Goal: Task Accomplishment & Management: Manage account settings

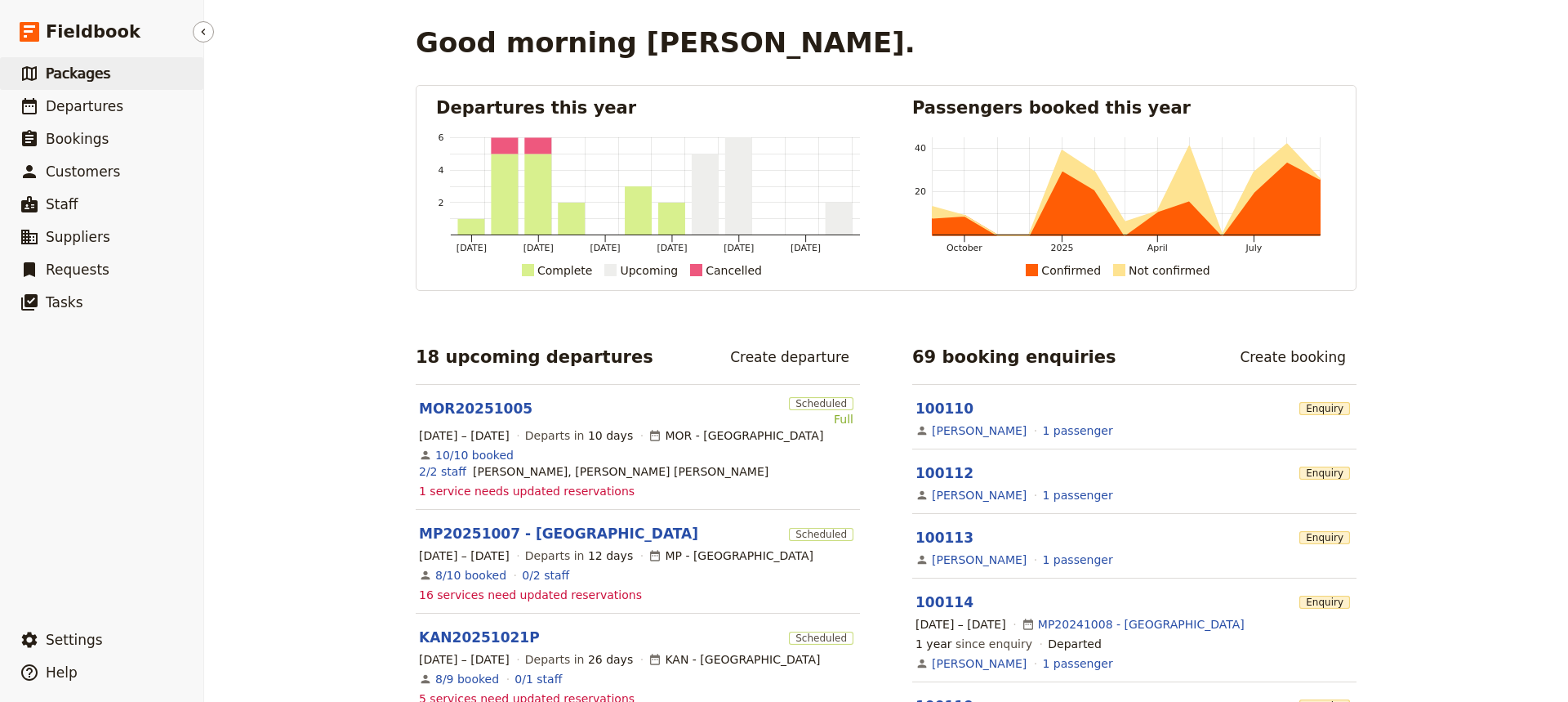
click at [85, 71] on span "Packages" at bounding box center [78, 73] width 65 height 16
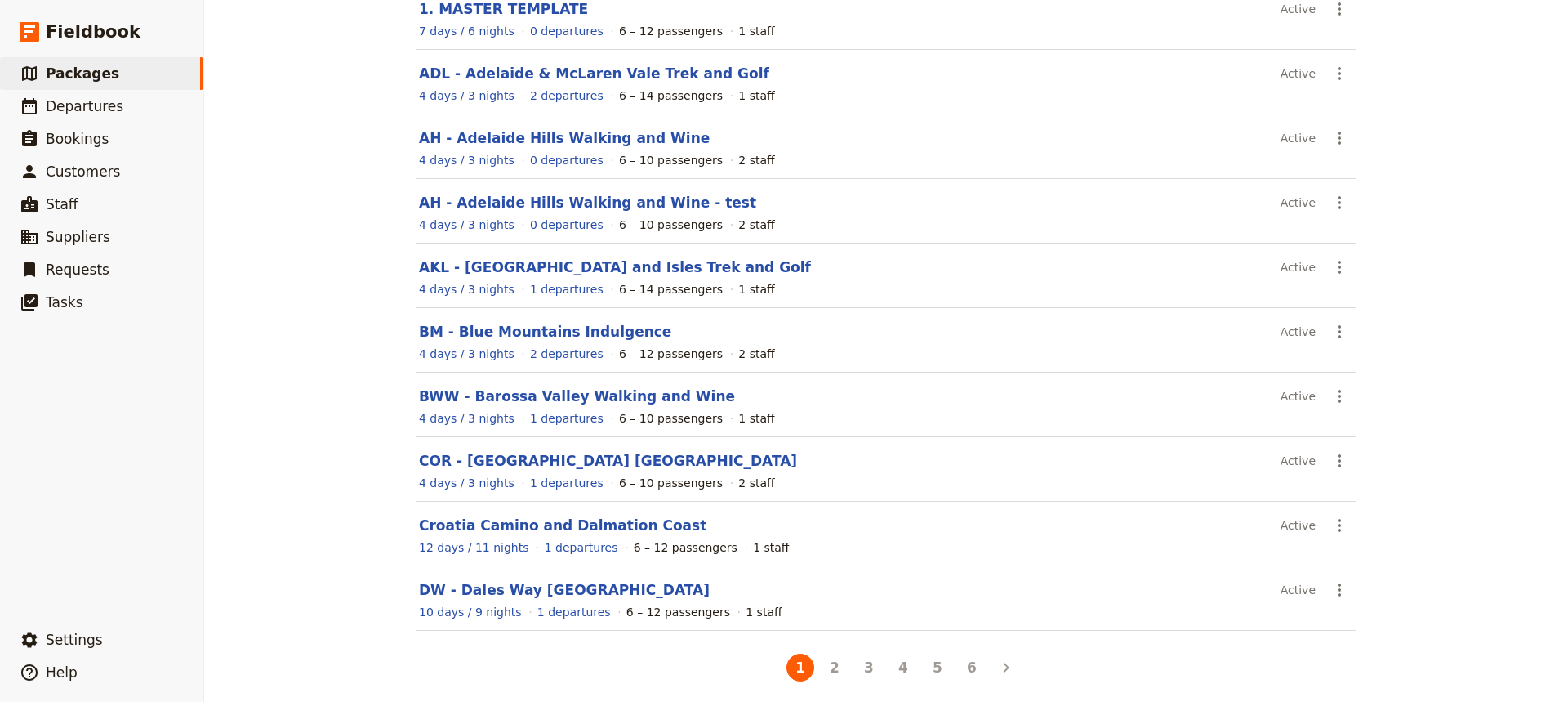
scroll to position [188, 0]
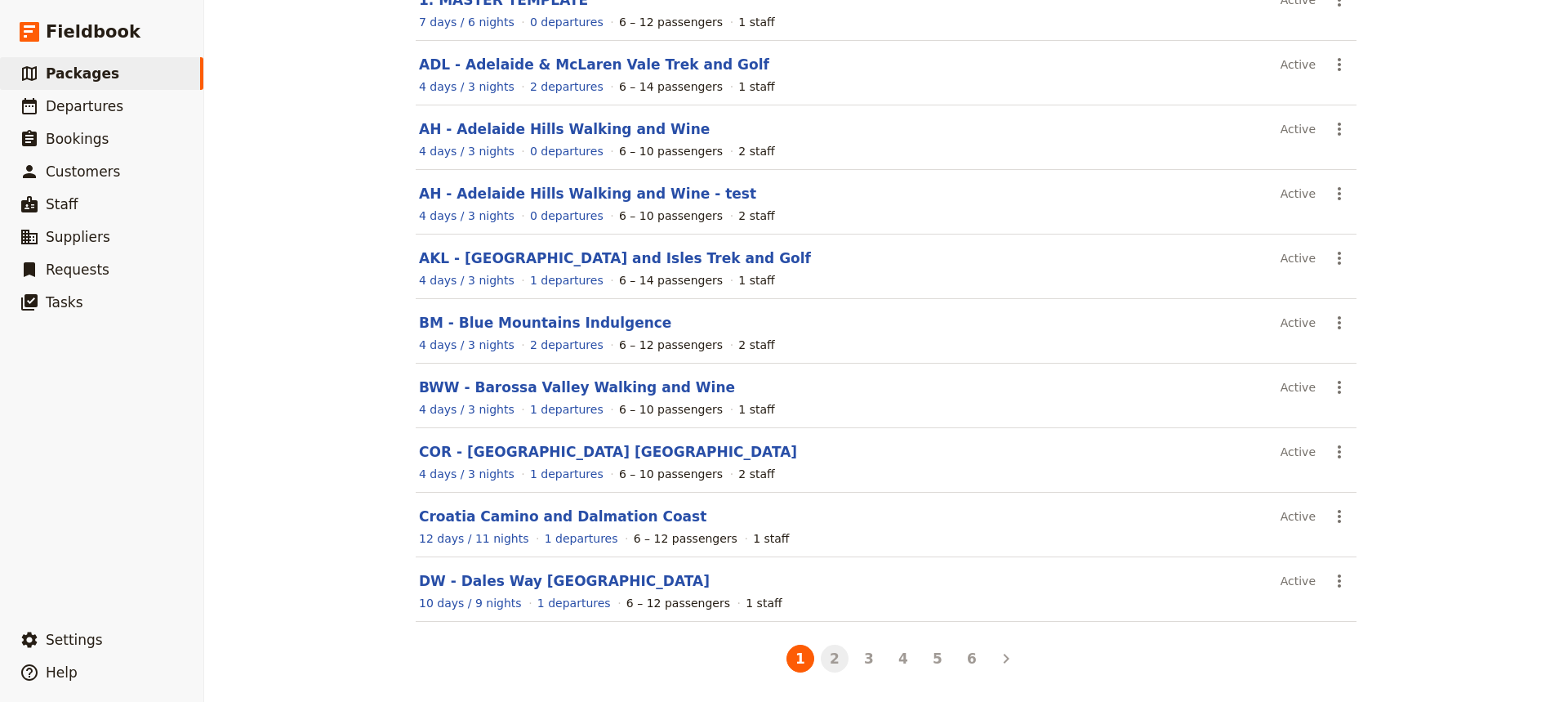
click at [830, 656] on button "2" at bounding box center [835, 659] width 28 height 28
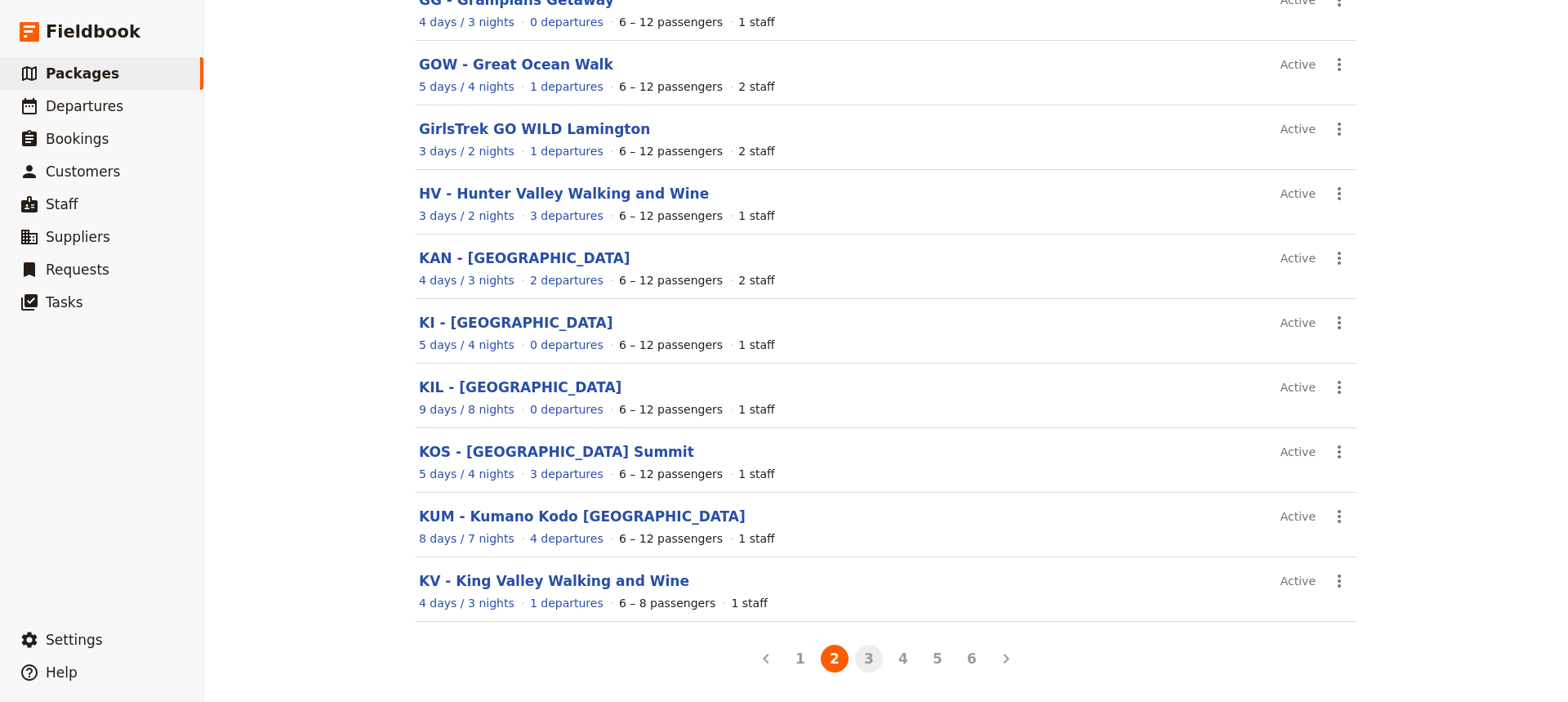
click at [861, 660] on button "3" at bounding box center [869, 659] width 28 height 28
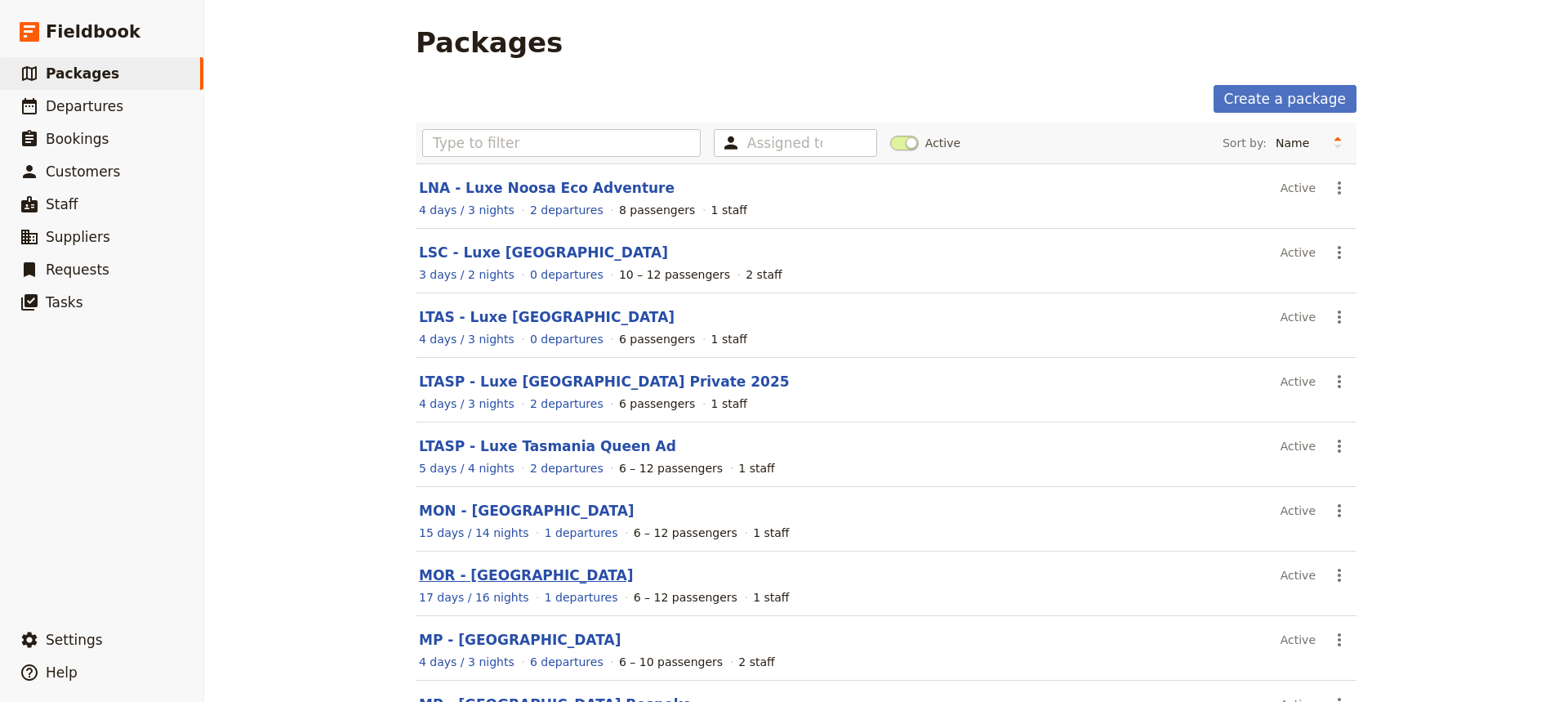
click at [484, 577] on link "MOR - [GEOGRAPHIC_DATA]" at bounding box center [526, 574] width 214 height 16
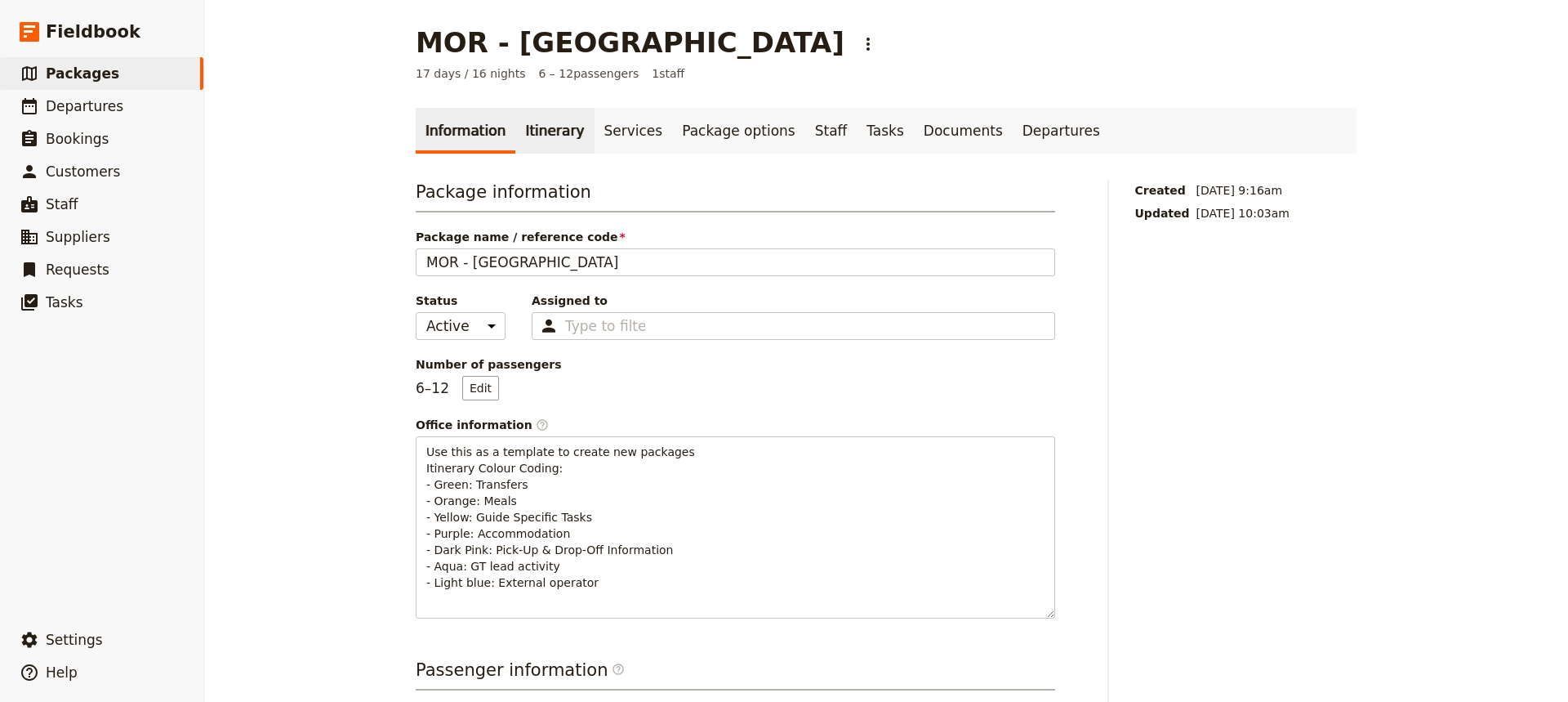
click at [533, 125] on link "Itinerary" at bounding box center [555, 130] width 79 height 46
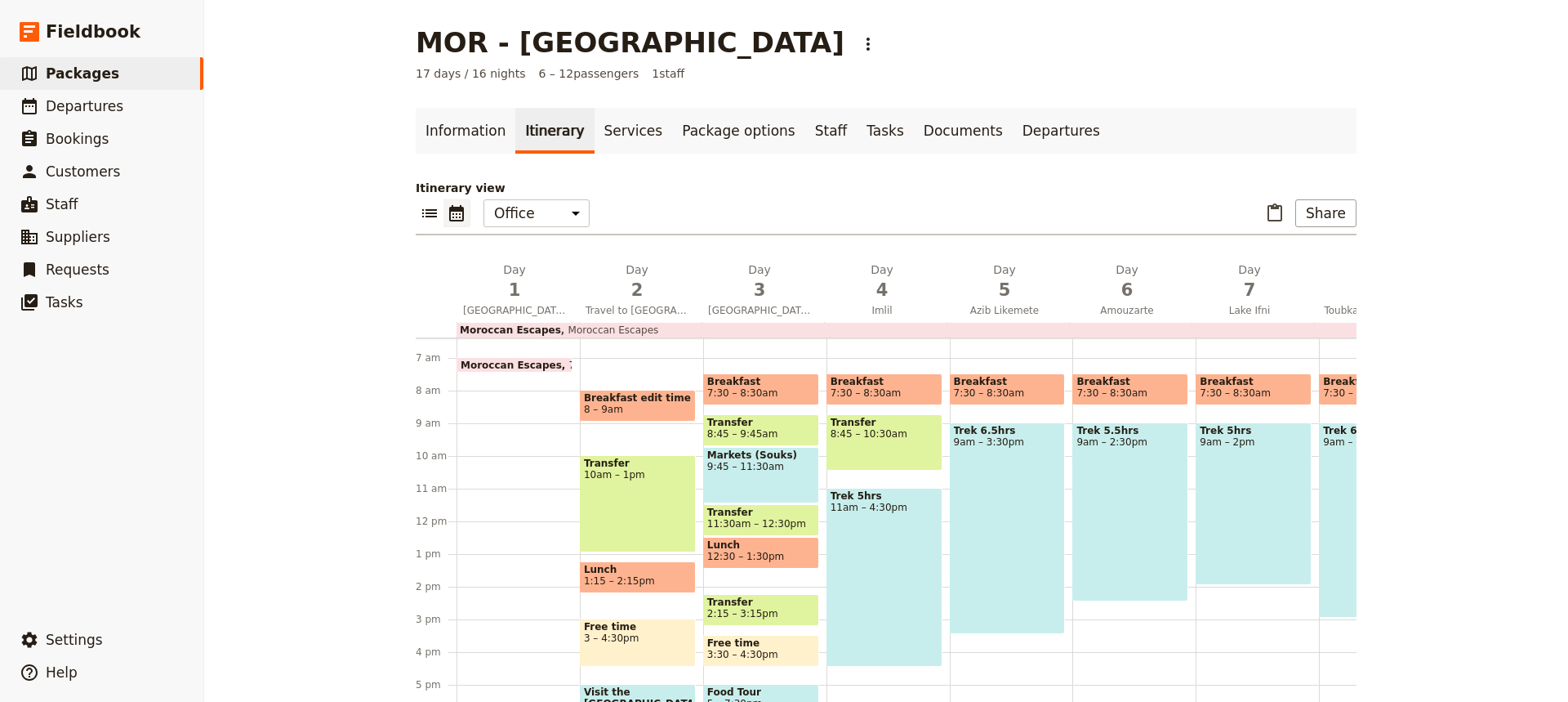
scroll to position [209, 0]
click at [634, 401] on span "Breakfast edit time" at bounding box center [637, 398] width 108 height 11
select select "2"
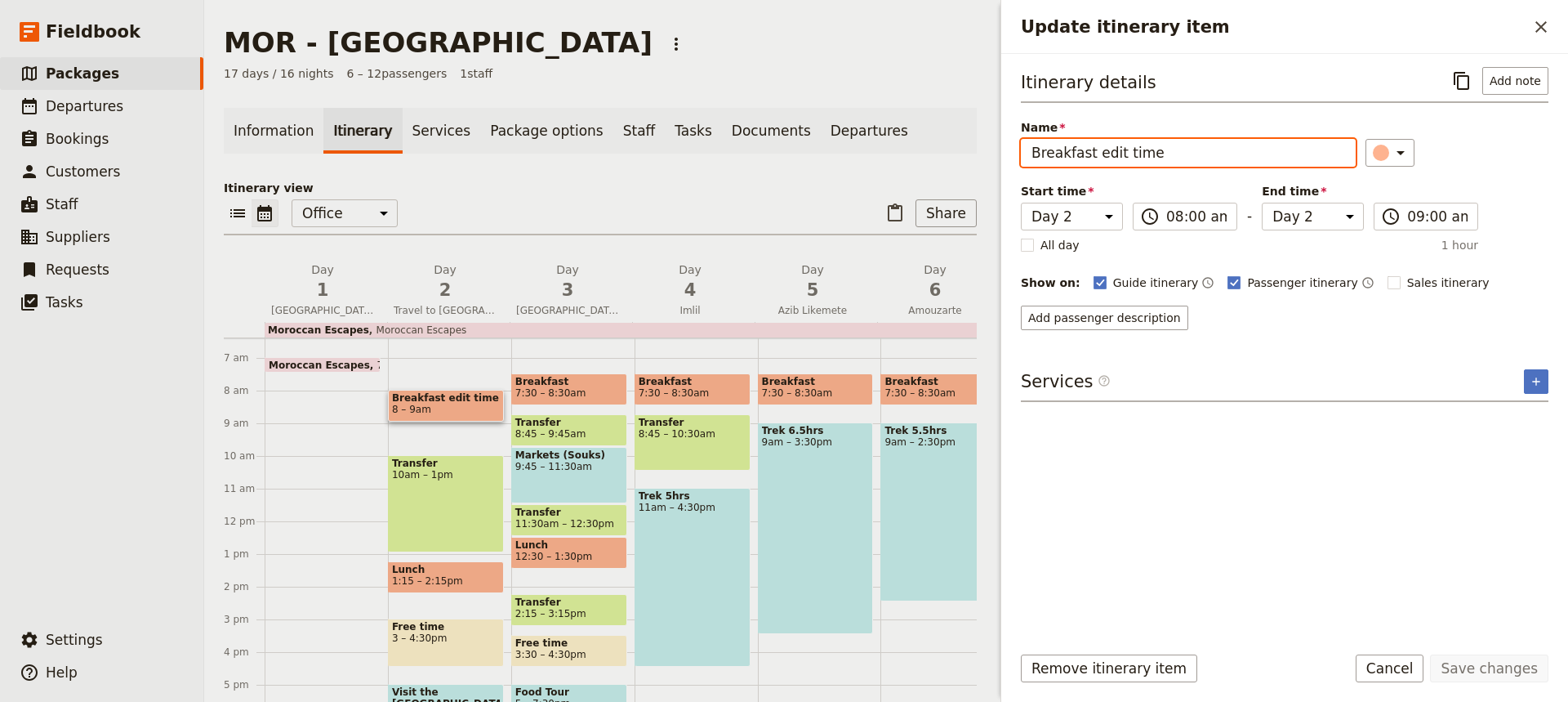
click at [1158, 152] on input "Breakfast edit time" at bounding box center [1188, 153] width 335 height 28
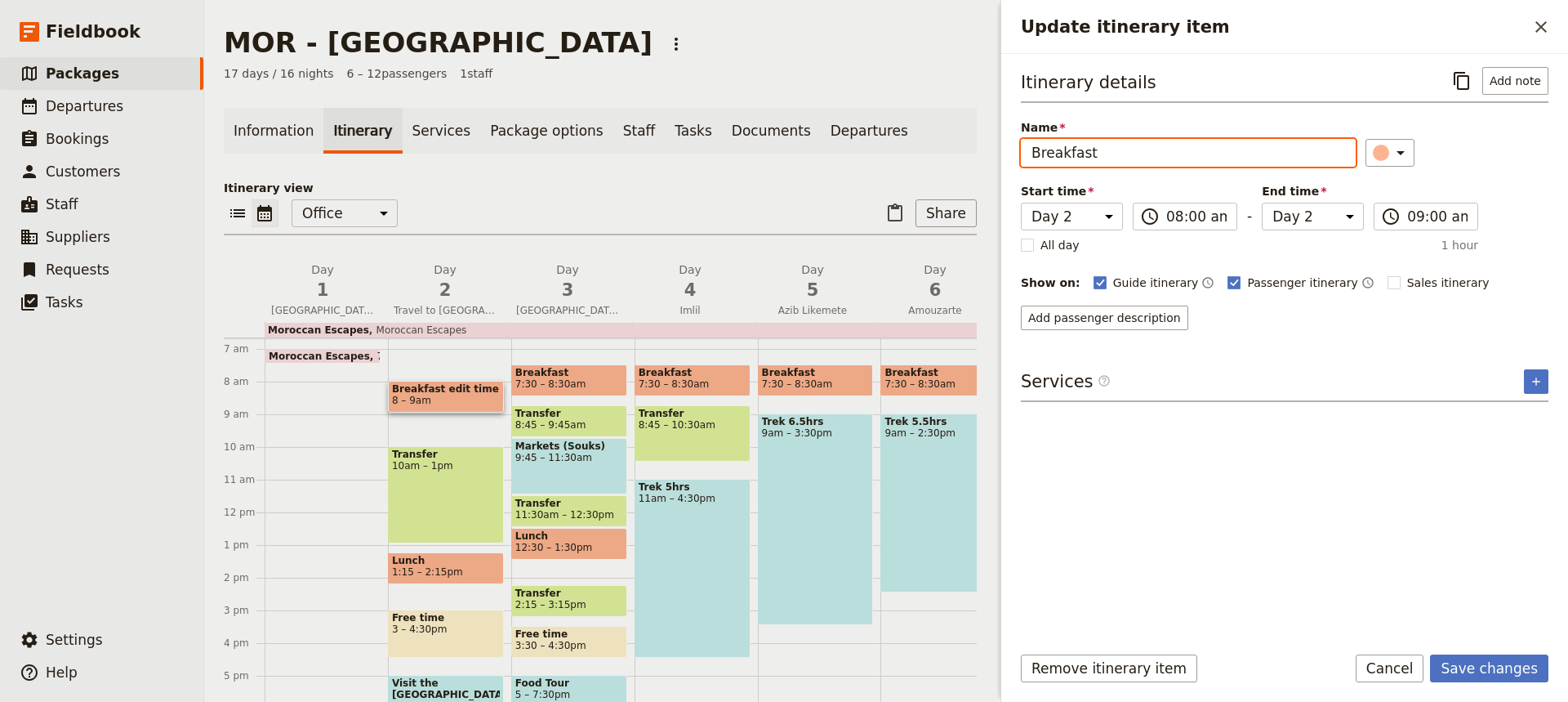
scroll to position [210, 0]
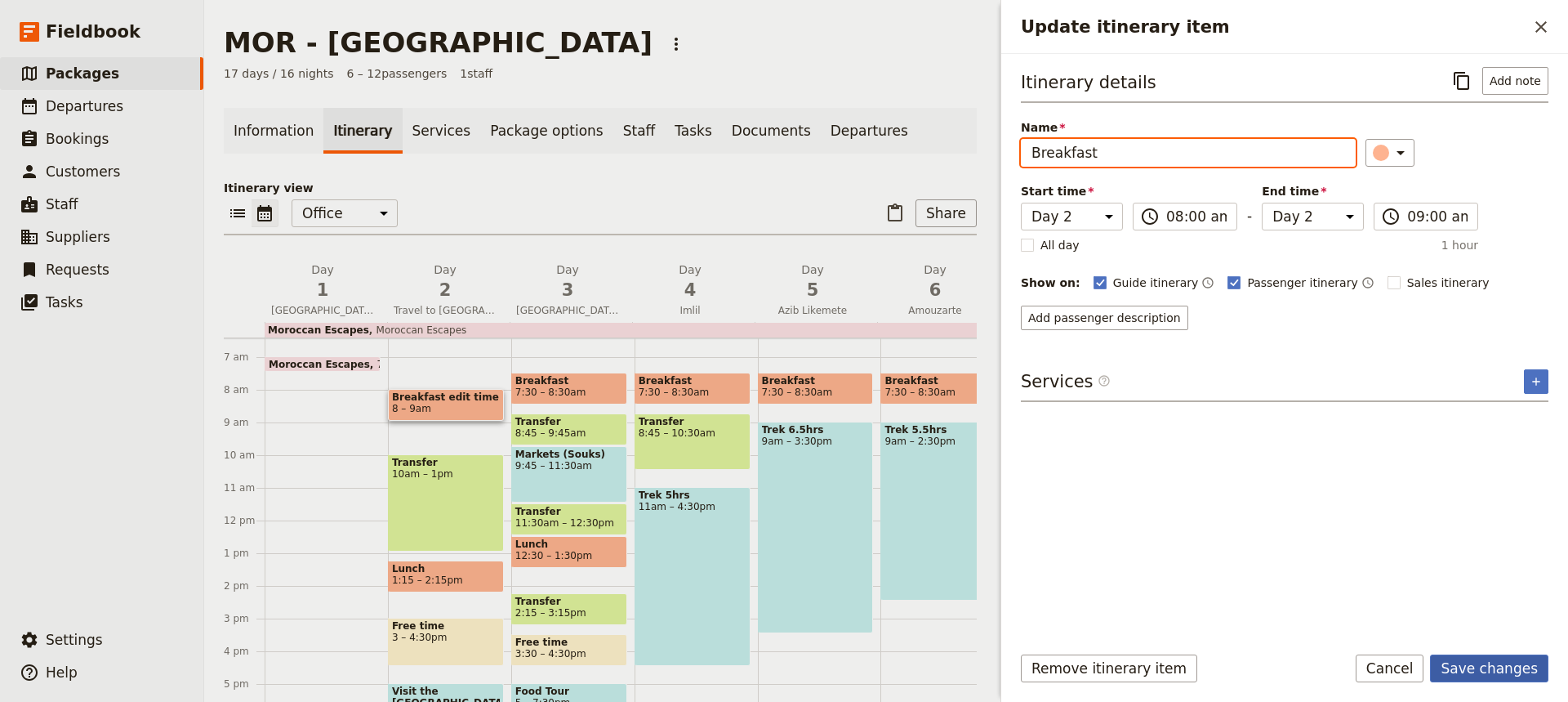
type input "Breakfast"
click at [1496, 671] on button "Save changes" at bounding box center [1489, 668] width 118 height 28
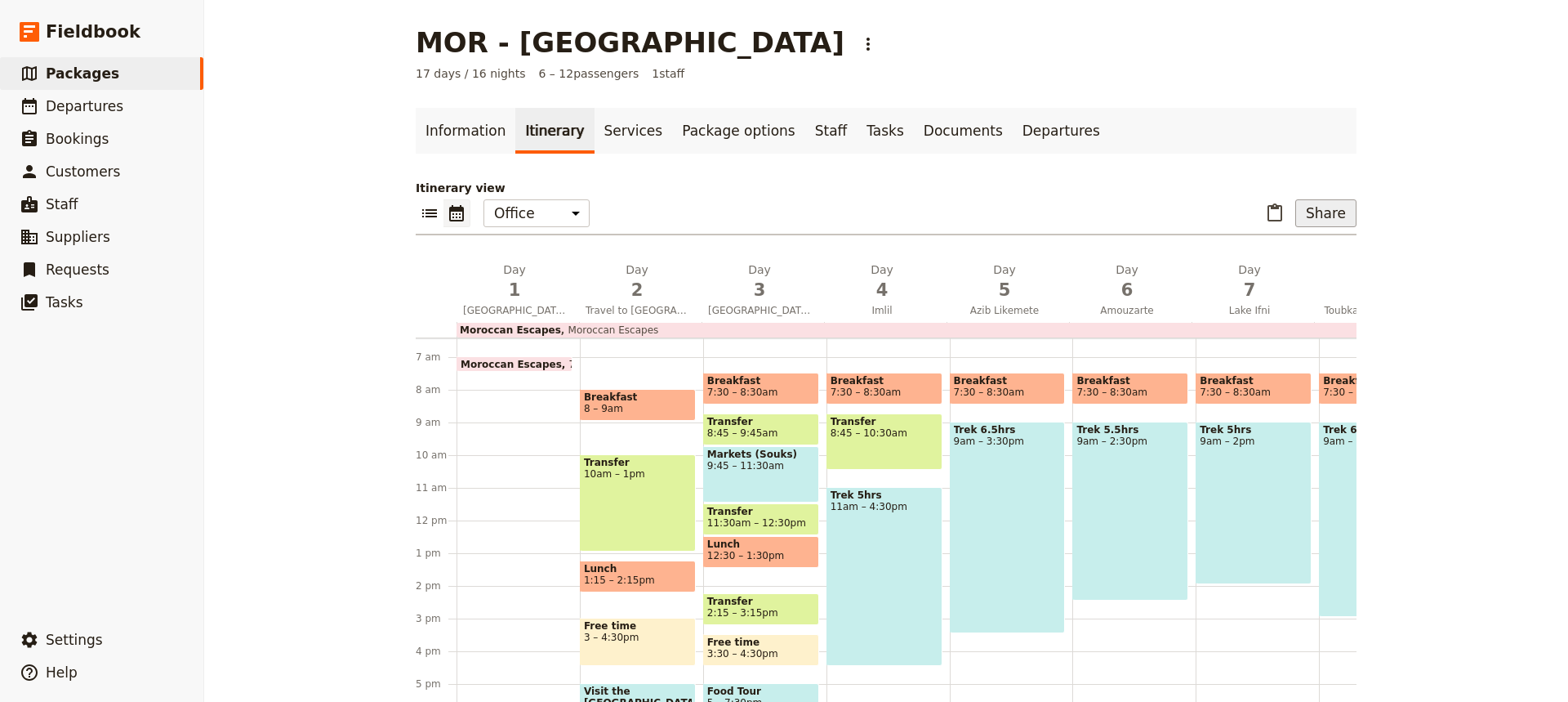
click at [1322, 219] on button "Share" at bounding box center [1326, 213] width 61 height 28
click at [1289, 294] on span "Sales Brochure" at bounding box center [1271, 295] width 85 height 16
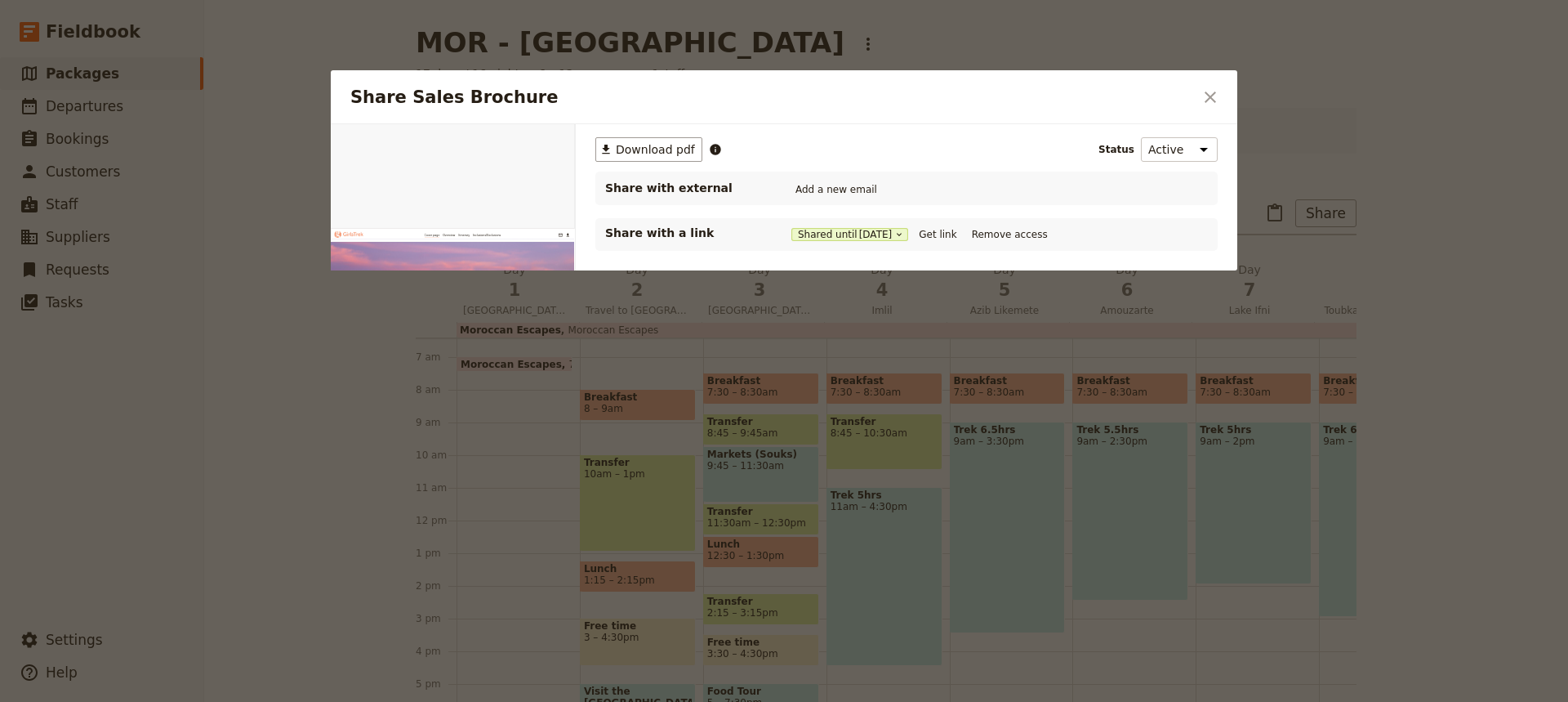
scroll to position [0, 0]
click at [954, 232] on button "Get link" at bounding box center [937, 234] width 46 height 18
click at [1214, 97] on icon "Close dialog" at bounding box center [1210, 97] width 20 height 20
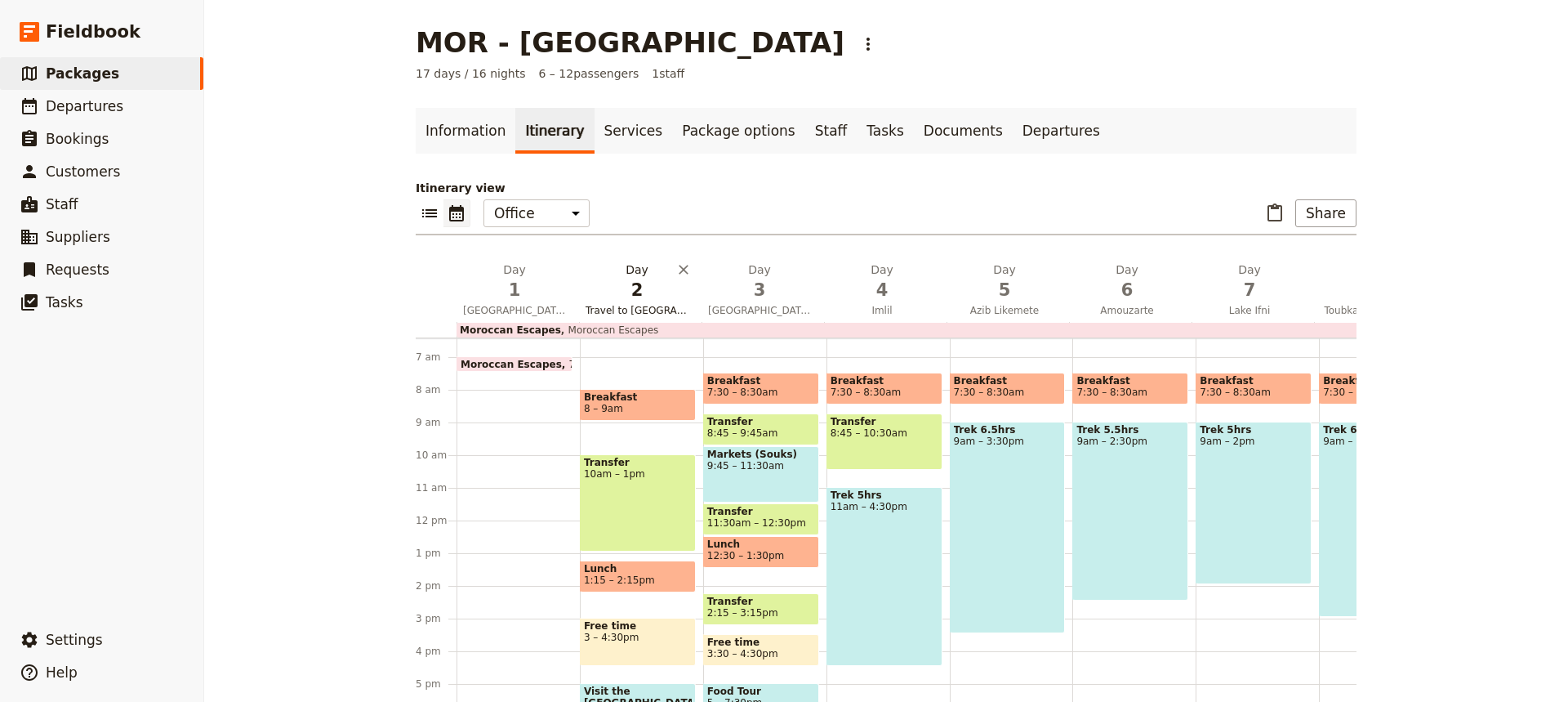
click at [653, 287] on span "2" at bounding box center [637, 290] width 103 height 24
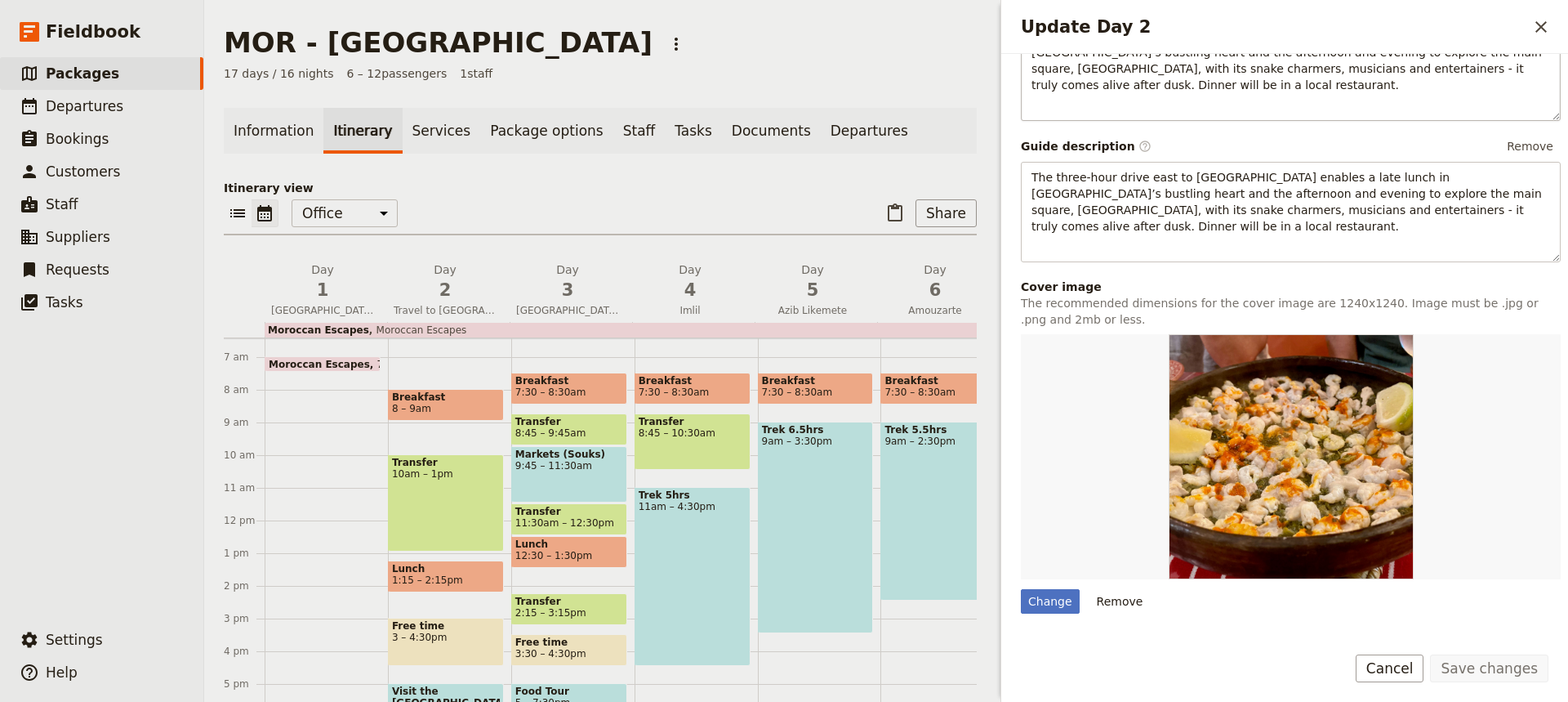
scroll to position [580, 0]
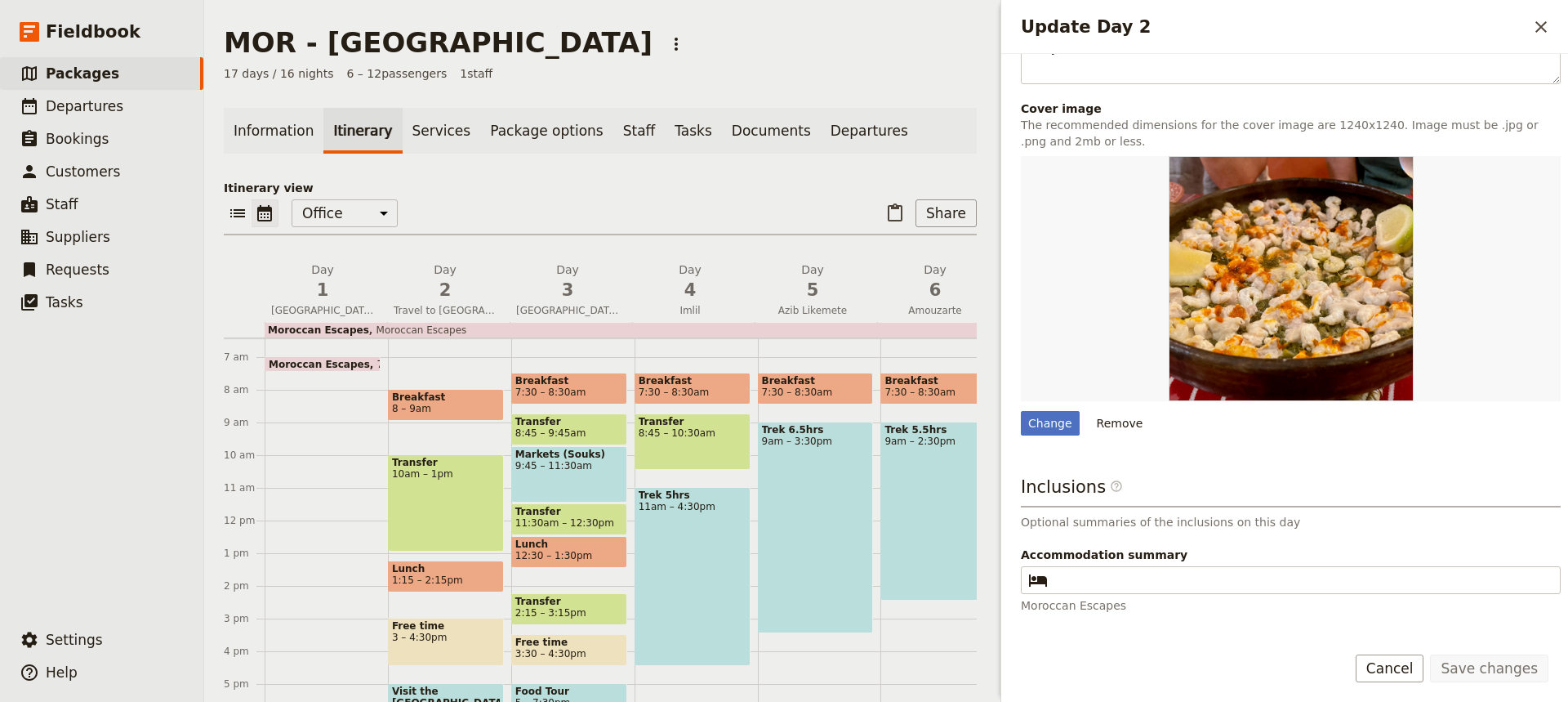
click at [458, 404] on span "8 – 9am" at bounding box center [446, 408] width 108 height 11
select select "2"
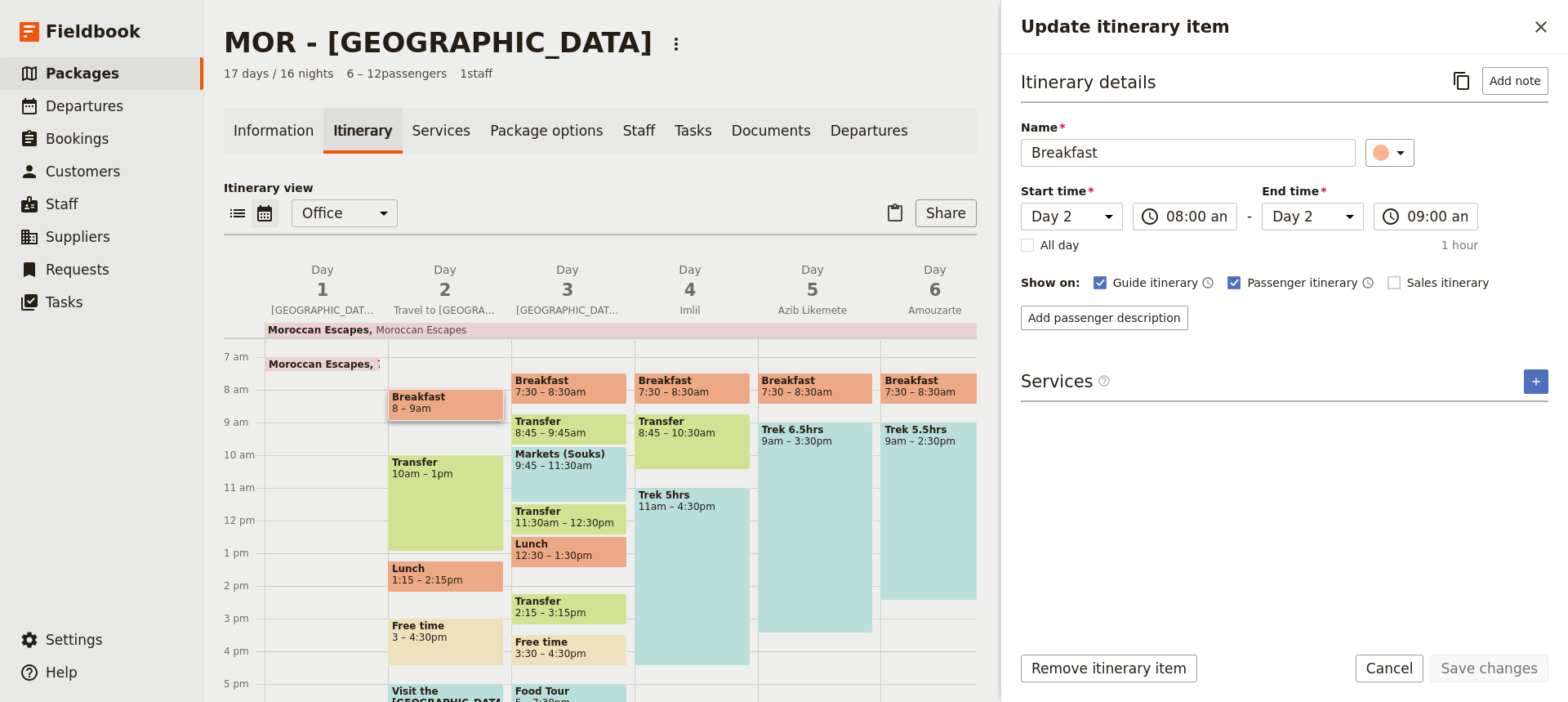
click at [1388, 283] on rect "Update itinerary item" at bounding box center [1393, 282] width 12 height 12
click at [1387, 275] on input "Sales itinerary" at bounding box center [1387, 274] width 1 height 1
checkbox input "true"
click at [1500, 665] on button "Save changes" at bounding box center [1489, 668] width 118 height 28
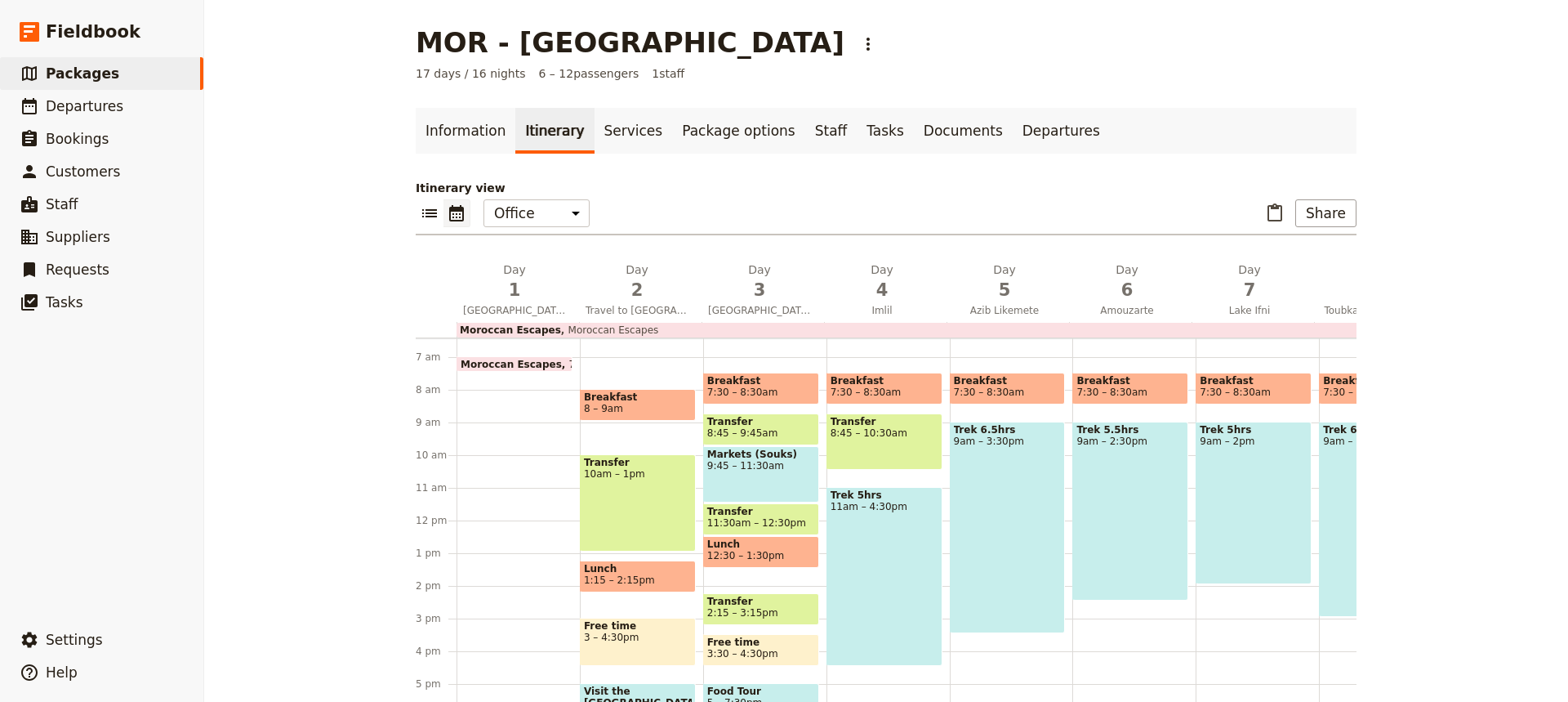
click at [660, 577] on span "1:15 – 2:15pm" at bounding box center [637, 580] width 108 height 11
select select "2"
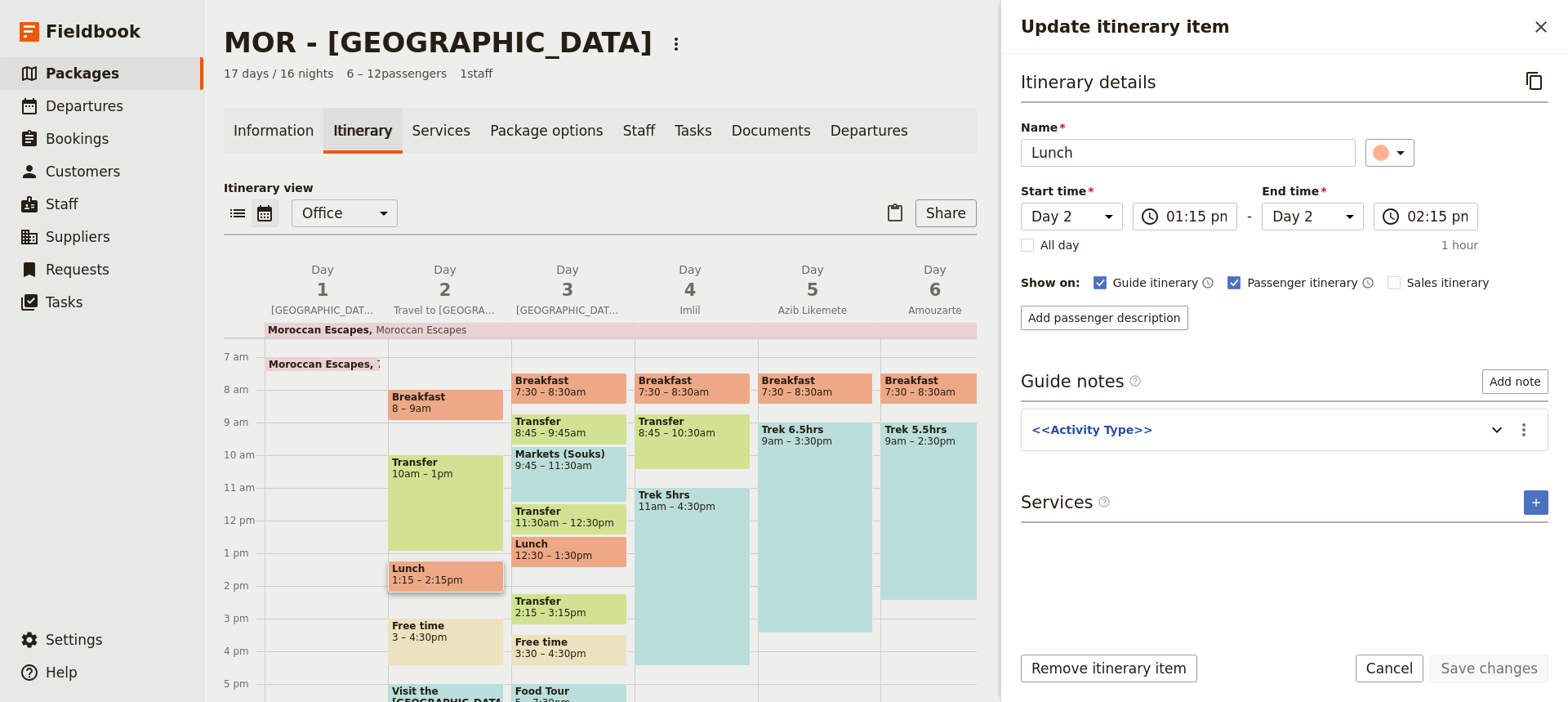
click at [457, 635] on span "3 – 4:30pm" at bounding box center [446, 637] width 108 height 11
select select "2"
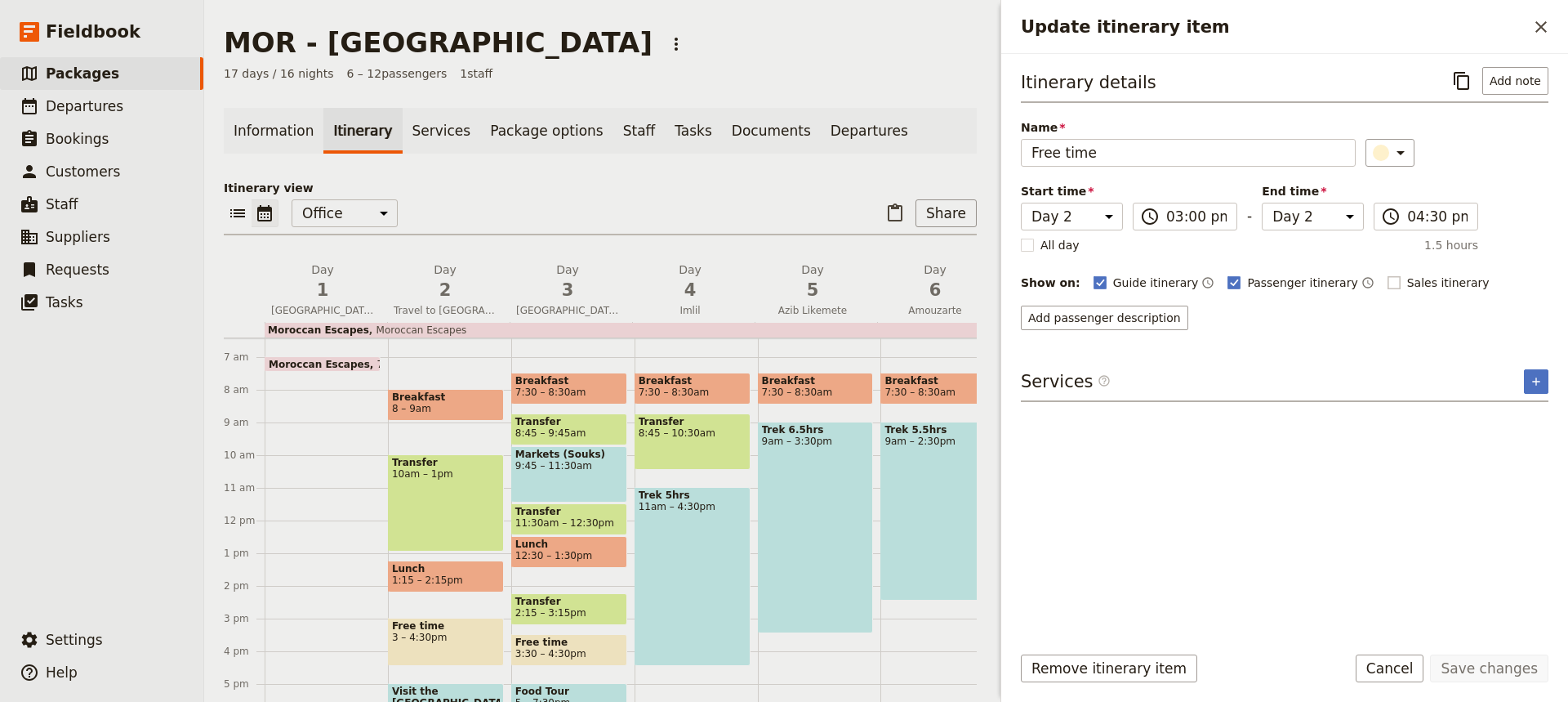
click at [1388, 281] on rect "Update itinerary item" at bounding box center [1393, 282] width 12 height 12
click at [1387, 275] on input "Sales itinerary" at bounding box center [1387, 274] width 1 height 1
checkbox input "true"
click at [1480, 673] on button "Save changes" at bounding box center [1489, 668] width 118 height 28
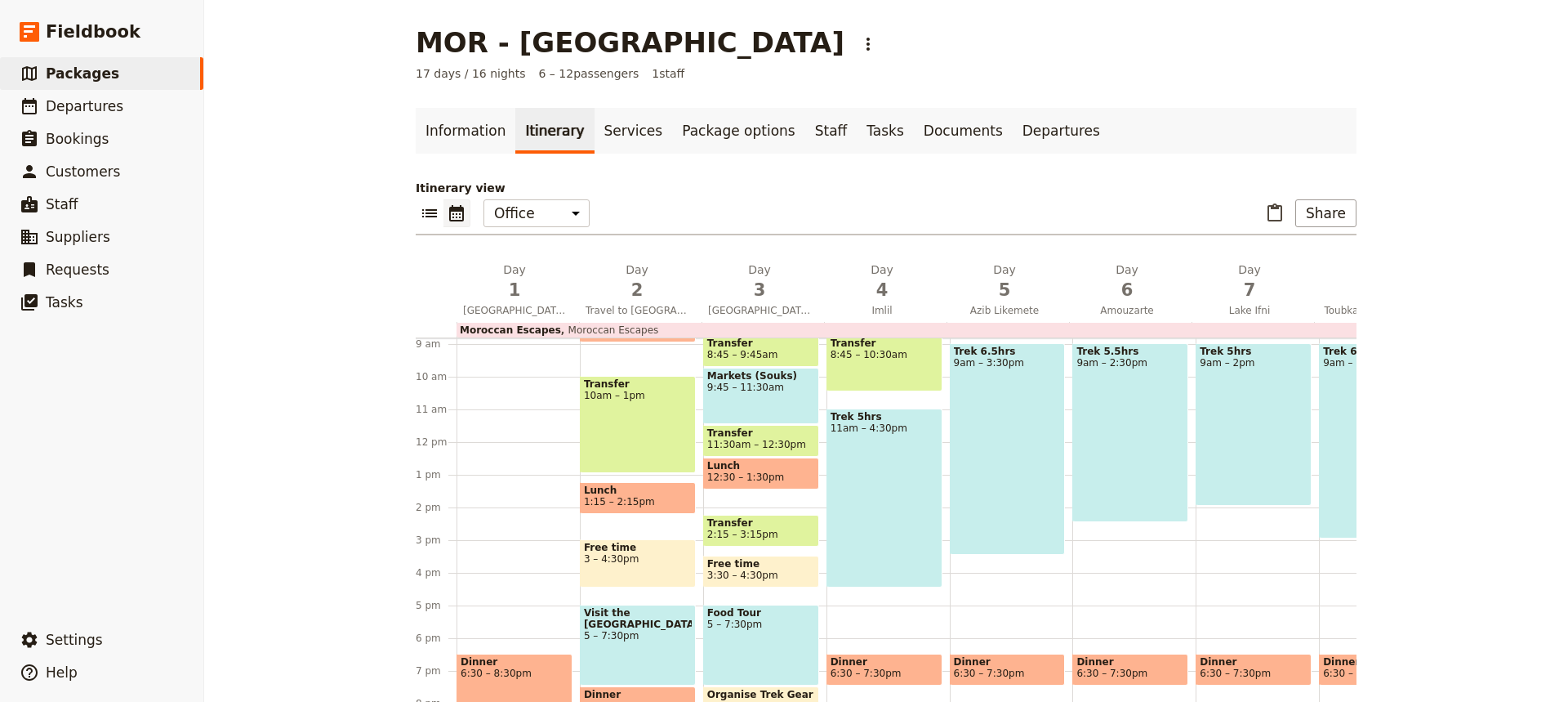
scroll to position [323, 0]
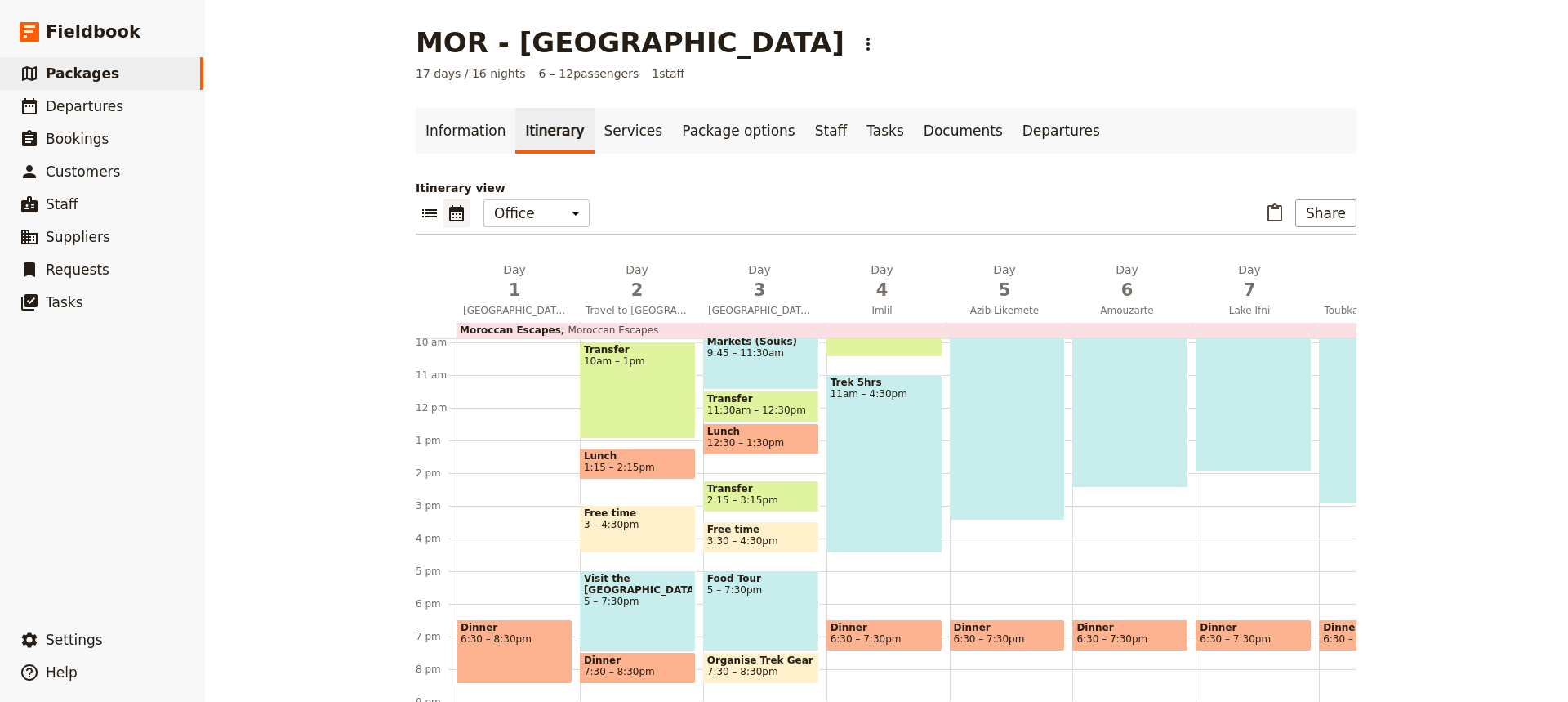
click at [647, 602] on div "Visit the [GEOGRAPHIC_DATA] 5 – 7:30pm" at bounding box center [638, 611] width 116 height 81
select select "2"
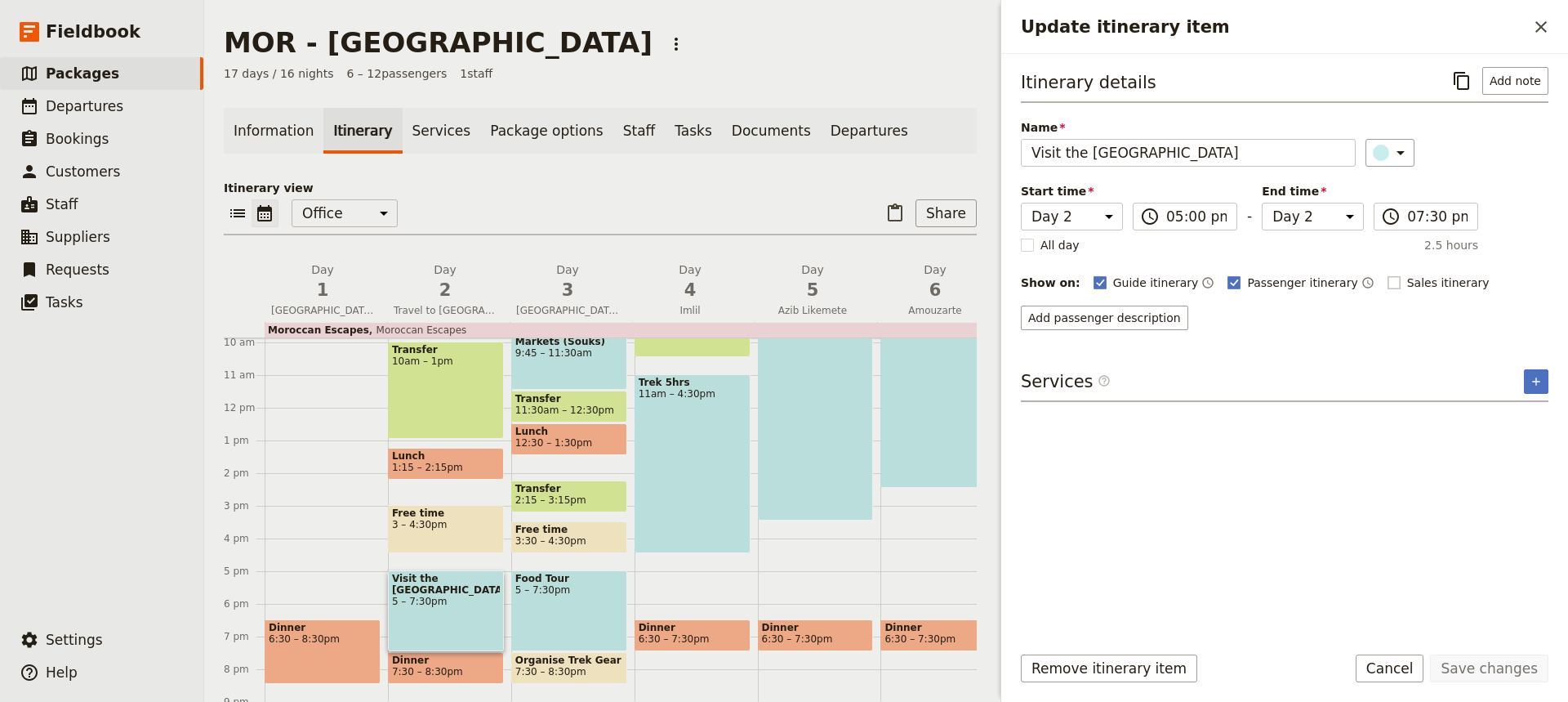
click at [1388, 280] on rect "Update itinerary item" at bounding box center [1393, 282] width 12 height 12
click at [1387, 275] on input "Sales itinerary" at bounding box center [1387, 274] width 1 height 1
checkbox input "true"
click at [1493, 670] on button "Save changes" at bounding box center [1489, 668] width 118 height 28
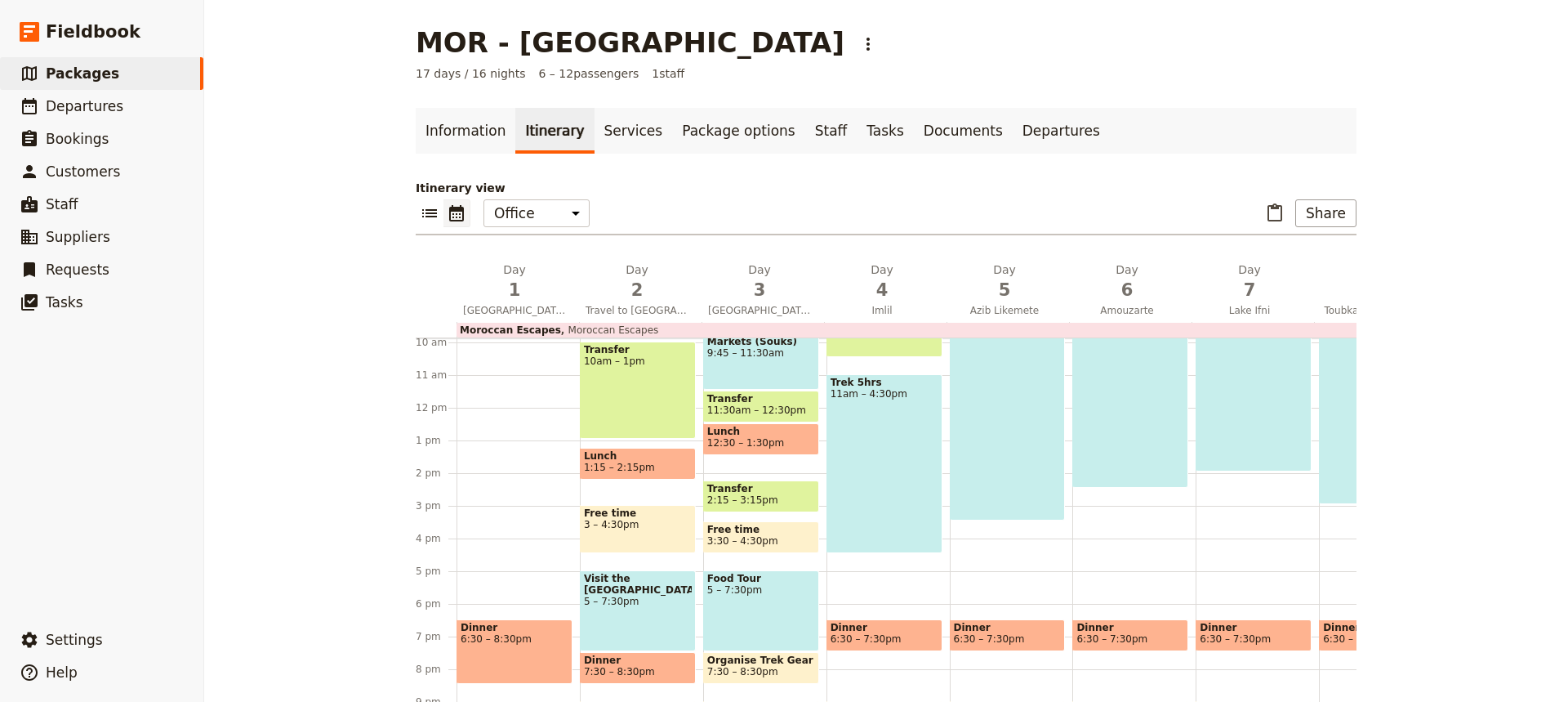
click at [661, 673] on span "7:30 – 8:30pm" at bounding box center [637, 672] width 108 height 11
select select "2"
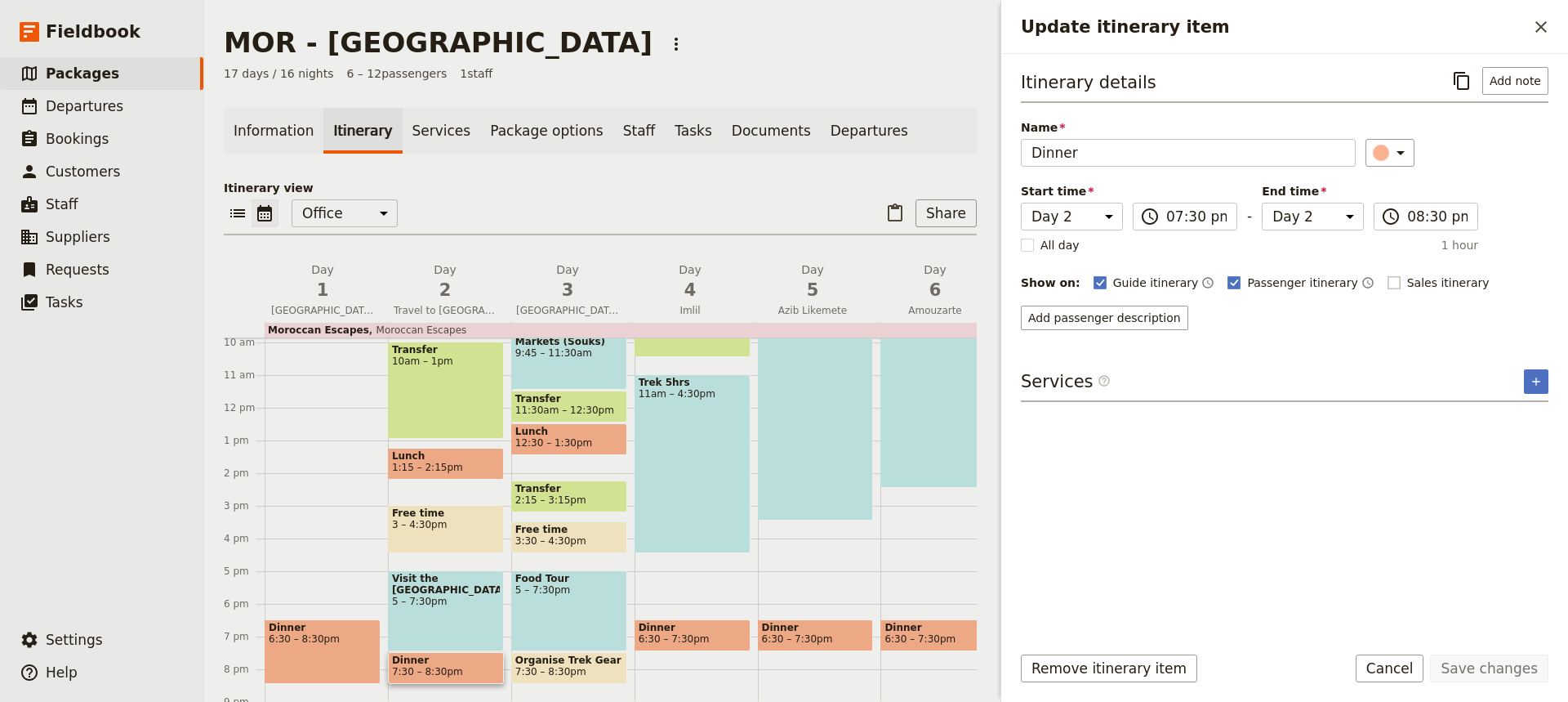
click at [1388, 282] on rect "Update itinerary item" at bounding box center [1393, 282] width 12 height 12
click at [1387, 275] on input "Sales itinerary" at bounding box center [1387, 274] width 1 height 1
checkbox input "true"
click at [1480, 667] on button "Save changes" at bounding box center [1489, 668] width 118 height 28
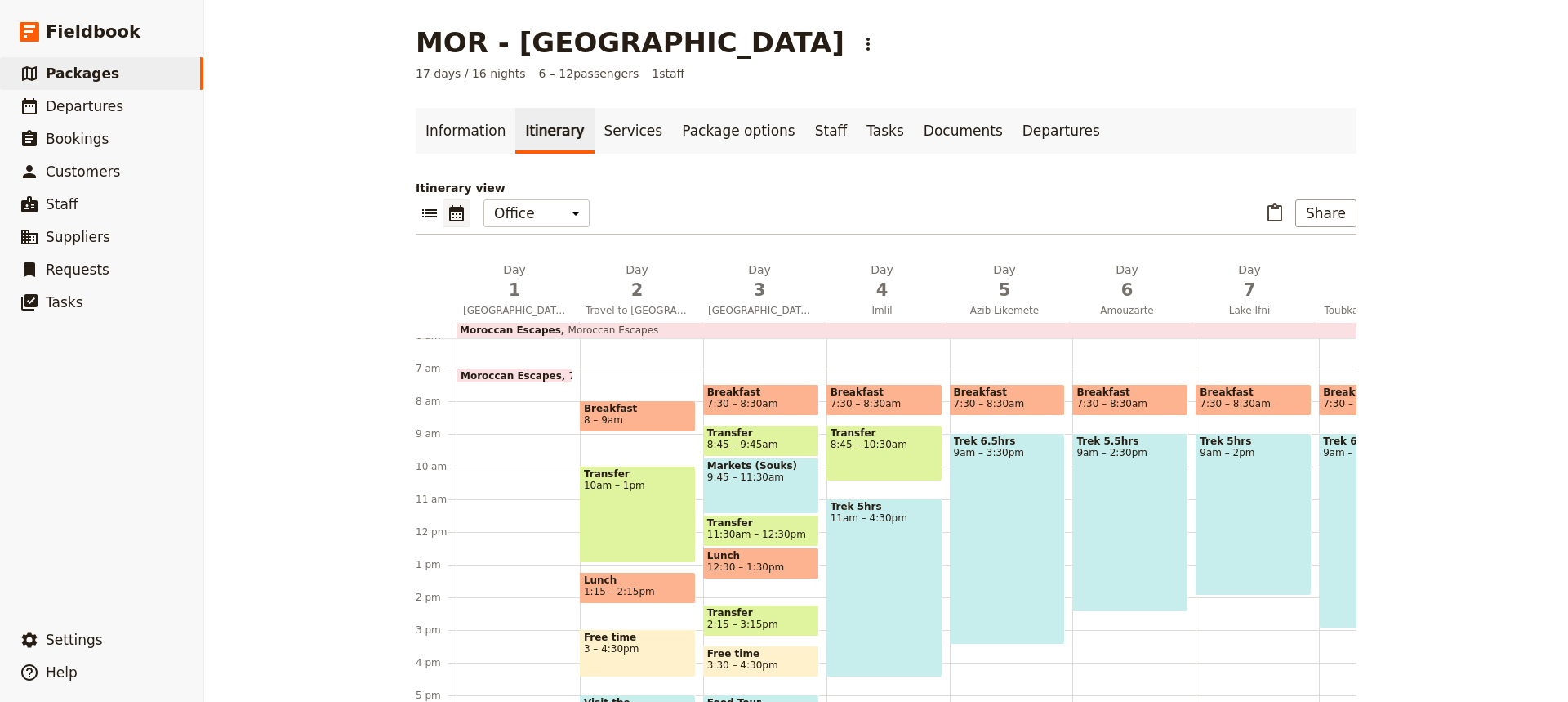
scroll to position [167, 0]
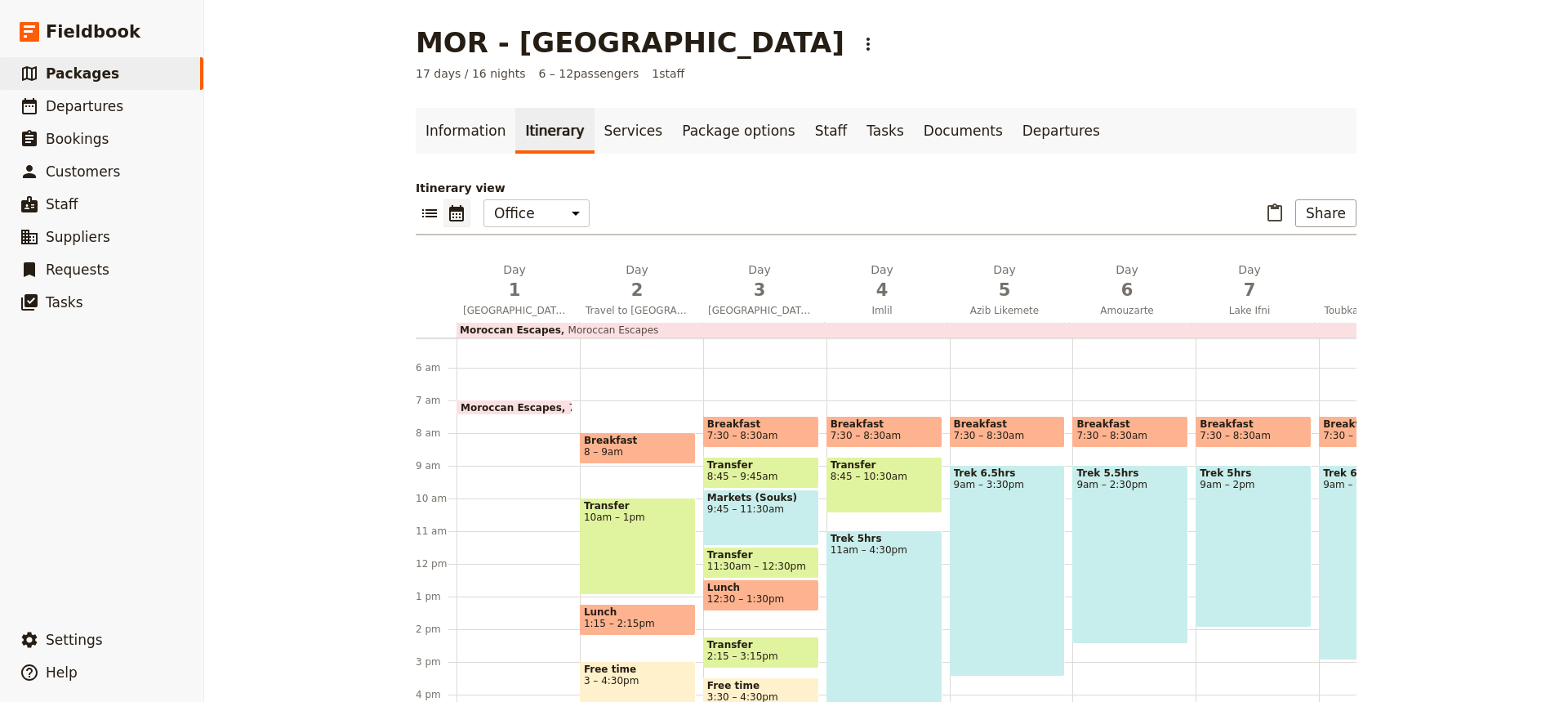
click at [776, 426] on span "Breakfast" at bounding box center [761, 424] width 108 height 11
select select "3"
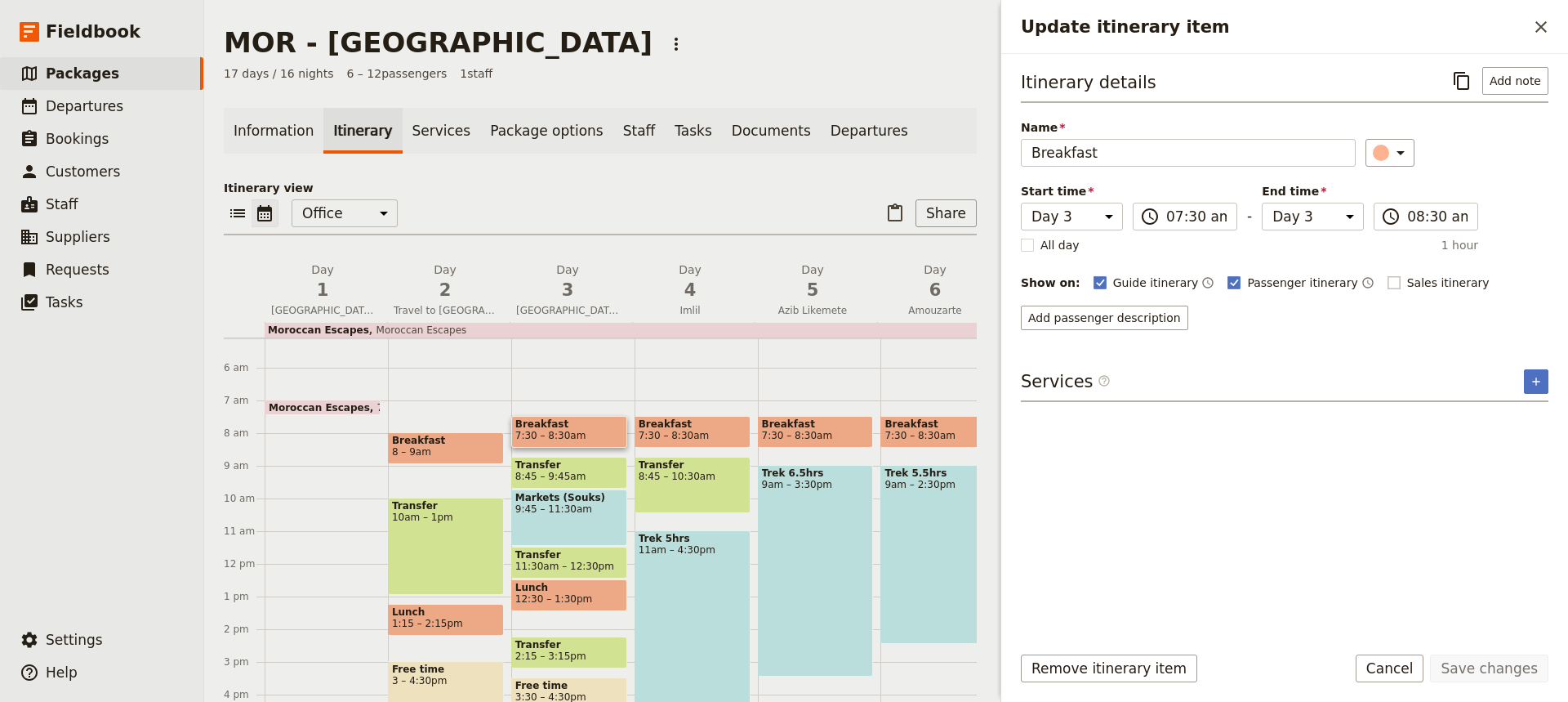
click at [1388, 281] on rect "Update itinerary item" at bounding box center [1393, 282] width 12 height 12
click at [1387, 275] on input "Sales itinerary" at bounding box center [1387, 274] width 1 height 1
checkbox input "true"
click at [1491, 668] on button "Save changes" at bounding box center [1489, 668] width 118 height 28
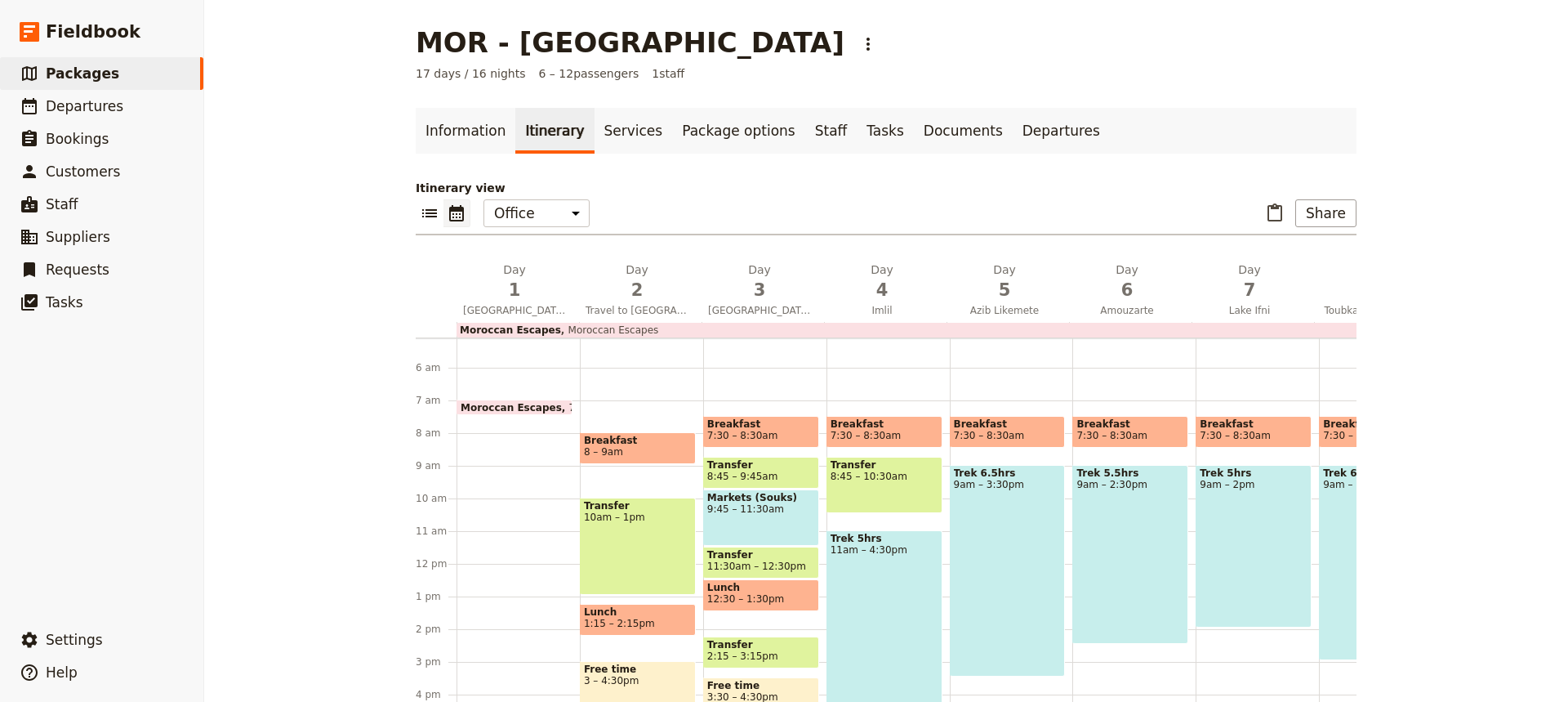
click at [770, 519] on div "Markets (Souks) 9:45 – 11:30am" at bounding box center [762, 517] width 116 height 56
select select "3"
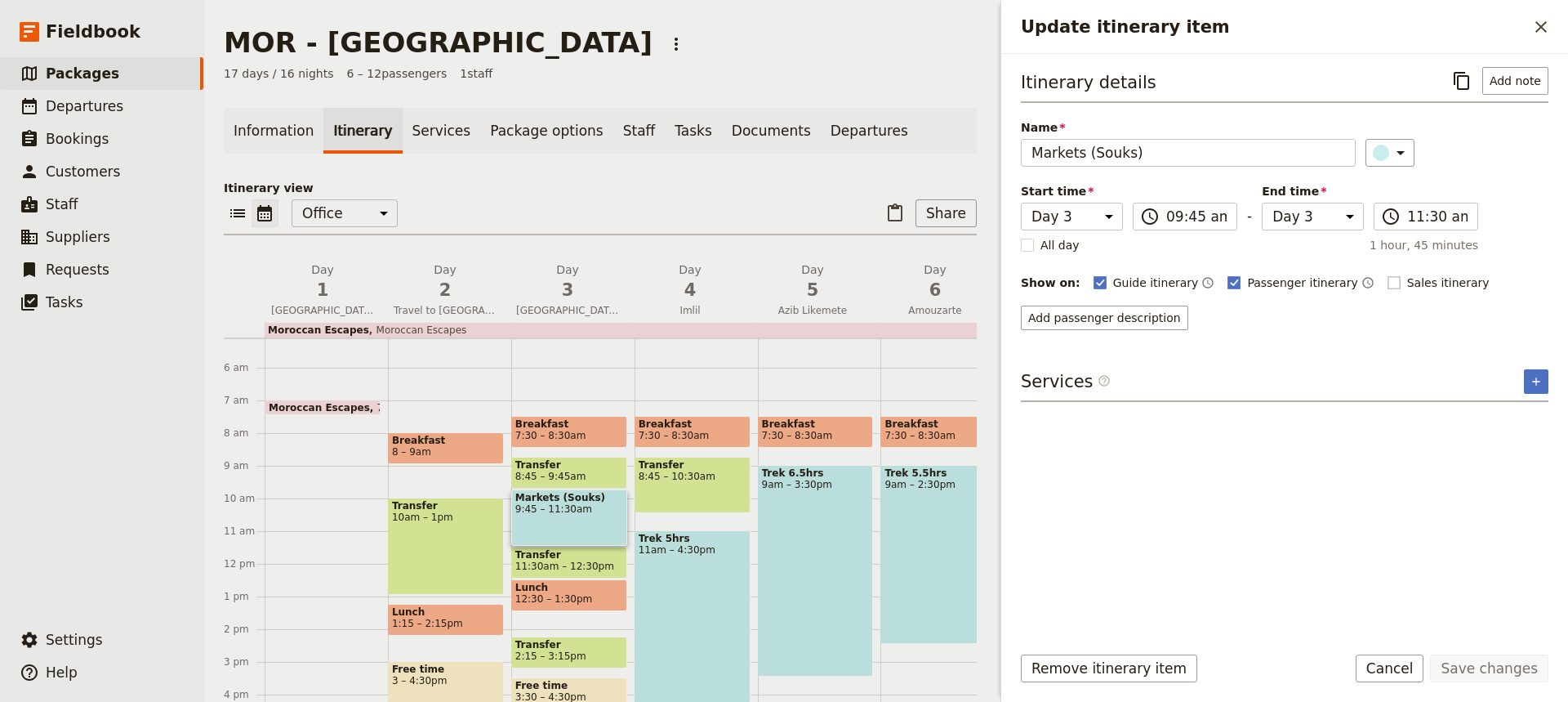
click at [1388, 277] on rect "Update itinerary item" at bounding box center [1393, 282] width 12 height 12
click at [1387, 275] on input "Sales itinerary" at bounding box center [1387, 274] width 1 height 1
checkbox input "true"
click at [1489, 665] on button "Save changes" at bounding box center [1489, 668] width 118 height 28
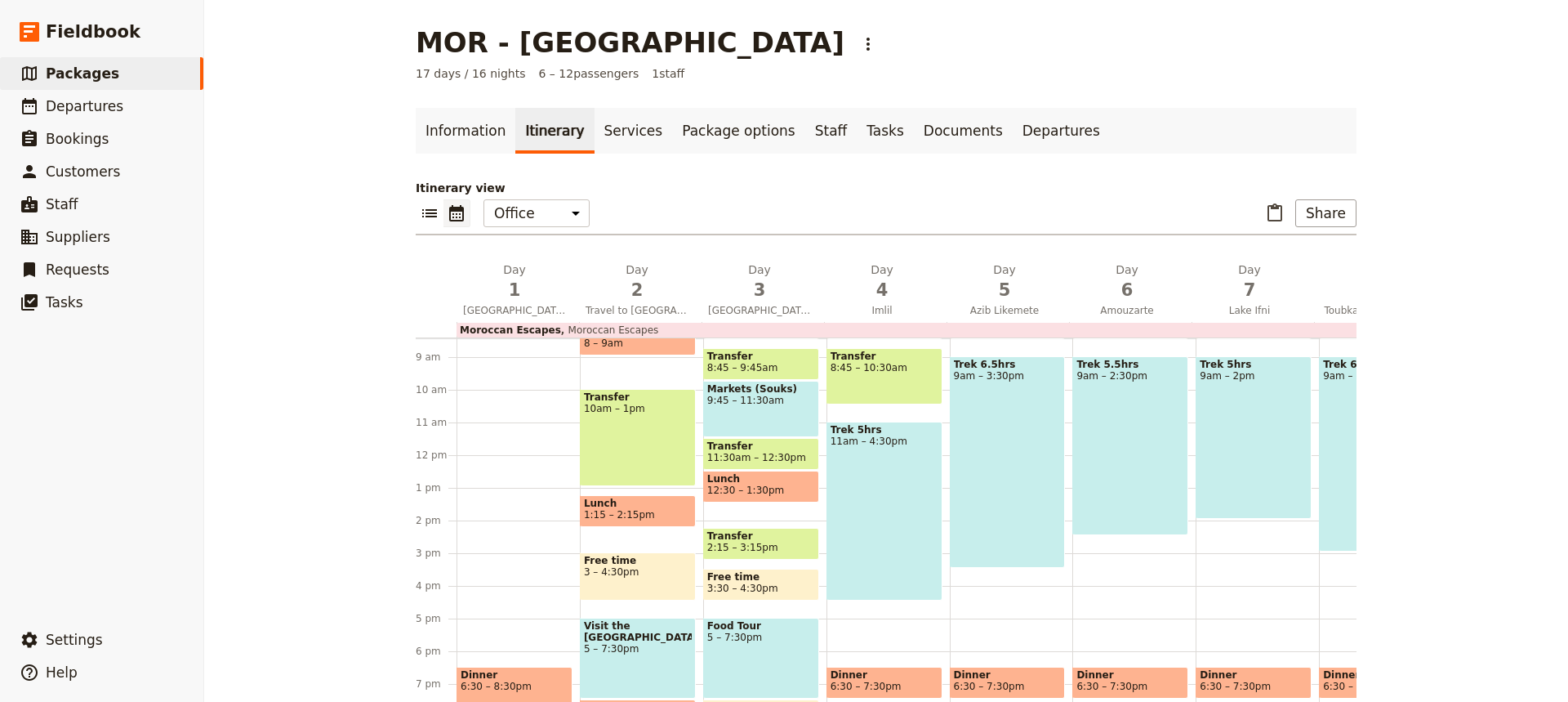
scroll to position [277, 0]
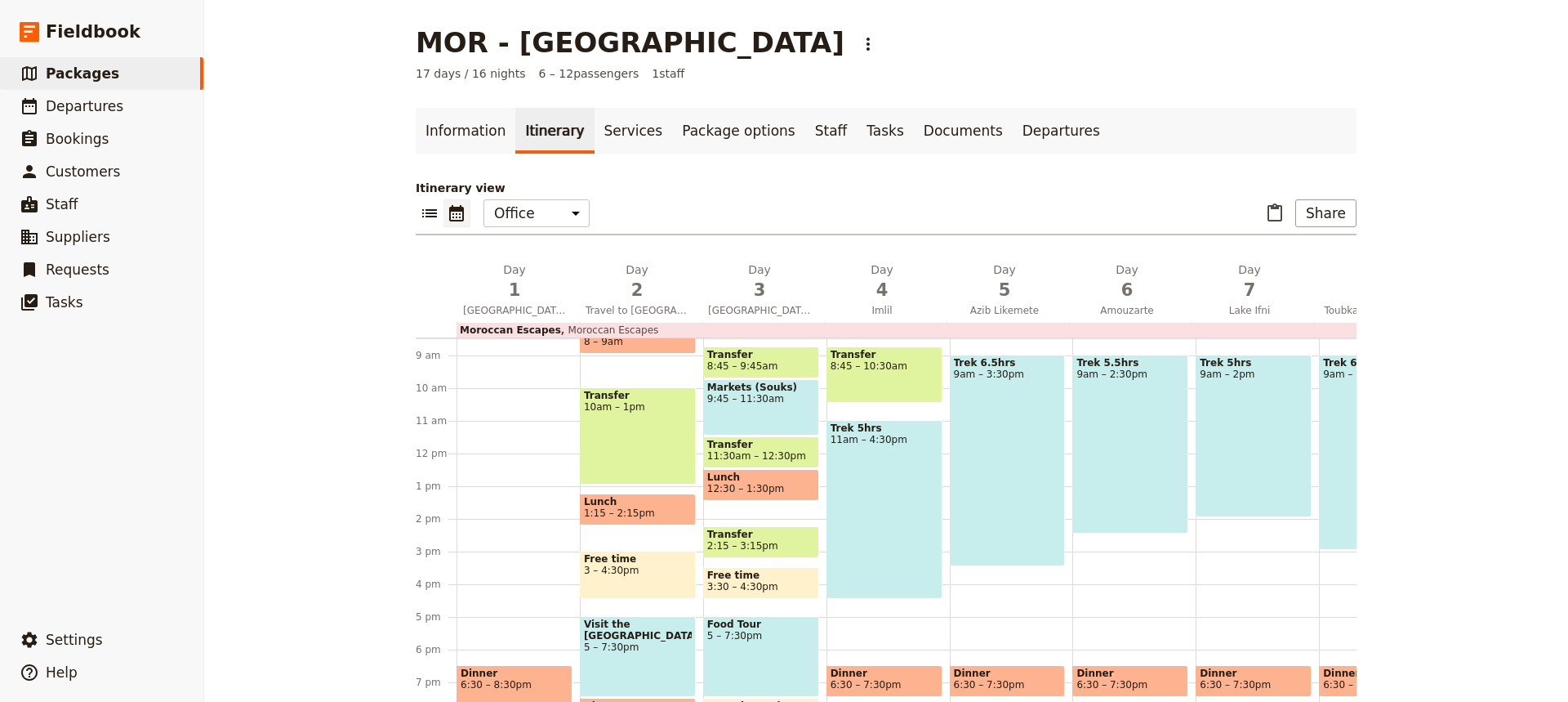
click at [782, 580] on span "Free time" at bounding box center [761, 575] width 108 height 11
select select "3"
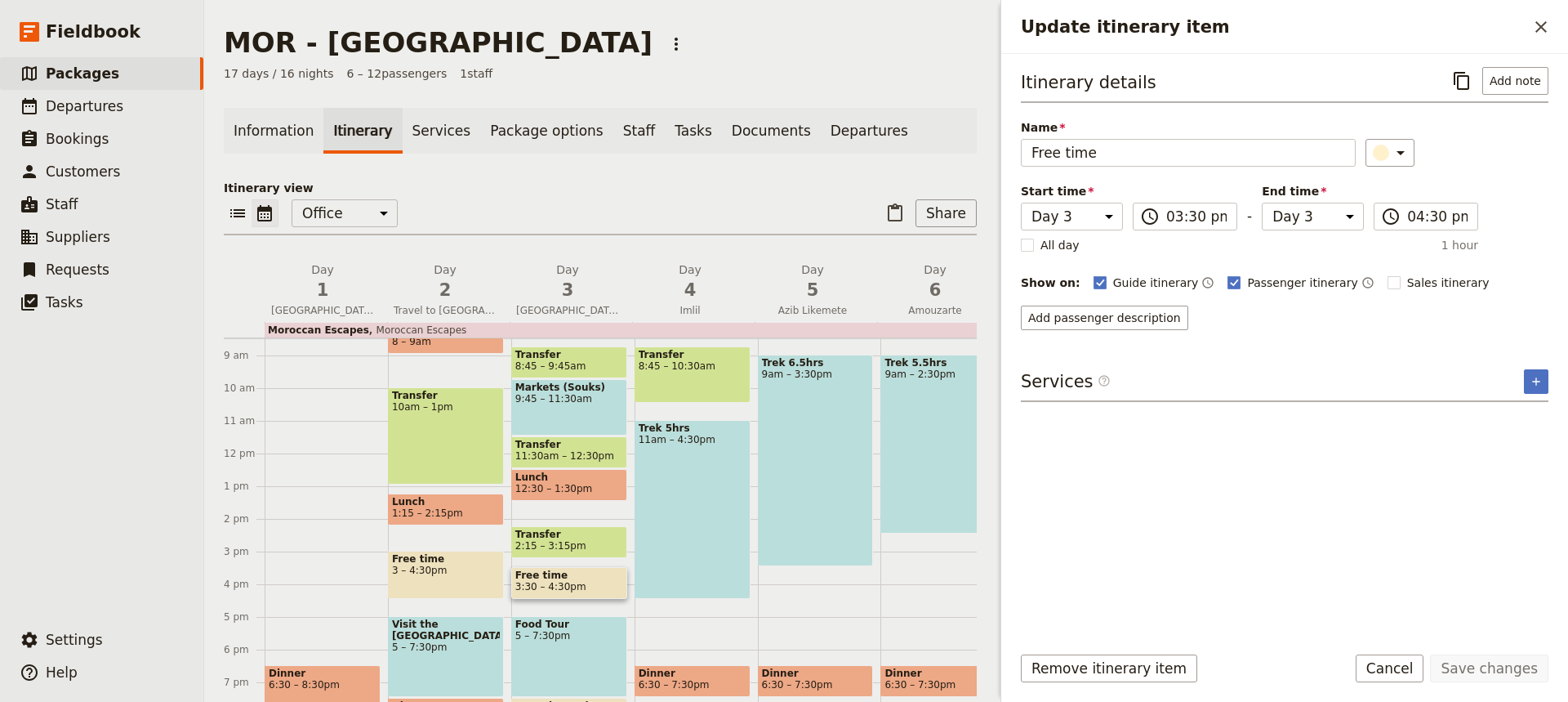
click at [584, 653] on div "Food Tour 5 – 7:30pm" at bounding box center [570, 656] width 116 height 81
select select "3"
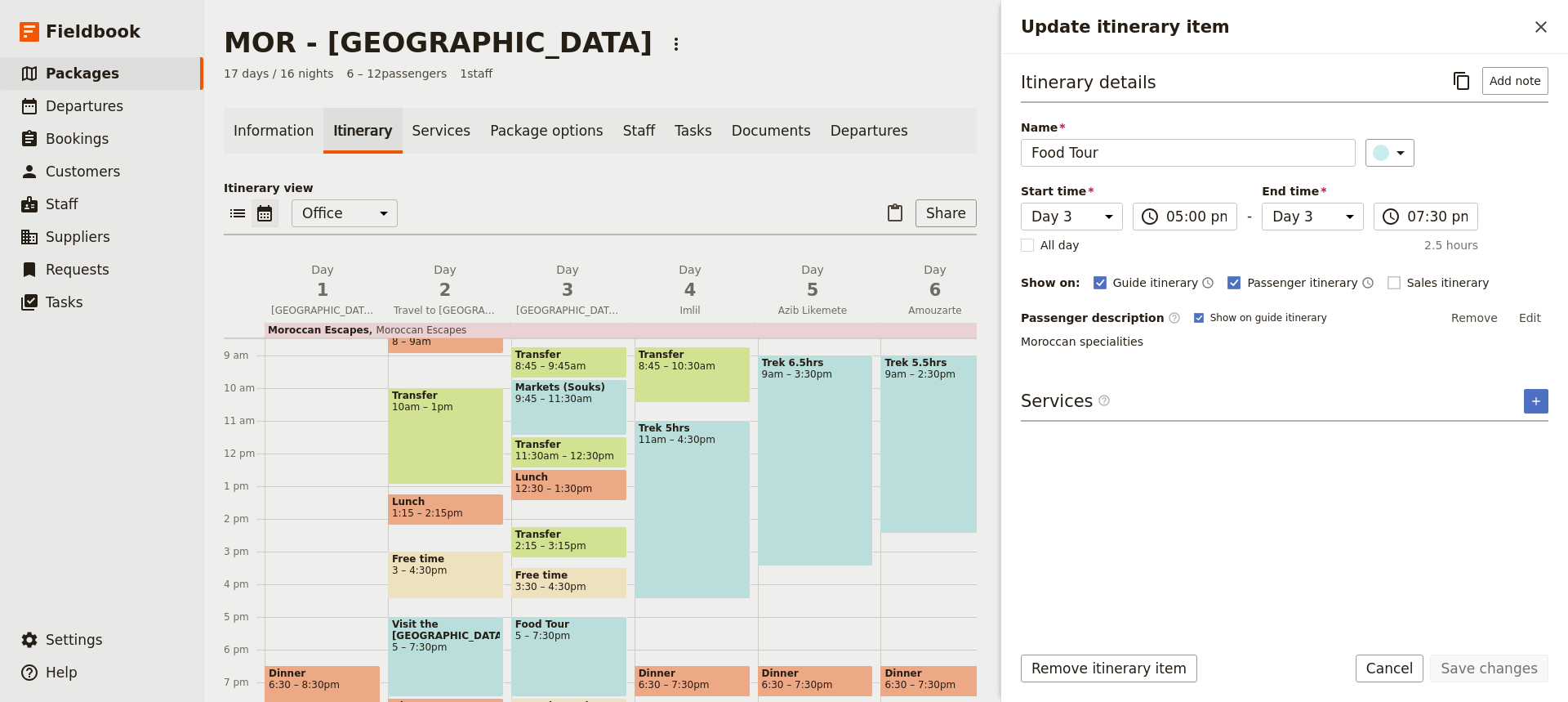
click at [1388, 282] on rect "Update itinerary item" at bounding box center [1393, 282] width 12 height 12
click at [1387, 275] on input "Sales itinerary" at bounding box center [1387, 274] width 1 height 1
checkbox input "true"
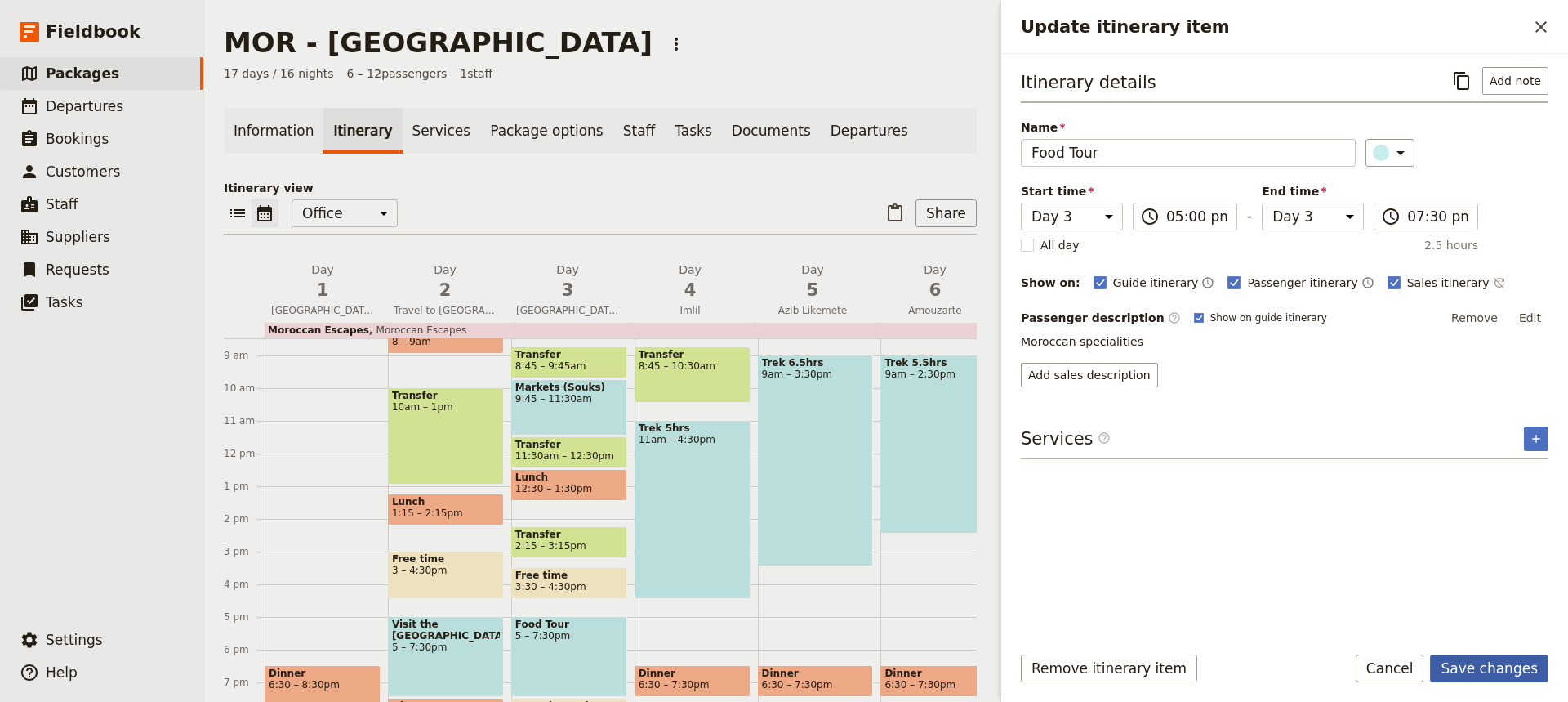
click at [1480, 664] on button "Save changes" at bounding box center [1489, 668] width 118 height 28
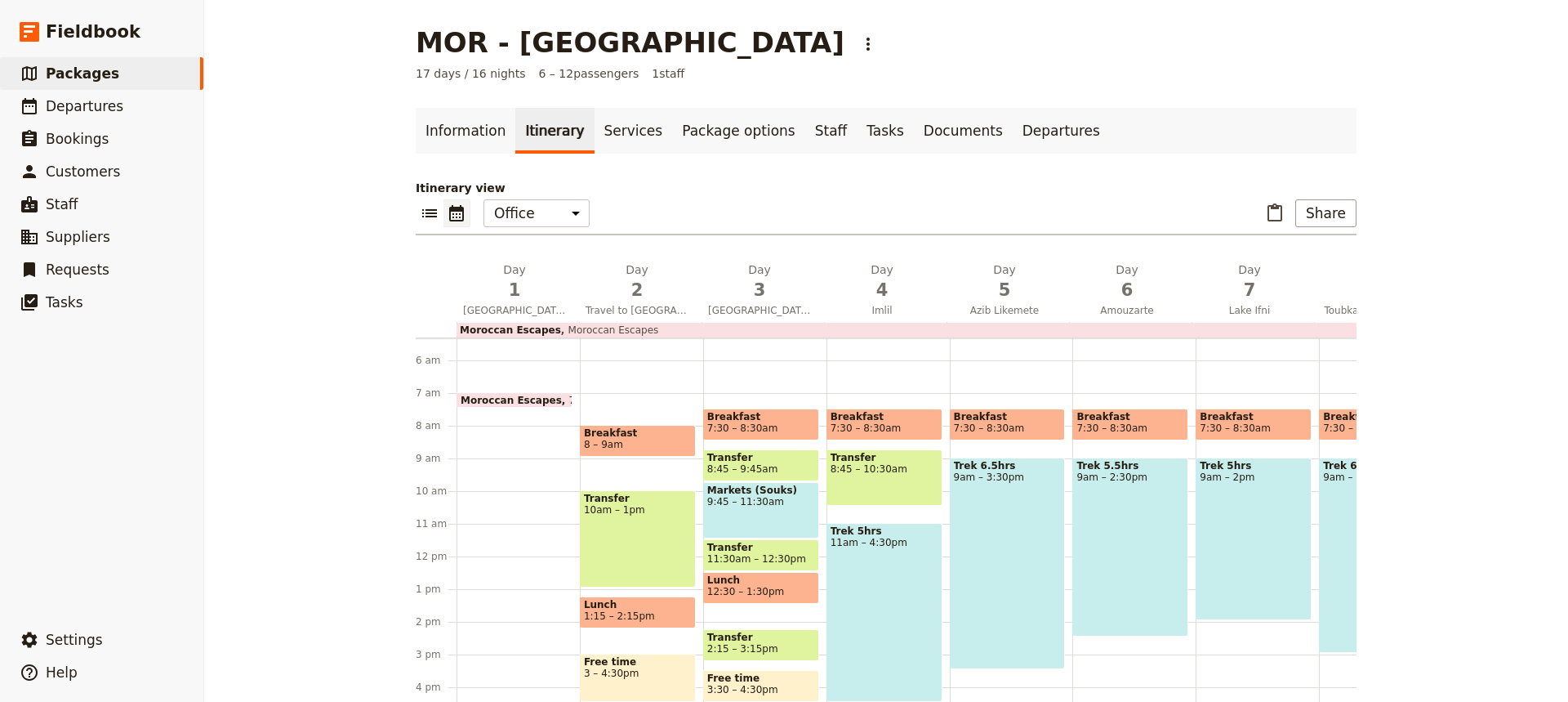
scroll to position [174, 0]
click at [899, 419] on span "Breakfast" at bounding box center [884, 418] width 108 height 11
select select "4"
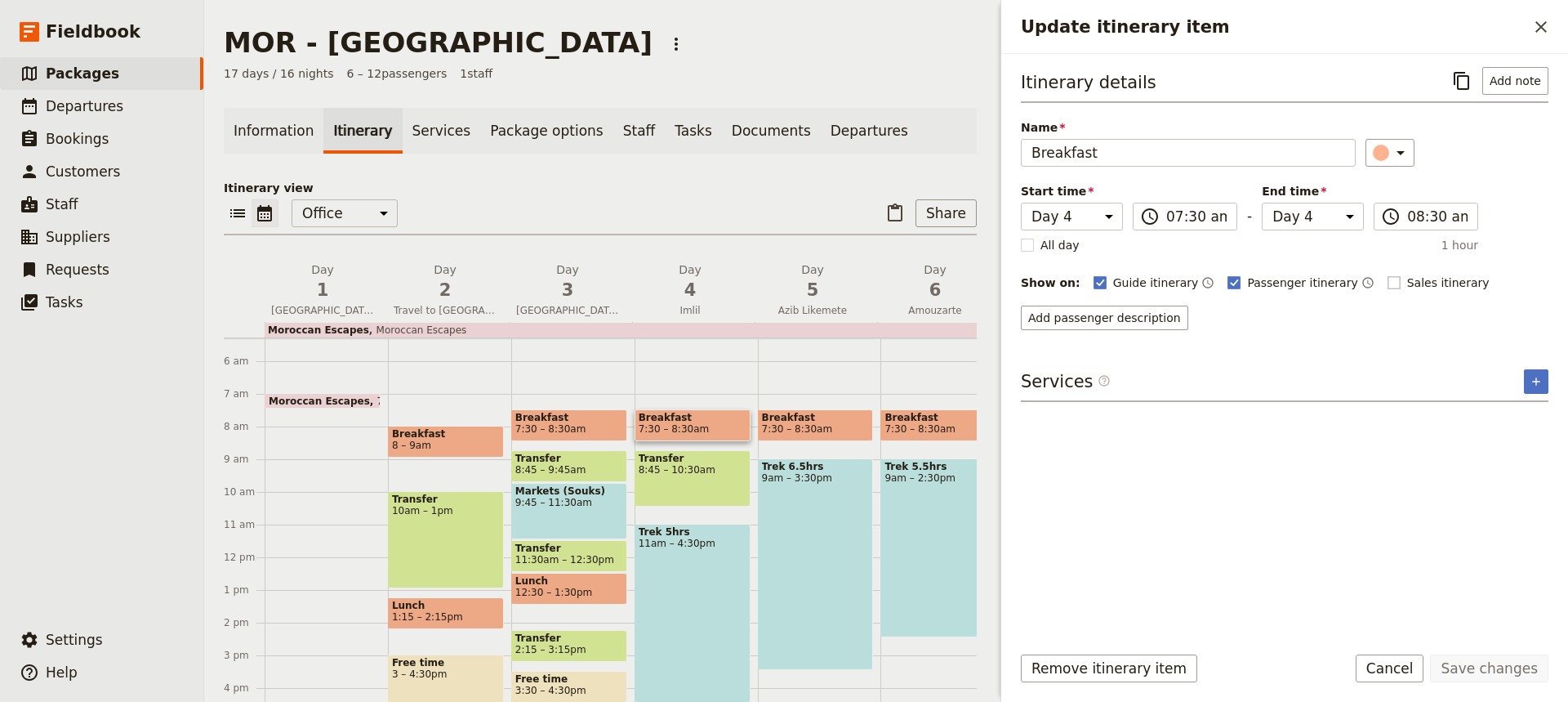
click at [1388, 280] on rect "Update itinerary item" at bounding box center [1393, 282] width 12 height 12
click at [1387, 275] on input "Sales itinerary" at bounding box center [1387, 274] width 1 height 1
checkbox input "true"
click at [1474, 674] on button "Save changes" at bounding box center [1489, 668] width 118 height 28
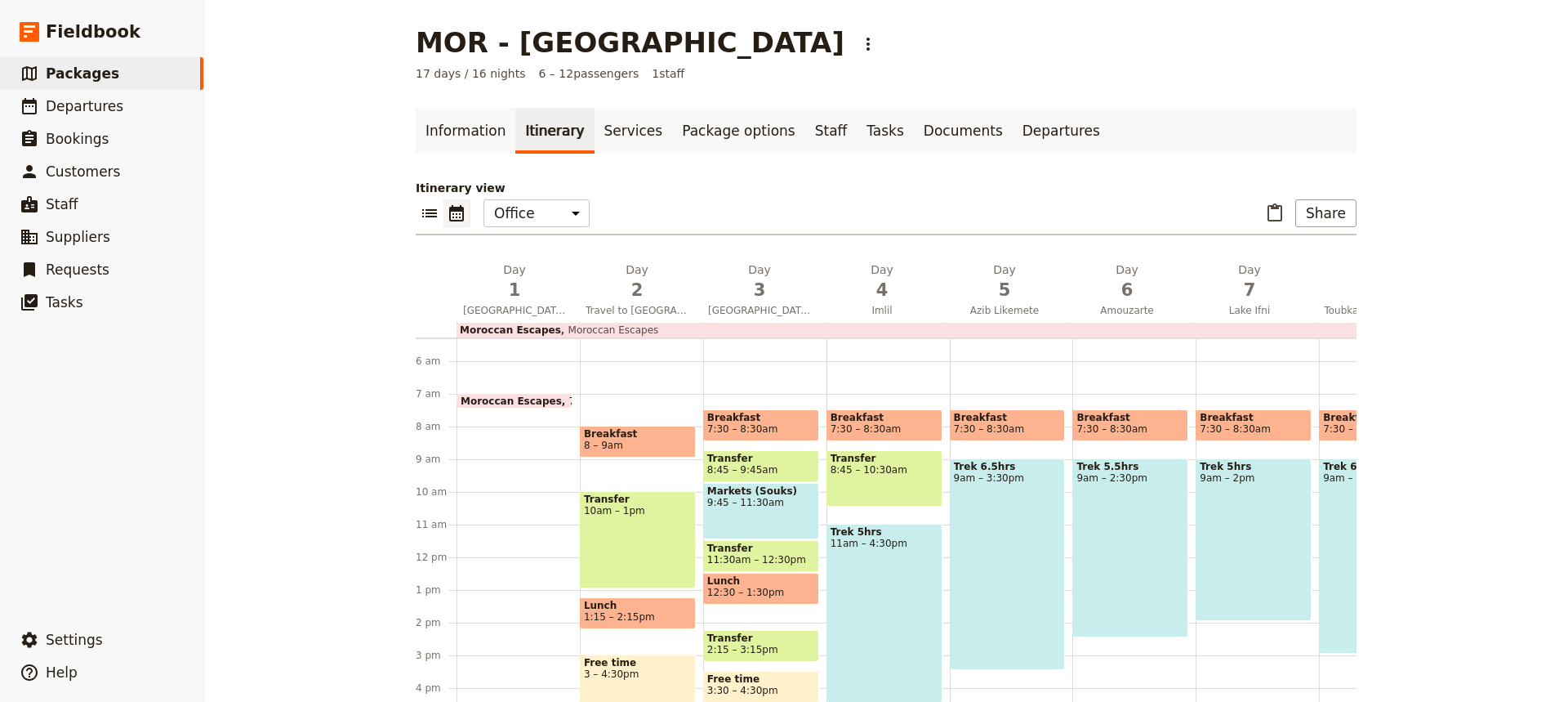
click at [880, 603] on div "Trek 5hrs 11am – 4:30pm" at bounding box center [885, 613] width 116 height 179
select select "4"
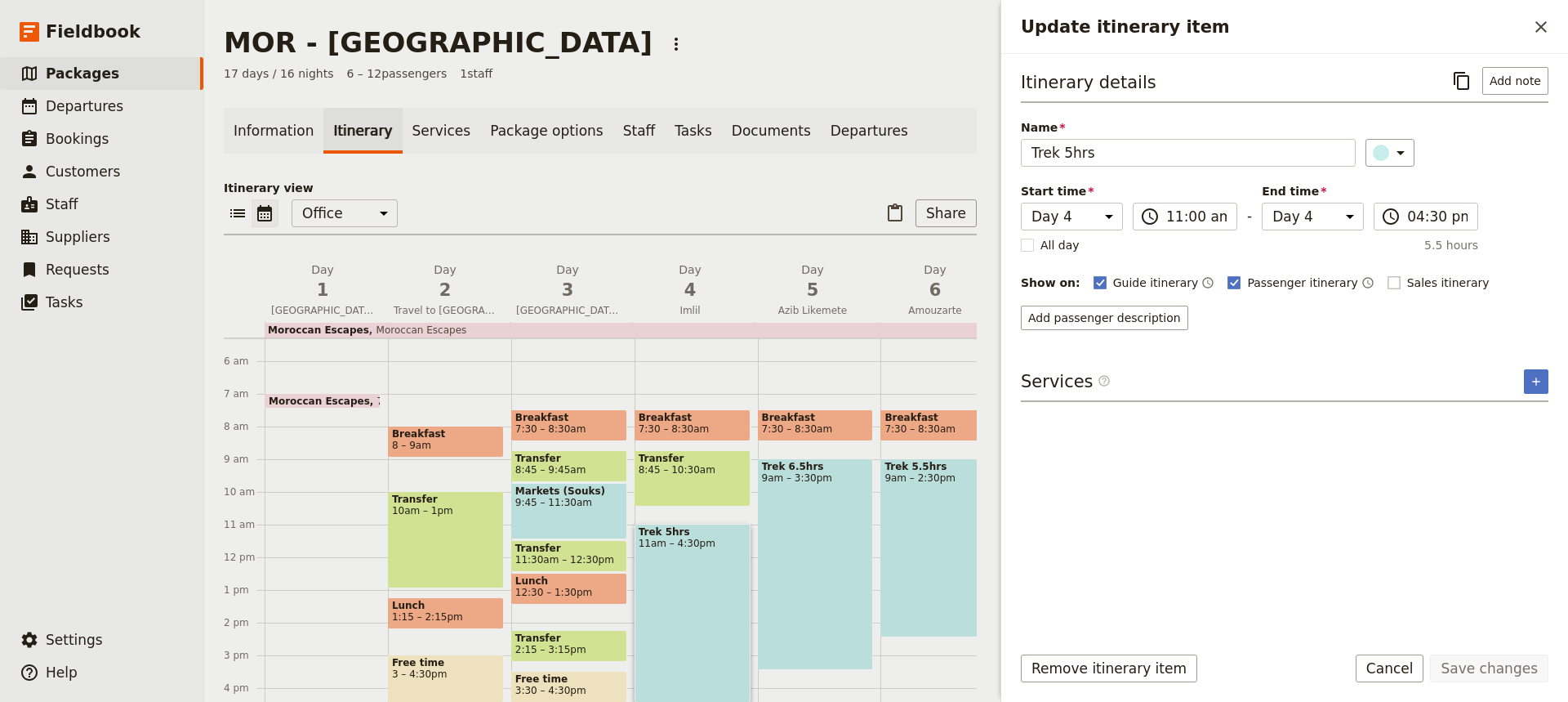
click at [1388, 284] on rect "Update itinerary item" at bounding box center [1393, 282] width 12 height 12
click at [1387, 275] on input "Sales itinerary" at bounding box center [1387, 274] width 1 height 1
checkbox input "true"
click at [1476, 676] on button "Save changes" at bounding box center [1489, 668] width 118 height 28
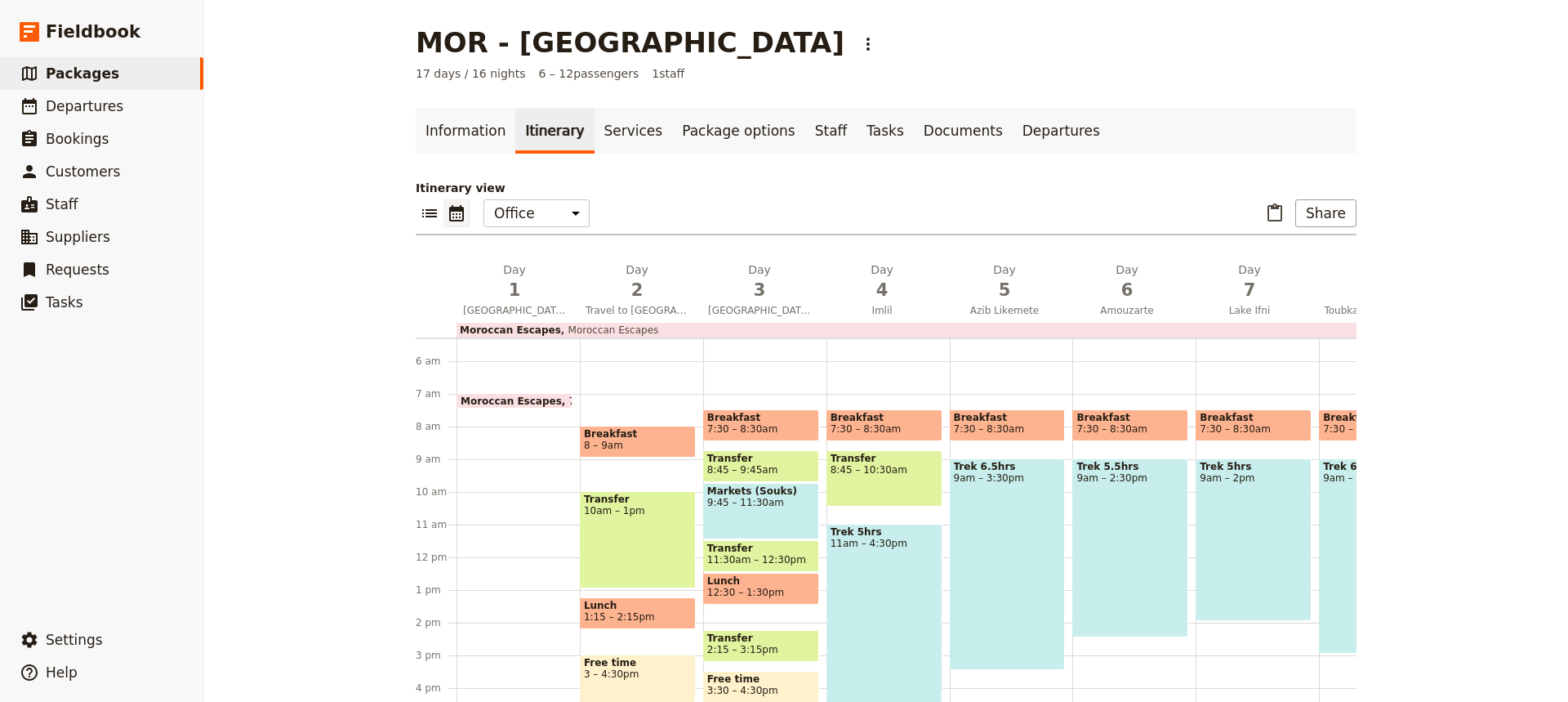
click at [1026, 423] on span "7:30 – 8:30am" at bounding box center [1008, 429] width 108 height 11
select select "5"
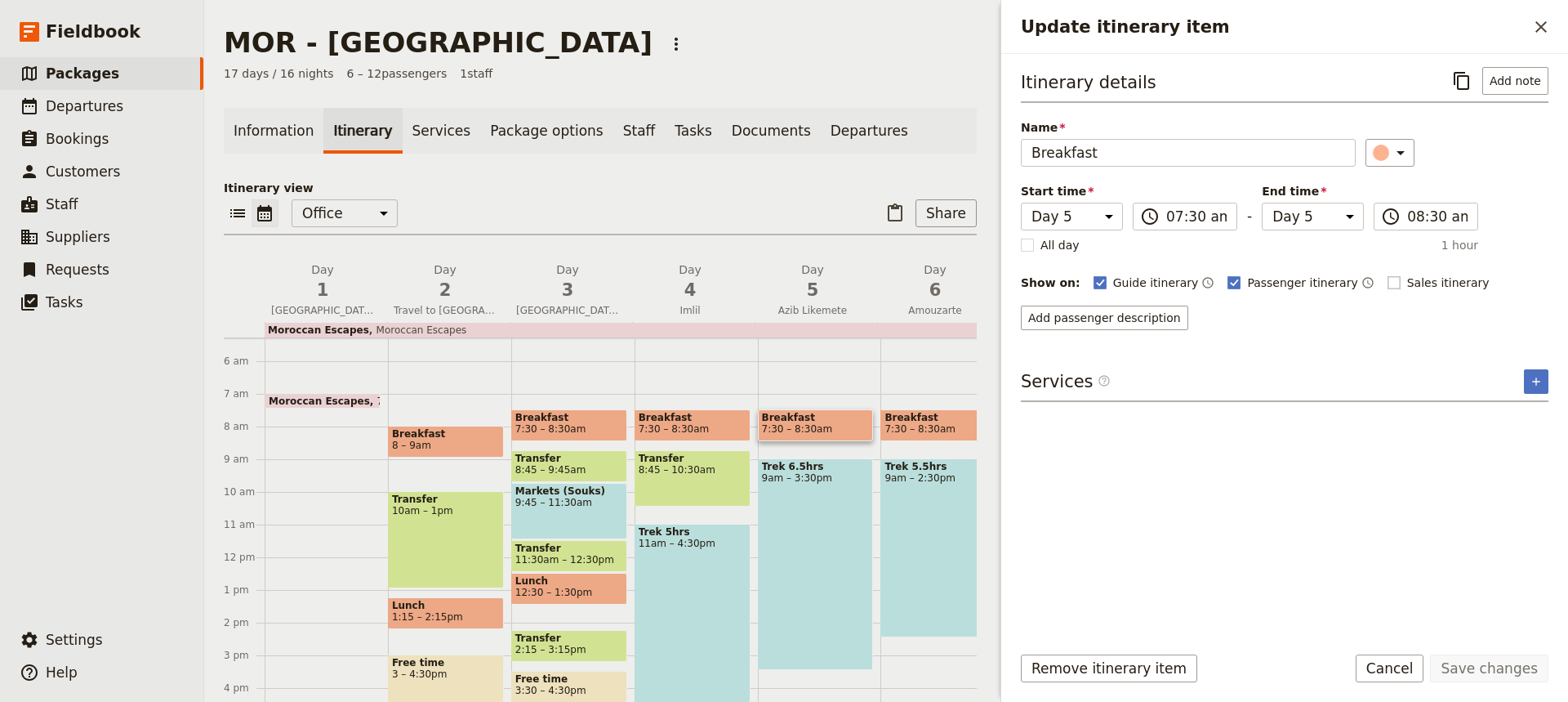
click at [1388, 278] on rect "Update itinerary item" at bounding box center [1393, 282] width 12 height 12
click at [1387, 275] on input "Sales itinerary" at bounding box center [1387, 274] width 1 height 1
checkbox input "true"
click at [1483, 664] on button "Save changes" at bounding box center [1489, 668] width 118 height 28
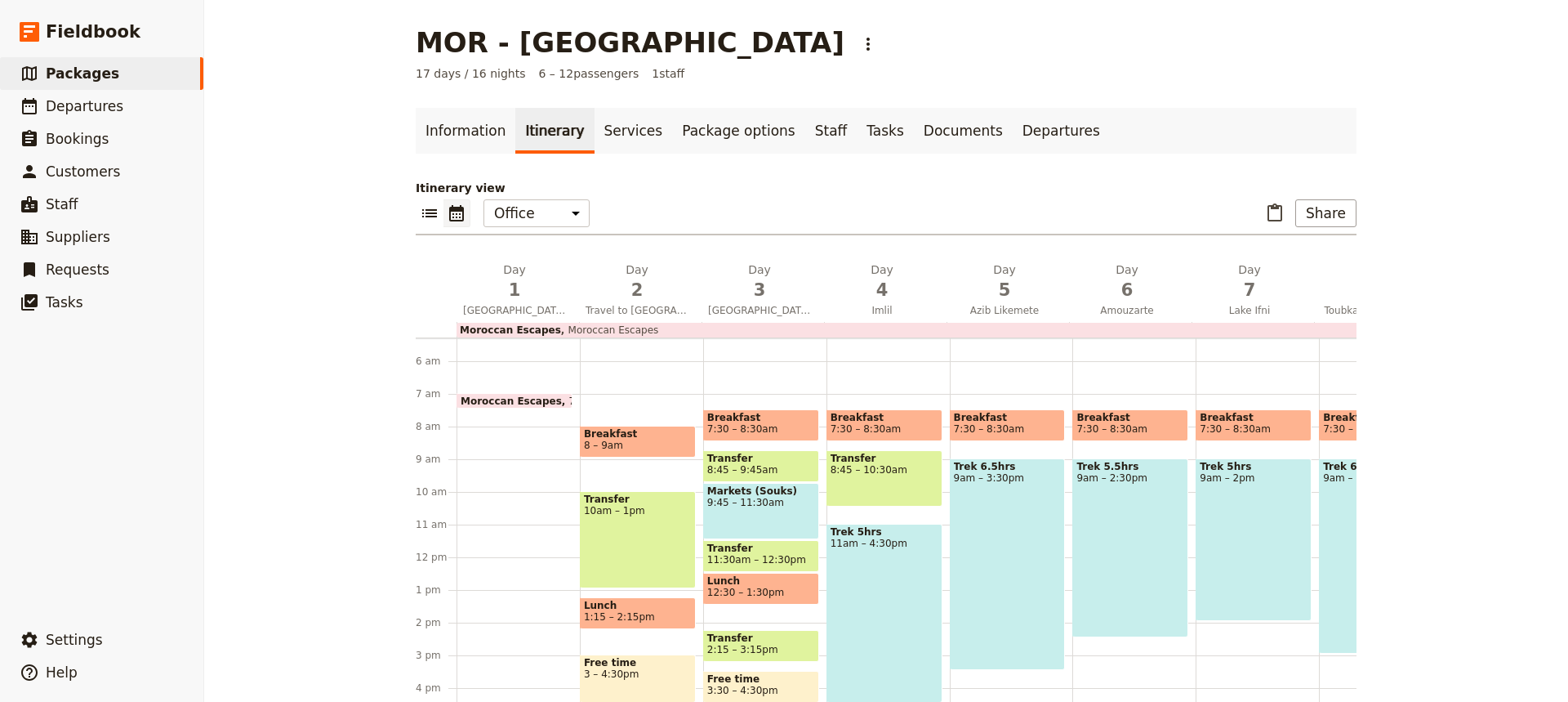
click at [1009, 553] on div "Trek 6.5hrs 9am – 3:30pm" at bounding box center [1008, 563] width 116 height 211
select select "5"
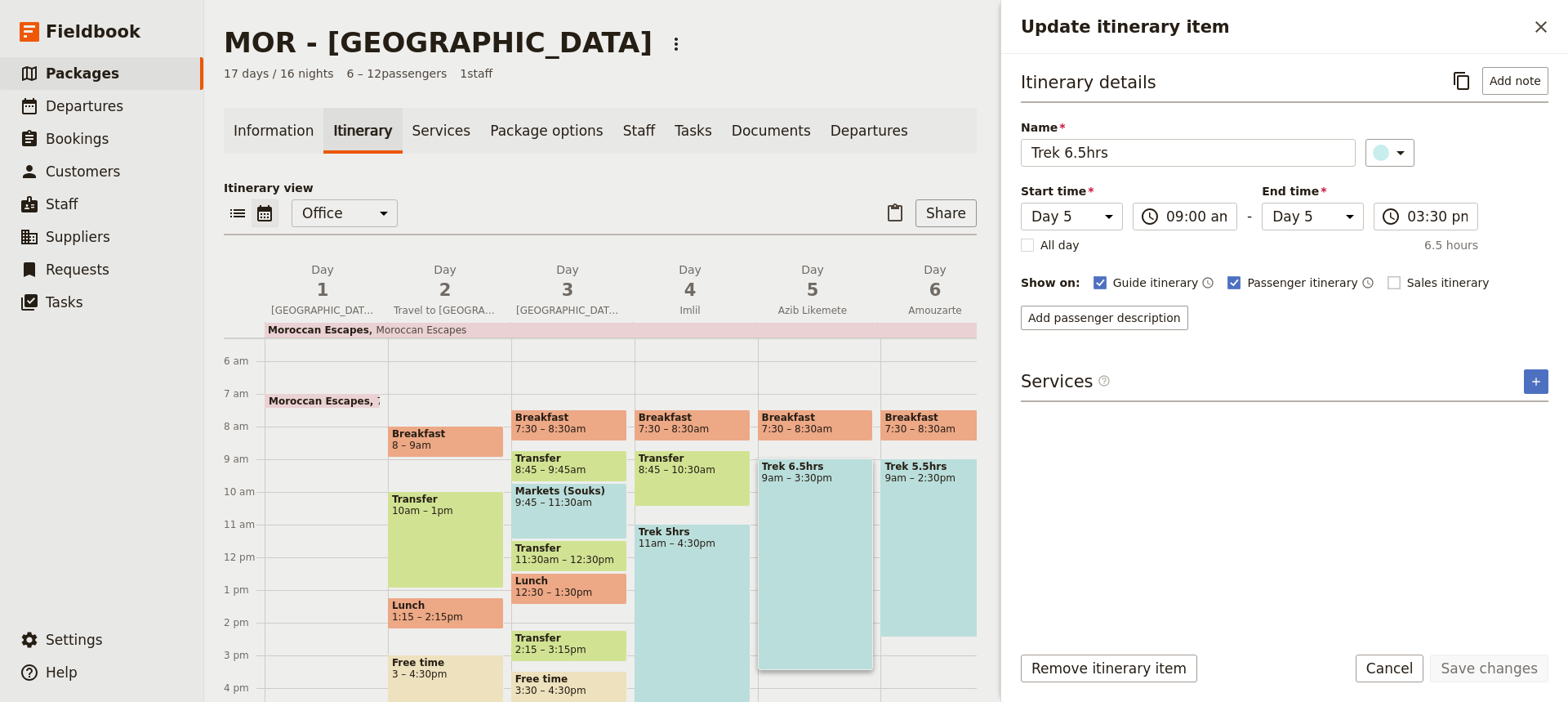
click at [1388, 282] on rect "Update itinerary item" at bounding box center [1393, 282] width 12 height 12
click at [1387, 275] on input "Sales itinerary" at bounding box center [1387, 274] width 1 height 1
checkbox input "true"
click at [1484, 664] on button "Save changes" at bounding box center [1489, 668] width 118 height 28
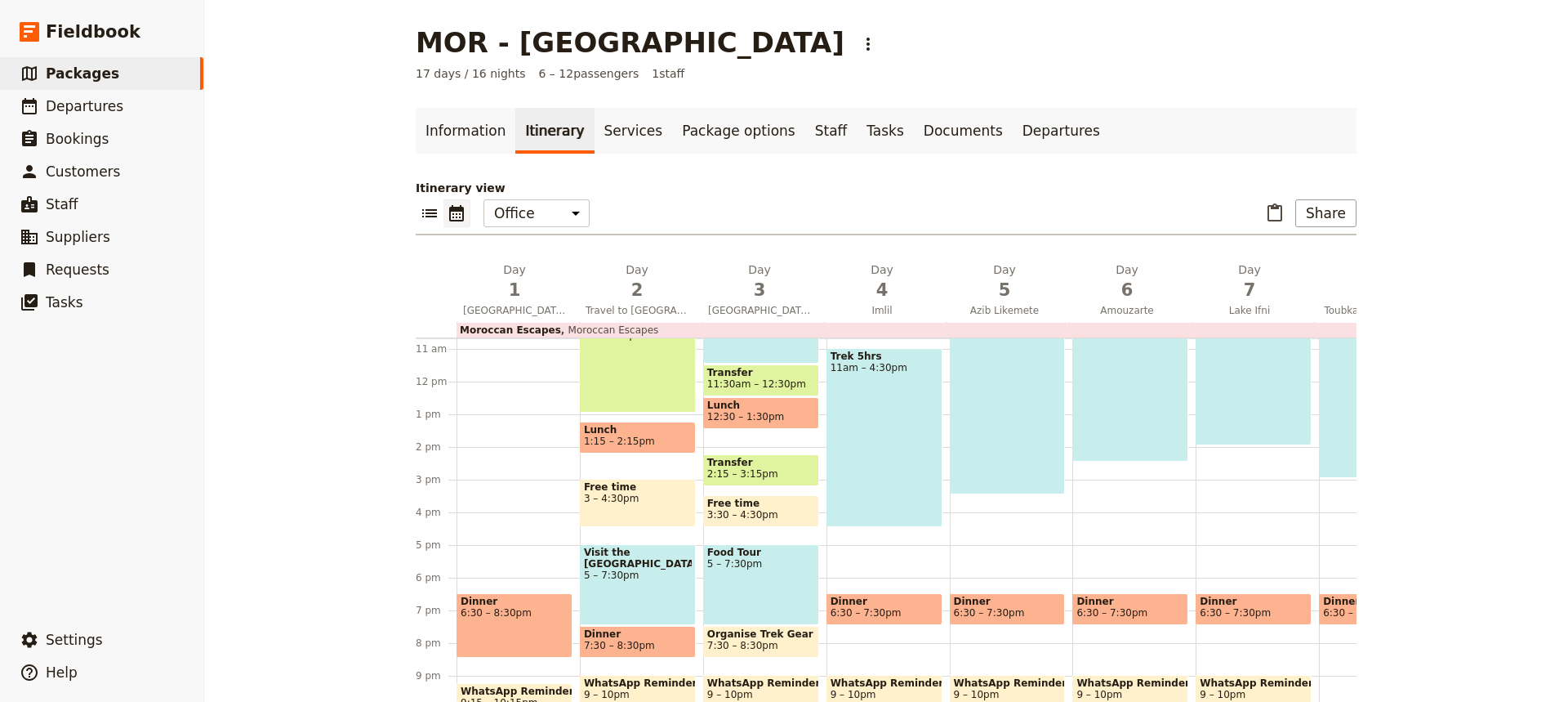
scroll to position [352, 0]
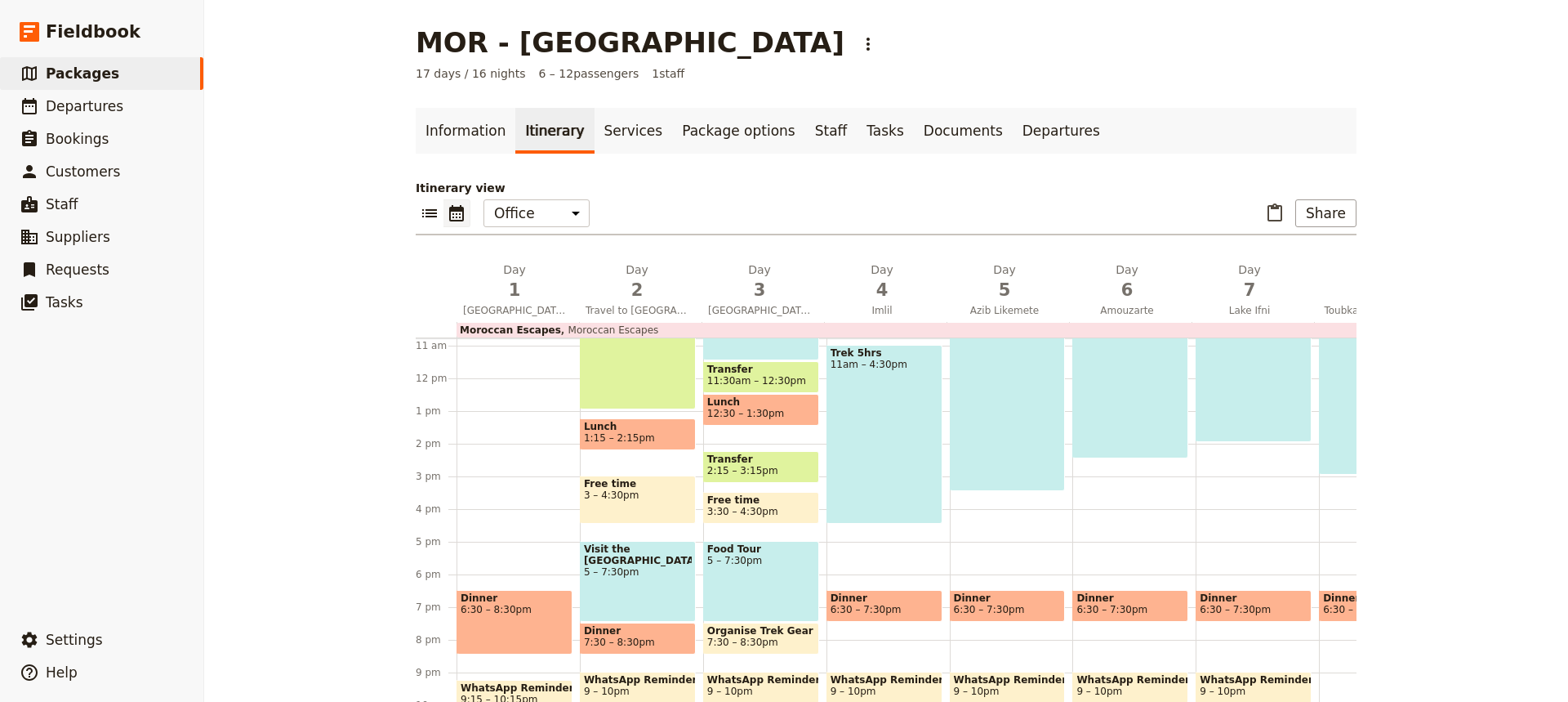
click at [1032, 610] on span "6:30 – 7:30pm" at bounding box center [1008, 609] width 108 height 11
select select "5"
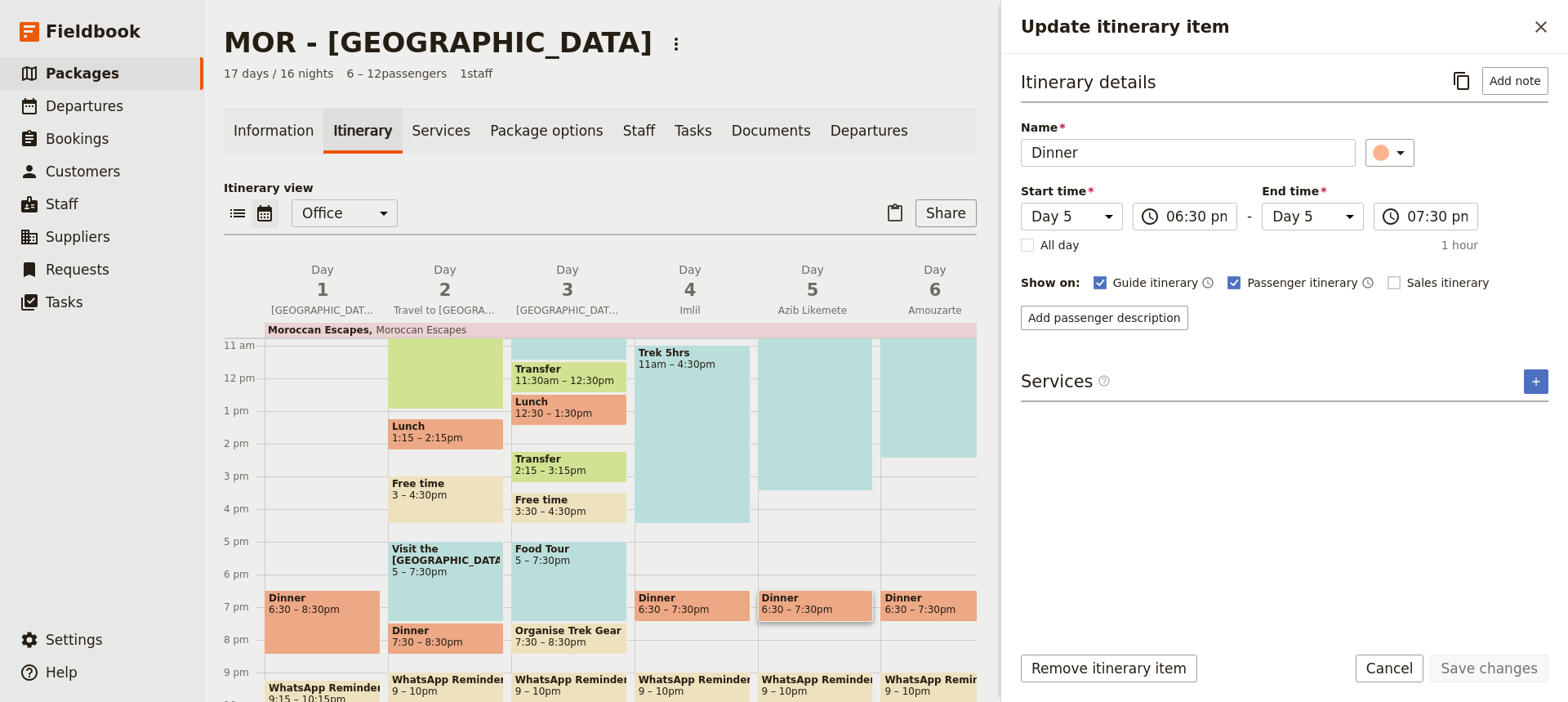
click at [1388, 285] on rect "Update itinerary item" at bounding box center [1393, 282] width 12 height 12
click at [1387, 275] on input "Sales itinerary" at bounding box center [1387, 274] width 1 height 1
checkbox input "true"
click at [1484, 669] on button "Save changes" at bounding box center [1489, 668] width 118 height 28
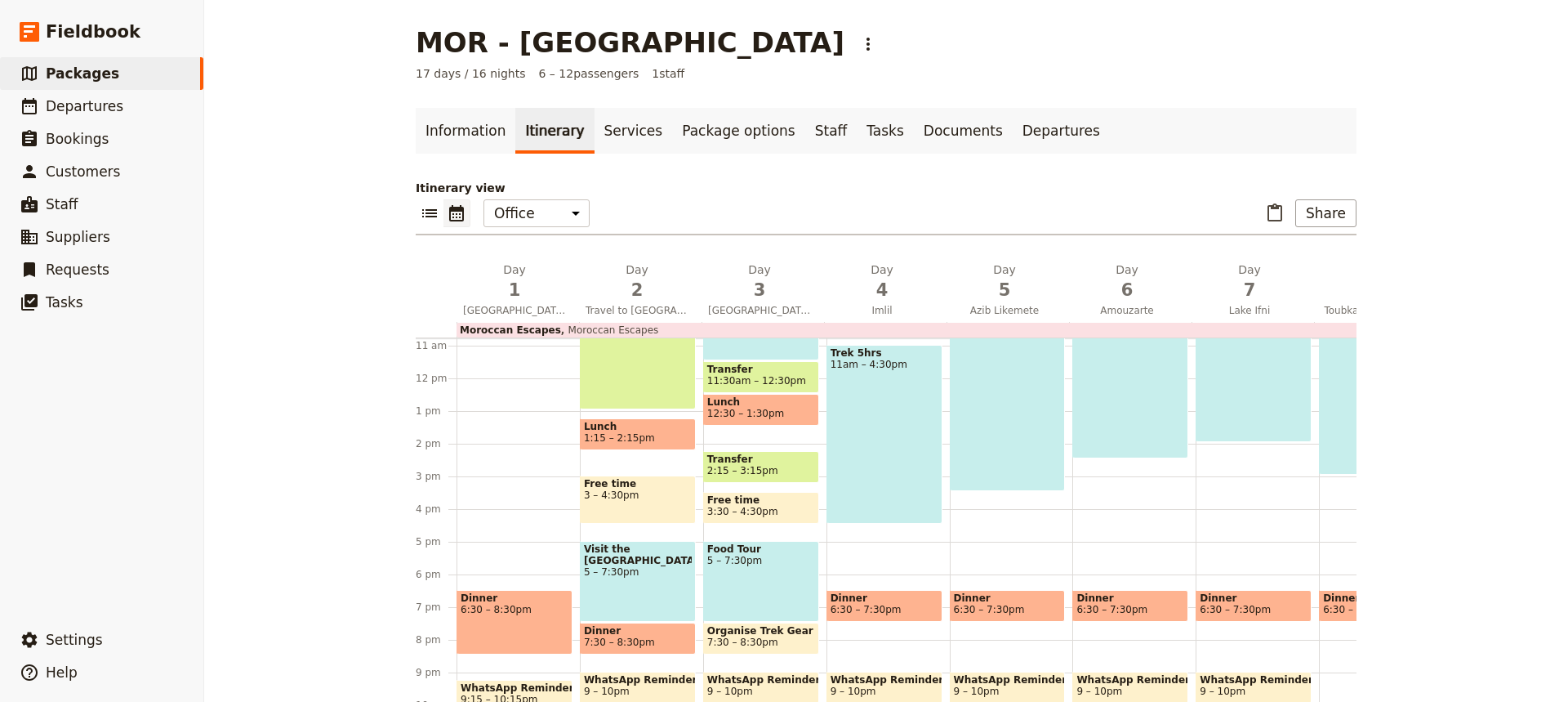
click at [906, 605] on span "6:30 – 7:30pm" at bounding box center [884, 609] width 108 height 11
select select "4"
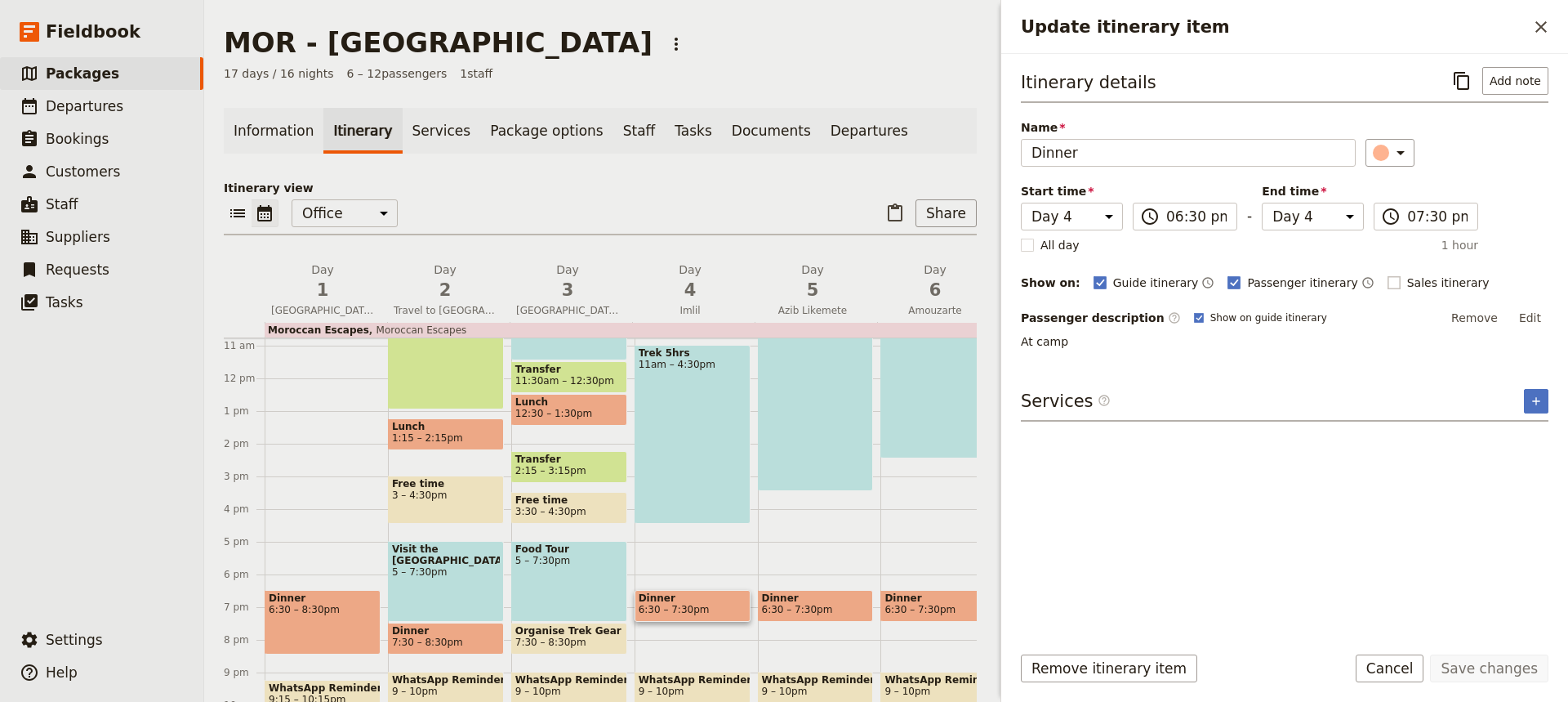
click at [1388, 281] on rect "Update itinerary item" at bounding box center [1393, 282] width 12 height 12
click at [1387, 275] on input "Sales itinerary" at bounding box center [1387, 274] width 1 height 1
checkbox input "true"
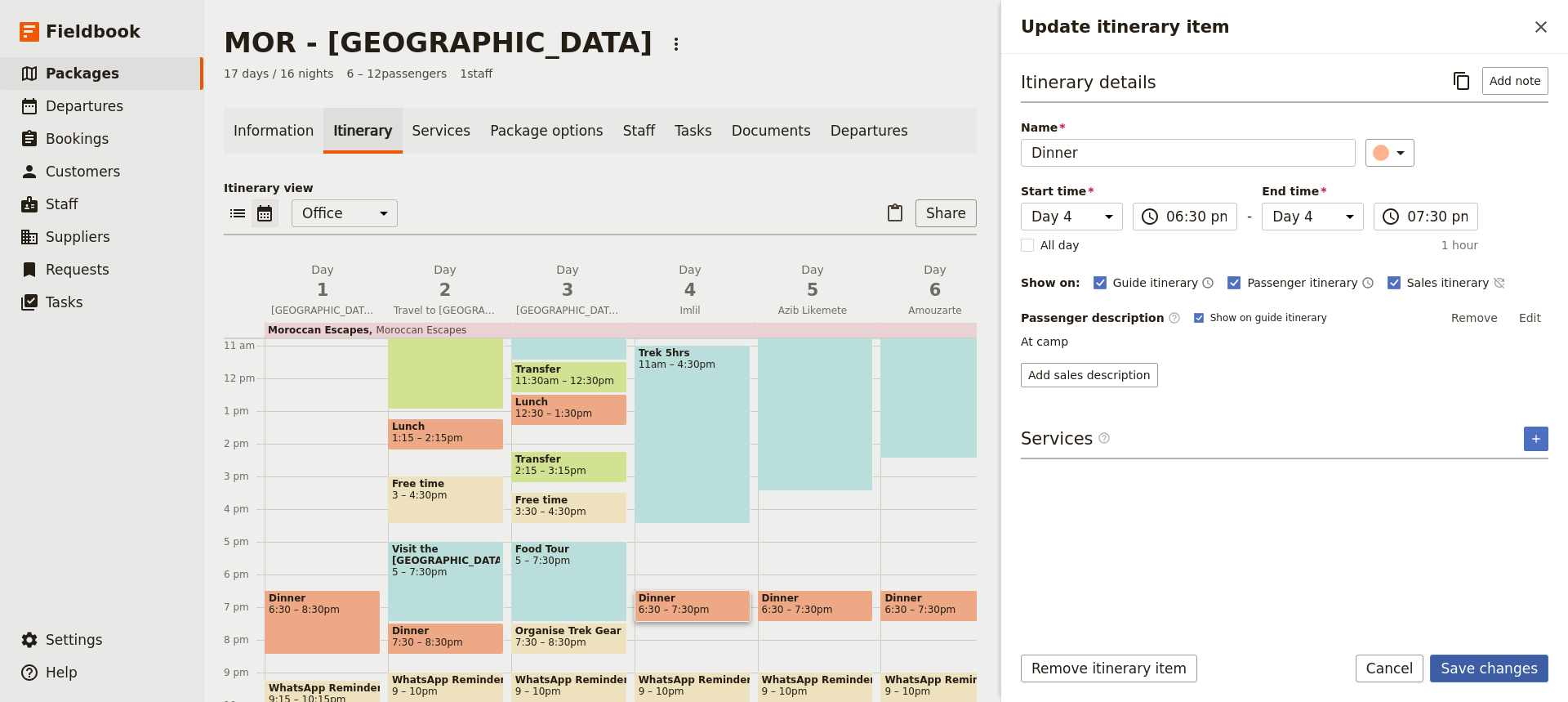
click at [1476, 664] on button "Save changes" at bounding box center [1489, 668] width 118 height 28
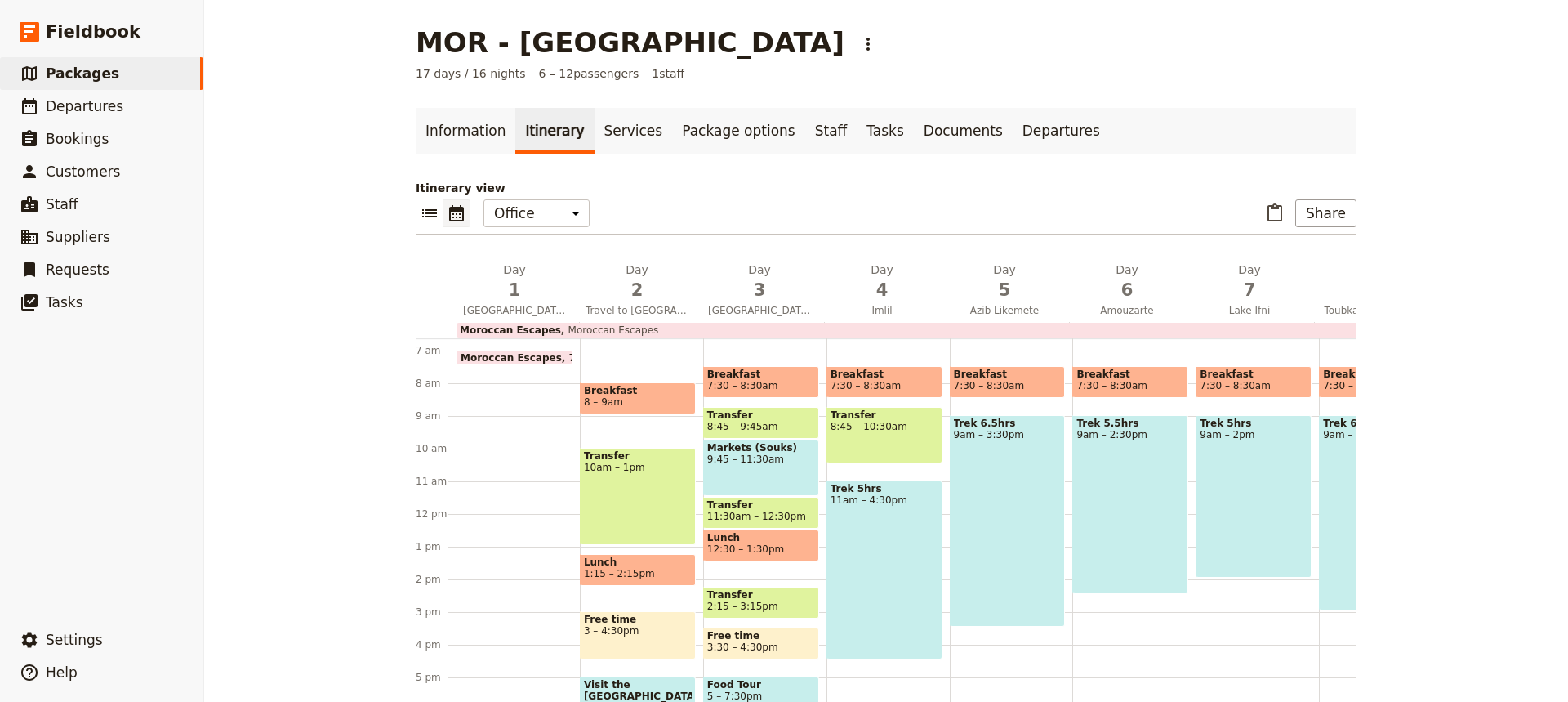
scroll to position [216, 0]
click at [1029, 382] on span "7:30 – 8:30am" at bounding box center [1008, 387] width 108 height 11
select select "5"
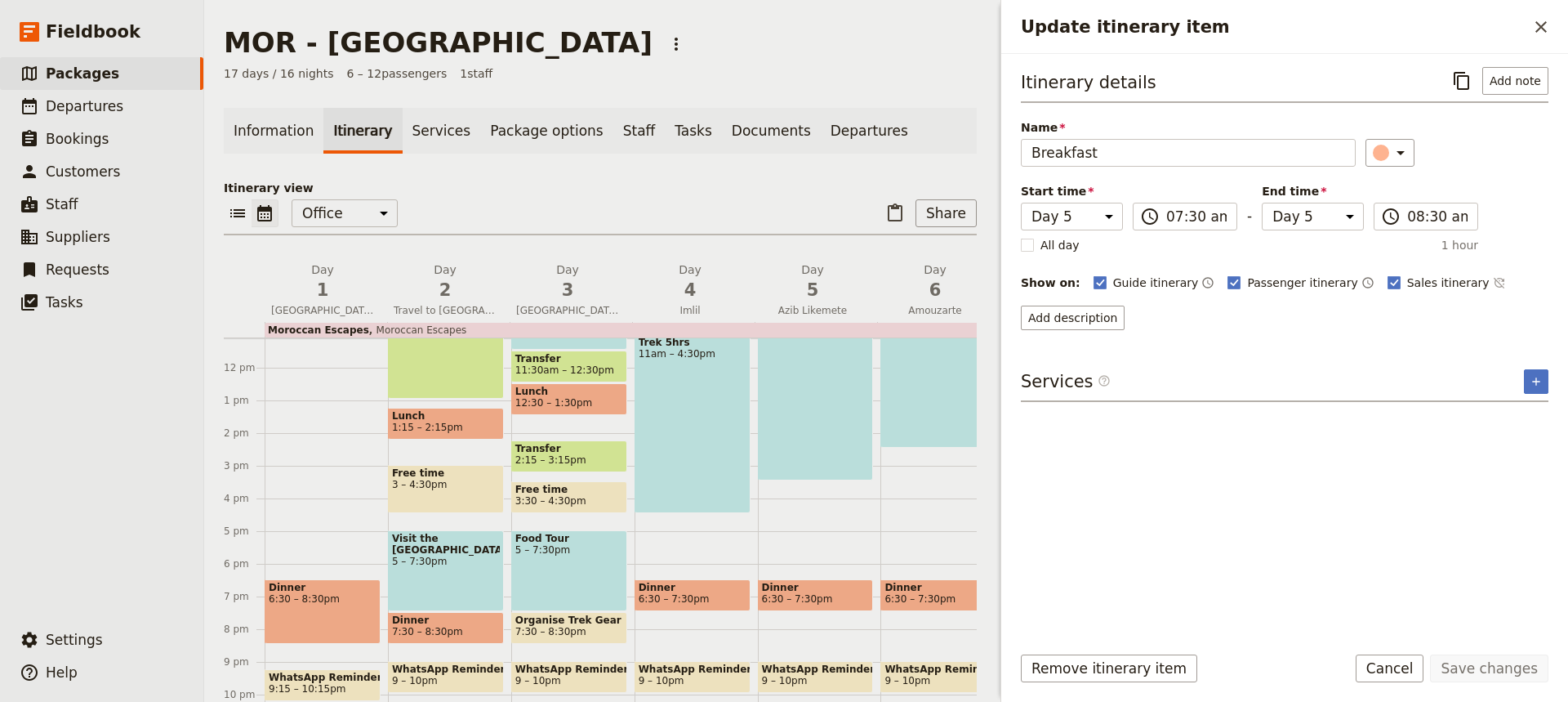
scroll to position [392, 0]
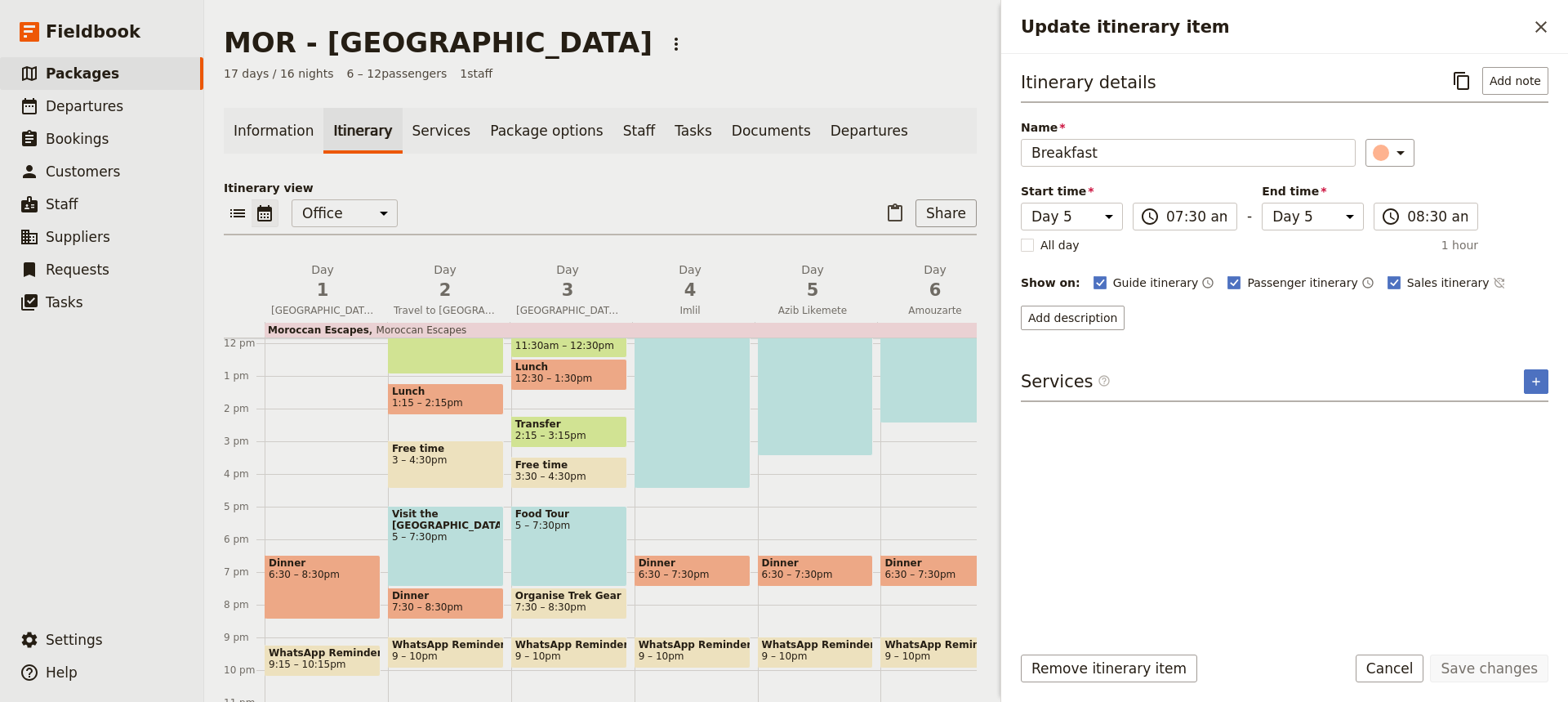
click at [833, 570] on span "6:30 – 7:30pm" at bounding box center [815, 574] width 108 height 11
select select "5"
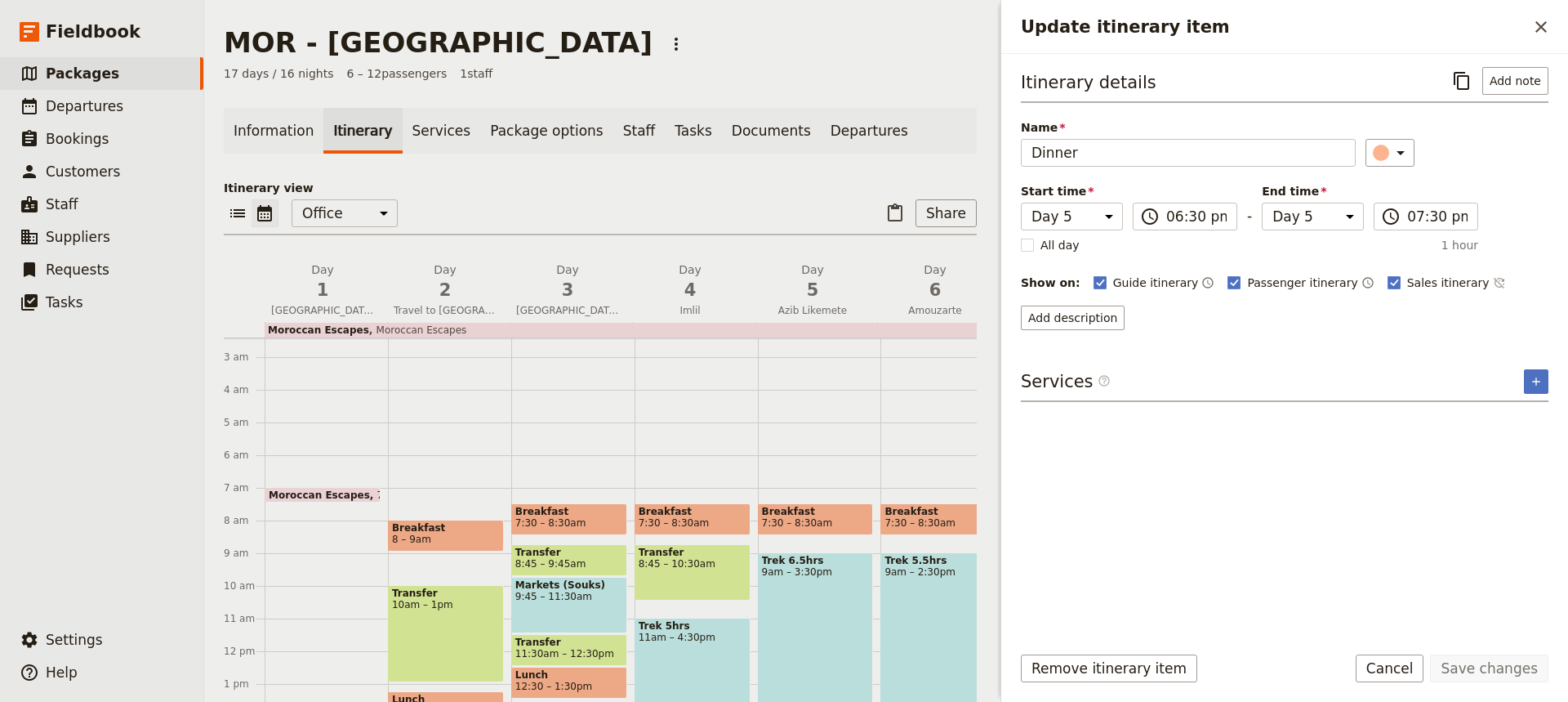
scroll to position [79, 0]
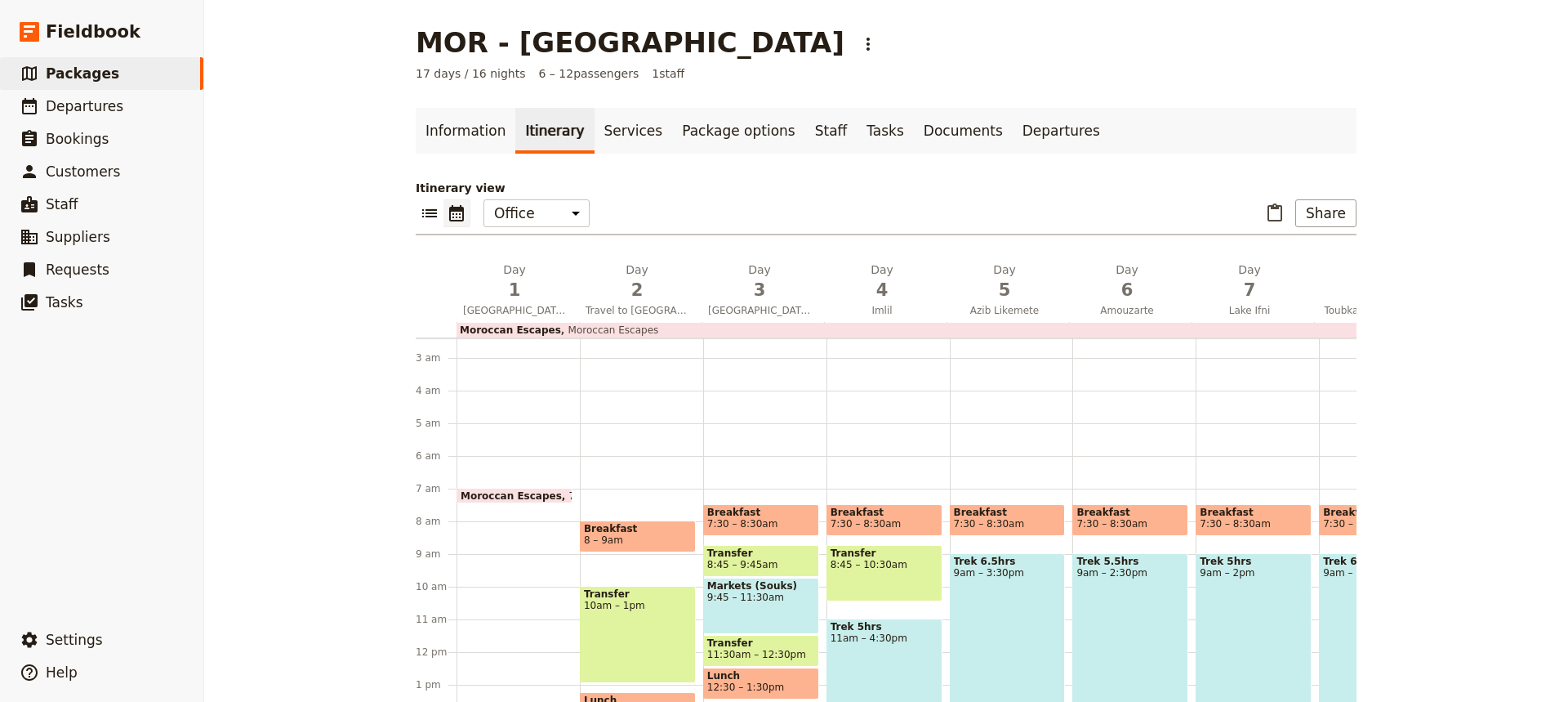
drag, startPoint x: 947, startPoint y: 511, endPoint x: 850, endPoint y: 431, distance: 125.7
click at [850, 431] on div "Breakfast 7:30 – 8:30am Transfer 8:45 – 10:30am Trek 5hrs 11am – 4:30pm Dinner …" at bounding box center [888, 652] width 123 height 785
select select "4"
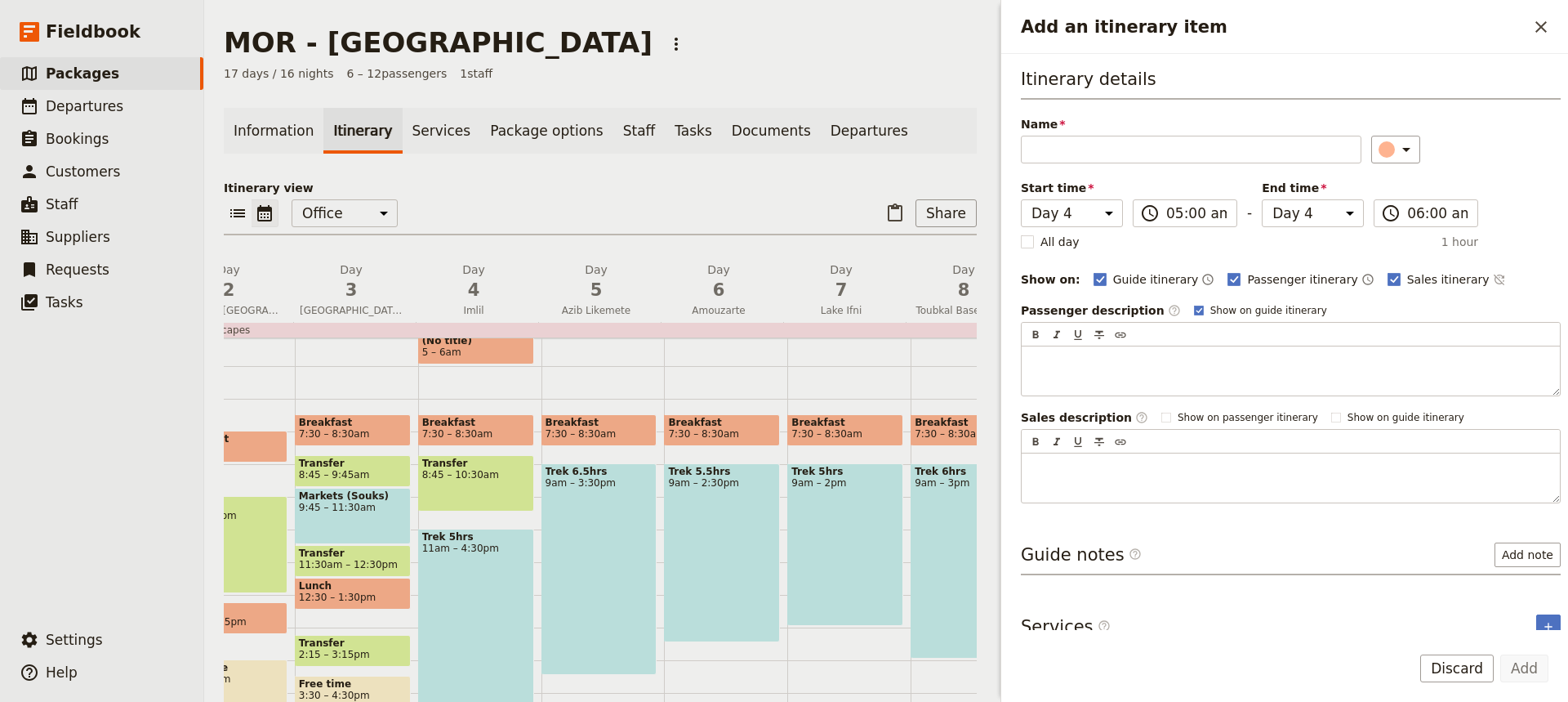
scroll to position [167, 0]
click at [1457, 666] on button "Discard" at bounding box center [1457, 668] width 73 height 28
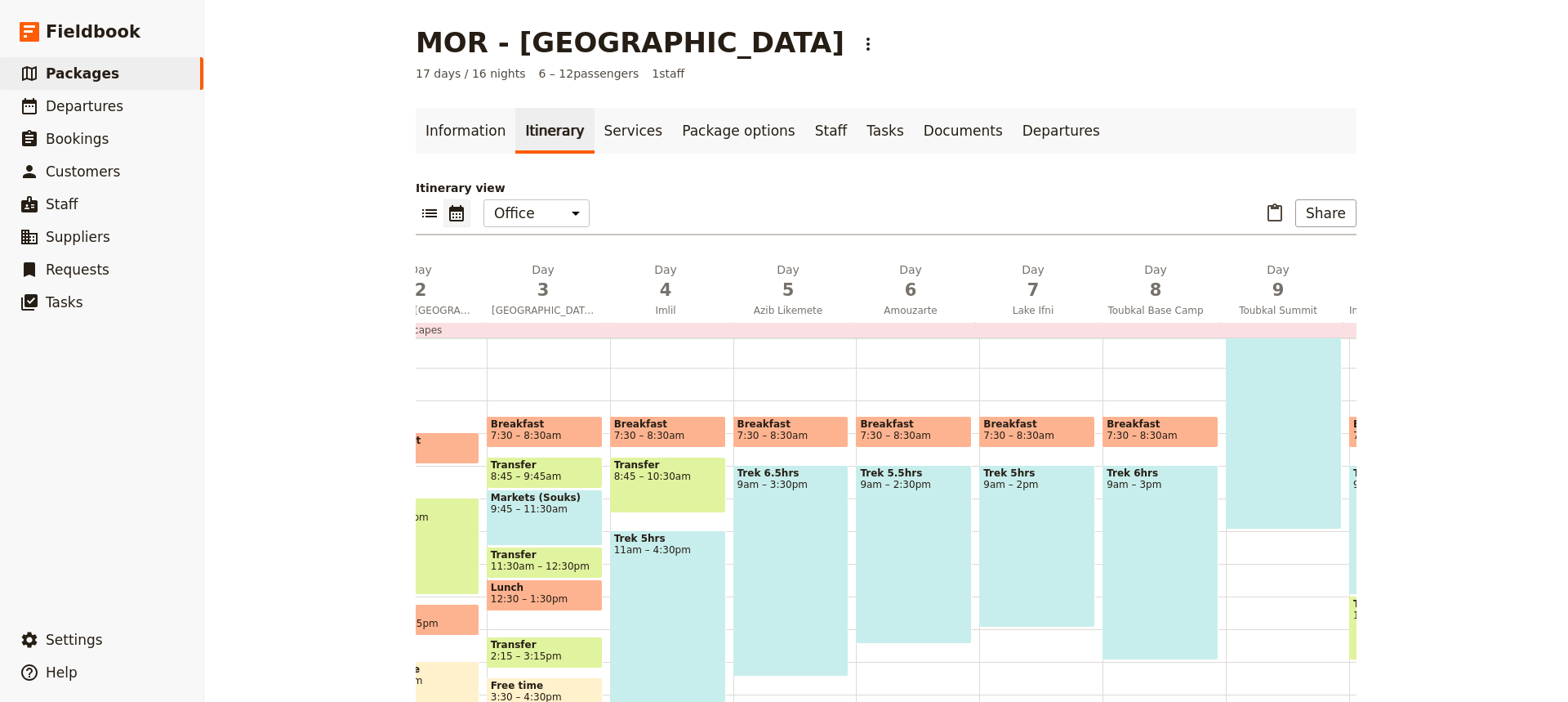
click at [923, 435] on span "7:30 – 8:30am" at bounding box center [914, 435] width 108 height 11
select select "6"
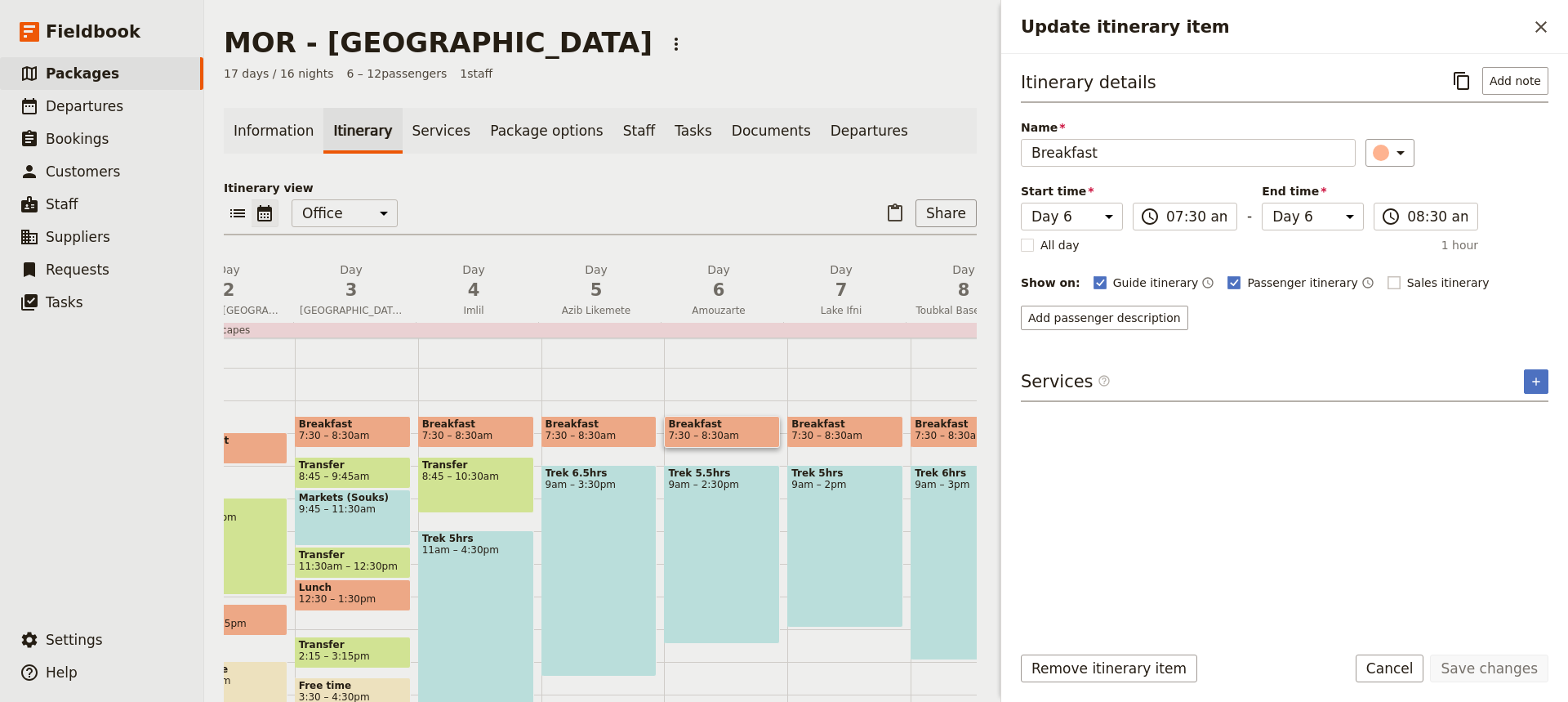
click at [1388, 281] on rect "Update itinerary item" at bounding box center [1393, 282] width 12 height 12
click at [1387, 275] on input "Sales itinerary" at bounding box center [1387, 274] width 1 height 1
checkbox input "true"
click at [1483, 676] on button "Save changes" at bounding box center [1489, 668] width 118 height 28
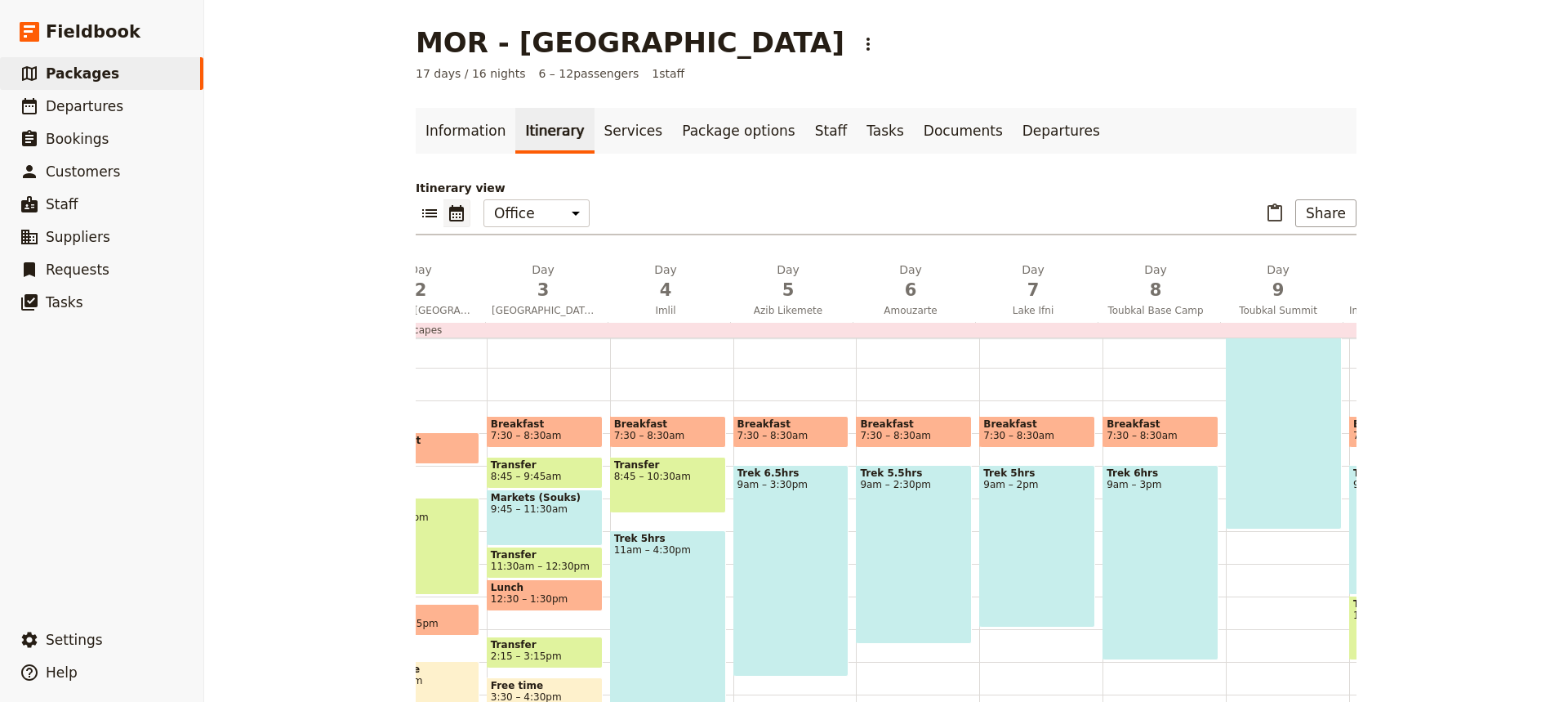
click at [918, 556] on div "Trek 5.5hrs 9am – 2:30pm" at bounding box center [914, 554] width 116 height 179
select select "6"
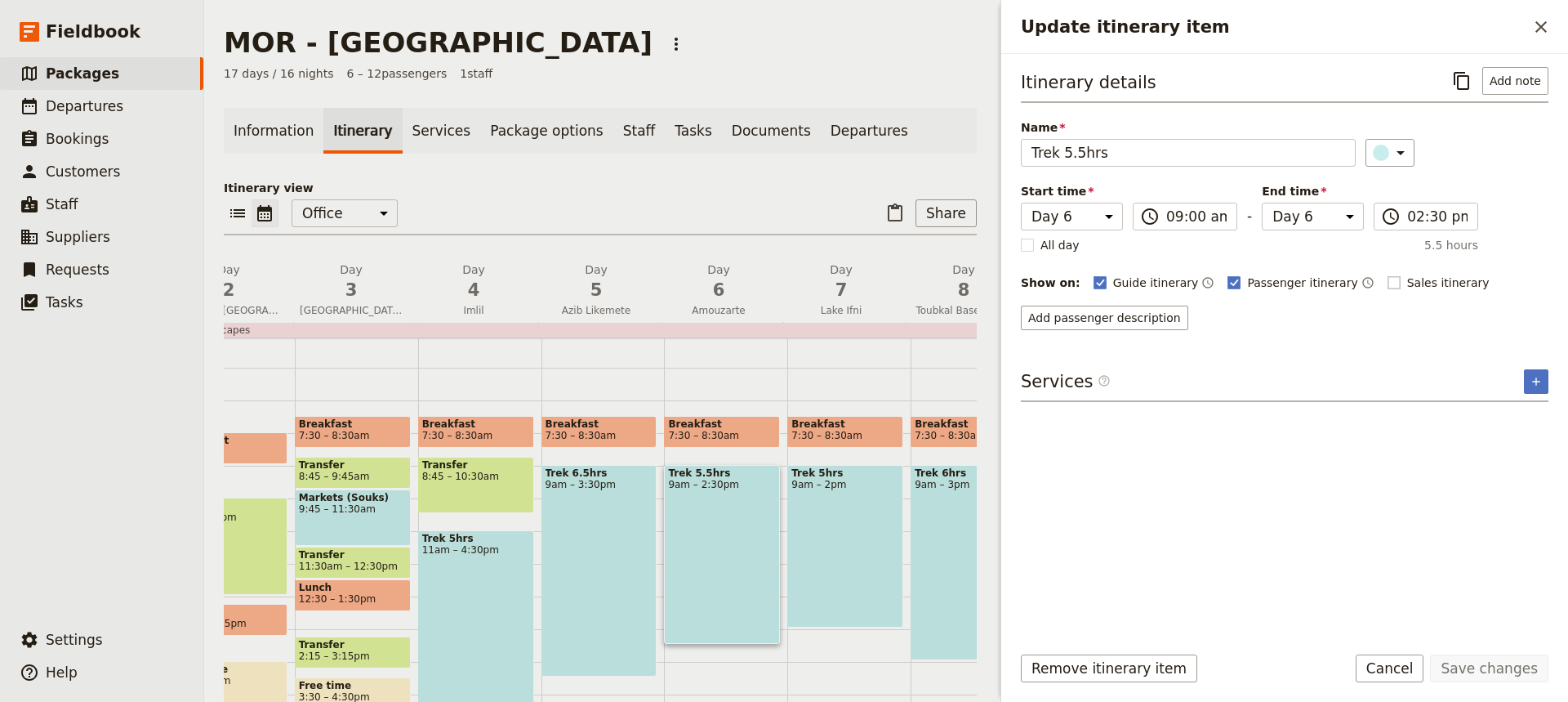
click at [1388, 282] on rect "Update itinerary item" at bounding box center [1393, 282] width 12 height 12
click at [1387, 275] on input "Sales itinerary" at bounding box center [1387, 274] width 1 height 1
checkbox input "true"
click at [1488, 659] on button "Save changes" at bounding box center [1489, 668] width 118 height 28
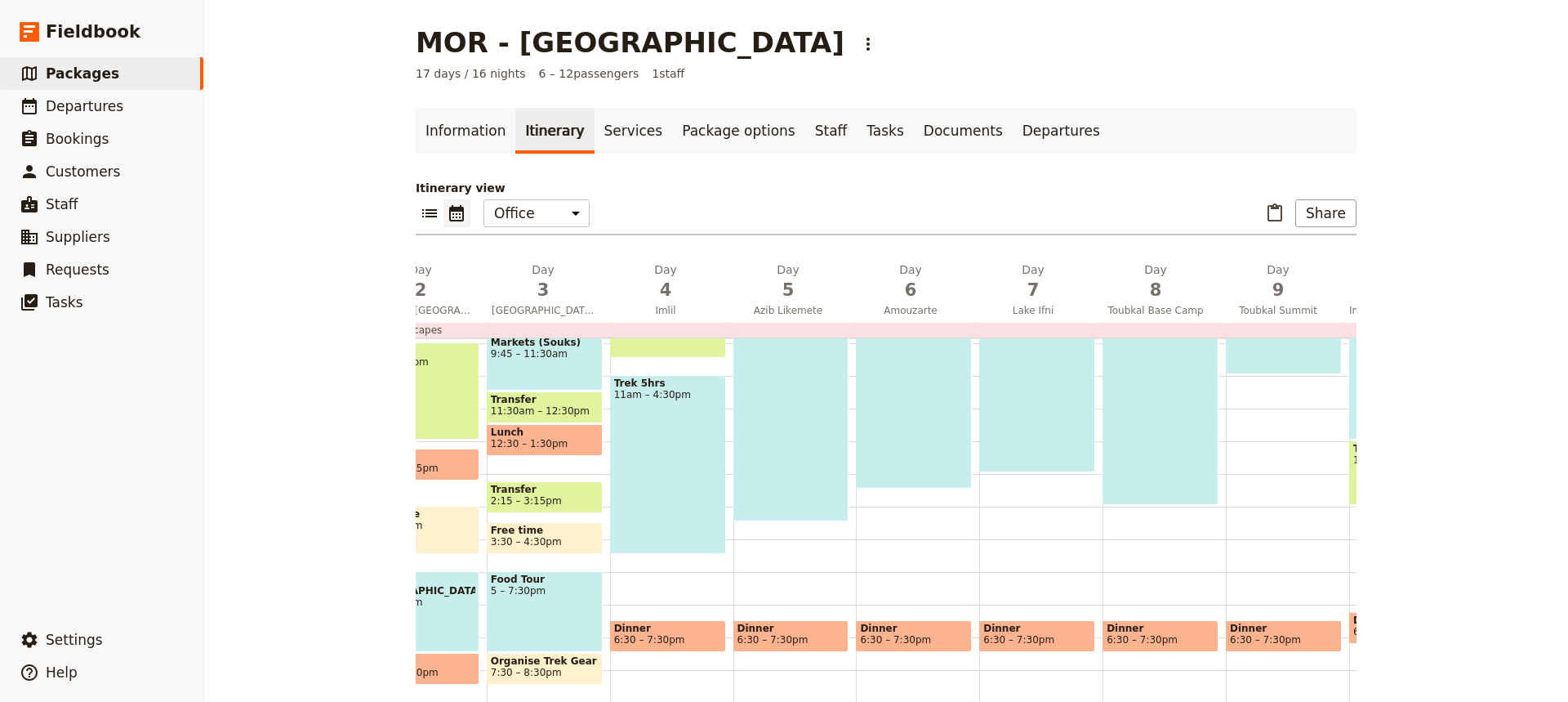
scroll to position [322, 0]
click at [1058, 639] on span "6:30 – 7:30pm" at bounding box center [1037, 640] width 108 height 11
select select "7"
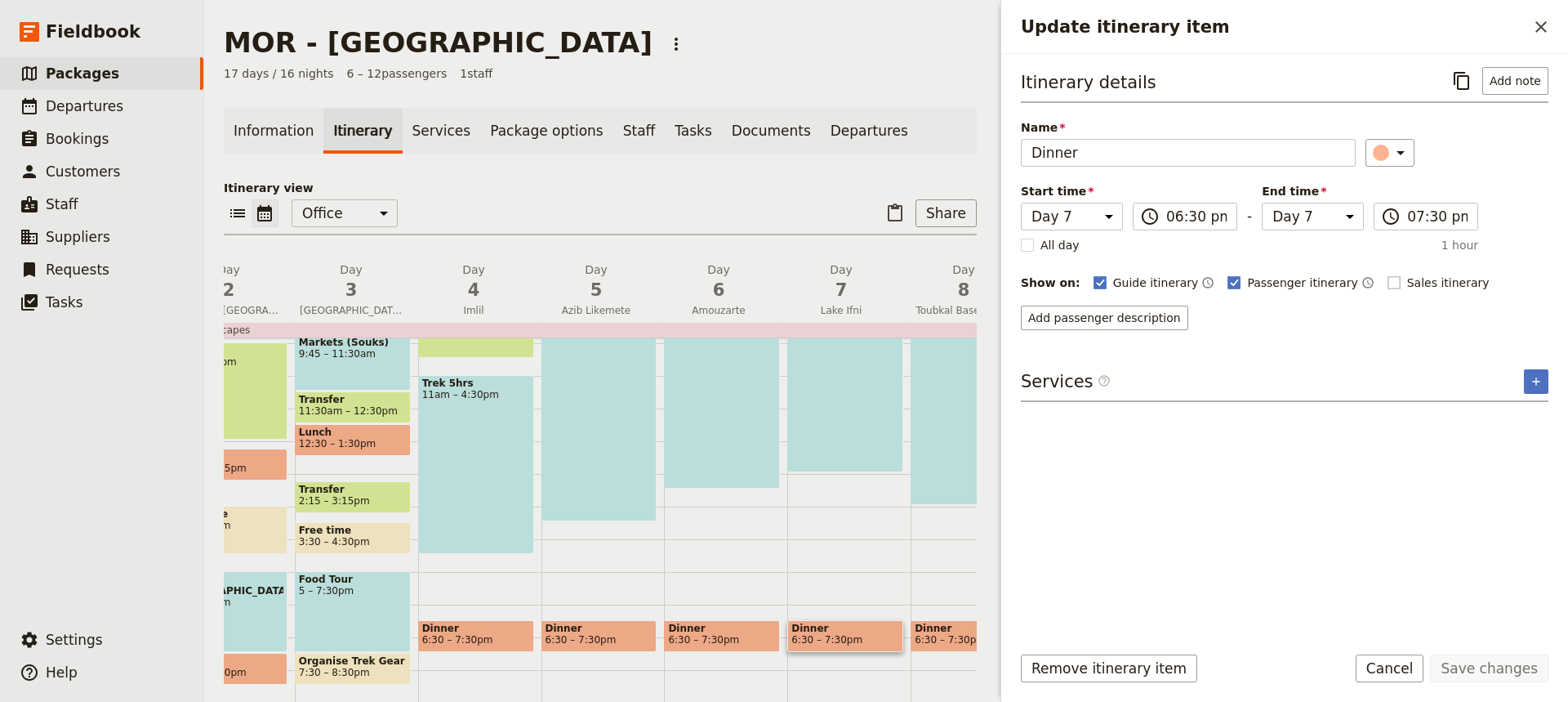
click at [1388, 283] on rect "Update itinerary item" at bounding box center [1393, 282] width 12 height 12
click at [1387, 275] on input "Sales itinerary" at bounding box center [1387, 274] width 1 height 1
checkbox input "true"
click at [1480, 676] on button "Save changes" at bounding box center [1489, 668] width 118 height 28
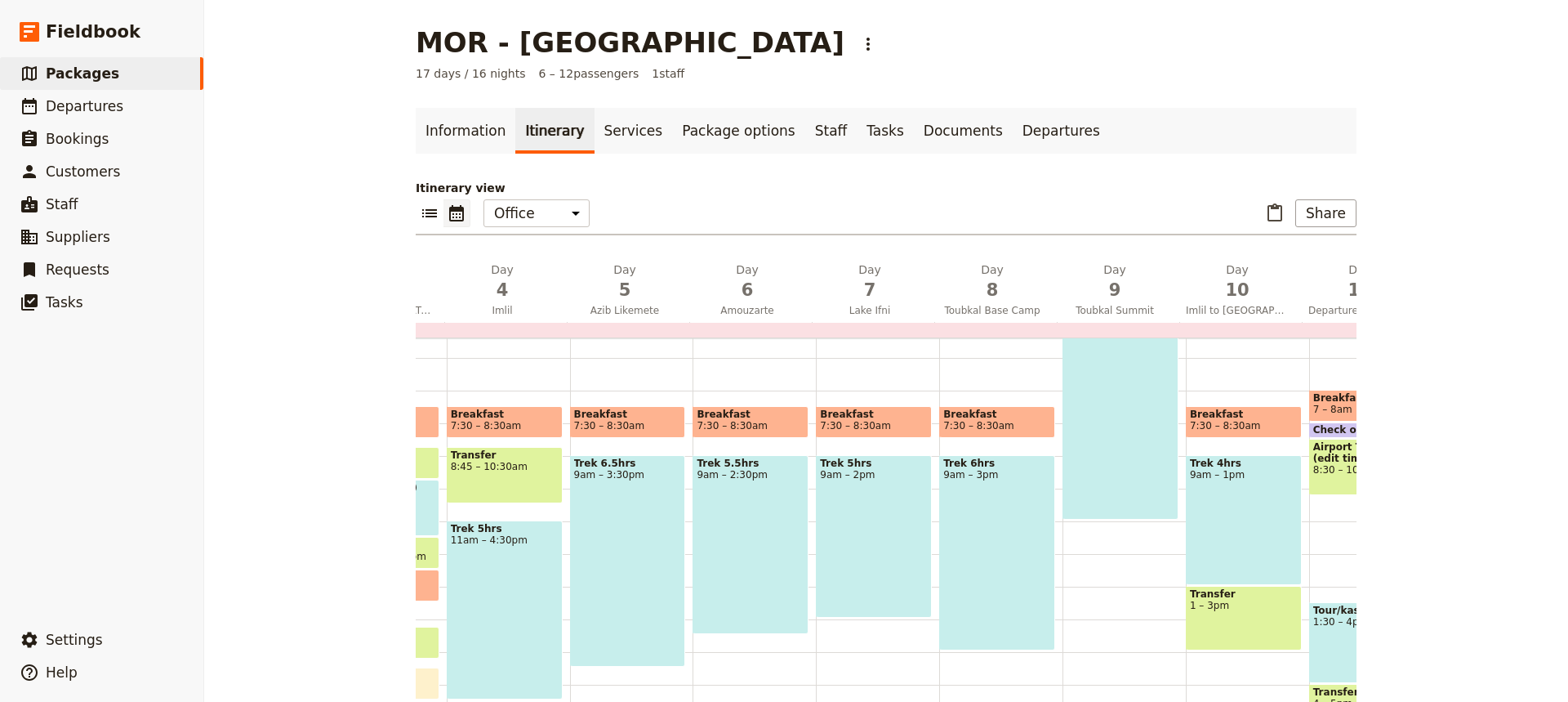
scroll to position [176, 0]
click at [994, 420] on span "7:30 – 8:30am" at bounding box center [997, 426] width 108 height 11
select select "8"
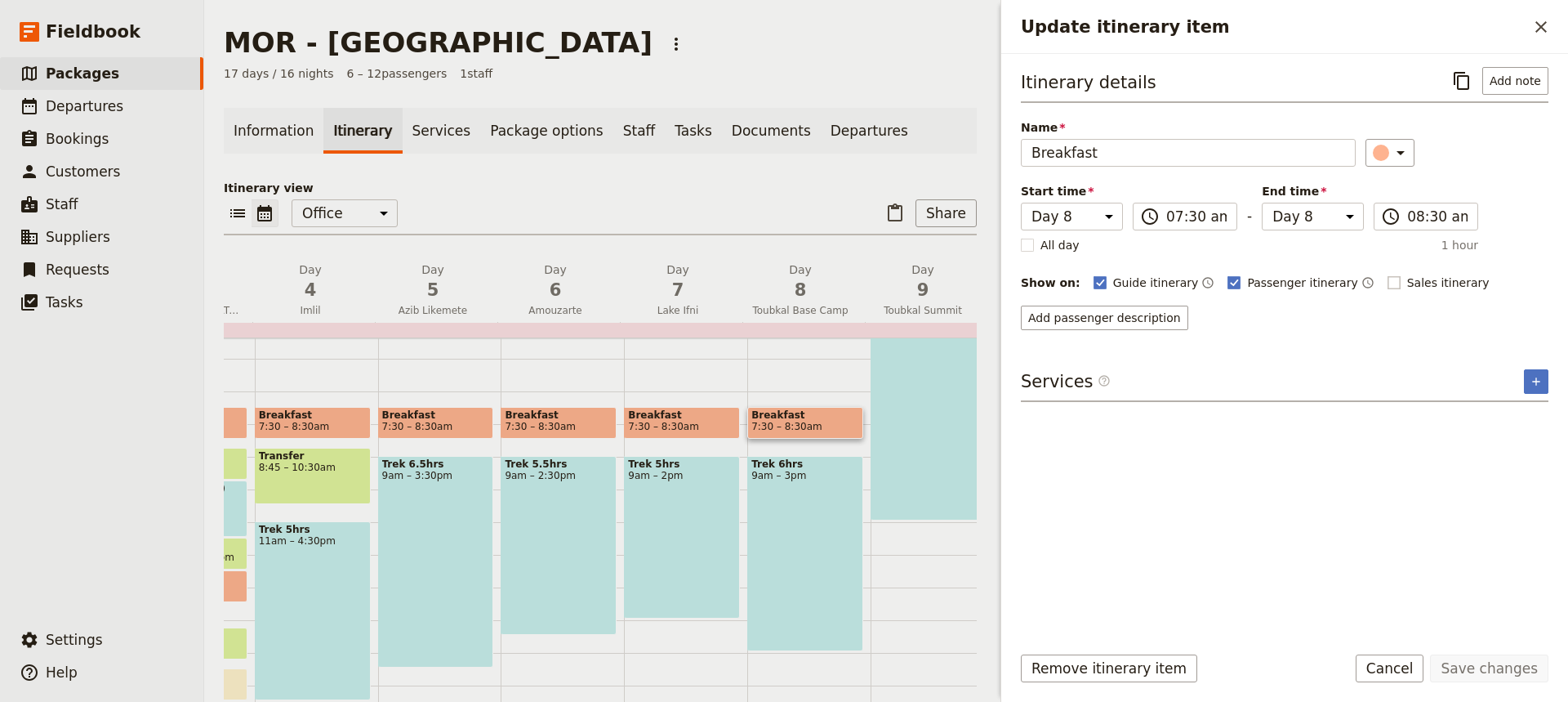
click at [1388, 282] on rect "Update itinerary item" at bounding box center [1393, 282] width 12 height 12
click at [1387, 275] on input "Sales itinerary" at bounding box center [1387, 274] width 1 height 1
checkbox input "true"
click at [1492, 666] on button "Save changes" at bounding box center [1489, 668] width 118 height 28
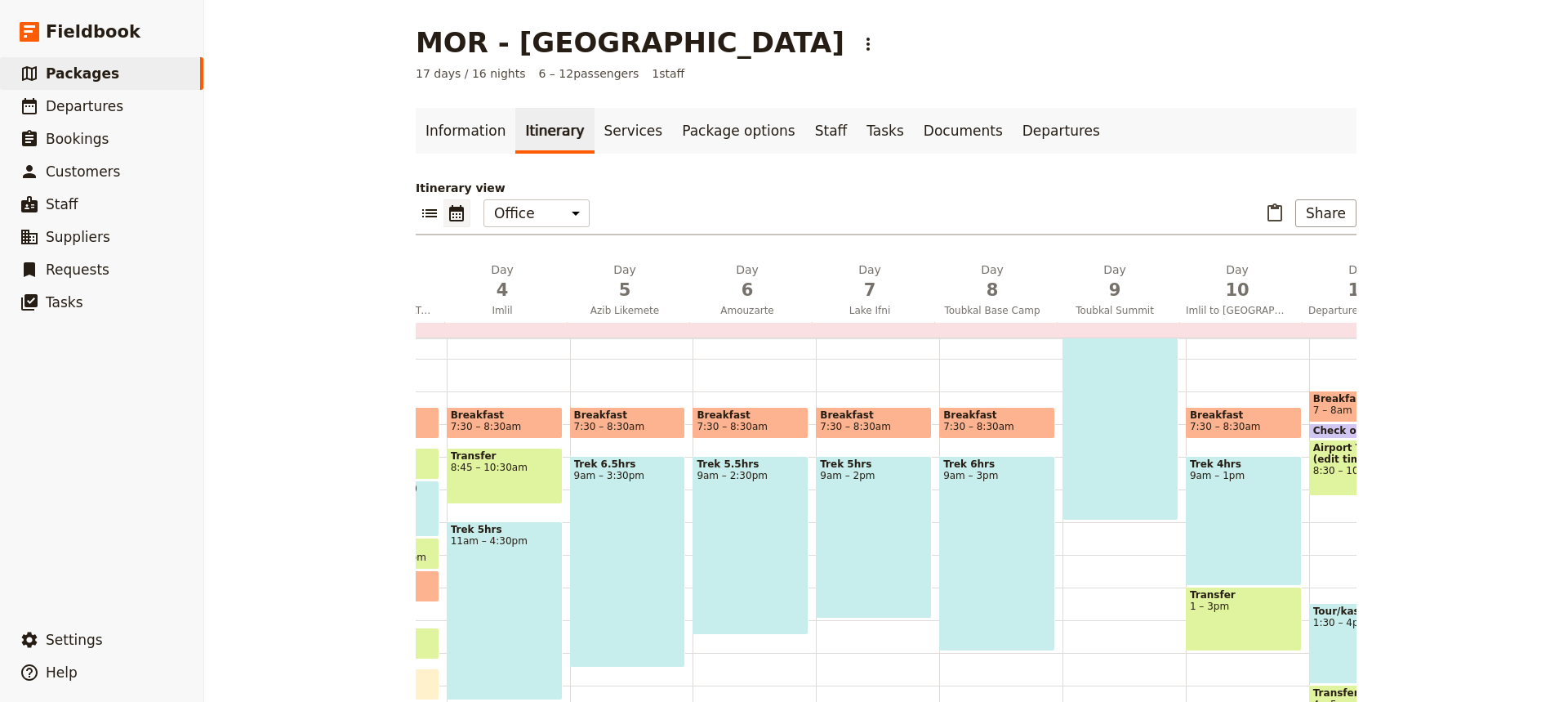
click at [981, 534] on div "Trek 6hrs 9am – 3pm" at bounding box center [997, 554] width 116 height 195
select select "8"
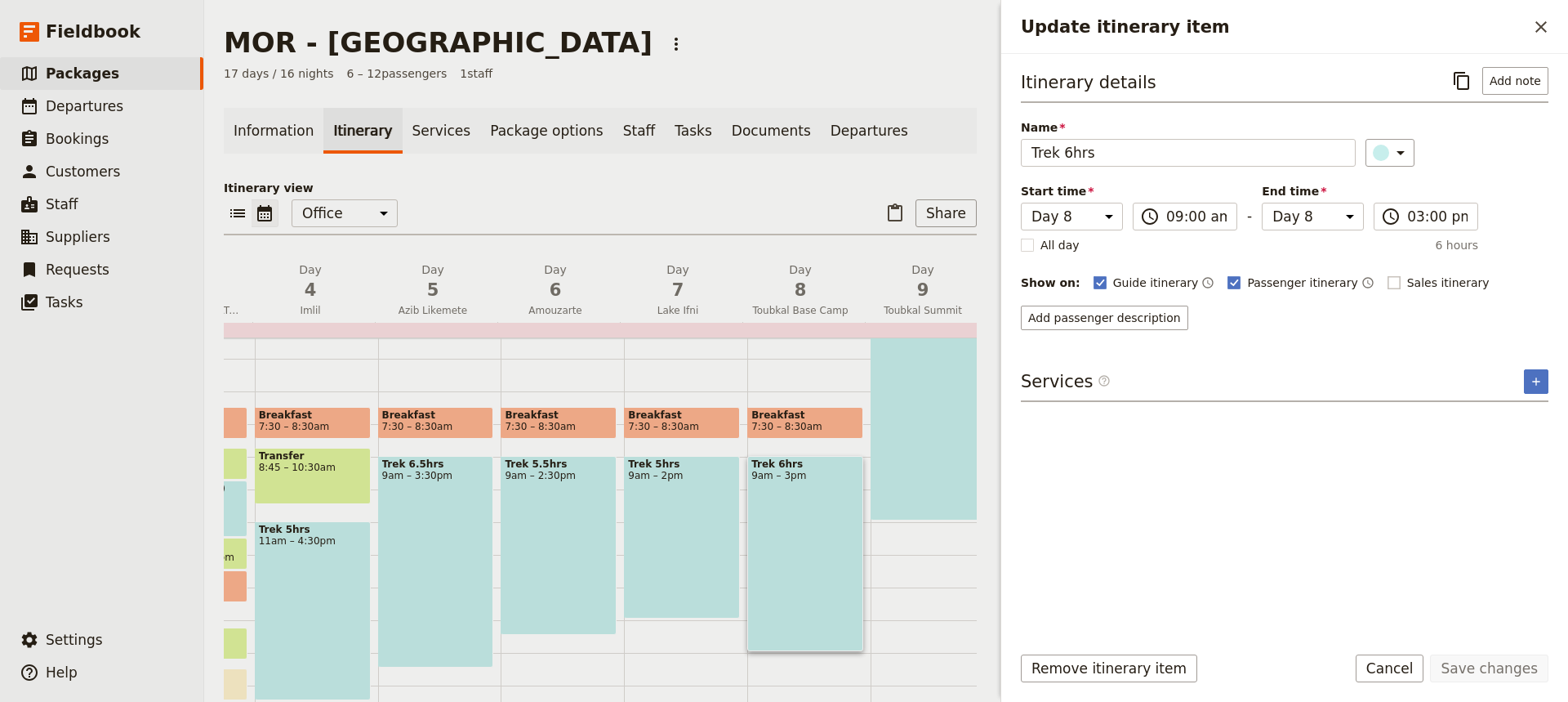
click at [1388, 282] on rect "Update itinerary item" at bounding box center [1393, 282] width 12 height 12
click at [1387, 275] on input "Sales itinerary" at bounding box center [1387, 274] width 1 height 1
checkbox input "true"
click at [1482, 666] on button "Save changes" at bounding box center [1489, 668] width 118 height 28
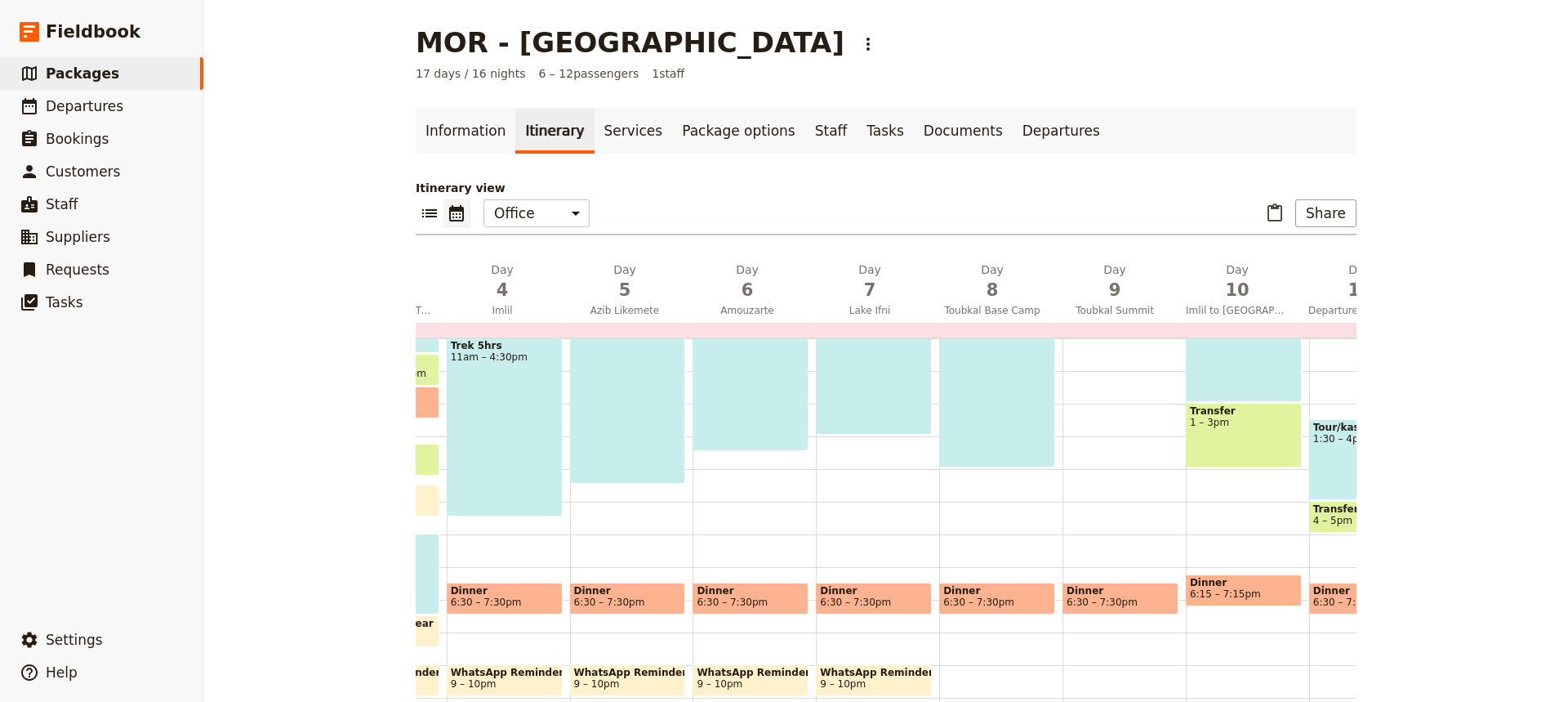
scroll to position [360, 0]
click at [1015, 596] on span "6:30 – 7:30pm" at bounding box center [997, 602] width 108 height 11
select select "8"
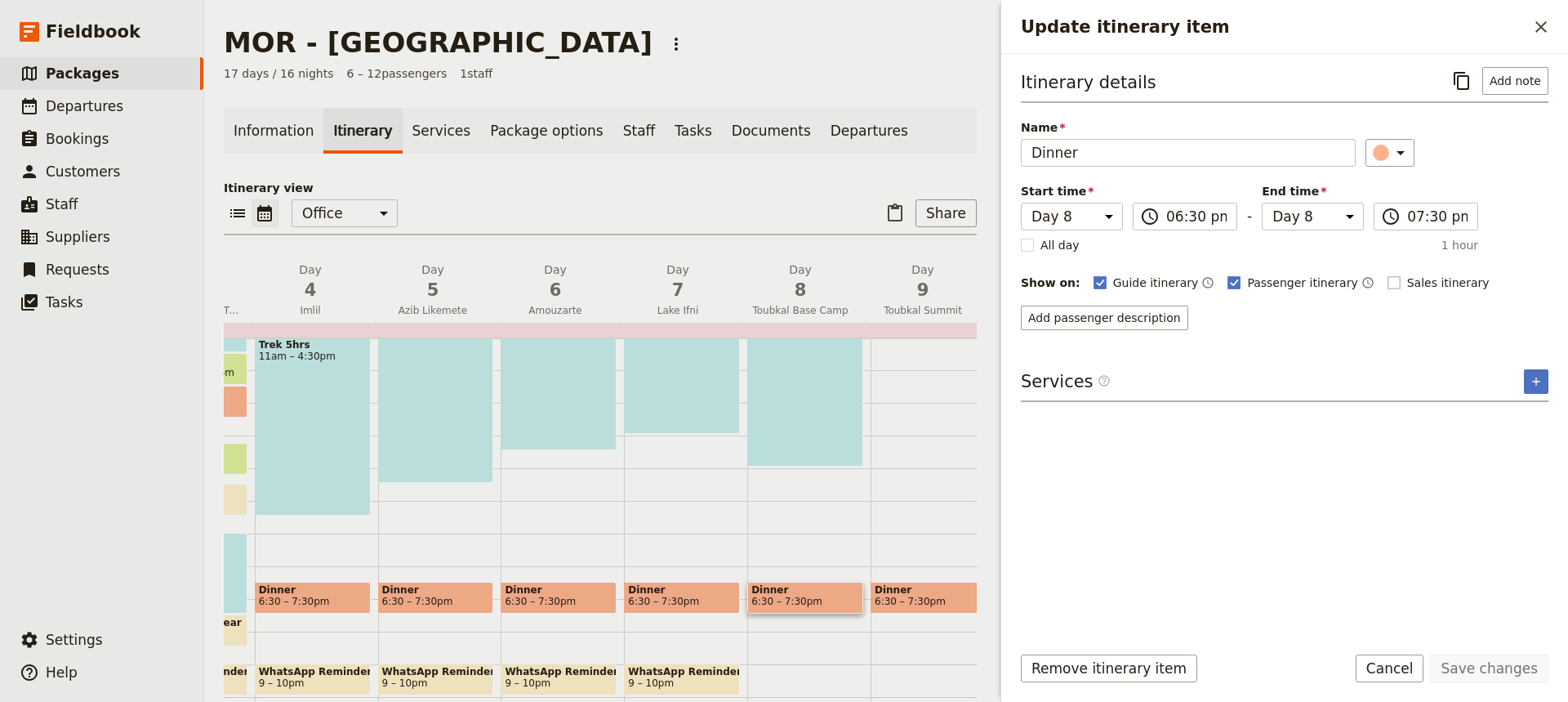
click at [1388, 281] on rect "Update itinerary item" at bounding box center [1393, 282] width 12 height 12
click at [1387, 275] on input "Sales itinerary" at bounding box center [1387, 274] width 1 height 1
checkbox input "true"
click at [1514, 677] on button "Save changes" at bounding box center [1489, 668] width 118 height 28
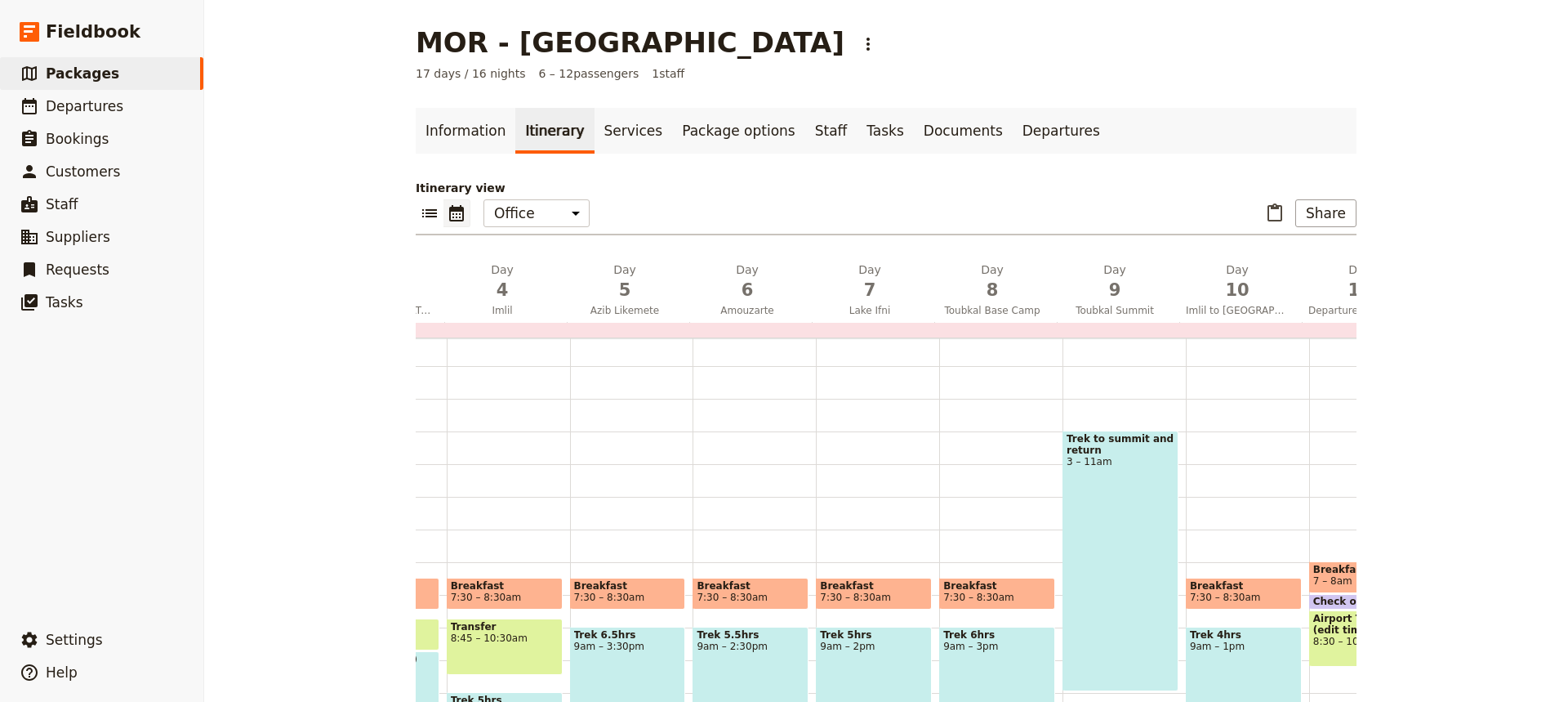
scroll to position [6, 0]
click at [1095, 523] on div "Trek to summit and return 3 – 11am" at bounding box center [1121, 560] width 116 height 261
select select "9"
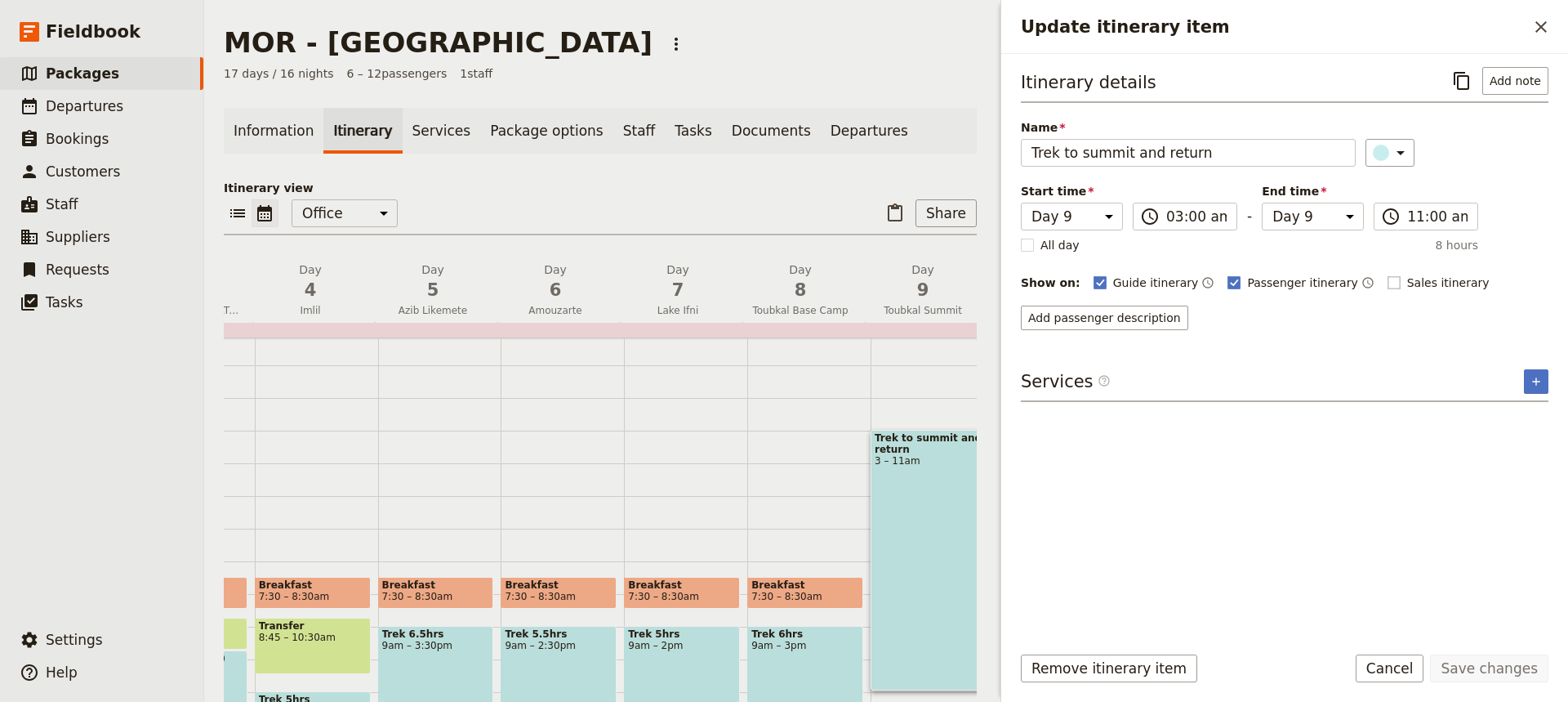
click at [1388, 279] on rect "Update itinerary item" at bounding box center [1393, 282] width 12 height 12
click at [1387, 275] on input "Sales itinerary" at bounding box center [1387, 274] width 1 height 1
checkbox input "true"
click at [1512, 671] on button "Save changes" at bounding box center [1489, 668] width 118 height 28
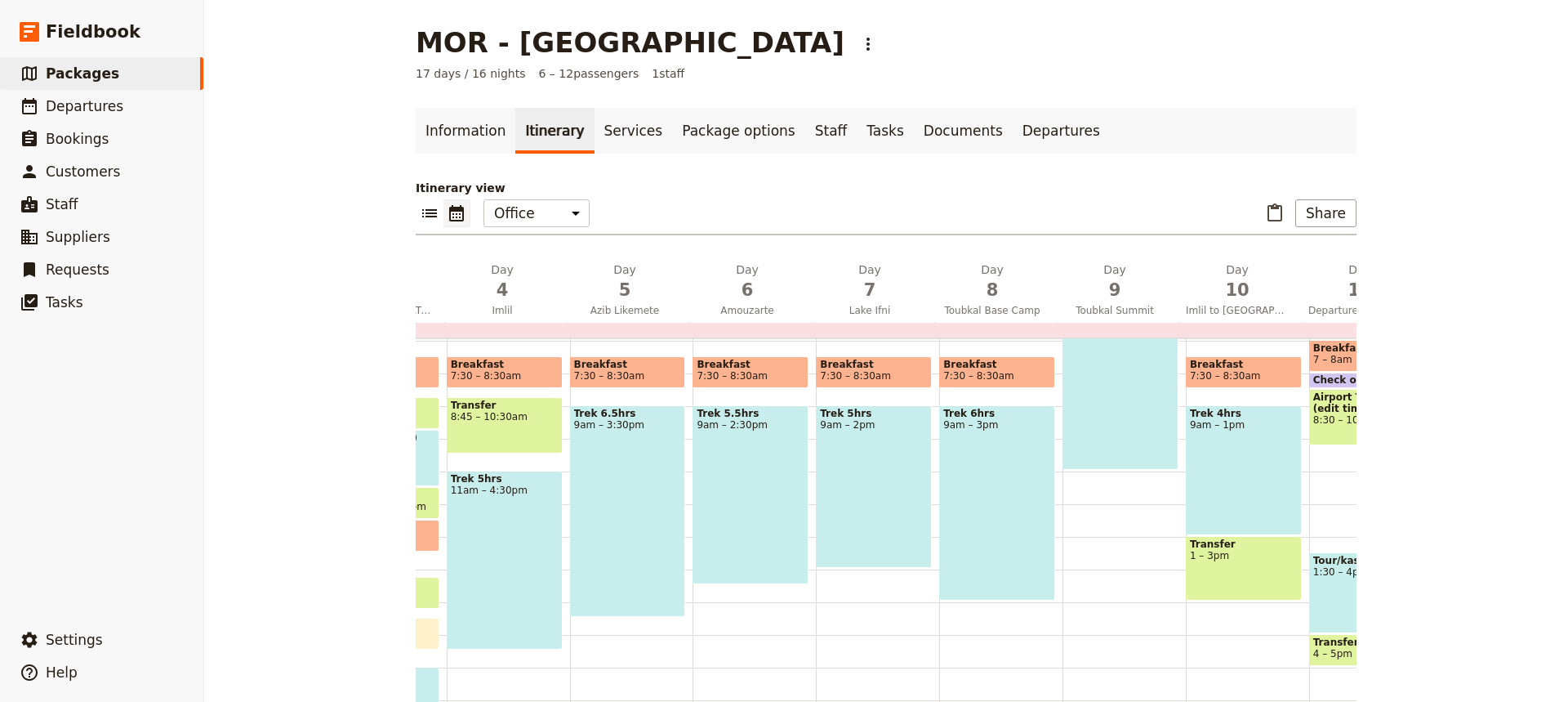
scroll to position [400, 0]
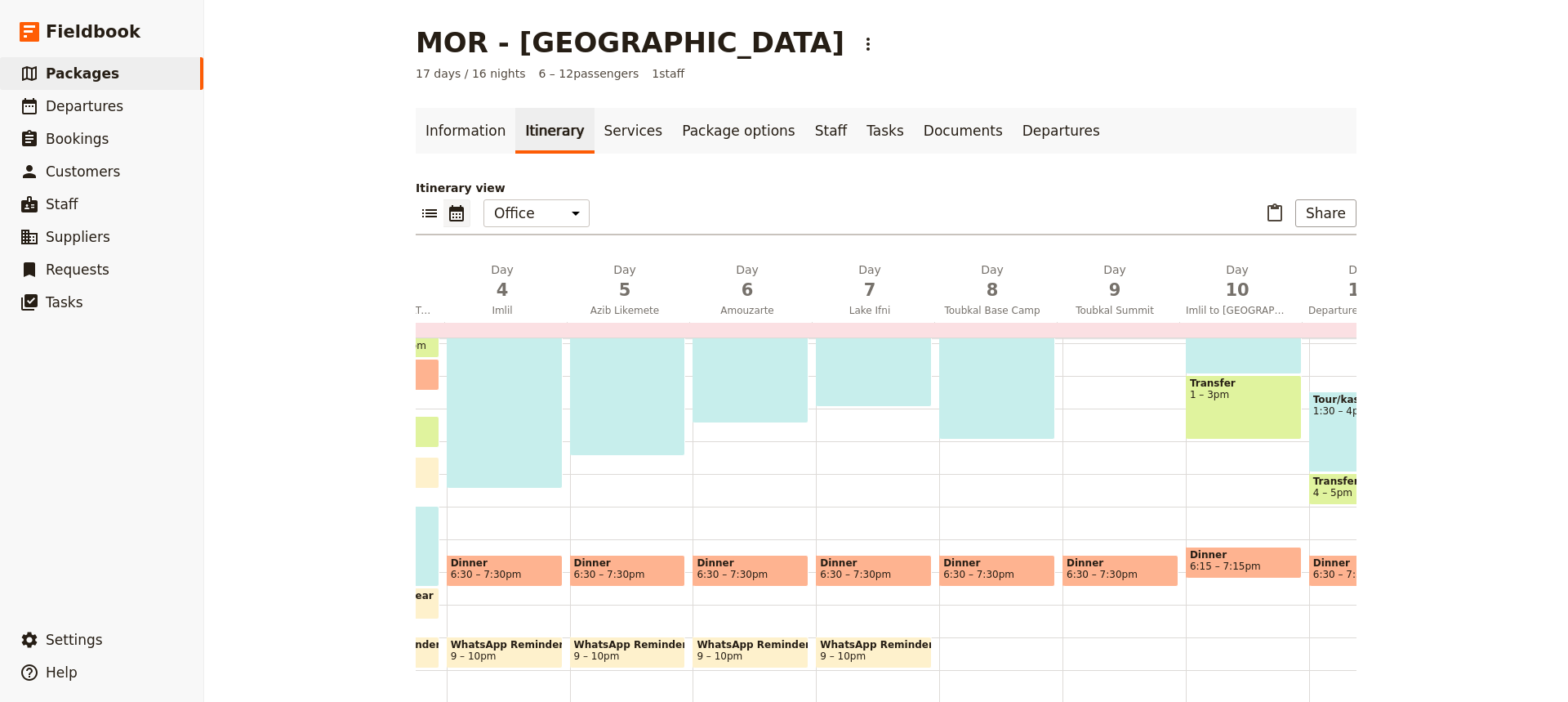
click at [1133, 557] on span "Dinner" at bounding box center [1120, 563] width 108 height 11
select select "9"
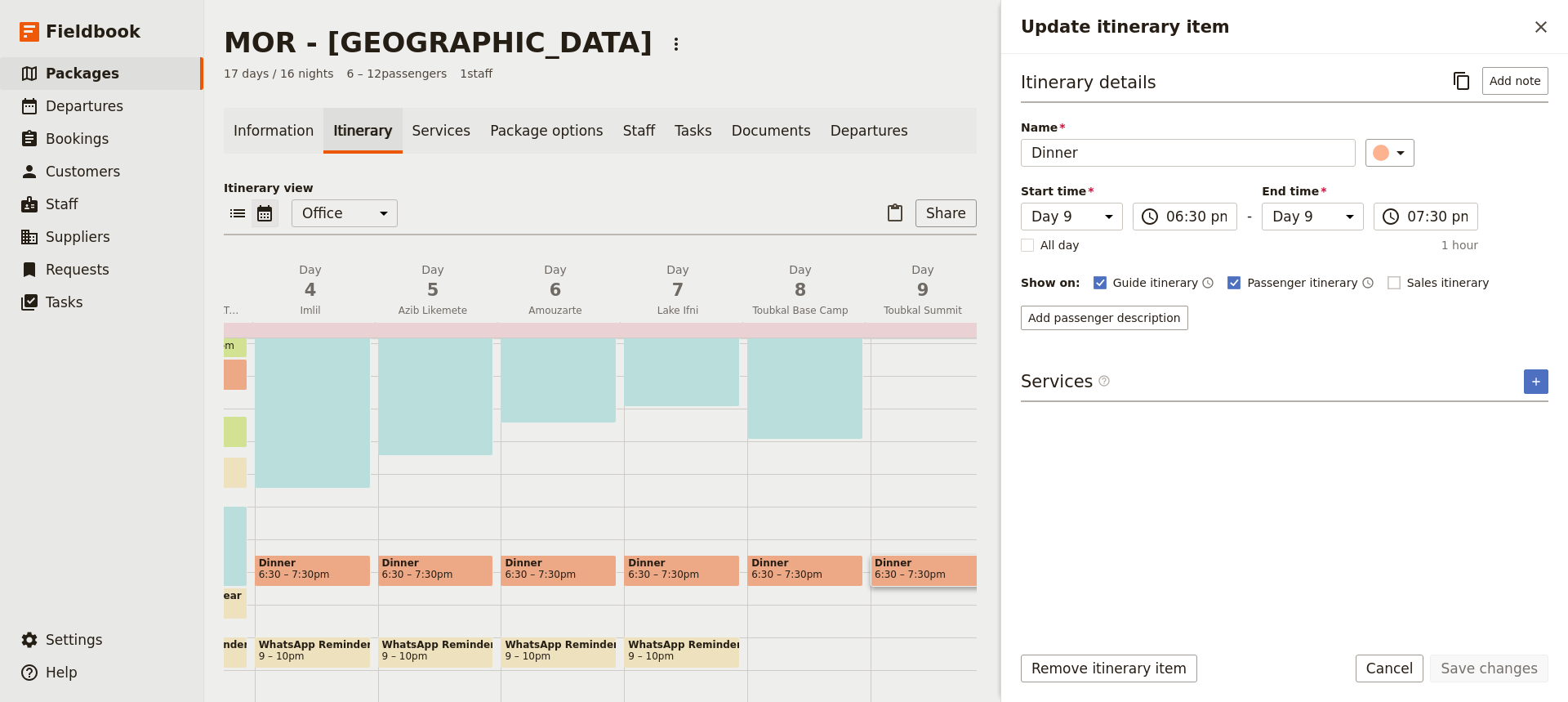
click at [1388, 280] on rect "Update itinerary item" at bounding box center [1393, 282] width 12 height 12
click at [1387, 275] on input "Sales itinerary" at bounding box center [1387, 274] width 1 height 1
checkbox input "true"
click at [1507, 667] on button "Save changes" at bounding box center [1489, 668] width 118 height 28
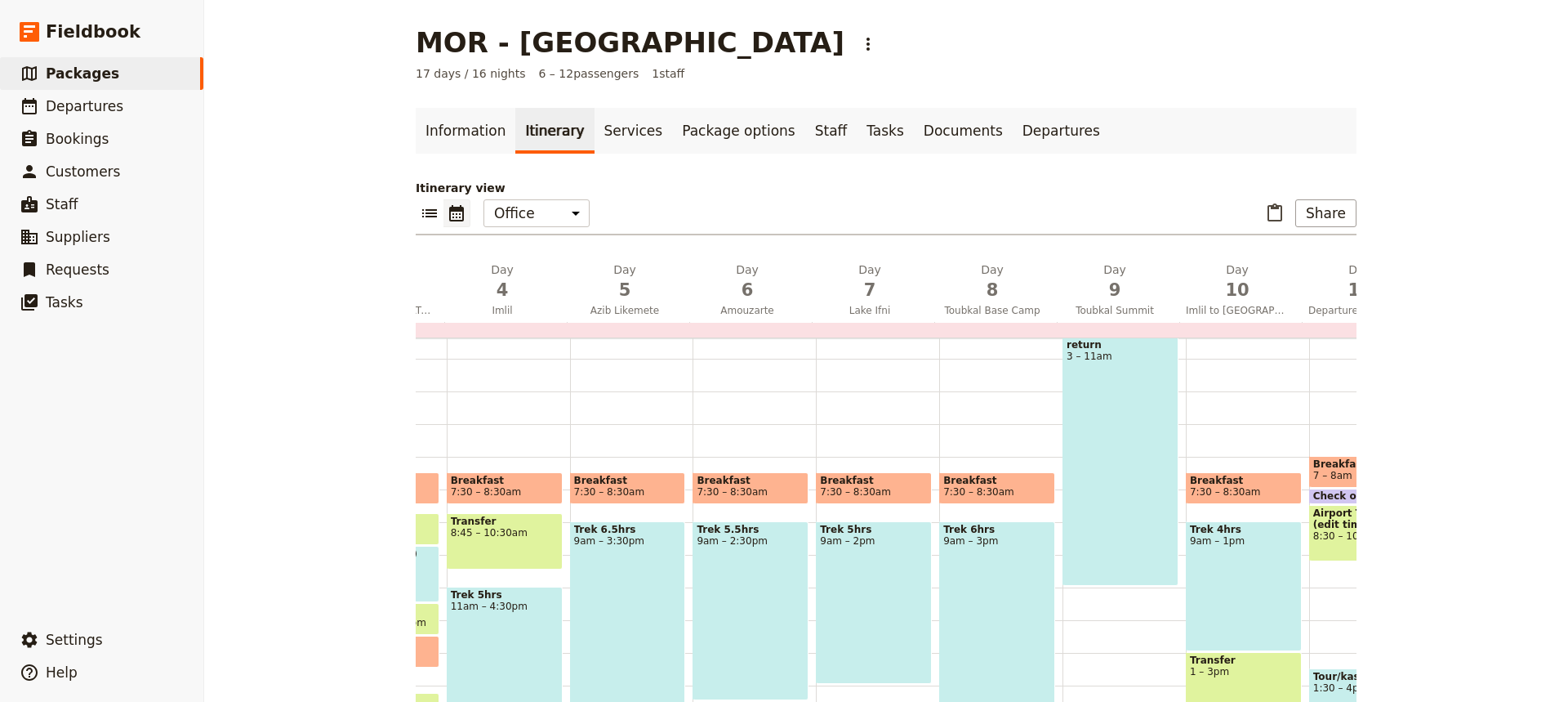
scroll to position [107, 0]
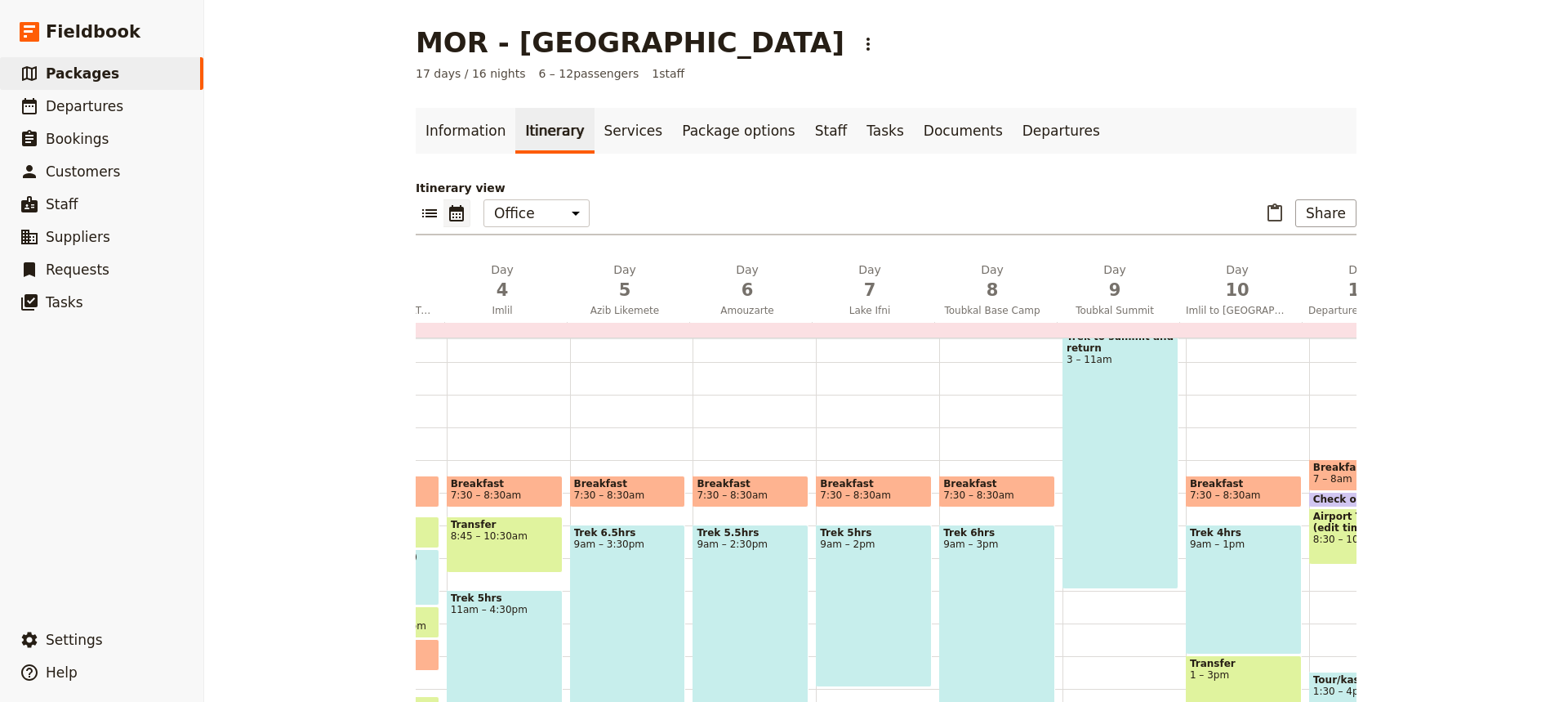
click at [1264, 481] on span "Breakfast" at bounding box center [1243, 483] width 108 height 11
select select "10"
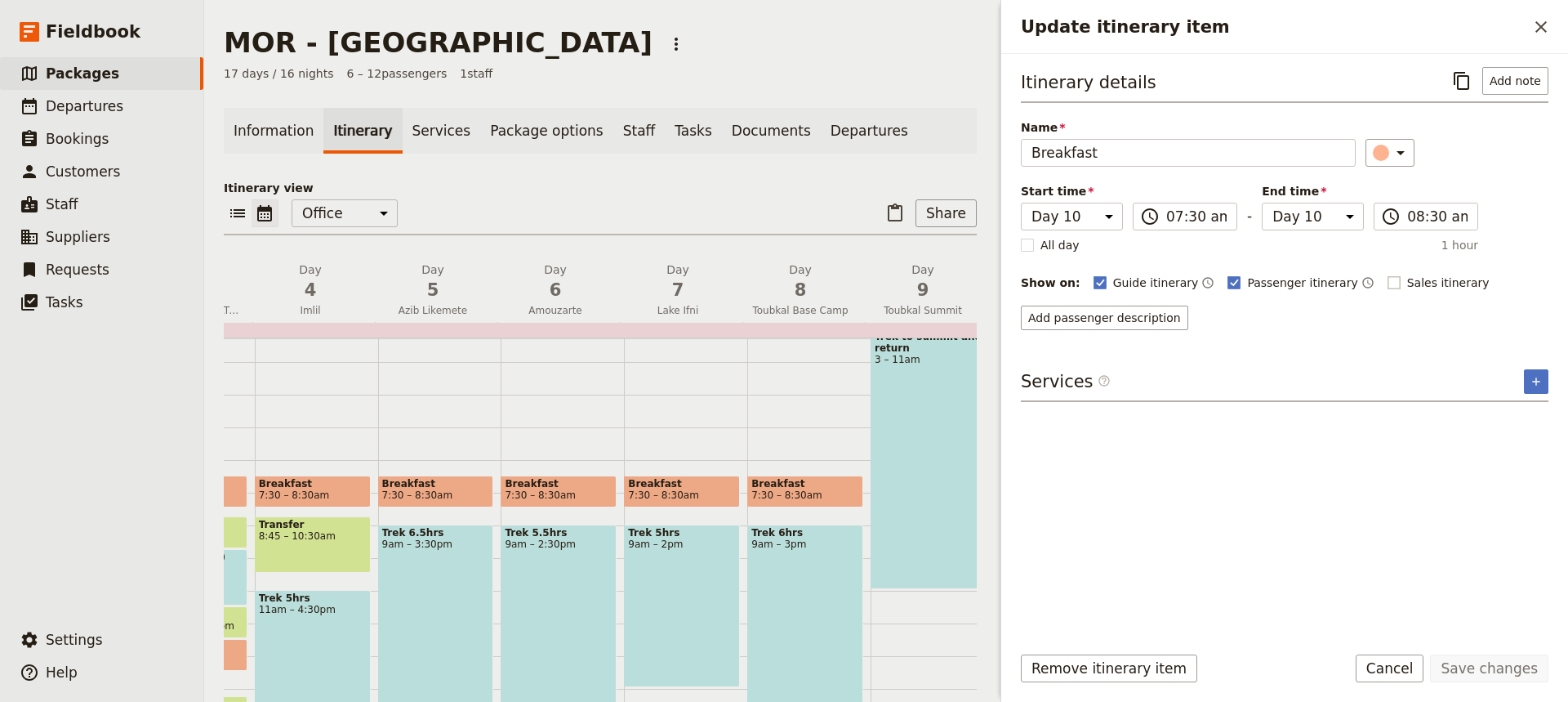
click at [1388, 280] on rect "Update itinerary item" at bounding box center [1393, 282] width 12 height 12
click at [1387, 275] on input "Sales itinerary" at bounding box center [1387, 274] width 1 height 1
checkbox input "true"
click at [1486, 674] on button "Save changes" at bounding box center [1489, 668] width 118 height 28
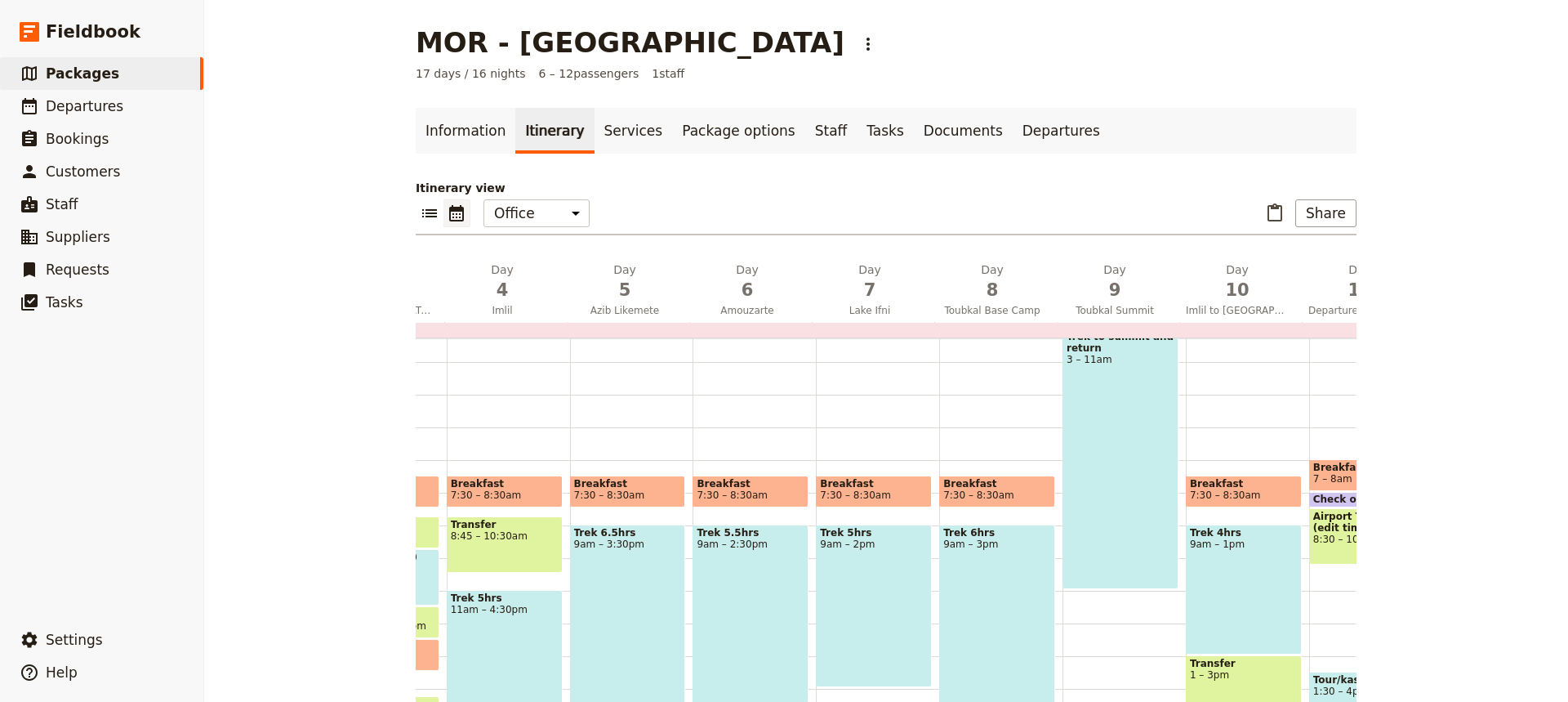
click at [1238, 579] on div "Trek 4hrs 9am – 1pm" at bounding box center [1244, 589] width 116 height 130
select select "10"
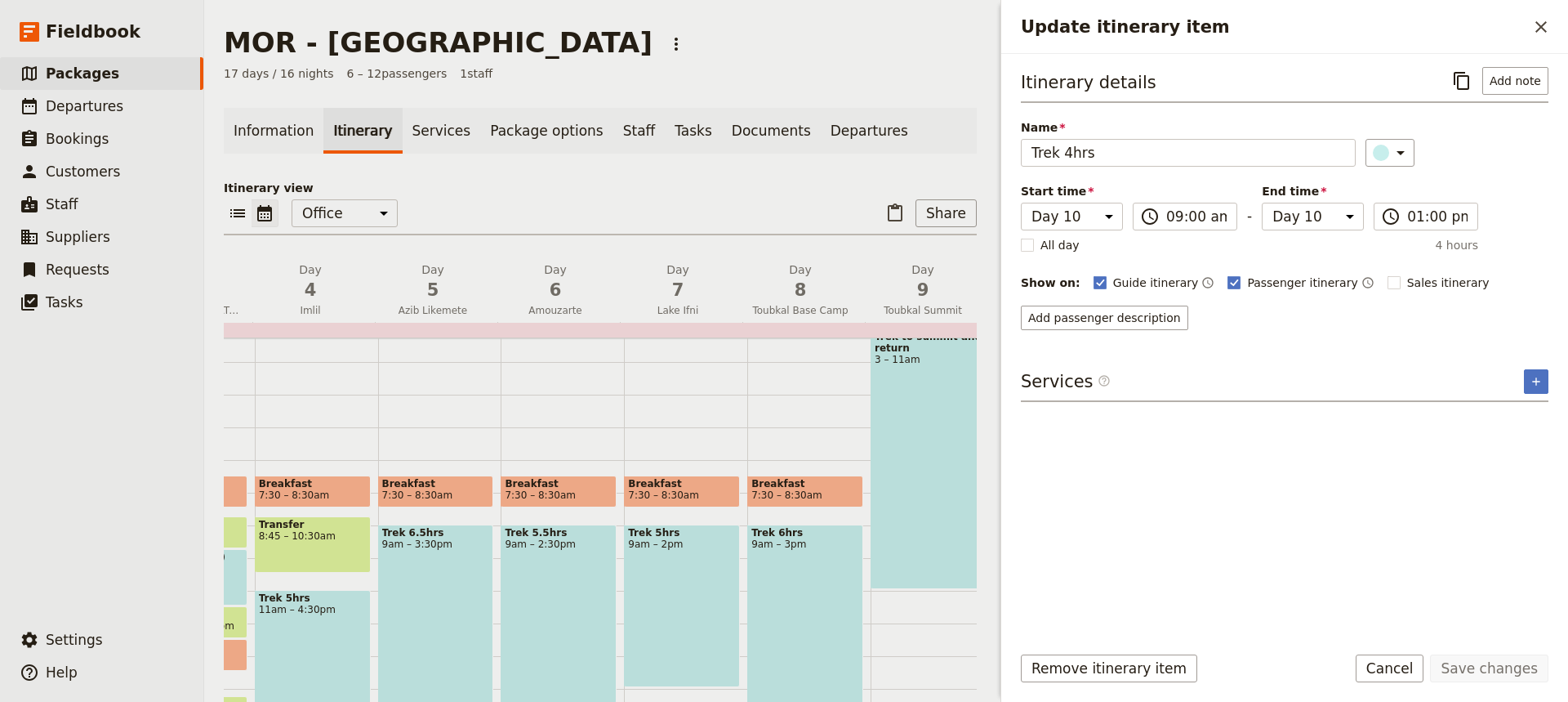
click at [1388, 273] on div "Sales itinerary ​" at bounding box center [1447, 282] width 118 height 20
click at [1388, 286] on rect "Update itinerary item" at bounding box center [1393, 282] width 12 height 12
click at [1387, 275] on input "Sales itinerary" at bounding box center [1387, 274] width 1 height 1
checkbox input "true"
click at [1489, 669] on button "Save changes" at bounding box center [1489, 668] width 118 height 28
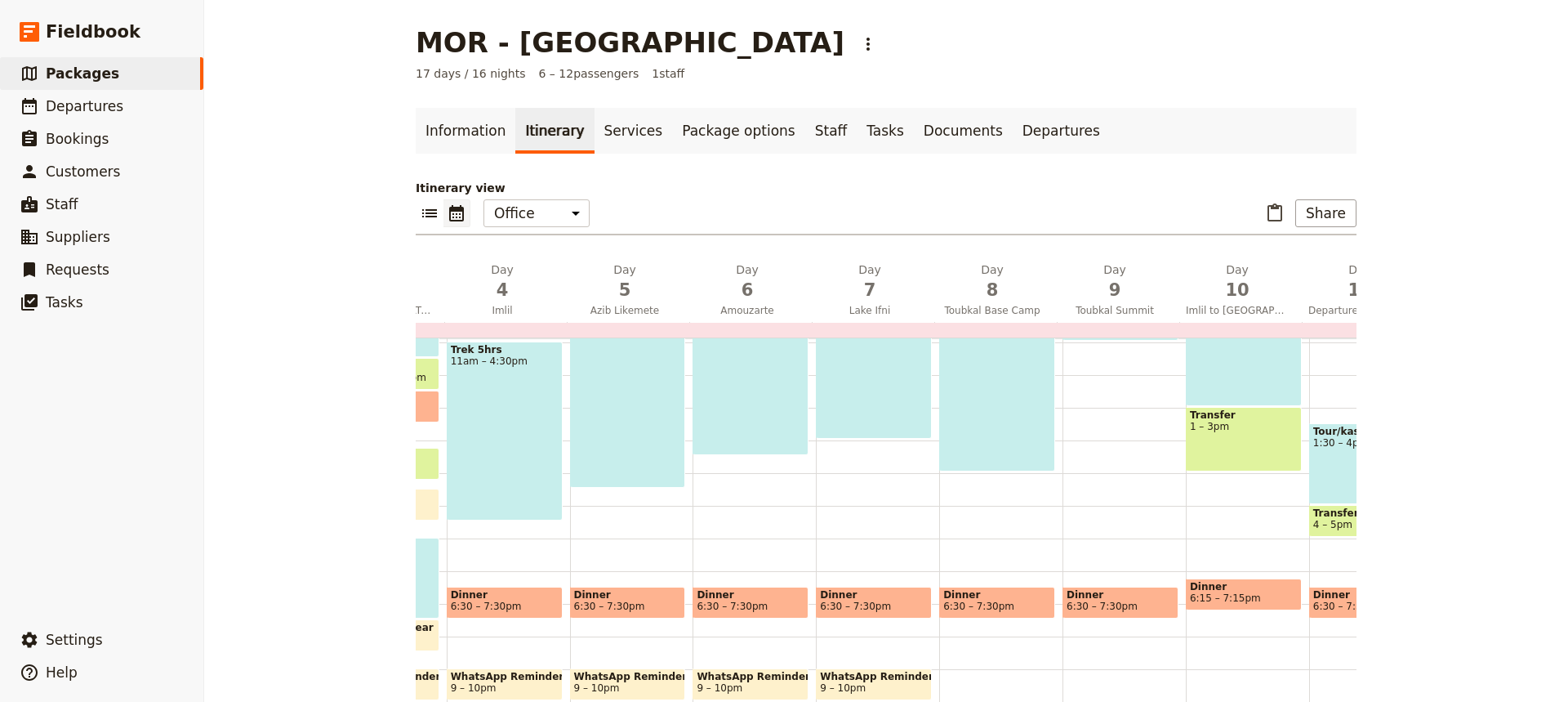
scroll to position [355, 0]
click at [1261, 594] on span "6:15 – 7:15pm" at bounding box center [1243, 599] width 108 height 11
select select "10"
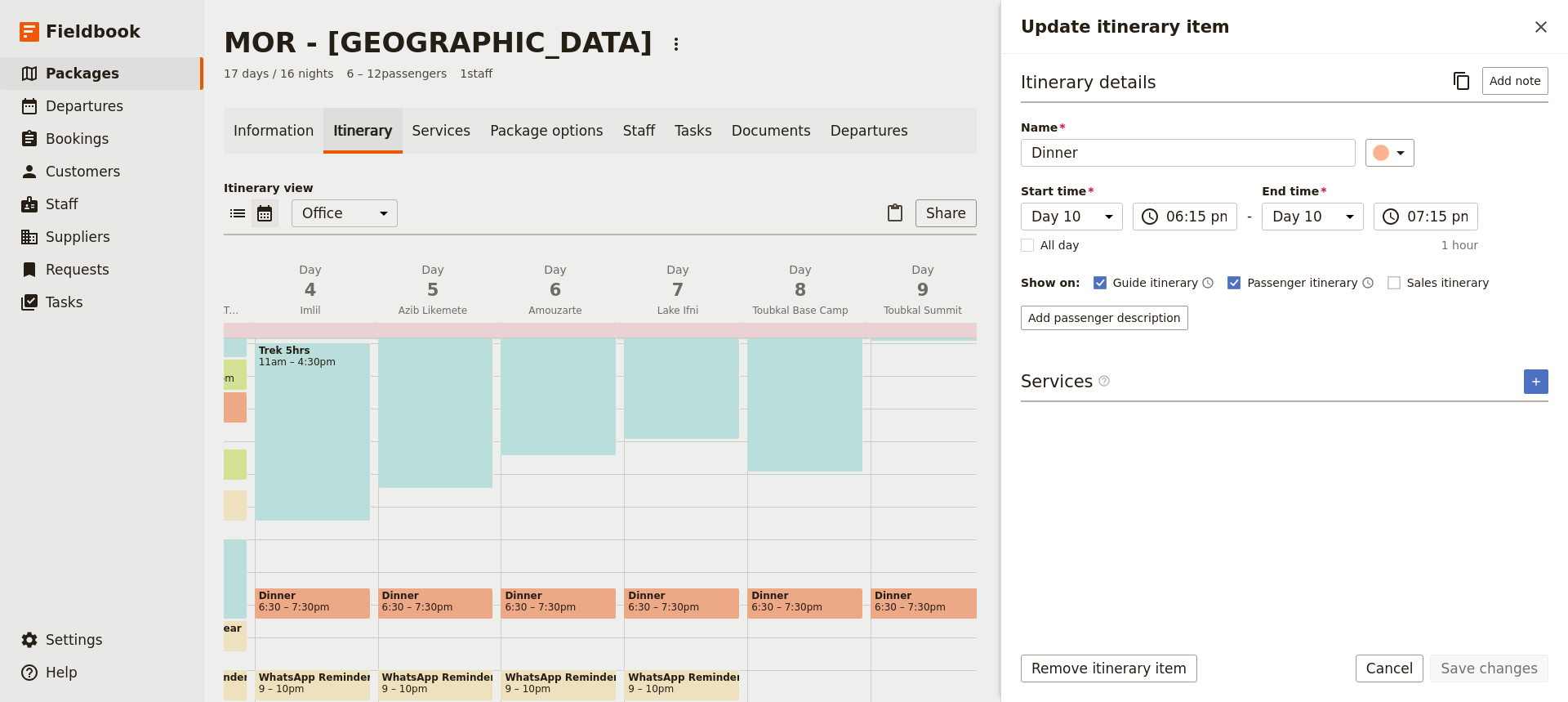
click at [1388, 282] on rect "Update itinerary item" at bounding box center [1393, 282] width 12 height 12
click at [1387, 275] on input "Sales itinerary" at bounding box center [1387, 274] width 1 height 1
checkbox input "true"
click at [1497, 671] on button "Save changes" at bounding box center [1489, 668] width 118 height 28
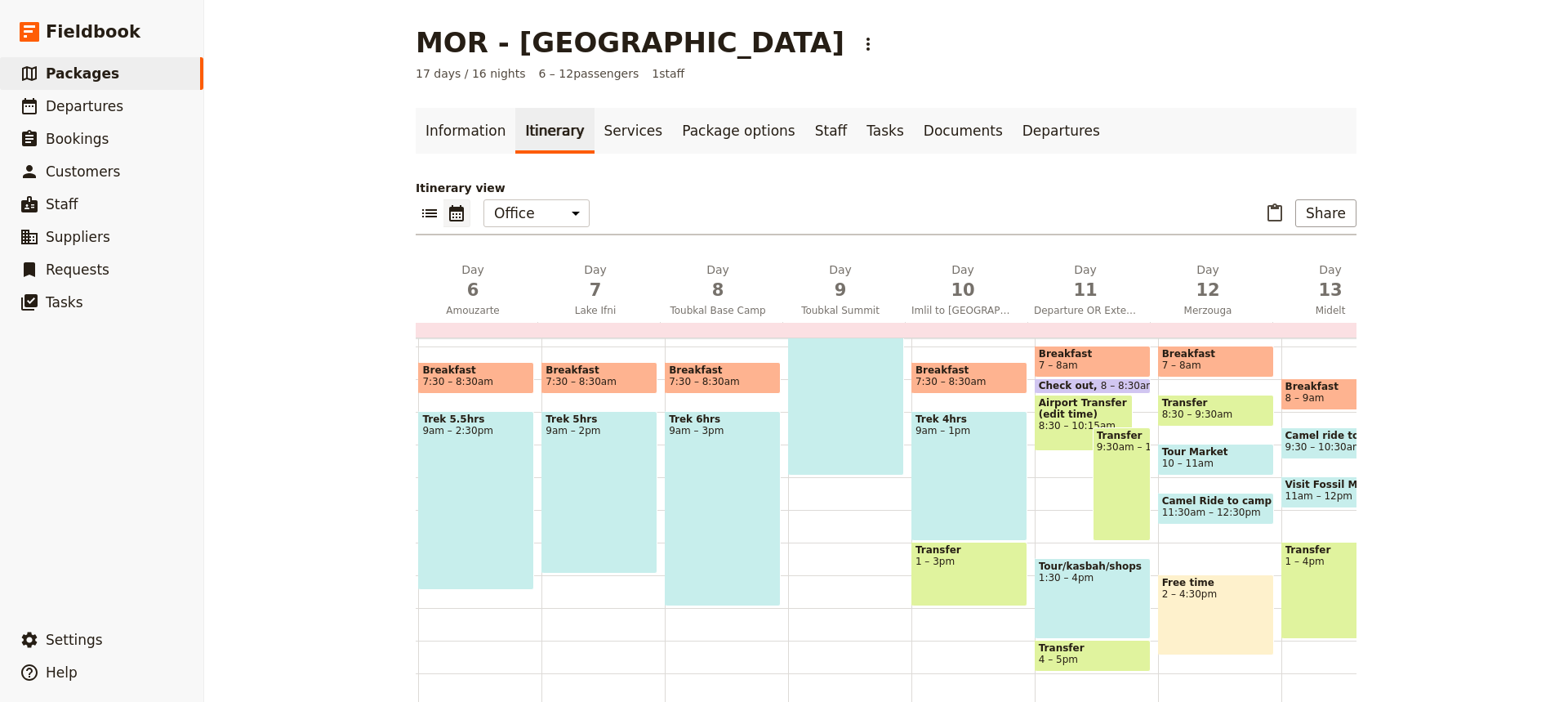
scroll to position [210, 0]
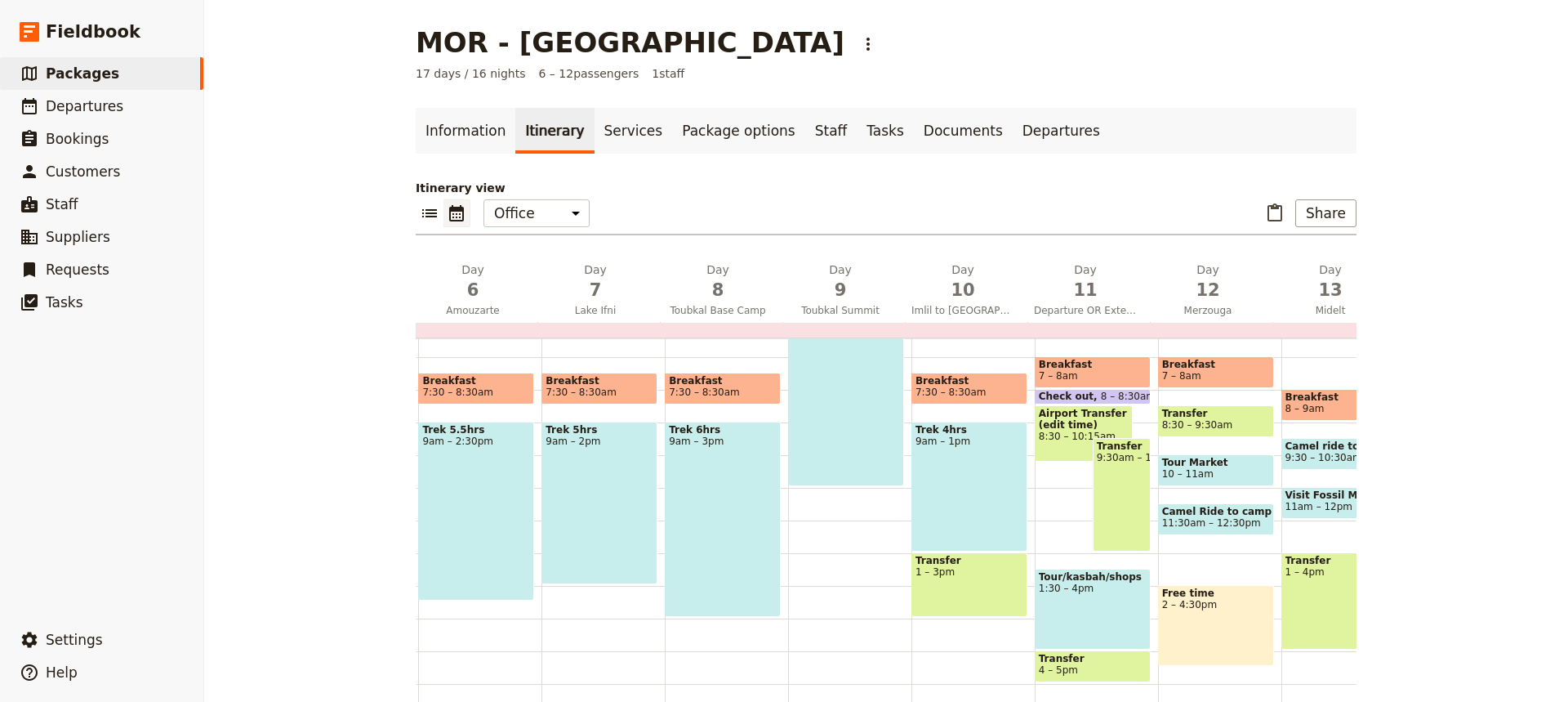
click at [1093, 372] on span "7 – 8am" at bounding box center [1092, 375] width 108 height 11
select select "11"
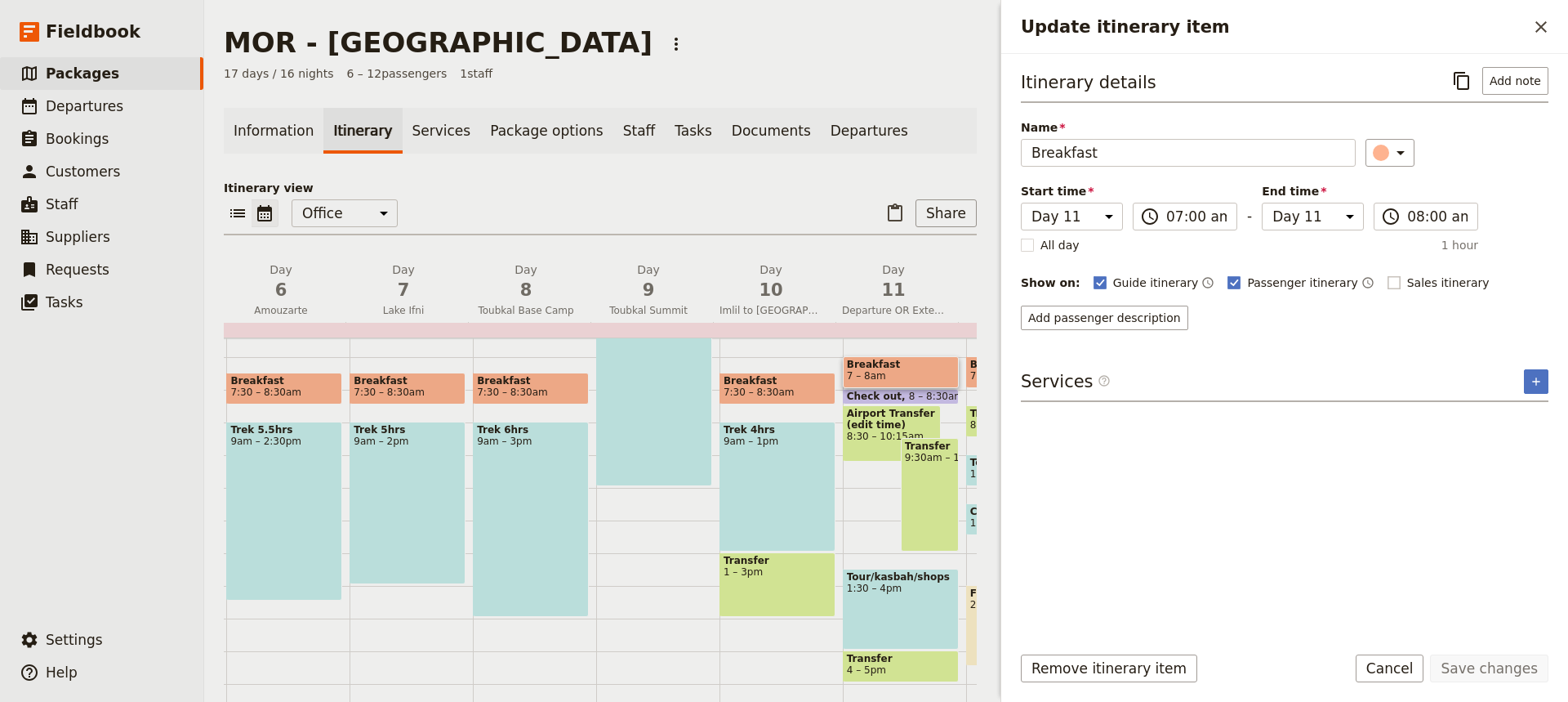
click at [1388, 281] on rect "Update itinerary item" at bounding box center [1393, 282] width 12 height 12
click at [1387, 275] on input "Sales itinerary" at bounding box center [1387, 274] width 1 height 1
checkbox input "true"
click at [1467, 666] on button "Save changes" at bounding box center [1489, 668] width 118 height 28
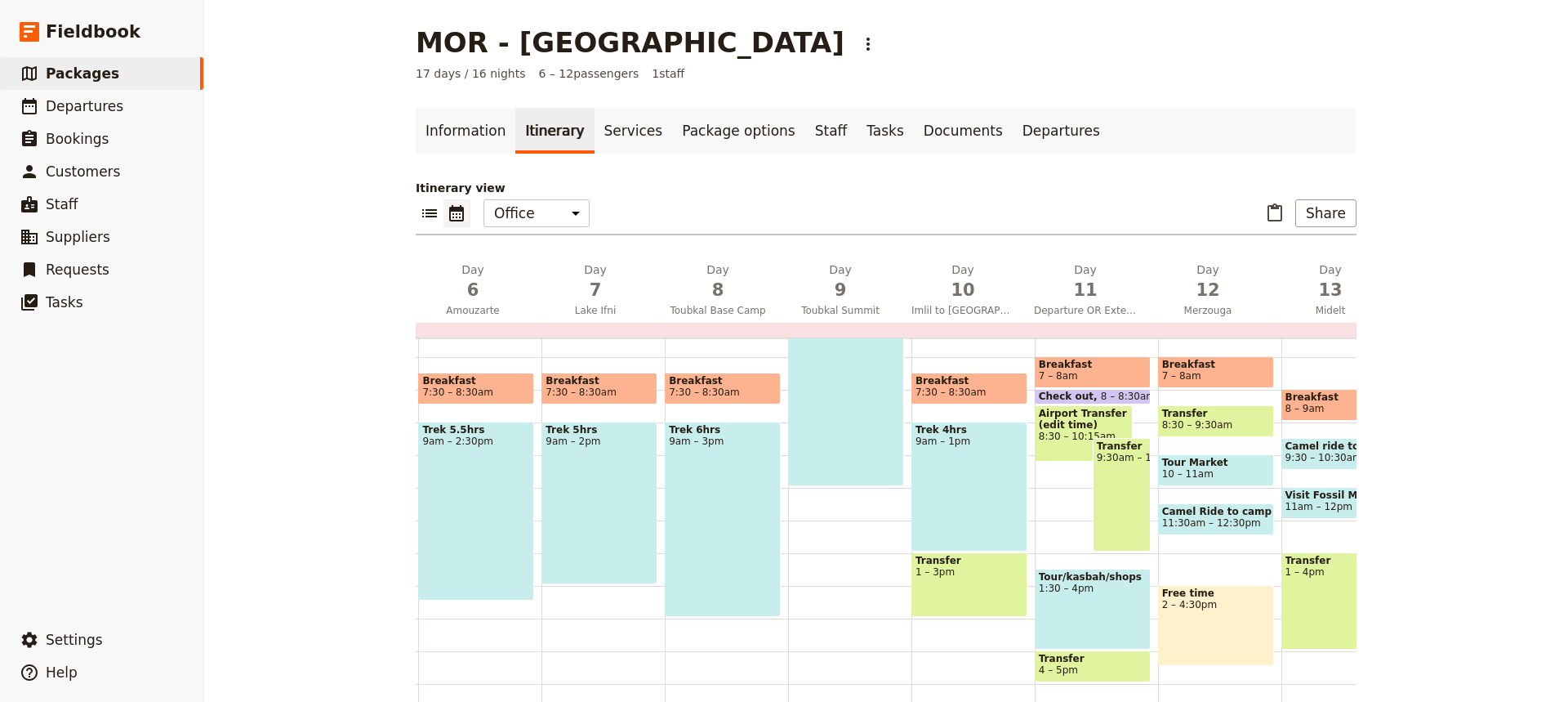
click at [1088, 610] on div "Tour/kasbah/shops 1:30 – 4pm" at bounding box center [1093, 609] width 116 height 81
select select "11"
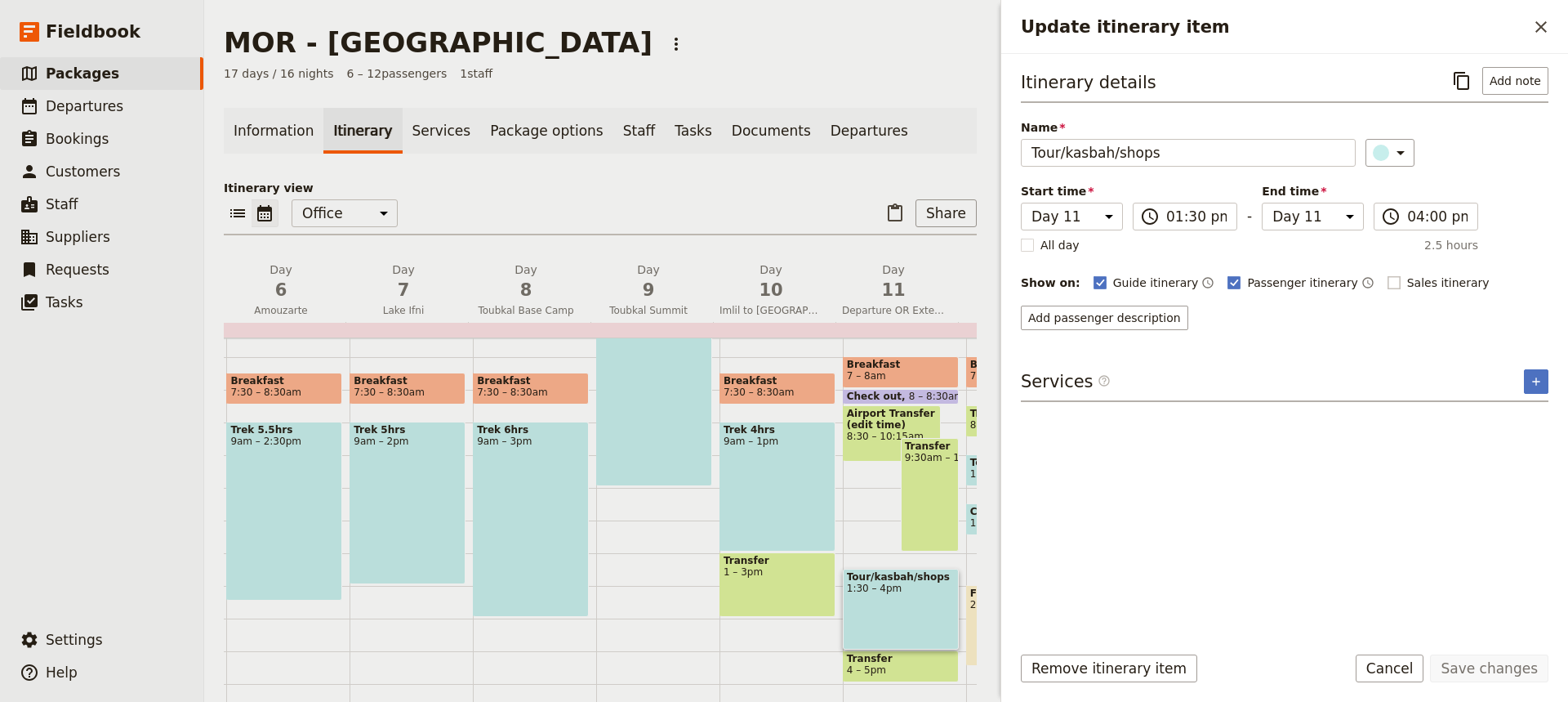
click at [1388, 276] on rect "Update itinerary item" at bounding box center [1393, 282] width 12 height 12
click at [1387, 275] on input "Sales itinerary" at bounding box center [1387, 274] width 1 height 1
checkbox input "true"
click at [1493, 681] on button "Save changes" at bounding box center [1489, 668] width 118 height 28
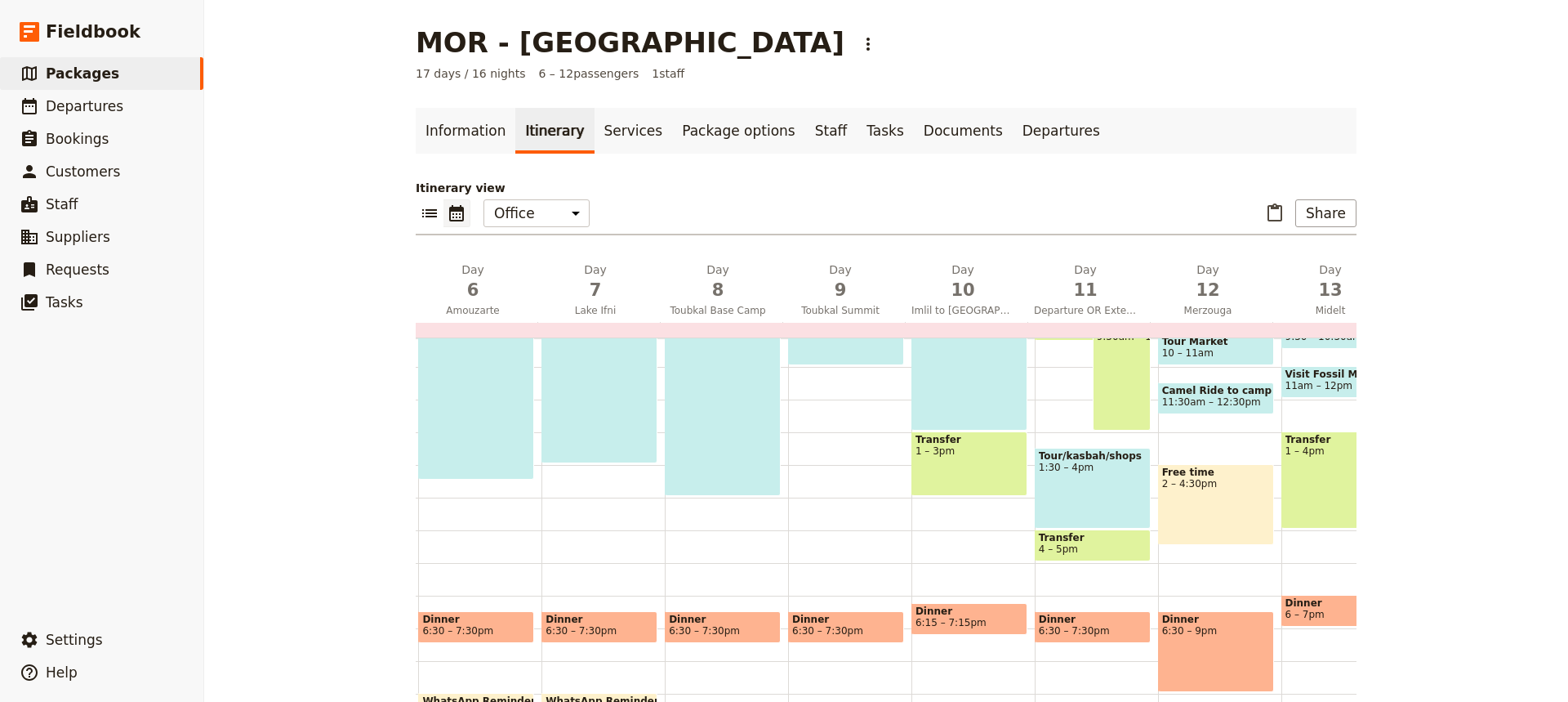
scroll to position [344, 0]
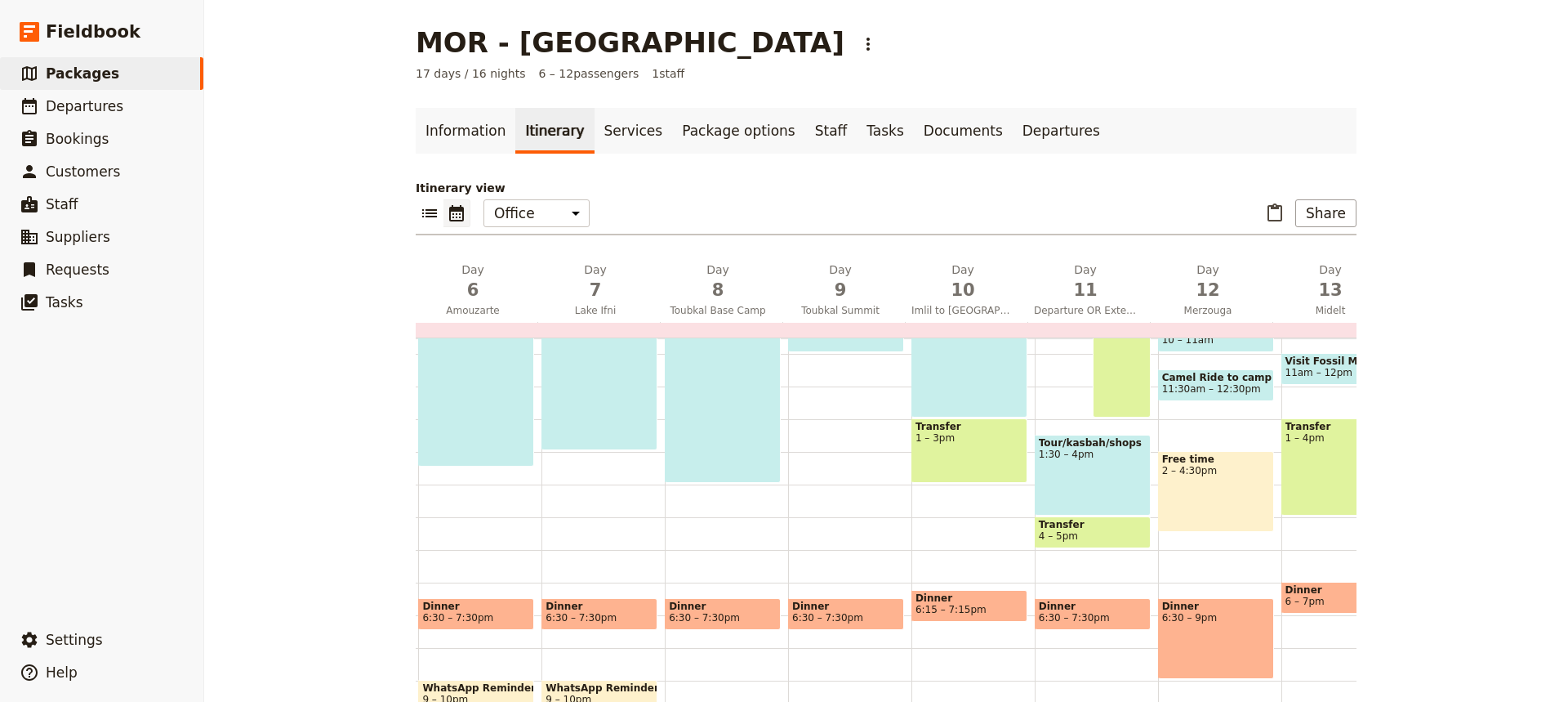
click at [1108, 619] on span "6:30 – 7:30pm" at bounding box center [1092, 618] width 108 height 11
select select "11"
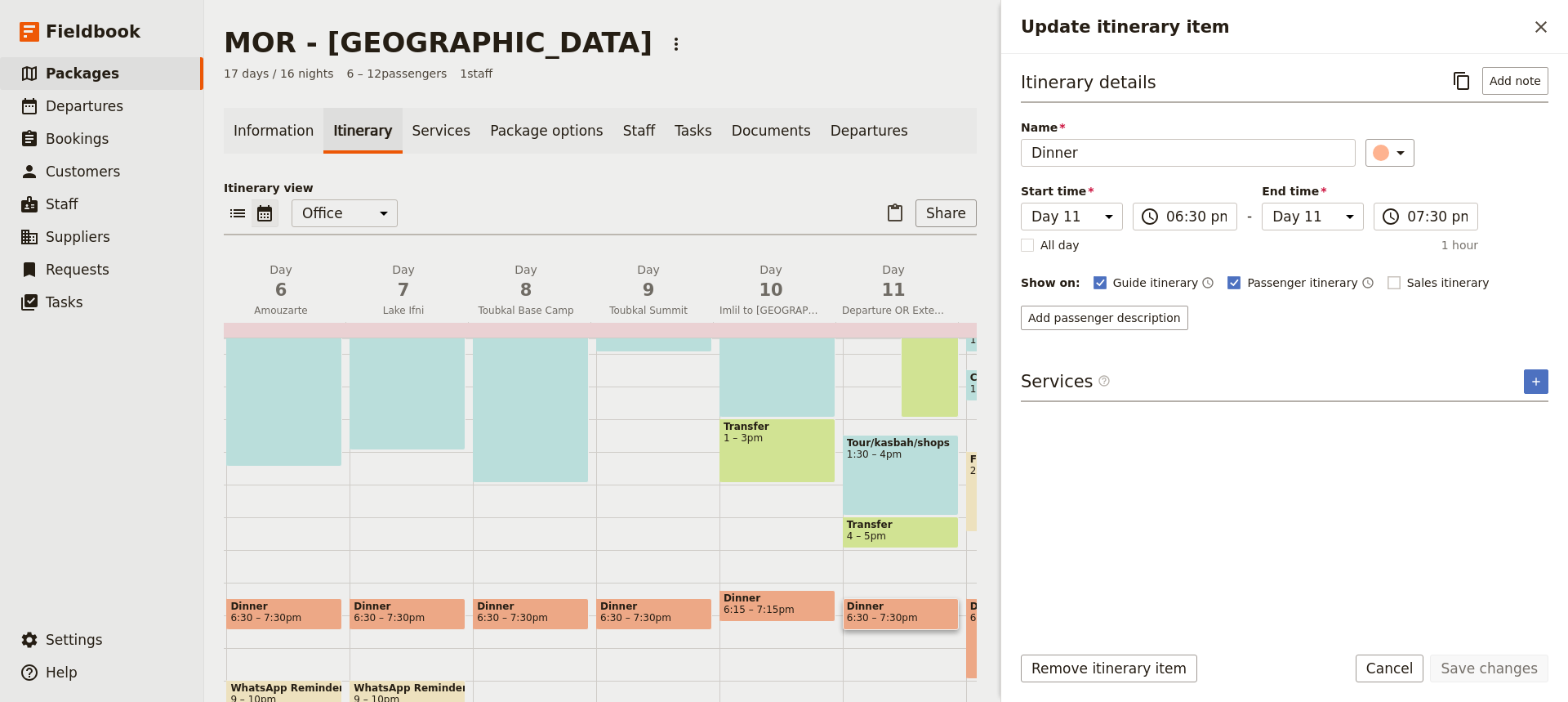
click at [1388, 285] on rect "Update itinerary item" at bounding box center [1393, 282] width 12 height 12
click at [1387, 275] on input "Sales itinerary" at bounding box center [1387, 274] width 1 height 1
checkbox input "true"
click at [1497, 665] on button "Save changes" at bounding box center [1489, 668] width 118 height 28
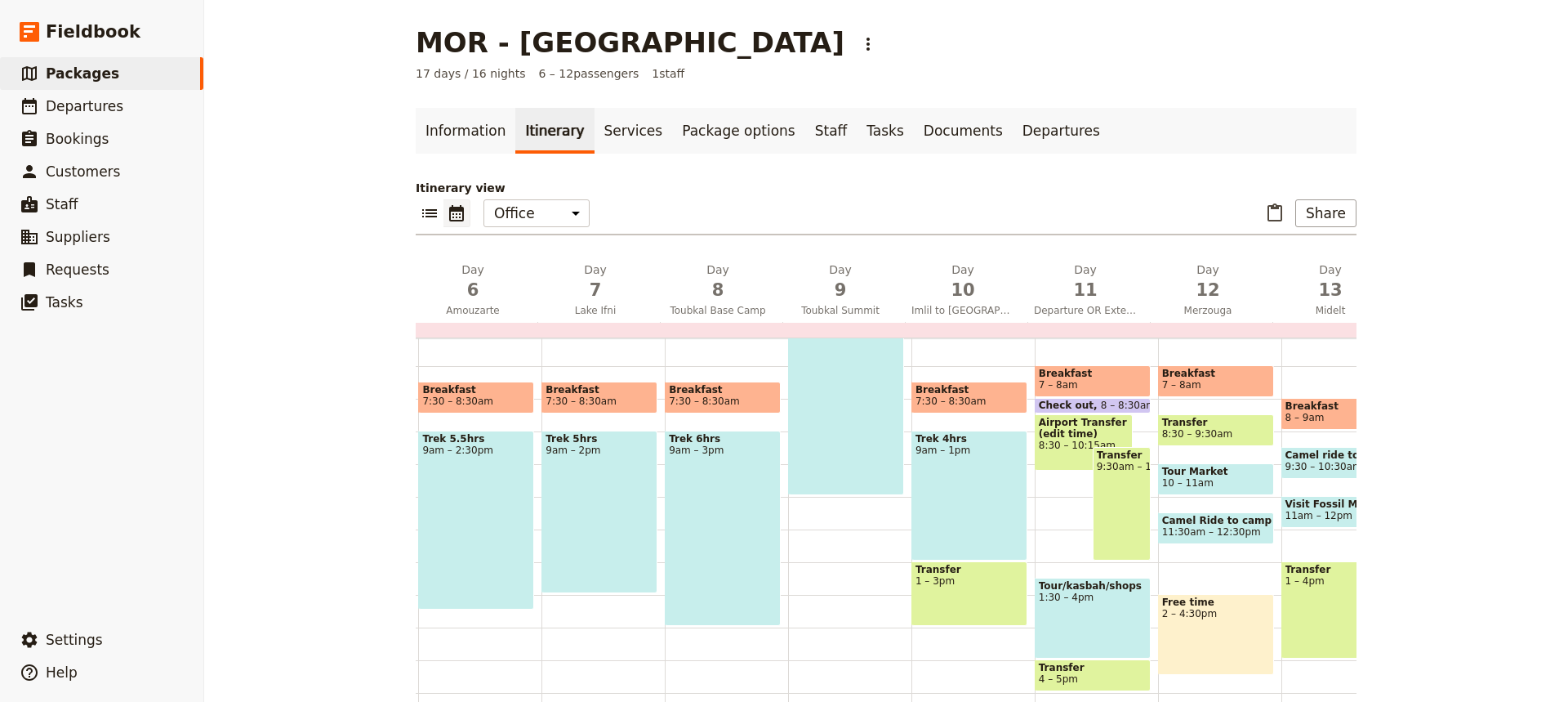
scroll to position [199, 0]
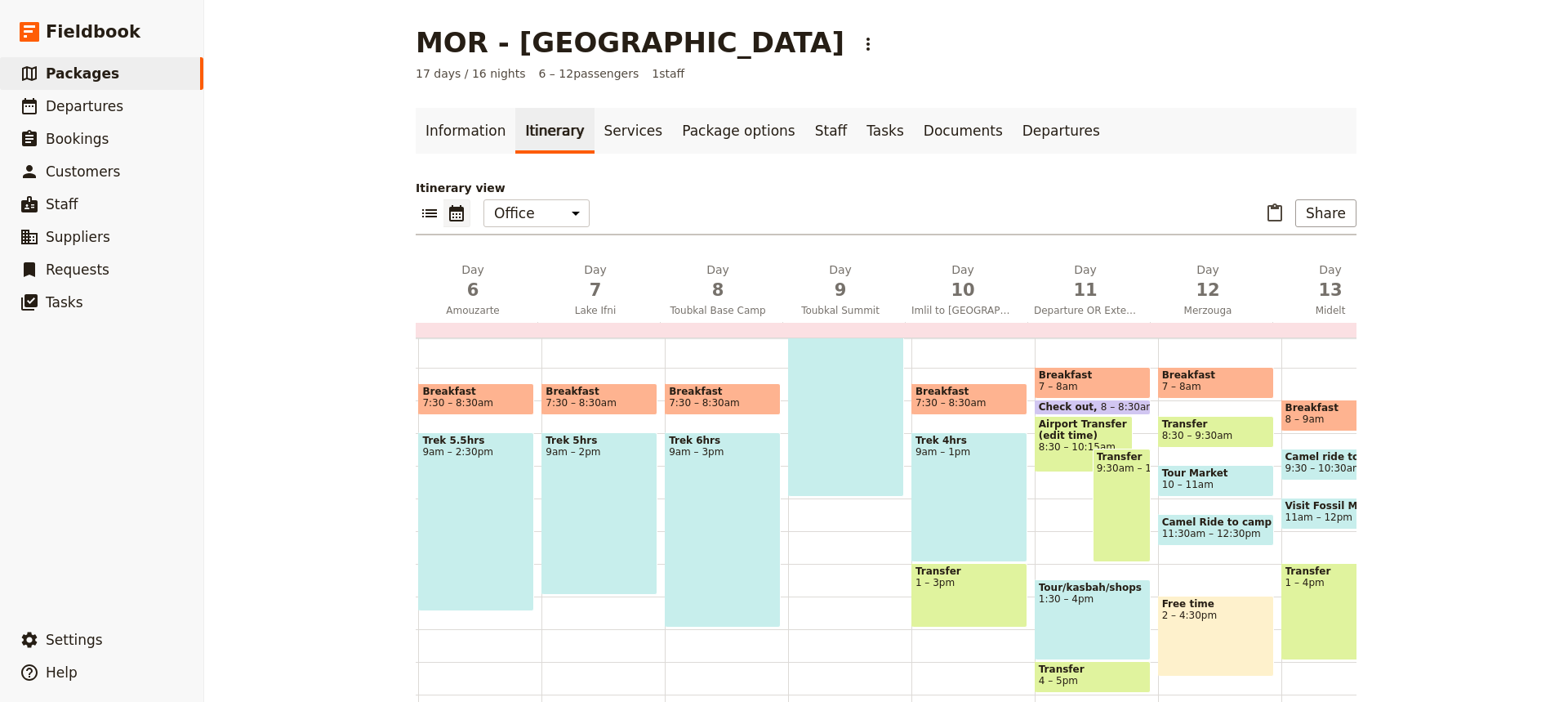
click at [1204, 378] on span "Breakfast" at bounding box center [1216, 374] width 108 height 11
select select "12"
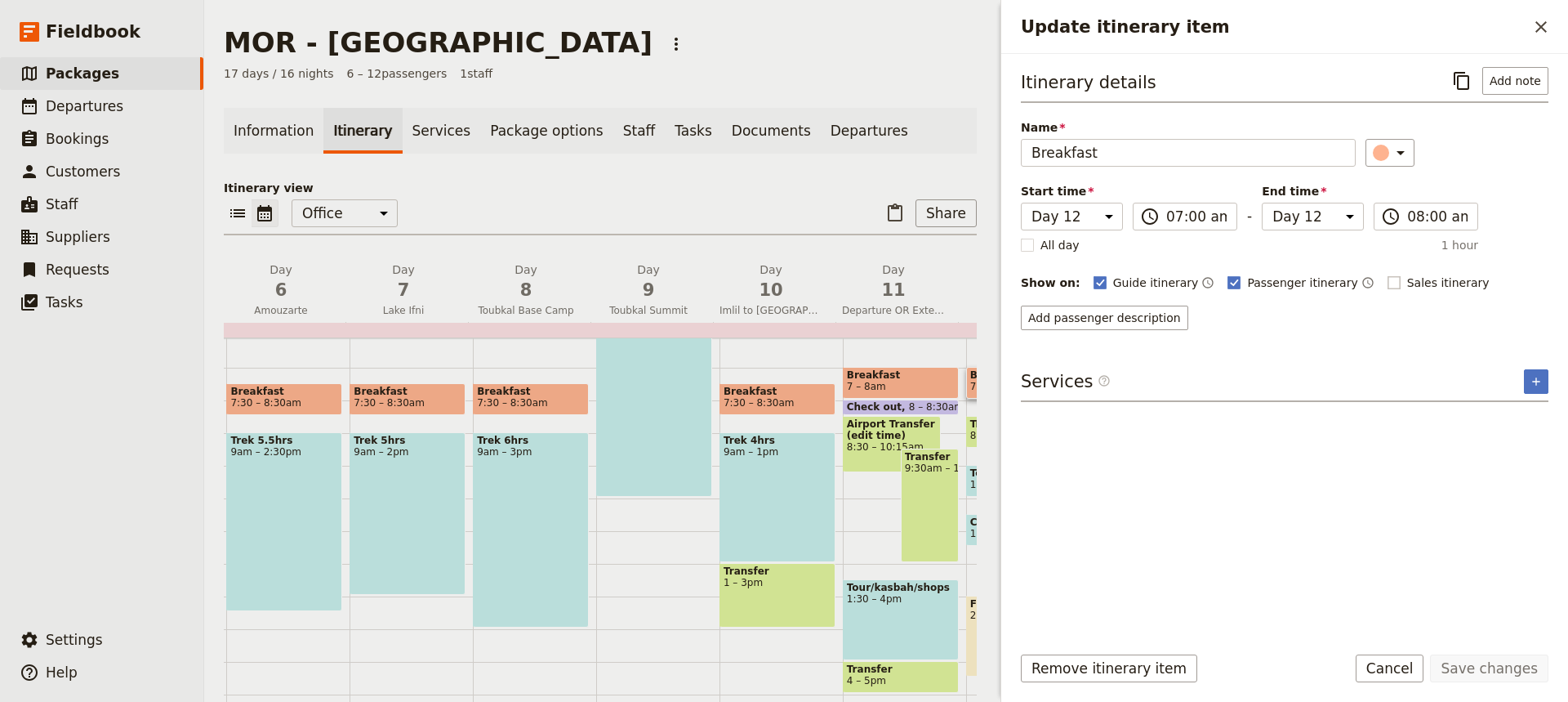
click at [1388, 278] on rect "Update itinerary item" at bounding box center [1393, 282] width 12 height 12
click at [1387, 275] on input "Sales itinerary" at bounding box center [1387, 274] width 1 height 1
checkbox input "true"
click at [1487, 661] on button "Save changes" at bounding box center [1489, 668] width 118 height 28
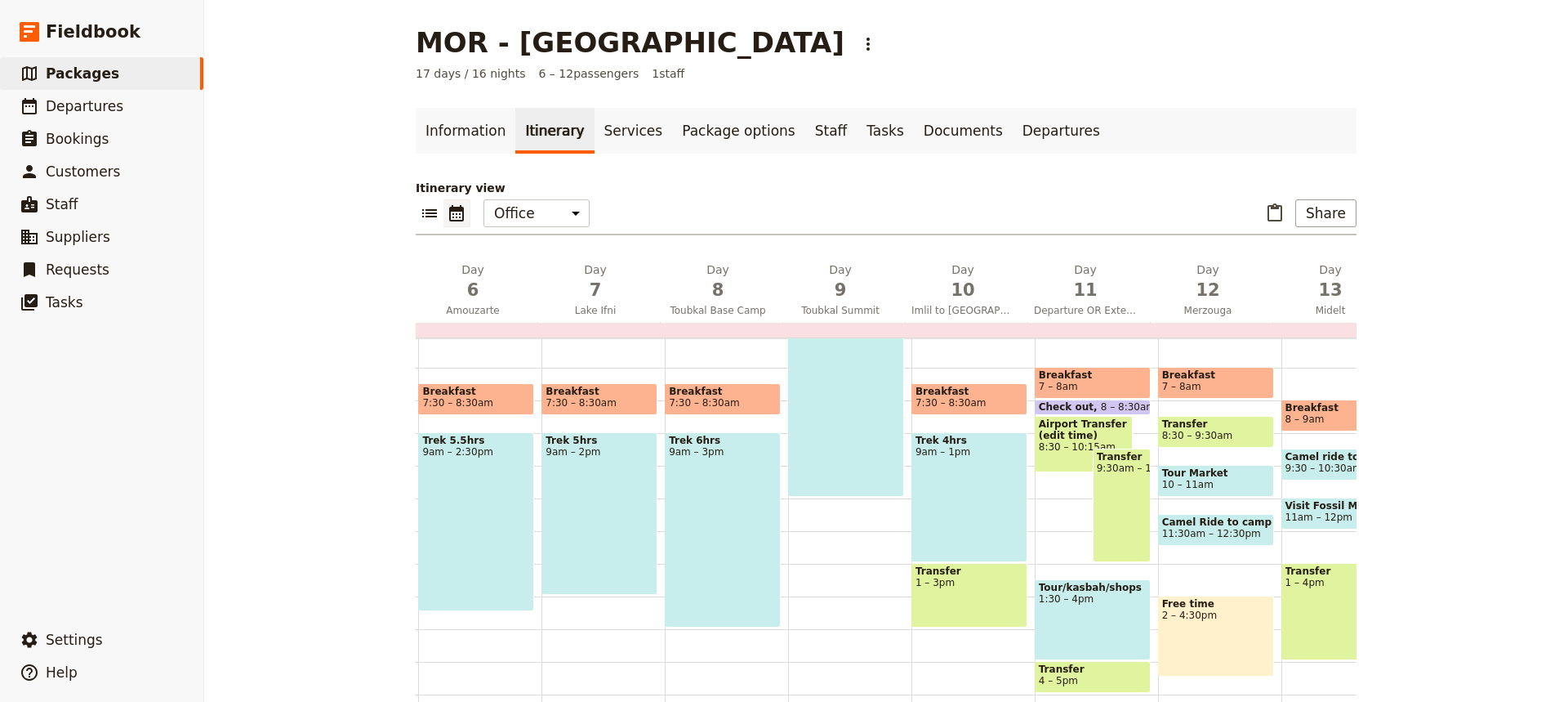
click at [1225, 473] on span "Tour Market" at bounding box center [1216, 473] width 108 height 11
select select "12"
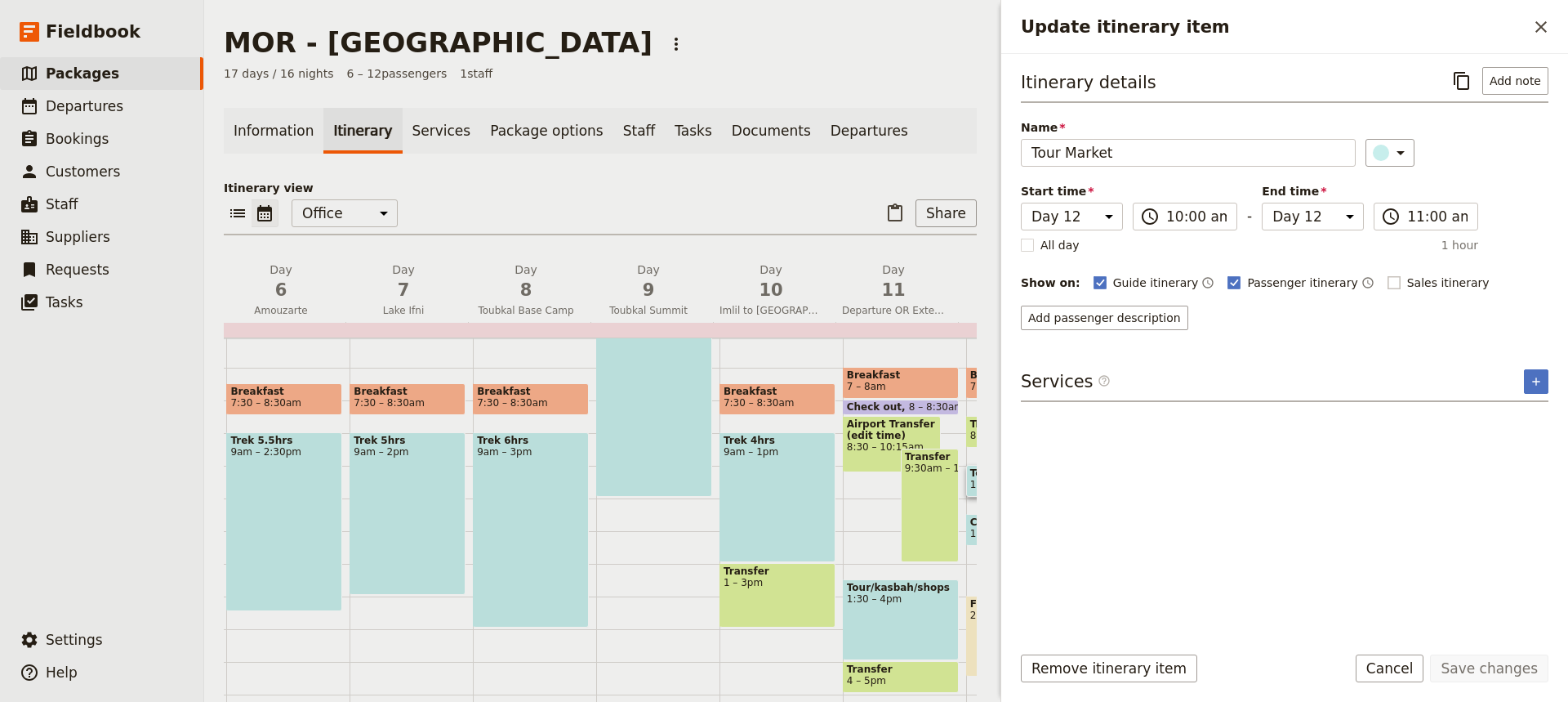
click at [1388, 284] on rect "Update itinerary item" at bounding box center [1393, 282] width 12 height 12
click at [1387, 275] on input "Sales itinerary" at bounding box center [1387, 274] width 1 height 1
checkbox input "true"
click at [1496, 663] on button "Save changes" at bounding box center [1489, 668] width 118 height 28
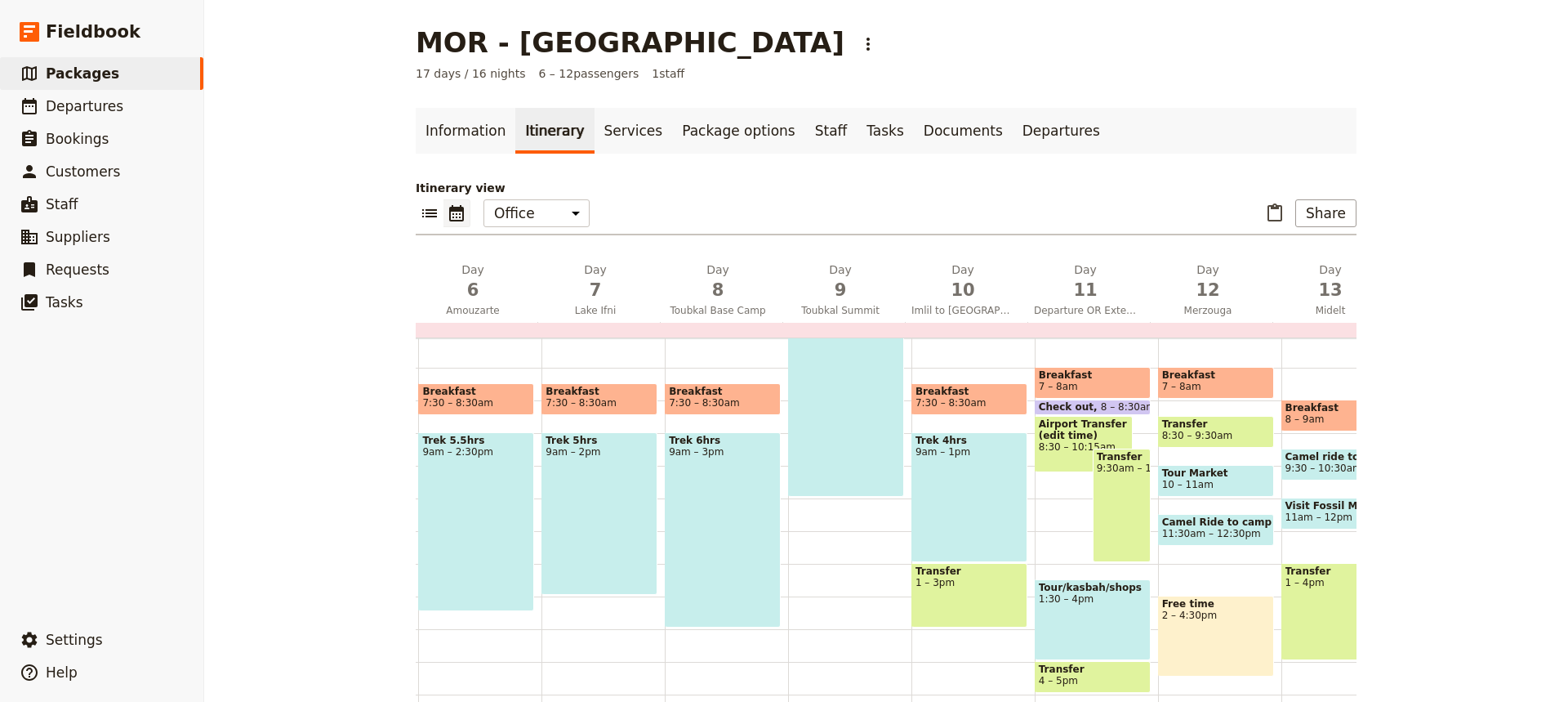
click at [1241, 535] on span "11:30am – 12:30pm" at bounding box center [1216, 533] width 108 height 11
select select "12"
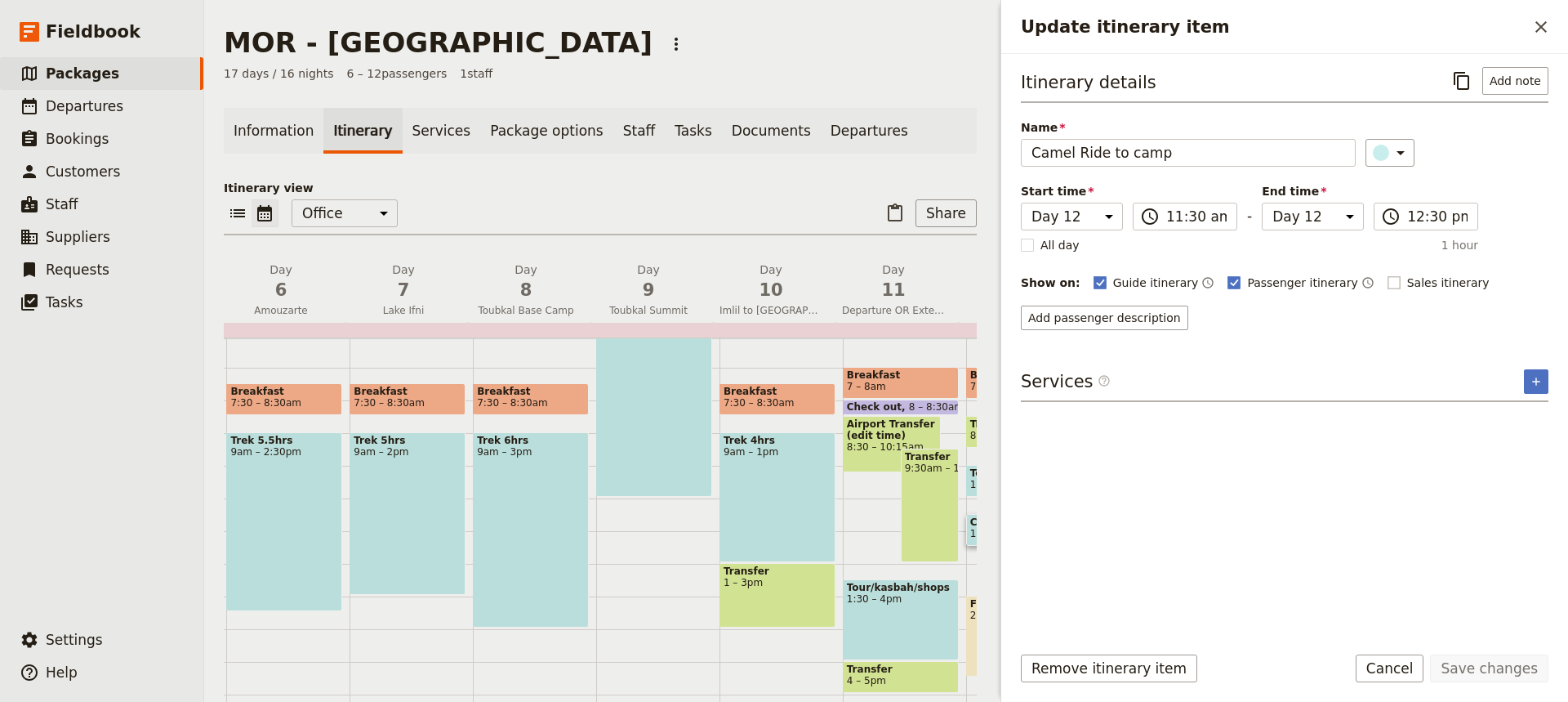
click at [1388, 282] on rect "Update itinerary item" at bounding box center [1393, 282] width 12 height 12
click at [1387, 275] on input "Sales itinerary" at bounding box center [1387, 274] width 1 height 1
checkbox input "true"
click at [1495, 669] on button "Save changes" at bounding box center [1489, 668] width 118 height 28
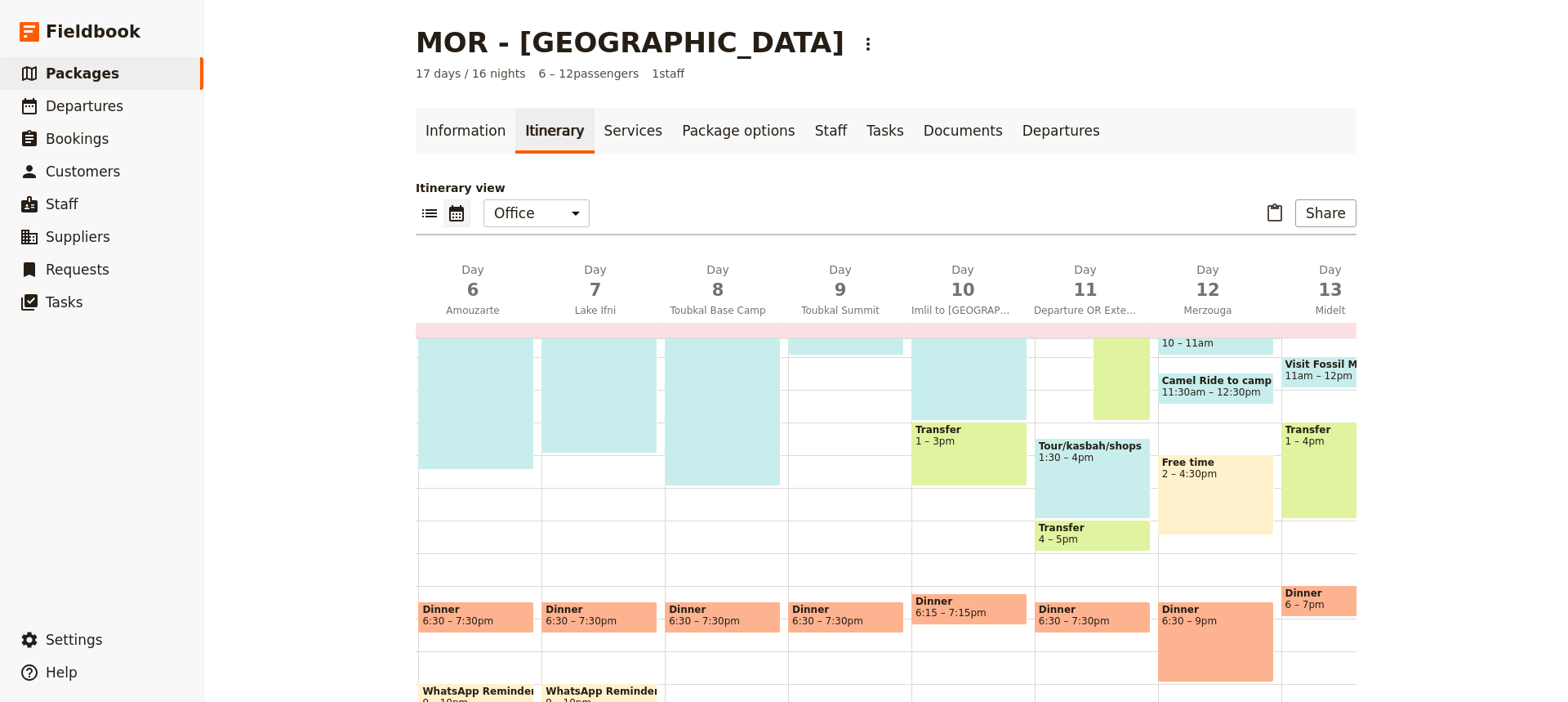
scroll to position [339, 0]
click at [1216, 634] on div "Dinner 6:30 – 9pm" at bounding box center [1216, 643] width 116 height 81
select select "12"
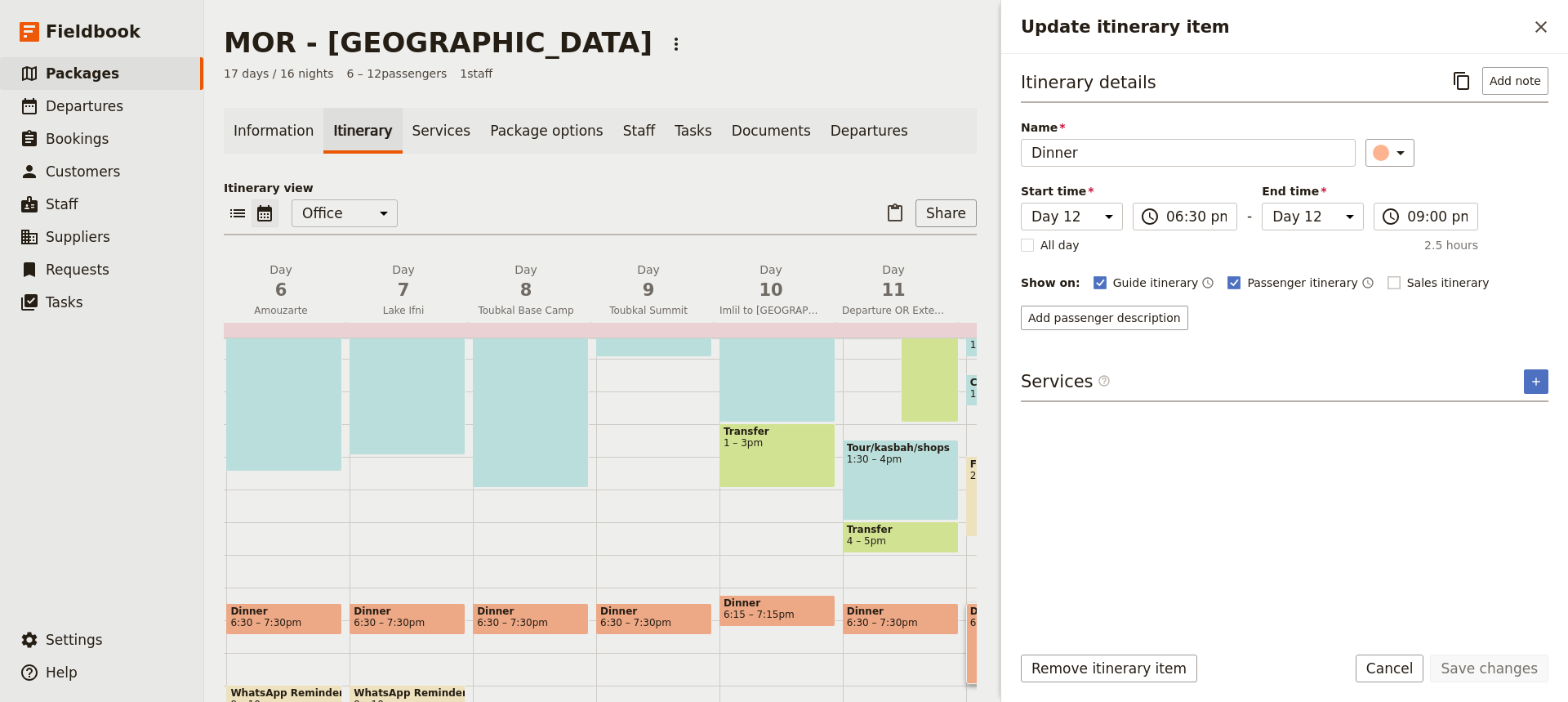
click at [1388, 282] on rect "Update itinerary item" at bounding box center [1393, 282] width 12 height 12
click at [1387, 275] on input "Sales itinerary" at bounding box center [1387, 274] width 1 height 1
checkbox input "true"
click at [1483, 662] on button "Save changes" at bounding box center [1489, 668] width 118 height 28
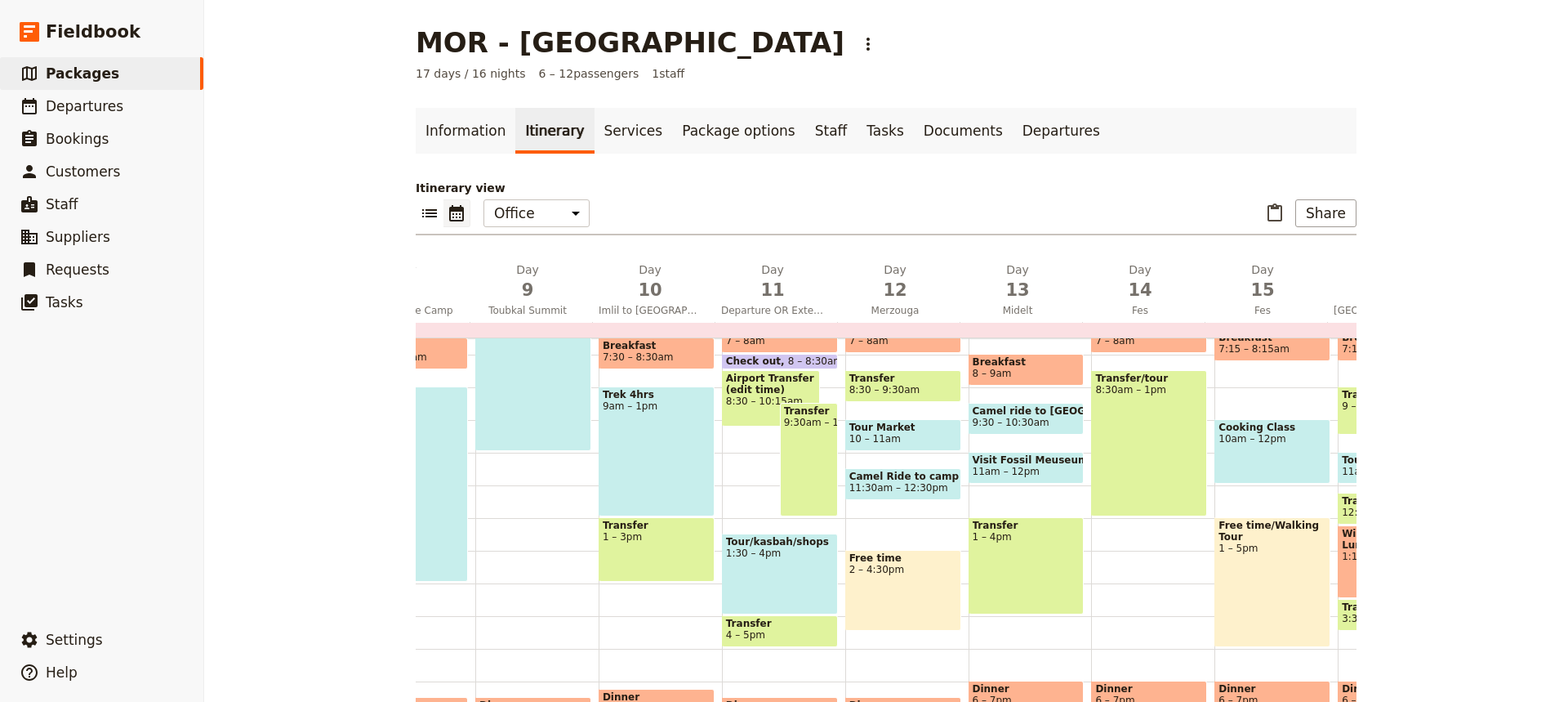
scroll to position [0, 968]
click at [1013, 363] on span "Breakfast" at bounding box center [1026, 362] width 108 height 11
select select "13"
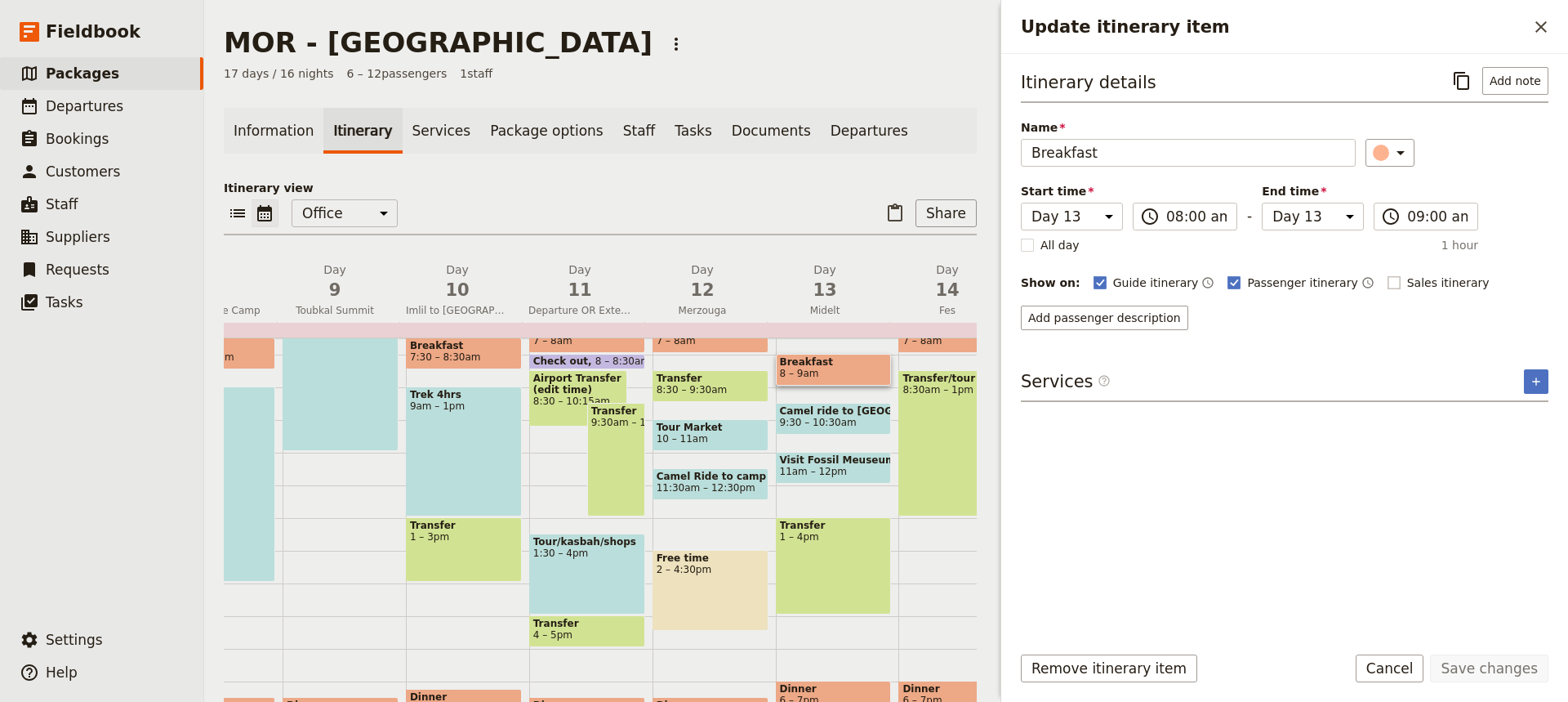
click at [1388, 284] on rect "Update itinerary item" at bounding box center [1393, 282] width 12 height 12
click at [1387, 275] on input "Sales itinerary" at bounding box center [1387, 274] width 1 height 1
checkbox input "true"
click at [1498, 660] on button "Save changes" at bounding box center [1489, 668] width 118 height 28
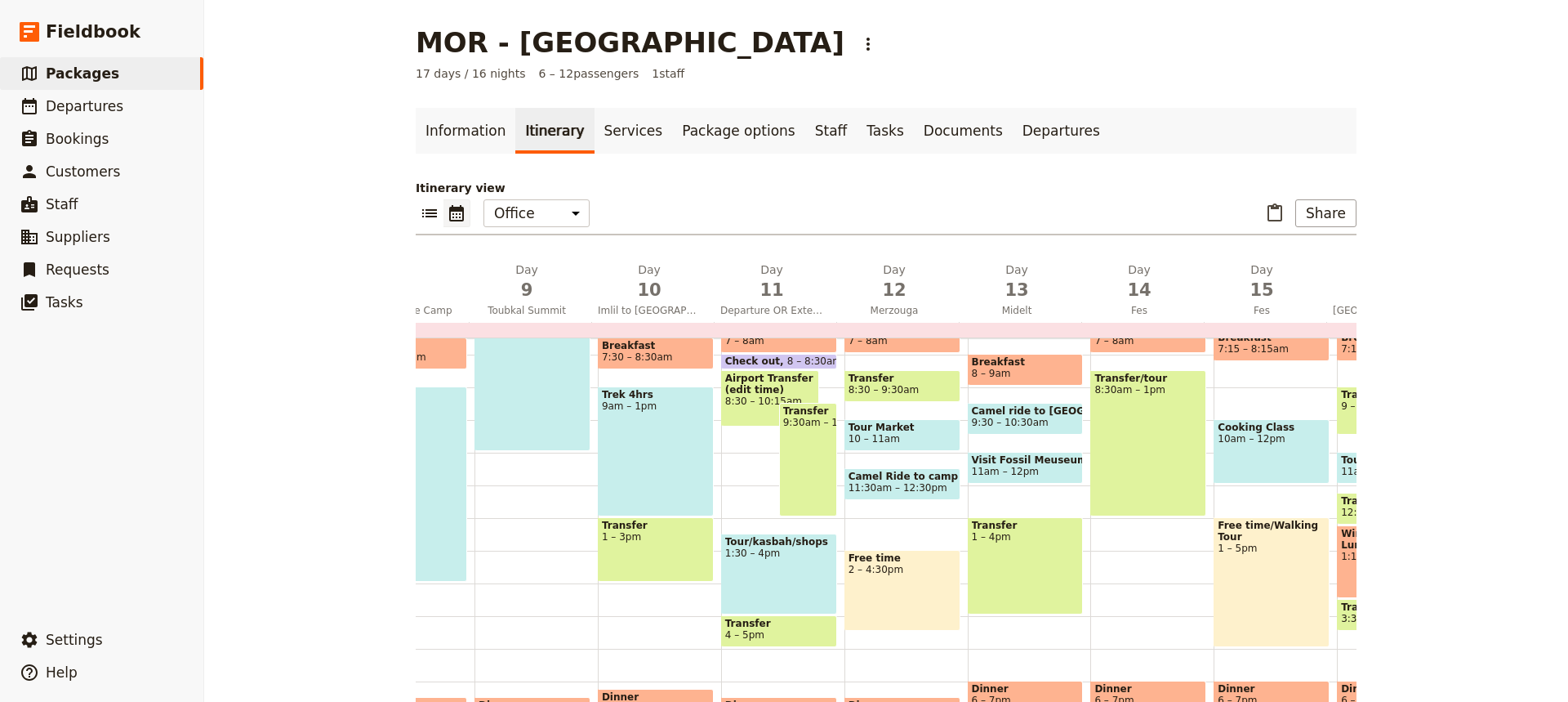
click at [1039, 419] on span "9:30 – 10:30am" at bounding box center [1026, 422] width 108 height 11
select select "13"
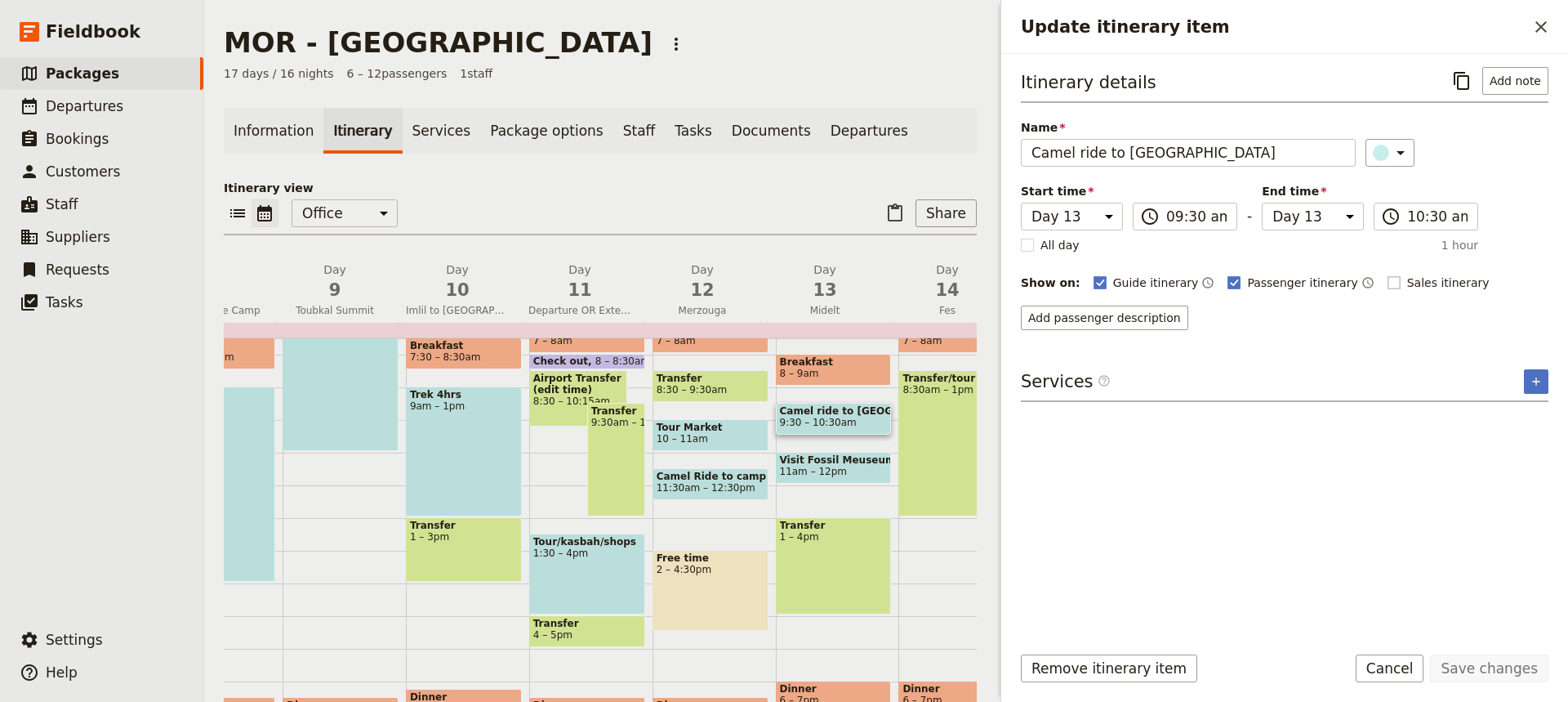
click at [1388, 279] on rect "Update itinerary item" at bounding box center [1393, 282] width 12 height 12
click at [1387, 275] on input "Sales itinerary" at bounding box center [1387, 274] width 1 height 1
checkbox input "true"
click at [1481, 671] on button "Save changes" at bounding box center [1489, 668] width 118 height 28
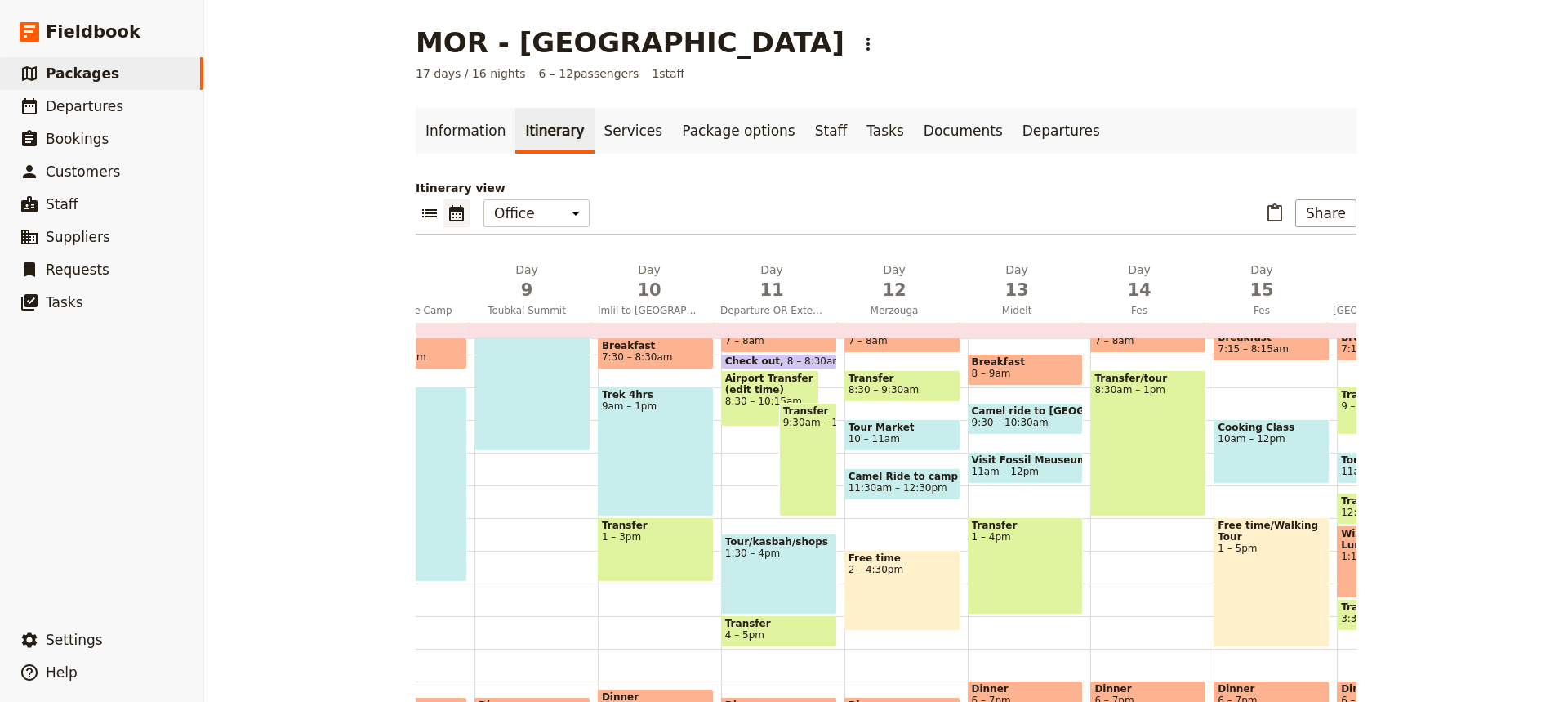
click at [1038, 477] on span at bounding box center [1026, 480] width 114 height 7
select select "13"
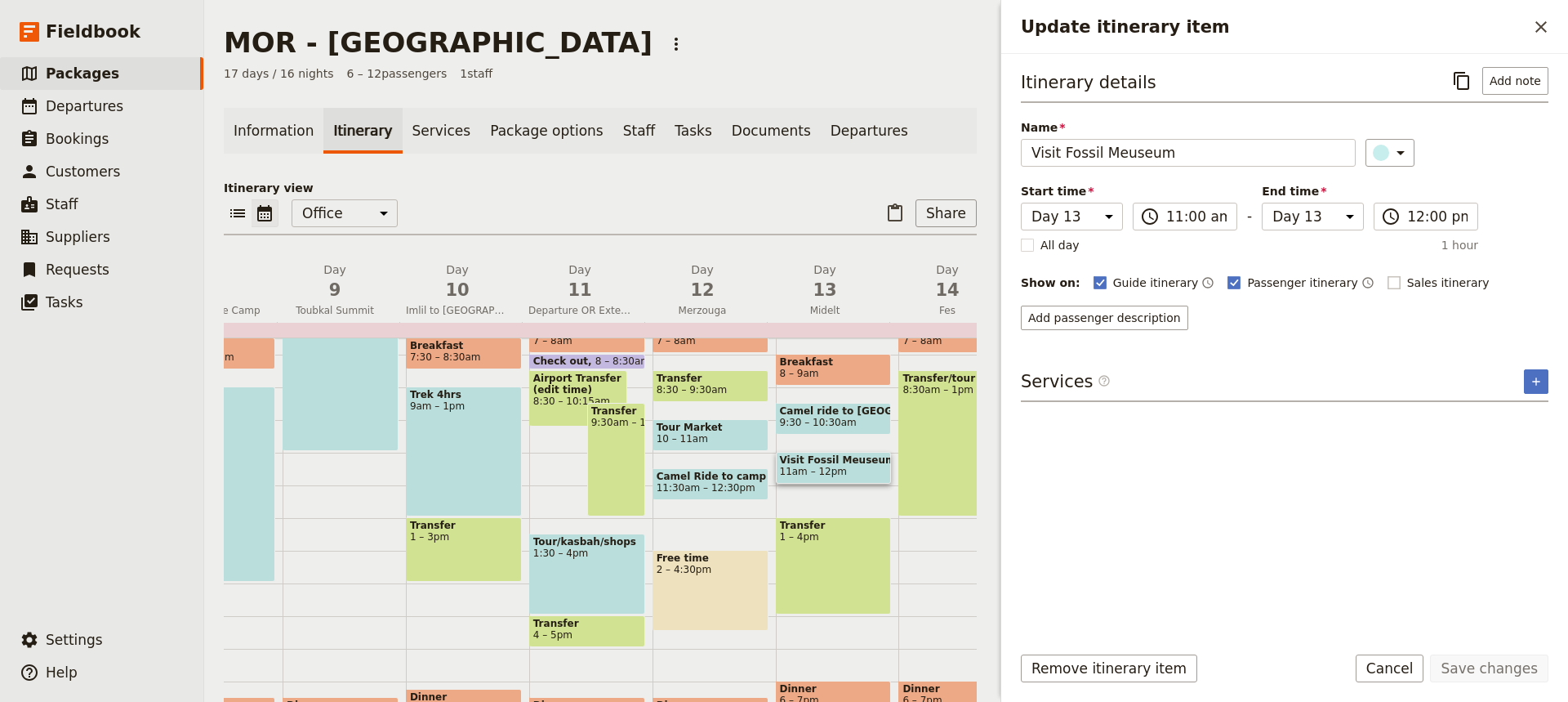
click at [1388, 282] on rect "Update itinerary item" at bounding box center [1393, 282] width 12 height 12
click at [1387, 275] on input "Sales itinerary" at bounding box center [1387, 274] width 1 height 1
checkbox input "true"
click at [1490, 666] on button "Save changes" at bounding box center [1489, 668] width 118 height 28
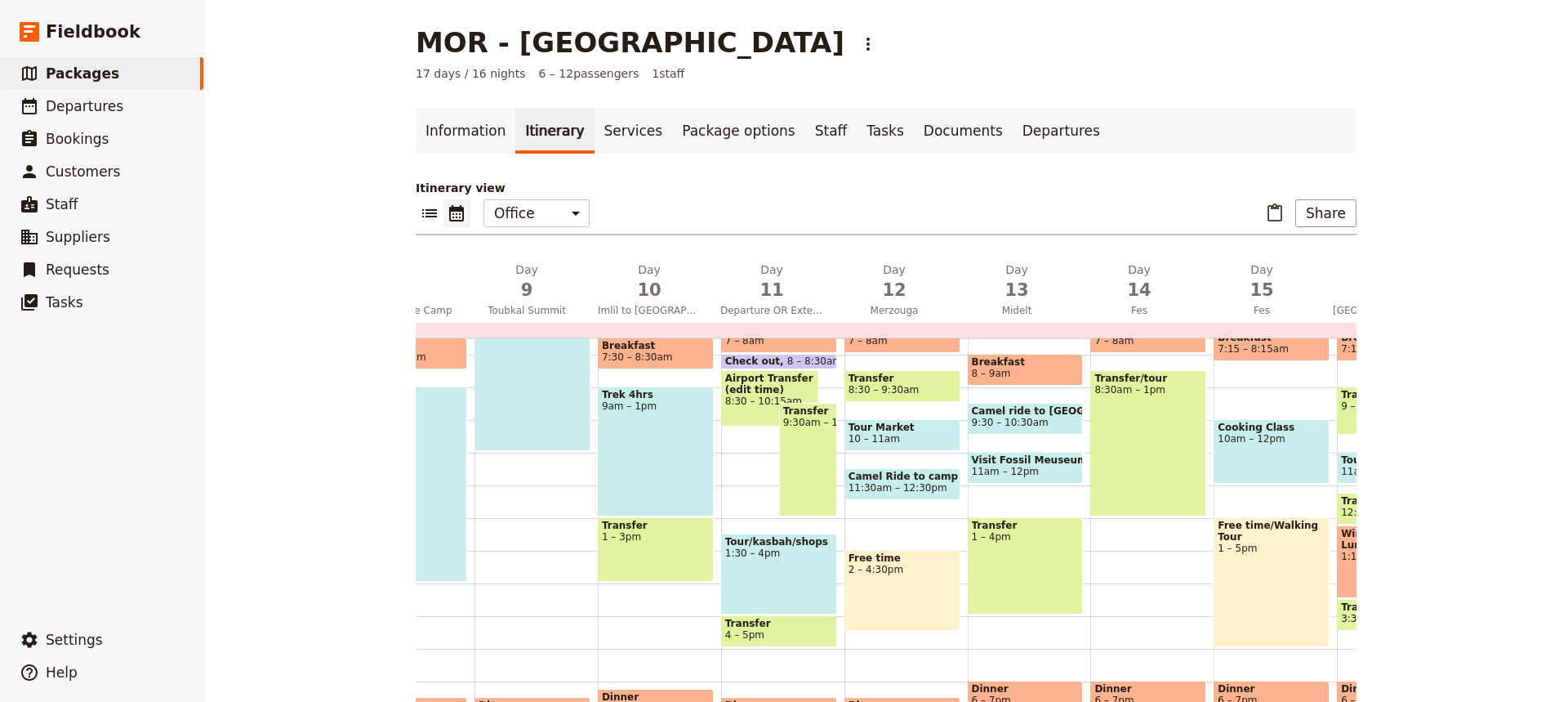
click at [1035, 686] on span "Dinner" at bounding box center [1026, 689] width 108 height 11
select select "13"
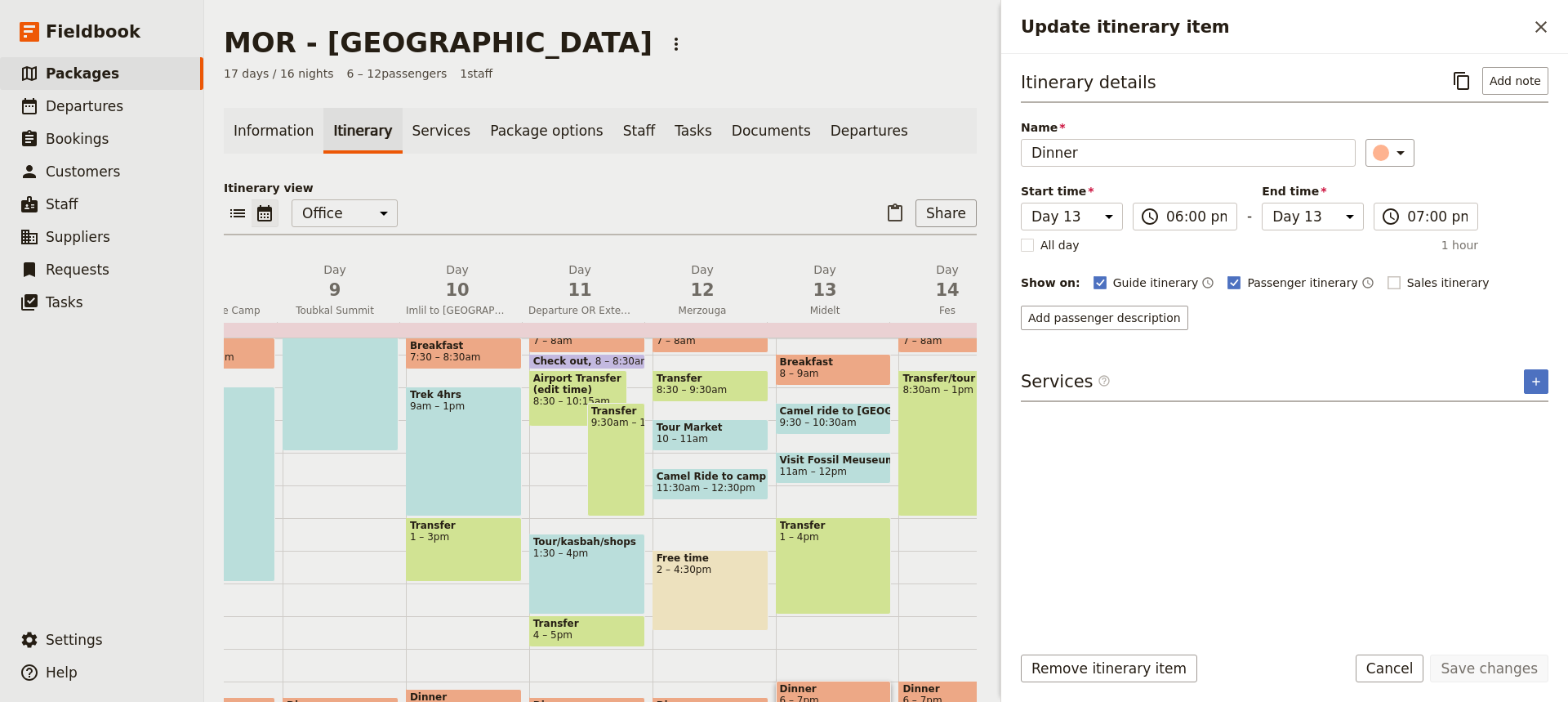
click at [1388, 279] on rect "Update itinerary item" at bounding box center [1393, 282] width 12 height 12
click at [1387, 275] on input "Sales itinerary" at bounding box center [1387, 274] width 1 height 1
checkbox input "true"
click at [1512, 660] on button "Save changes" at bounding box center [1489, 668] width 118 height 28
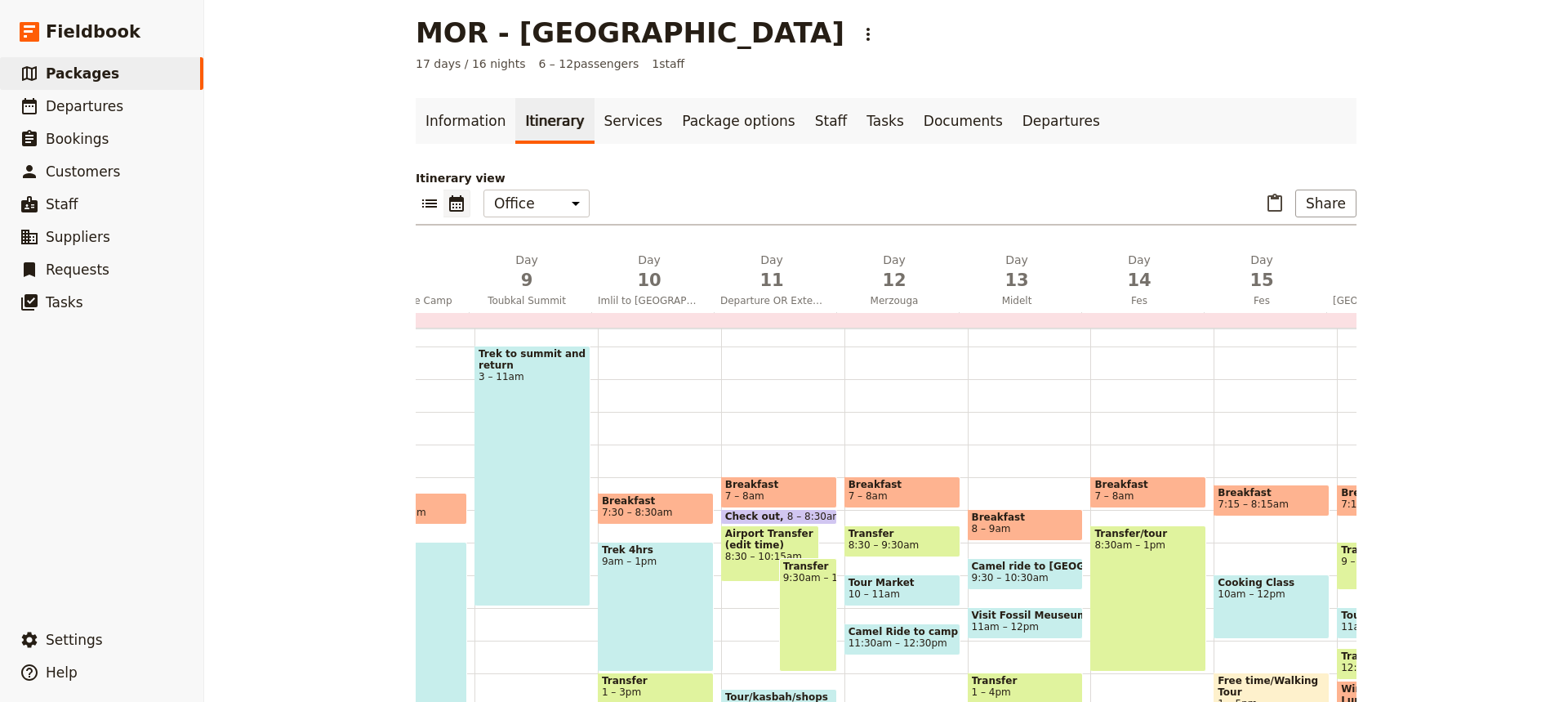
scroll to position [77, 0]
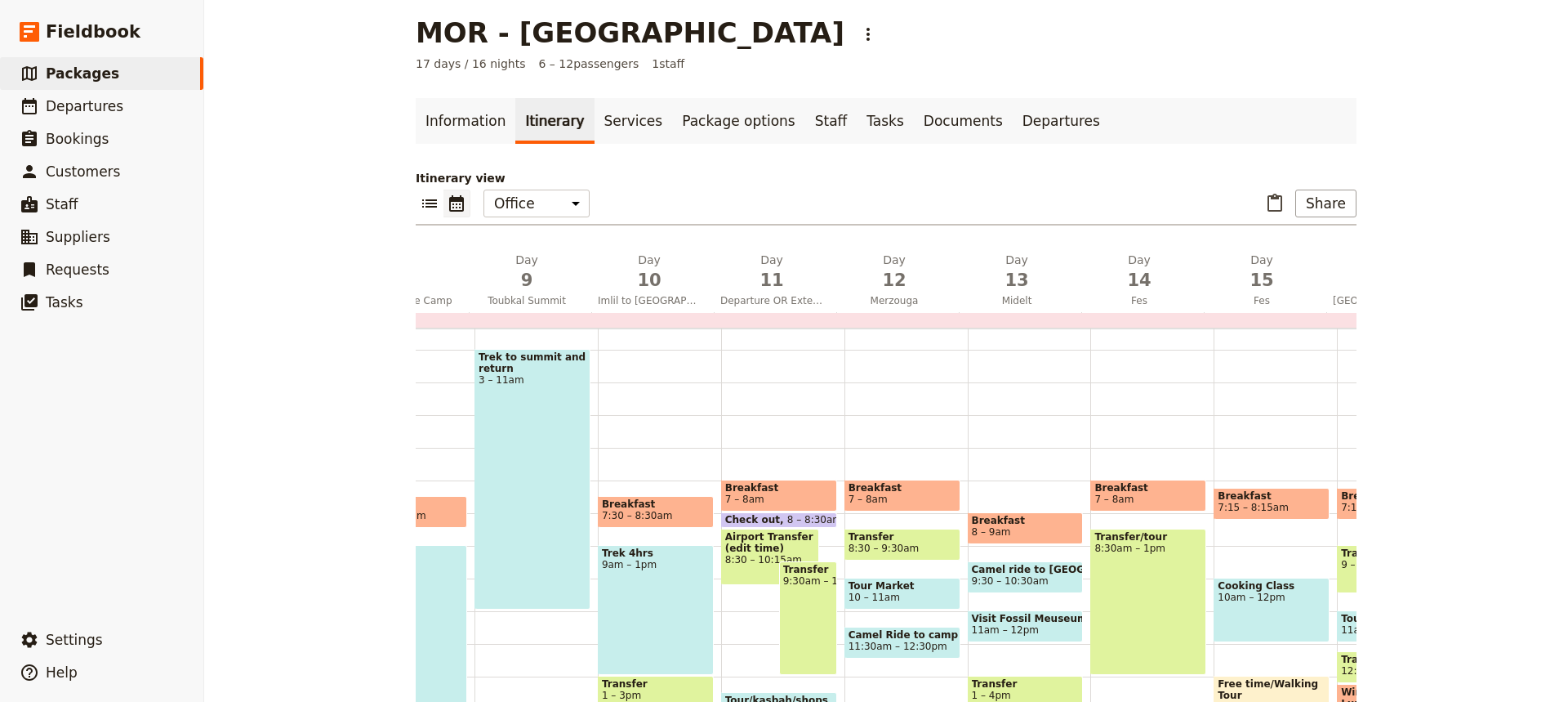
click at [1150, 483] on span "Breakfast" at bounding box center [1149, 488] width 108 height 11
select select "14"
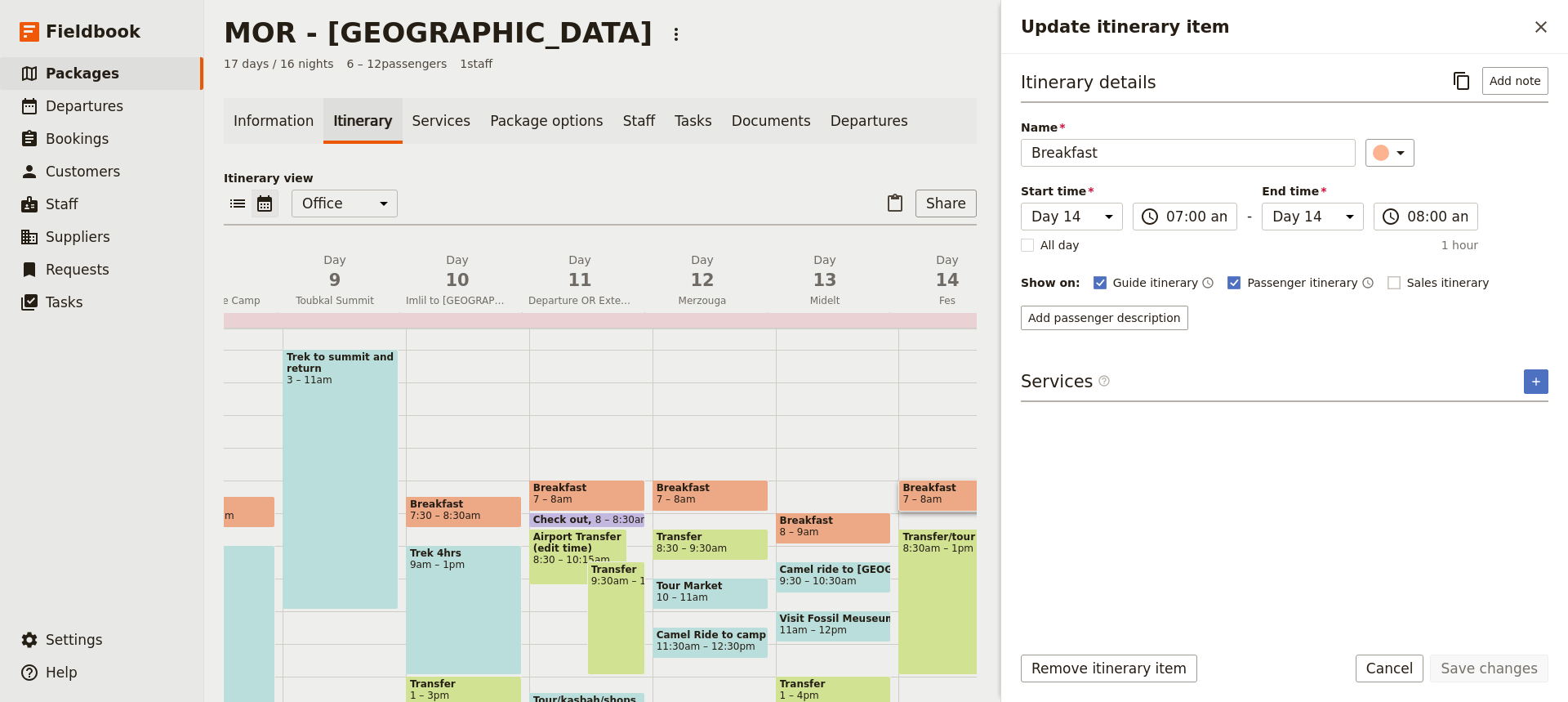
click at [1388, 285] on rect "Update itinerary item" at bounding box center [1393, 282] width 12 height 12
click at [1387, 275] on input "Sales itinerary" at bounding box center [1387, 274] width 1 height 1
checkbox input "true"
click at [1474, 673] on button "Save changes" at bounding box center [1489, 668] width 118 height 28
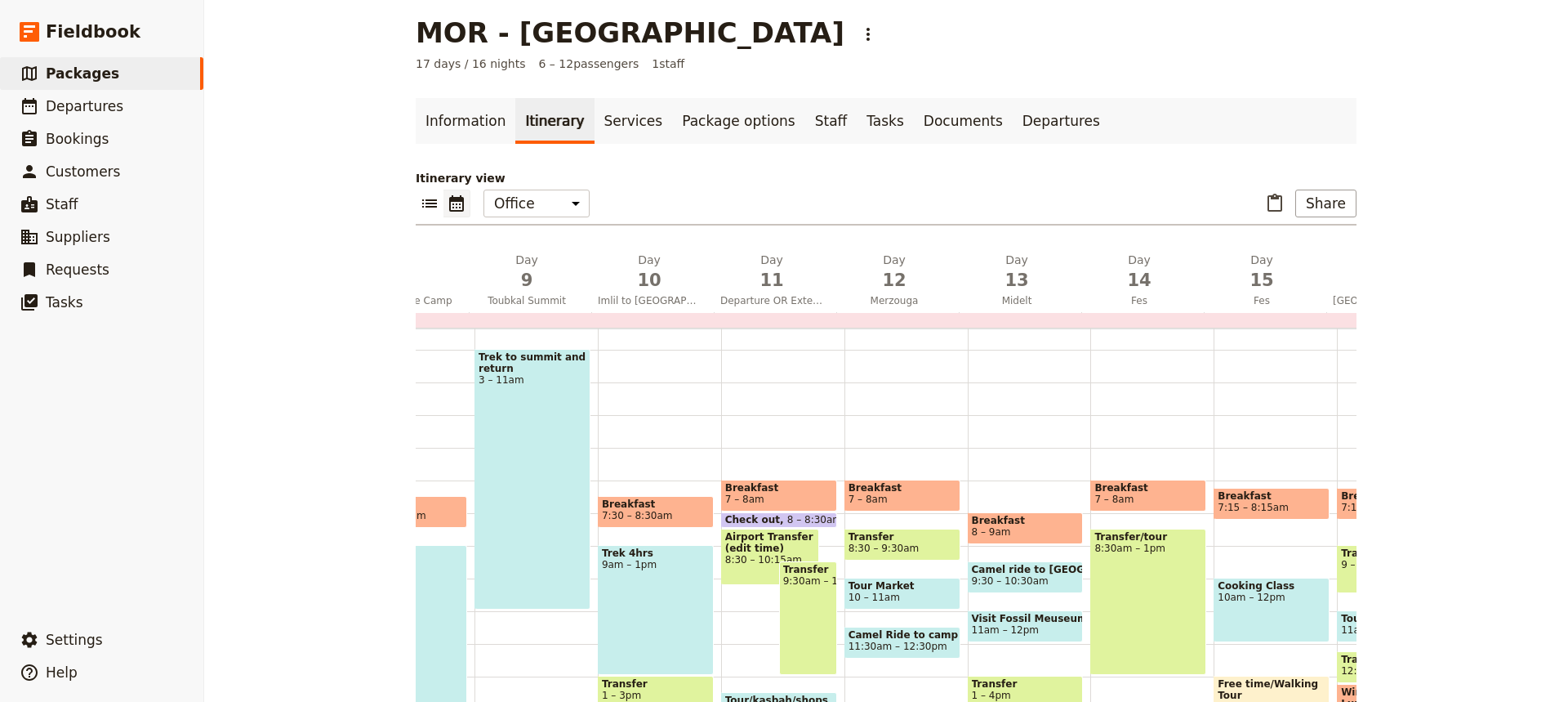
click at [1151, 610] on div "Transfer/tour 8:30am – 1pm" at bounding box center [1149, 602] width 116 height 146
select select "14"
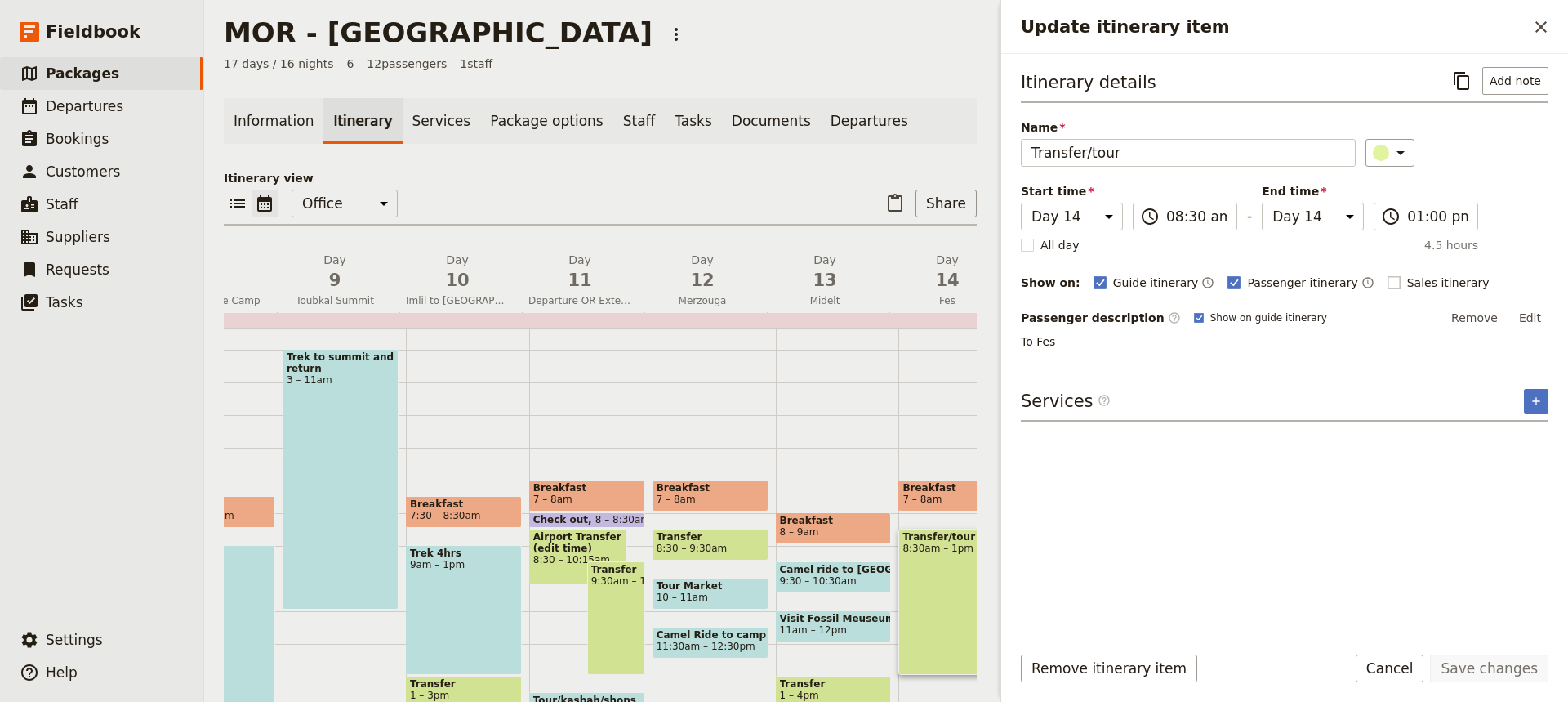
click at [1388, 282] on rect "Update itinerary item" at bounding box center [1393, 282] width 12 height 12
click at [1387, 275] on input "Sales itinerary" at bounding box center [1387, 274] width 1 height 1
checkbox input "true"
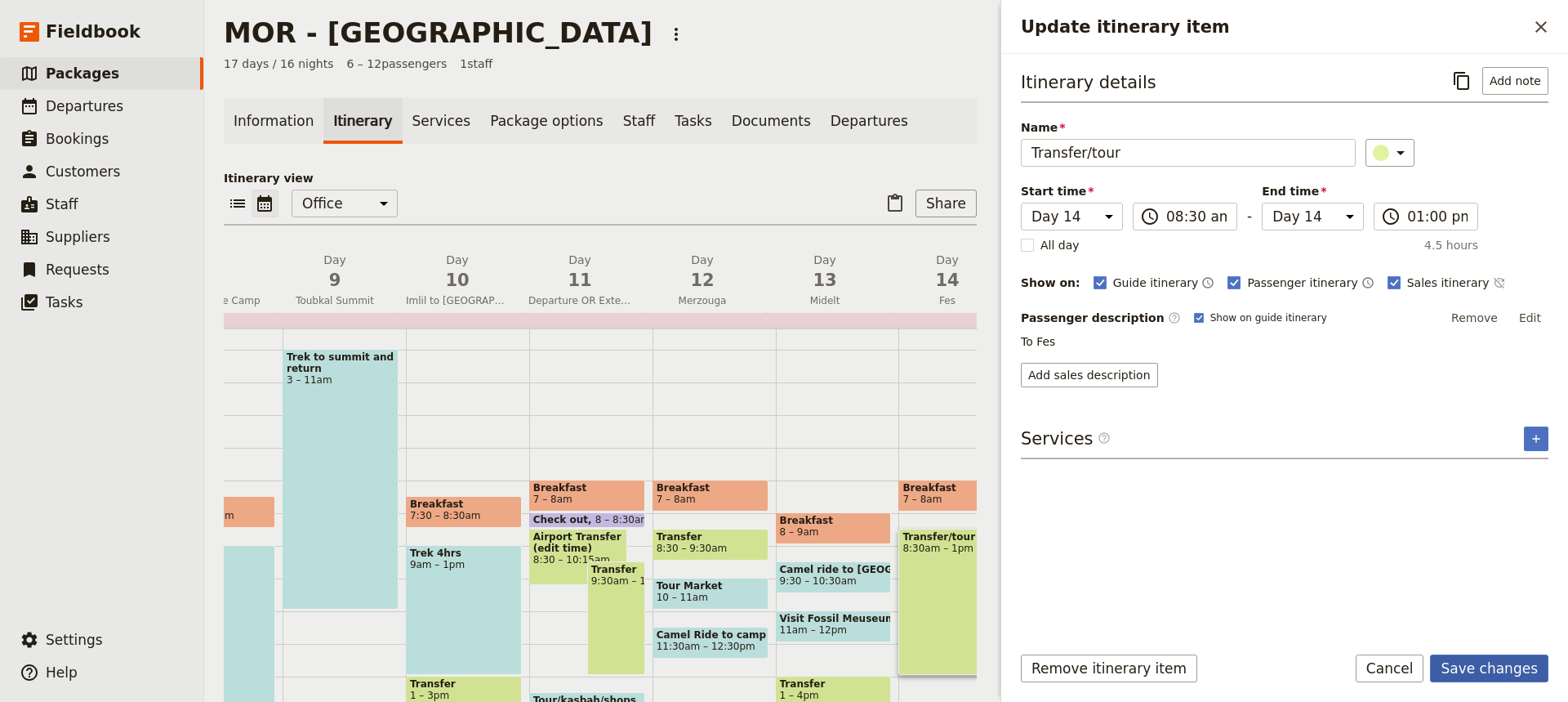
click at [1499, 667] on button "Save changes" at bounding box center [1489, 668] width 118 height 28
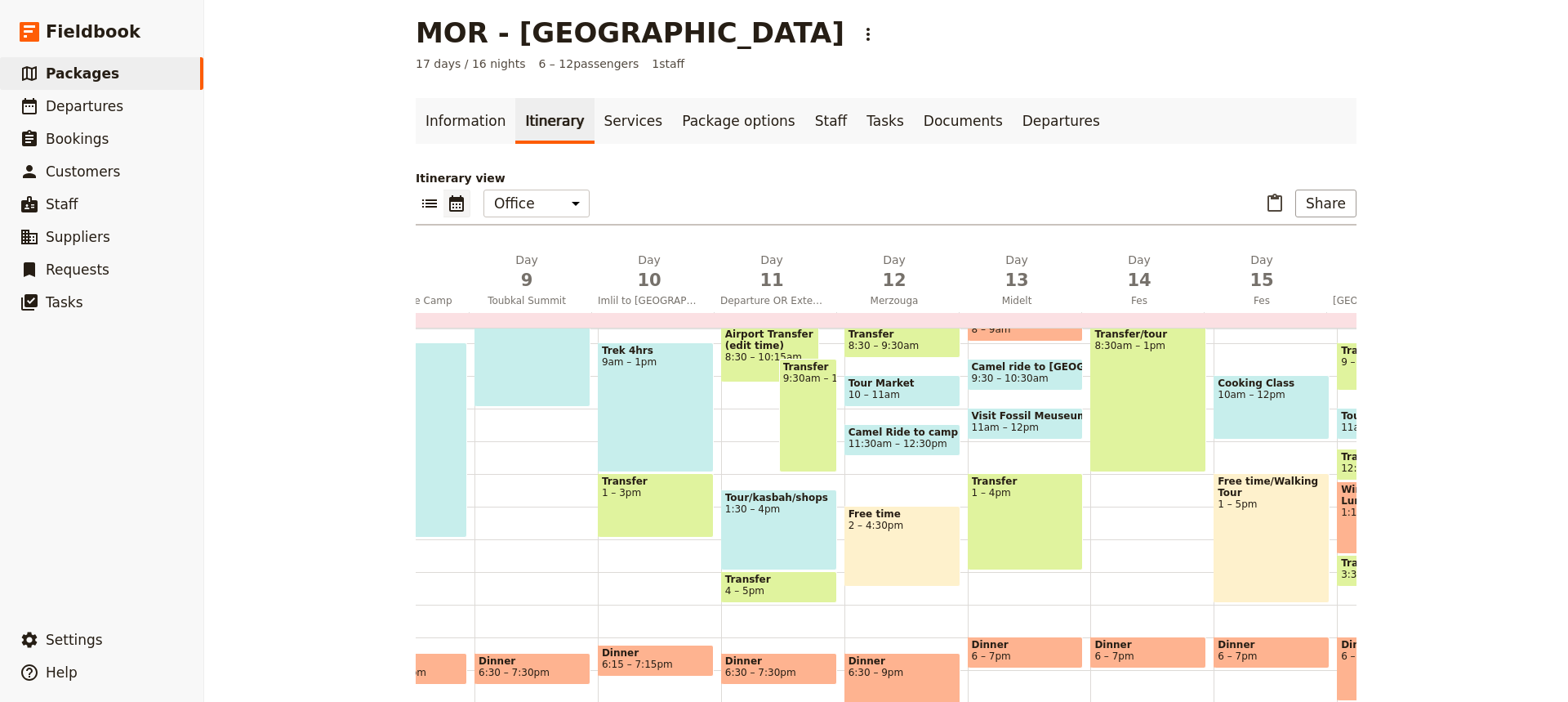
scroll to position [285, 0]
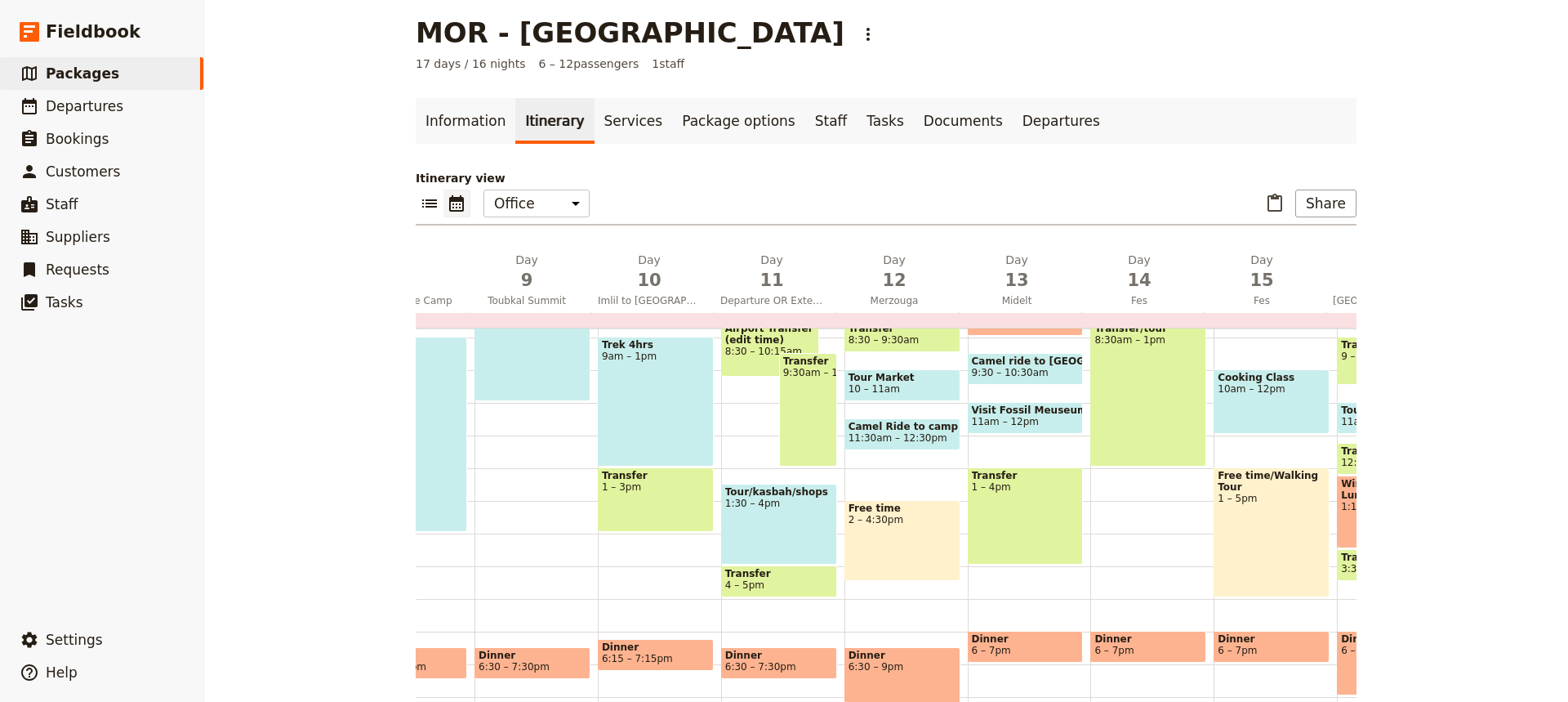
drag, startPoint x: 1152, startPoint y: 599, endPoint x: 1138, endPoint y: 642, distance: 45.2
click at [1138, 642] on span "Dinner" at bounding box center [1149, 639] width 108 height 11
select select "14"
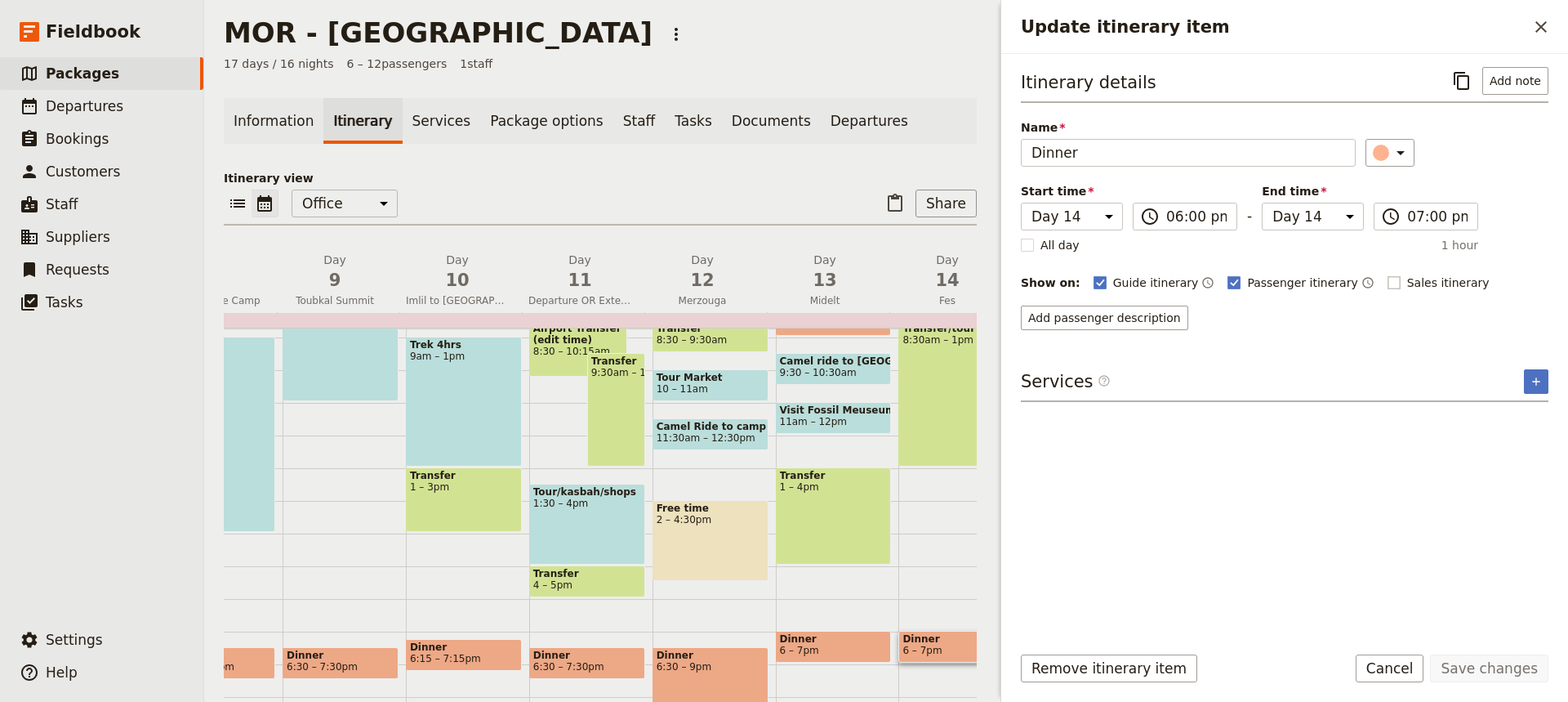
click at [1388, 281] on rect "Update itinerary item" at bounding box center [1393, 282] width 12 height 12
click at [1387, 275] on input "Sales itinerary" at bounding box center [1387, 274] width 1 height 1
checkbox input "true"
click at [1483, 670] on button "Save changes" at bounding box center [1489, 668] width 118 height 28
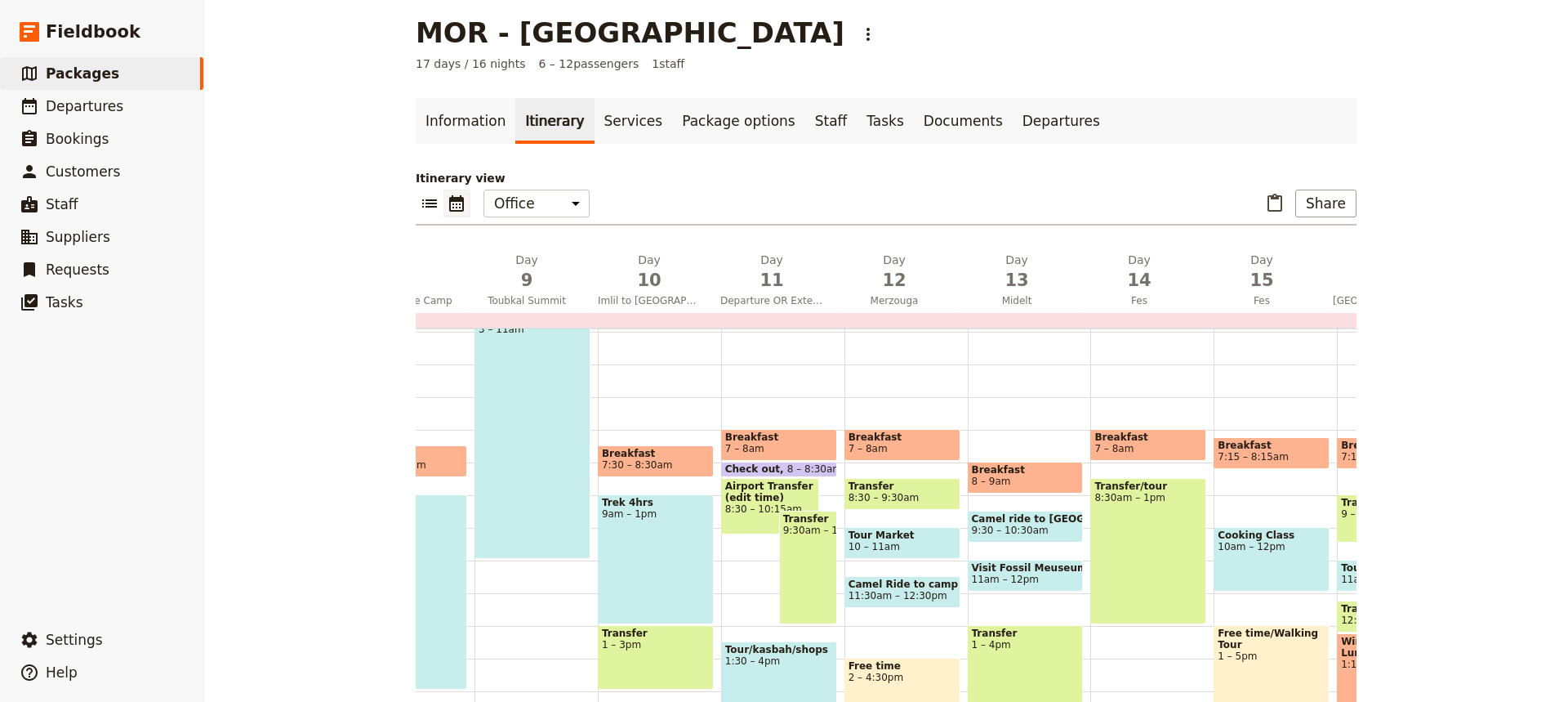
scroll to position [128, 0]
click at [1289, 443] on span "Breakfast" at bounding box center [1271, 445] width 108 height 11
select select "15"
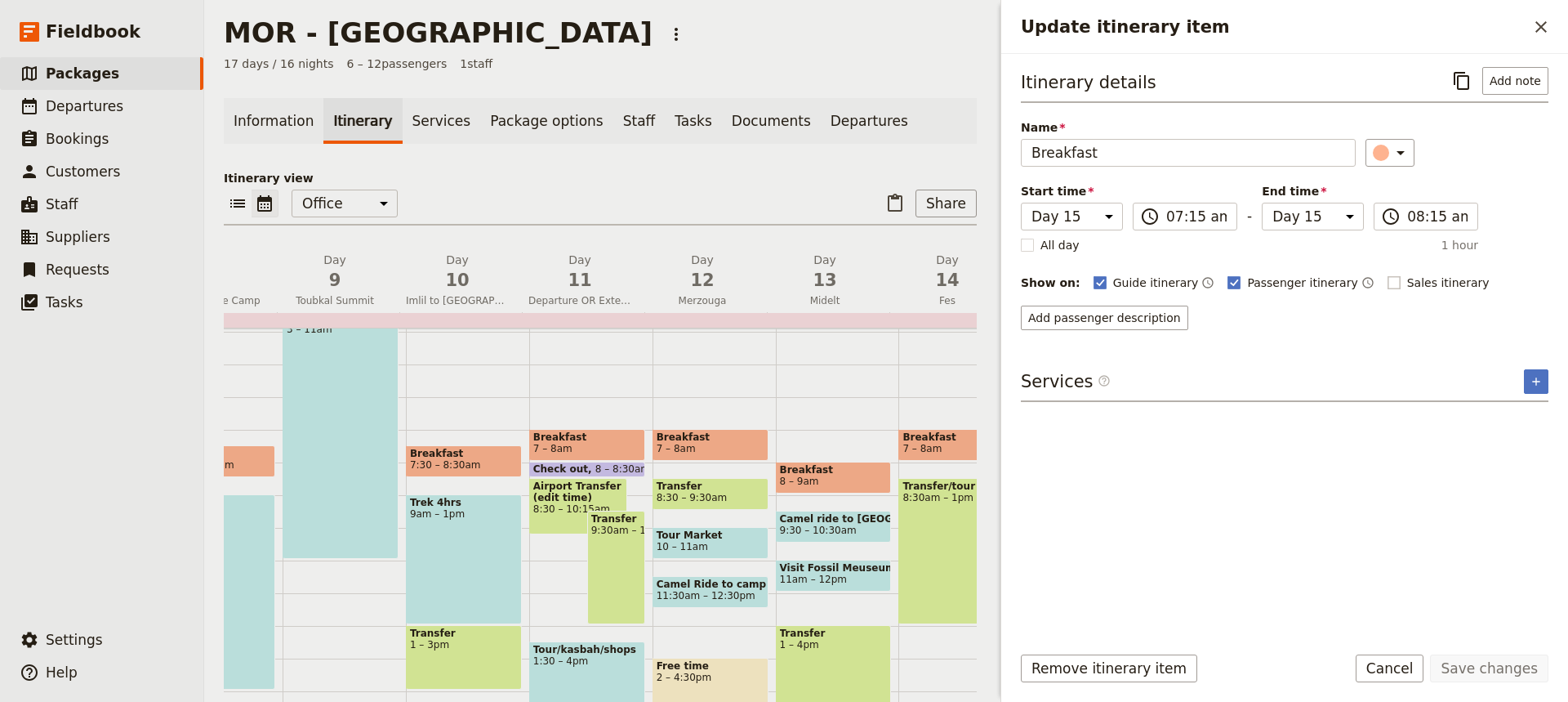
click at [1388, 282] on rect "Update itinerary item" at bounding box center [1393, 282] width 12 height 12
click at [1387, 275] on input "Sales itinerary" at bounding box center [1387, 274] width 1 height 1
checkbox input "true"
click at [1503, 668] on button "Save changes" at bounding box center [1489, 668] width 118 height 28
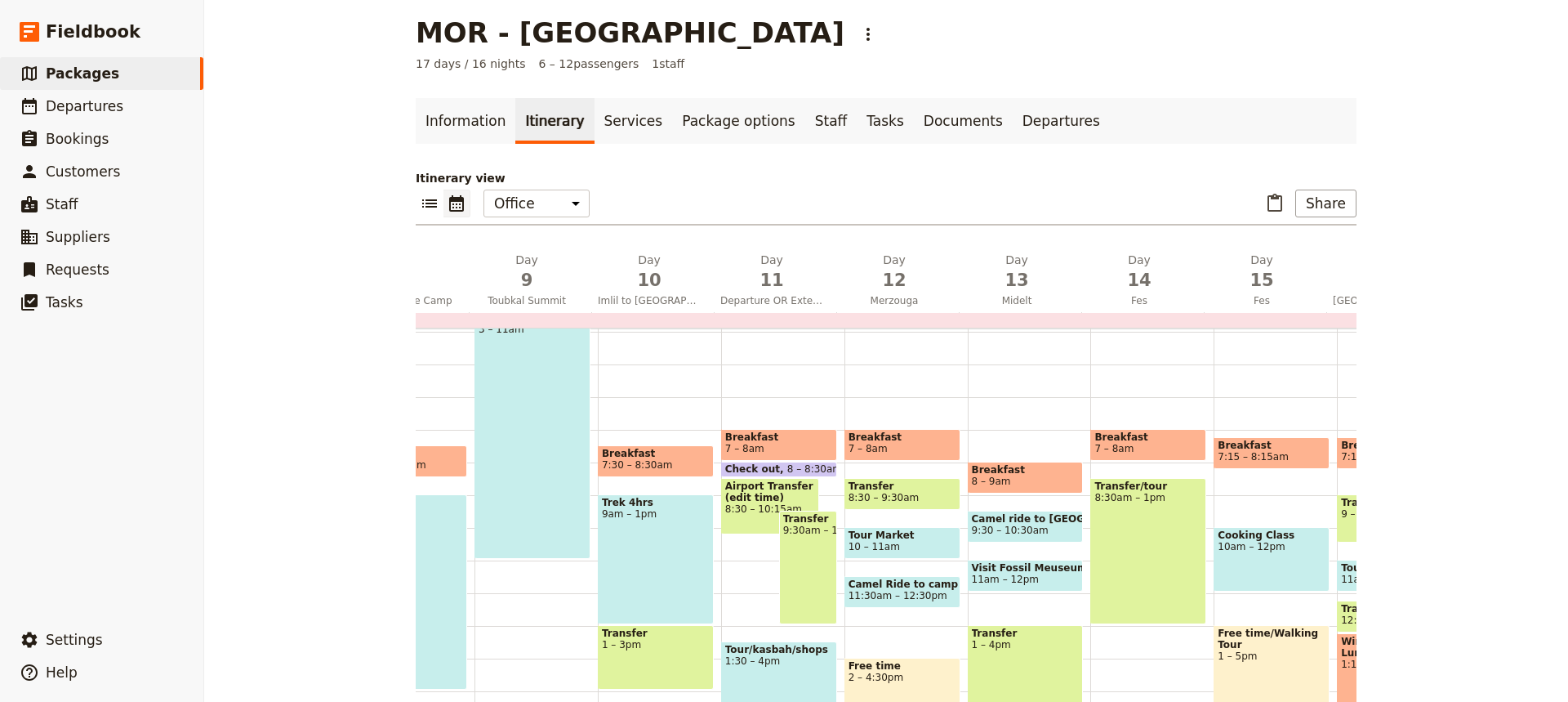
click at [1276, 557] on div "Cooking Class 10am – 12pm" at bounding box center [1272, 559] width 116 height 65
select select "15"
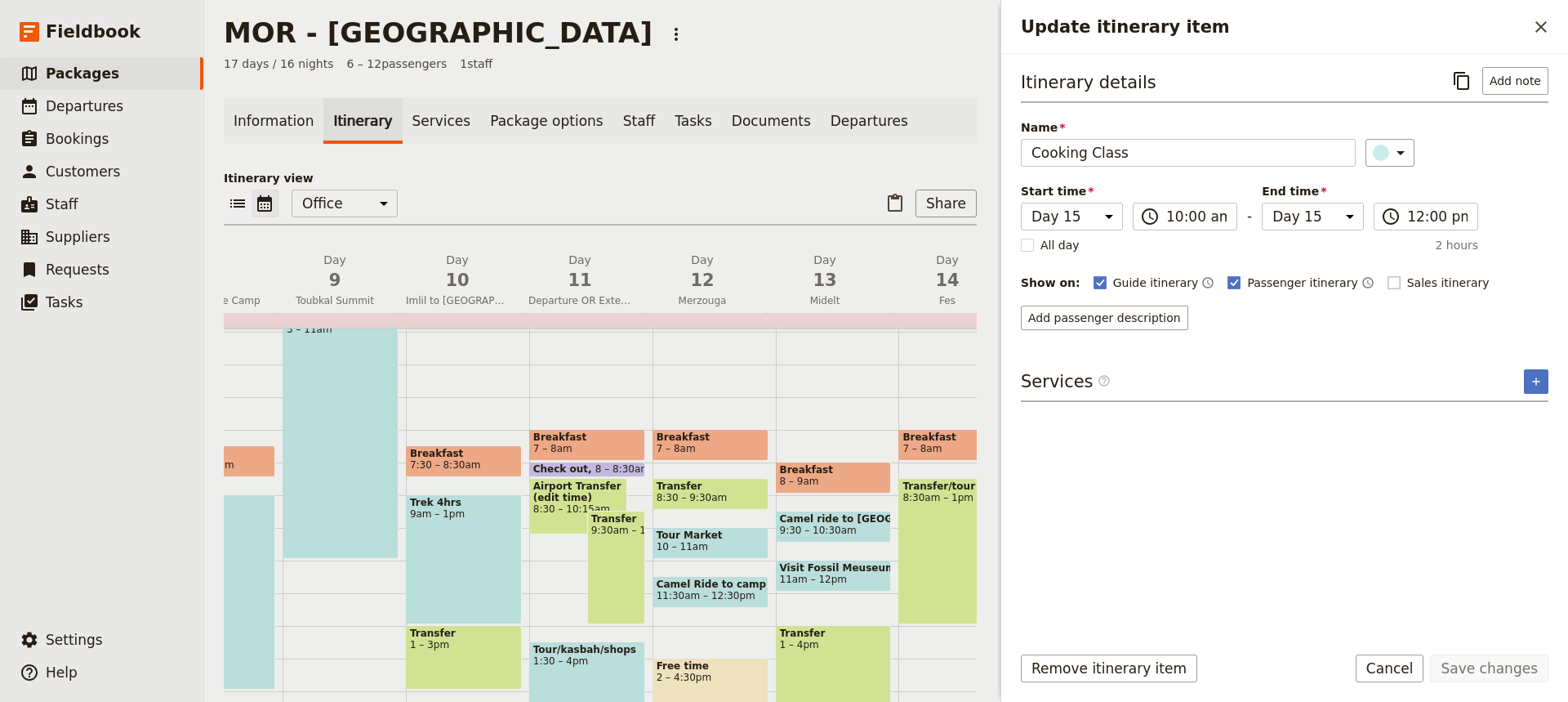
click at [1388, 280] on rect "Update itinerary item" at bounding box center [1393, 282] width 12 height 12
click at [1387, 275] on input "Sales itinerary" at bounding box center [1387, 274] width 1 height 1
checkbox input "true"
click at [1483, 666] on button "Save changes" at bounding box center [1489, 668] width 118 height 28
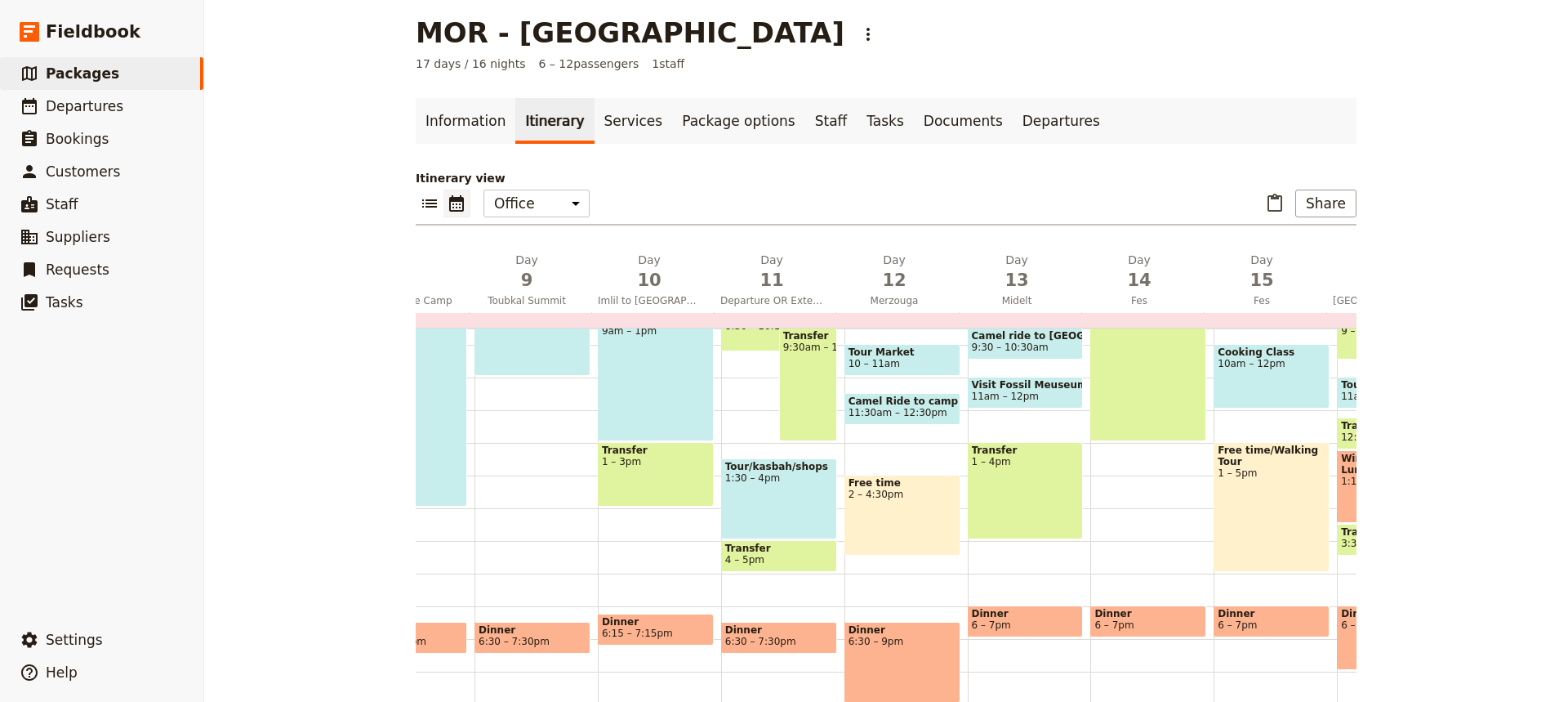
scroll to position [320, 0]
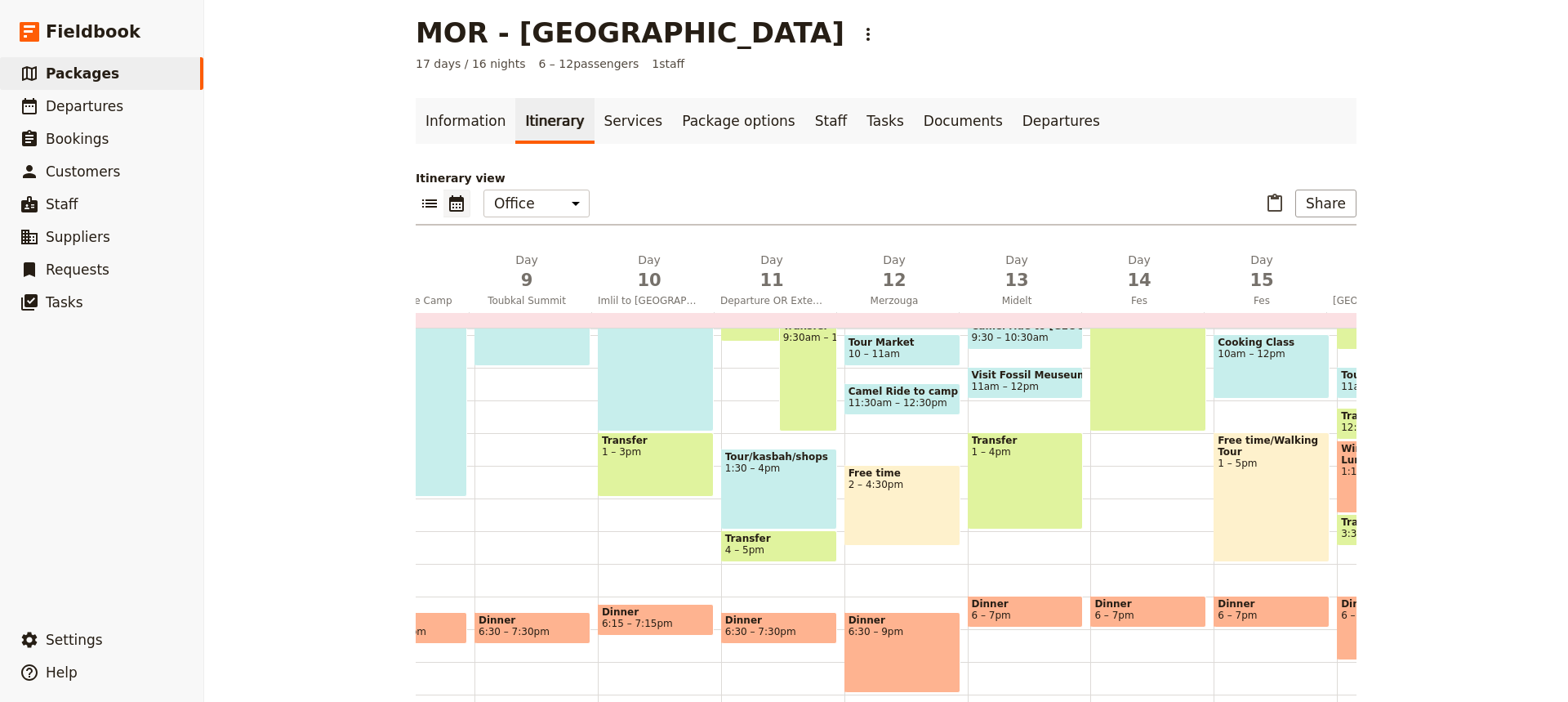
click at [1264, 610] on span "6 – 7pm" at bounding box center [1271, 615] width 108 height 11
select select "15"
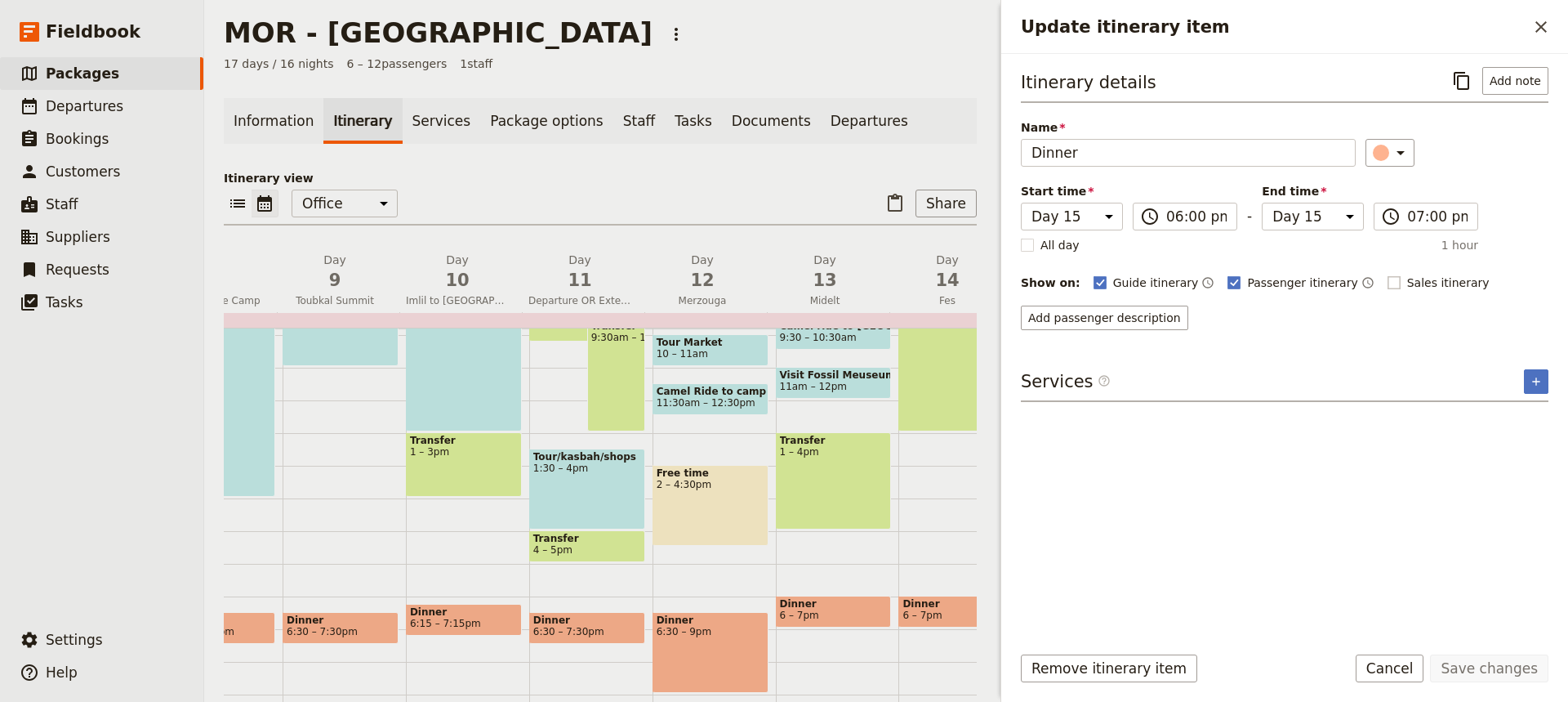
click at [1388, 280] on rect "Update itinerary item" at bounding box center [1393, 282] width 12 height 12
click at [1387, 275] on input "Sales itinerary" at bounding box center [1387, 274] width 1 height 1
checkbox input "true"
click at [1481, 669] on button "Save changes" at bounding box center [1489, 668] width 118 height 28
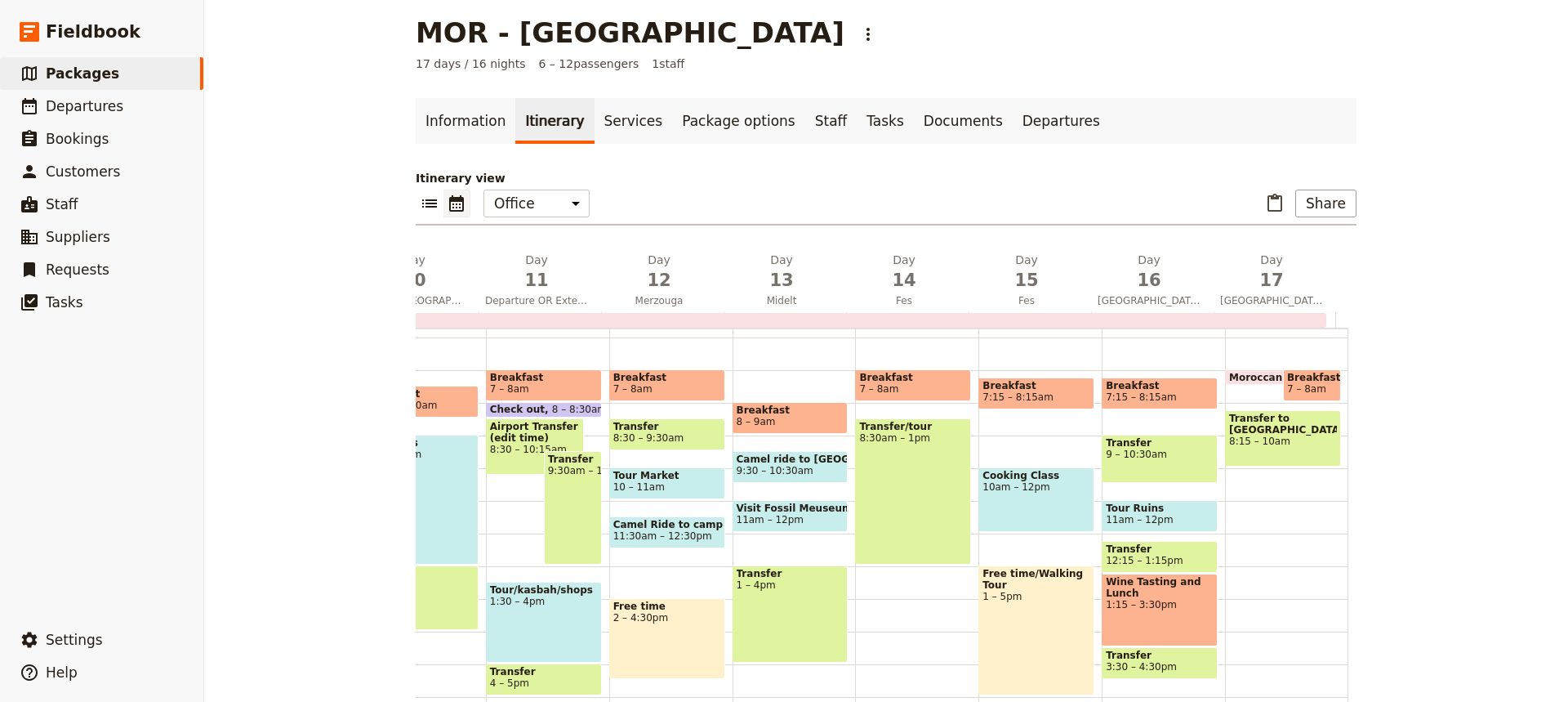
scroll to position [176, 0]
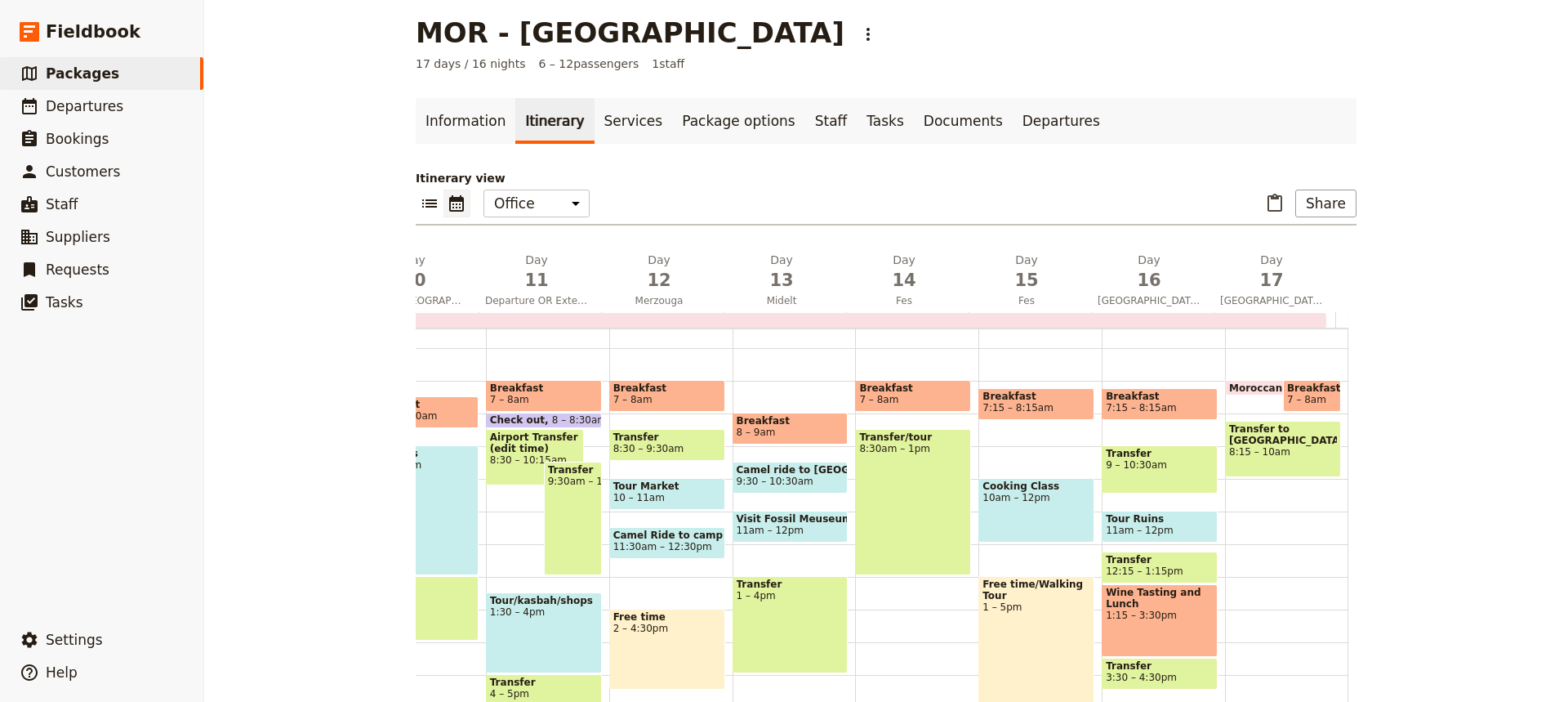
click at [1167, 400] on span "Breakfast" at bounding box center [1160, 396] width 108 height 11
select select "16"
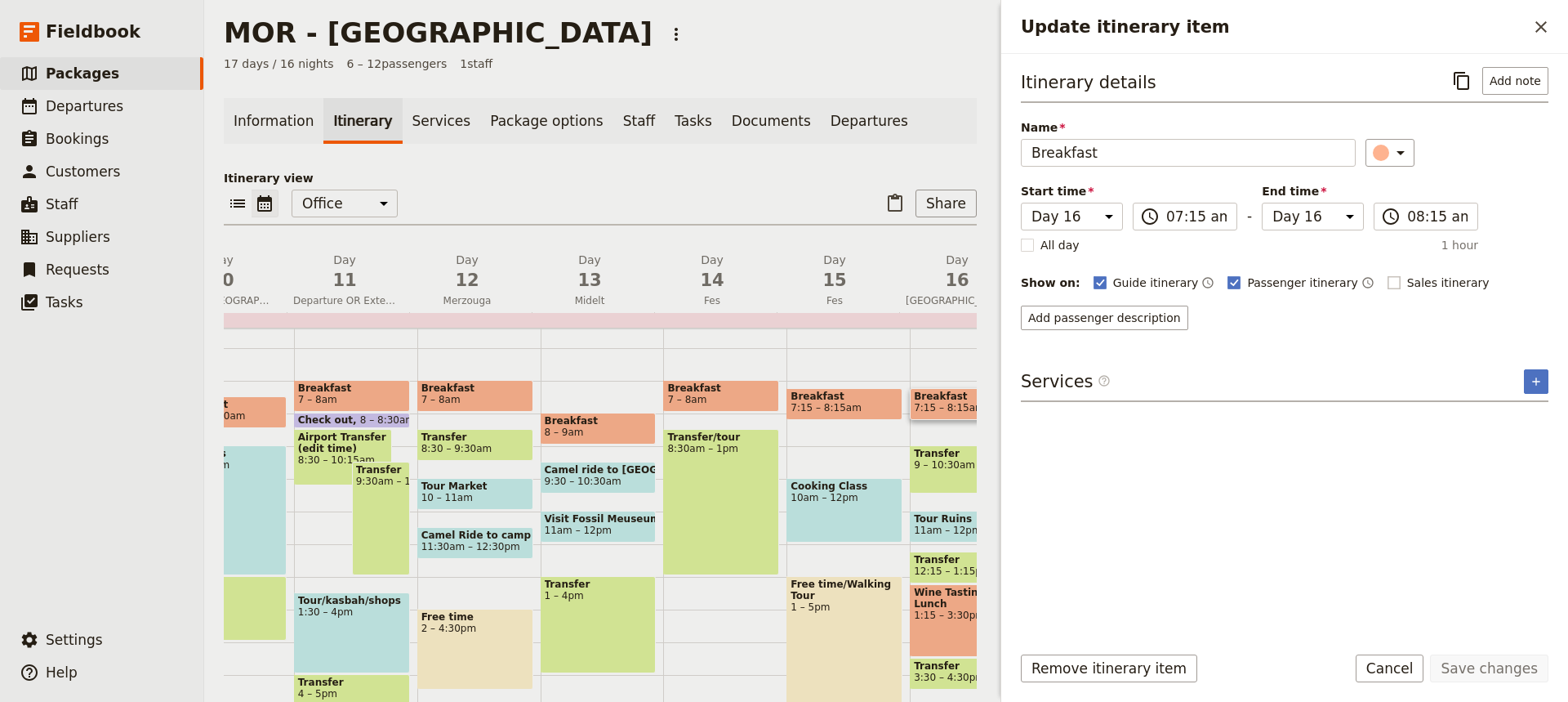
click at [1388, 276] on rect "Update itinerary item" at bounding box center [1393, 282] width 12 height 12
click at [1387, 275] on input "Sales itinerary" at bounding box center [1387, 274] width 1 height 1
checkbox input "true"
click at [1469, 664] on button "Save changes" at bounding box center [1489, 668] width 118 height 28
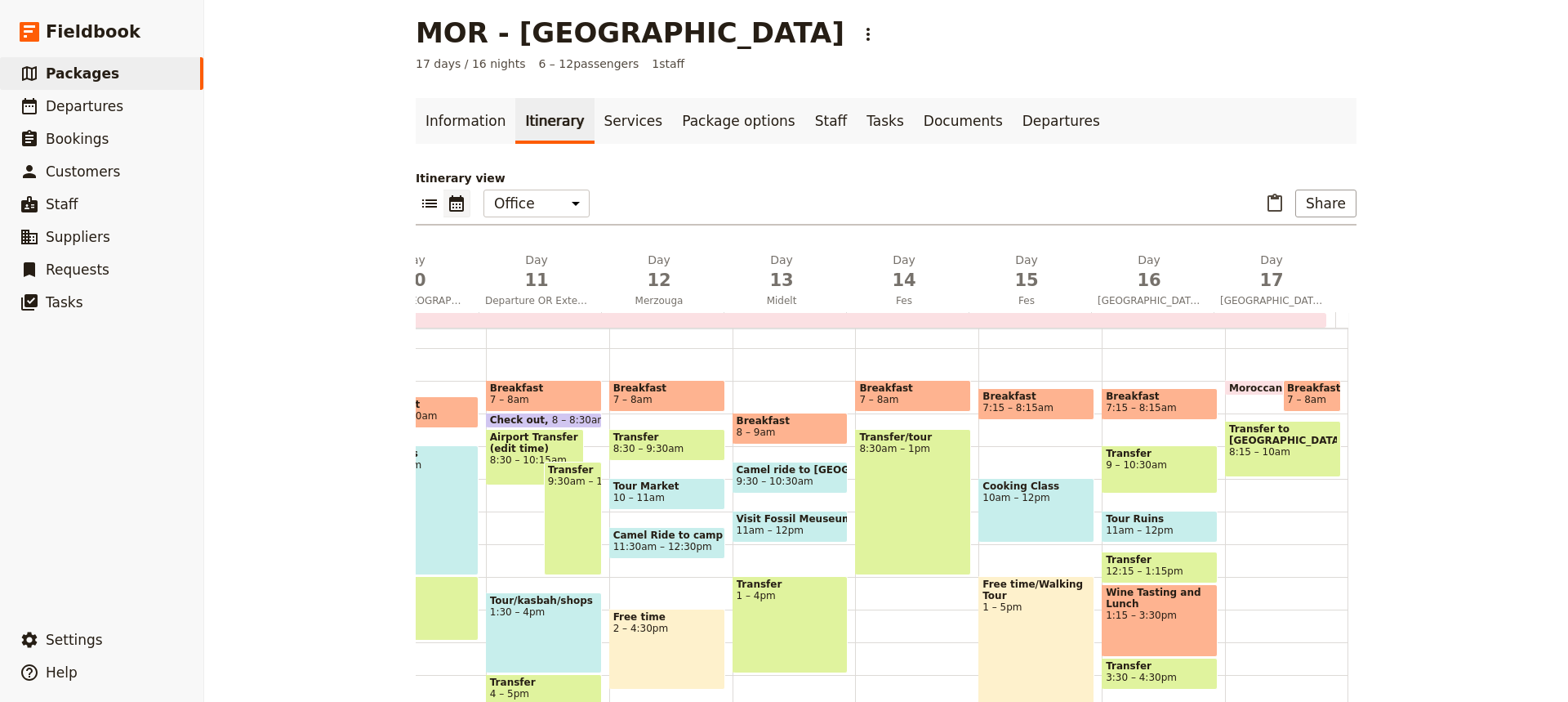
click at [1170, 524] on span "Tour Ruins" at bounding box center [1160, 519] width 108 height 11
select select "16"
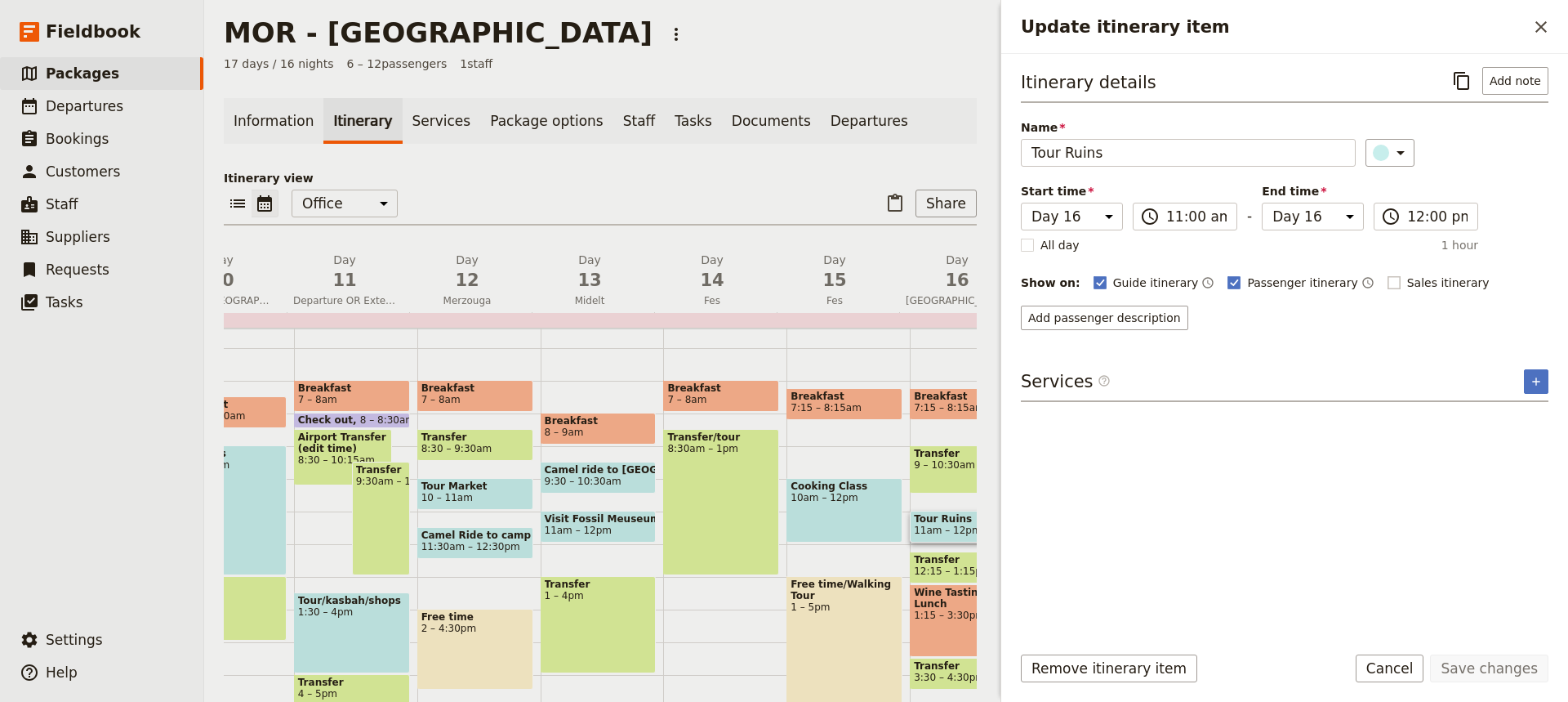
click at [1388, 279] on rect "Update itinerary item" at bounding box center [1393, 282] width 12 height 12
click at [1387, 275] on input "Sales itinerary" at bounding box center [1387, 274] width 1 height 1
checkbox input "true"
click at [1475, 658] on button "Save changes" at bounding box center [1489, 668] width 118 height 28
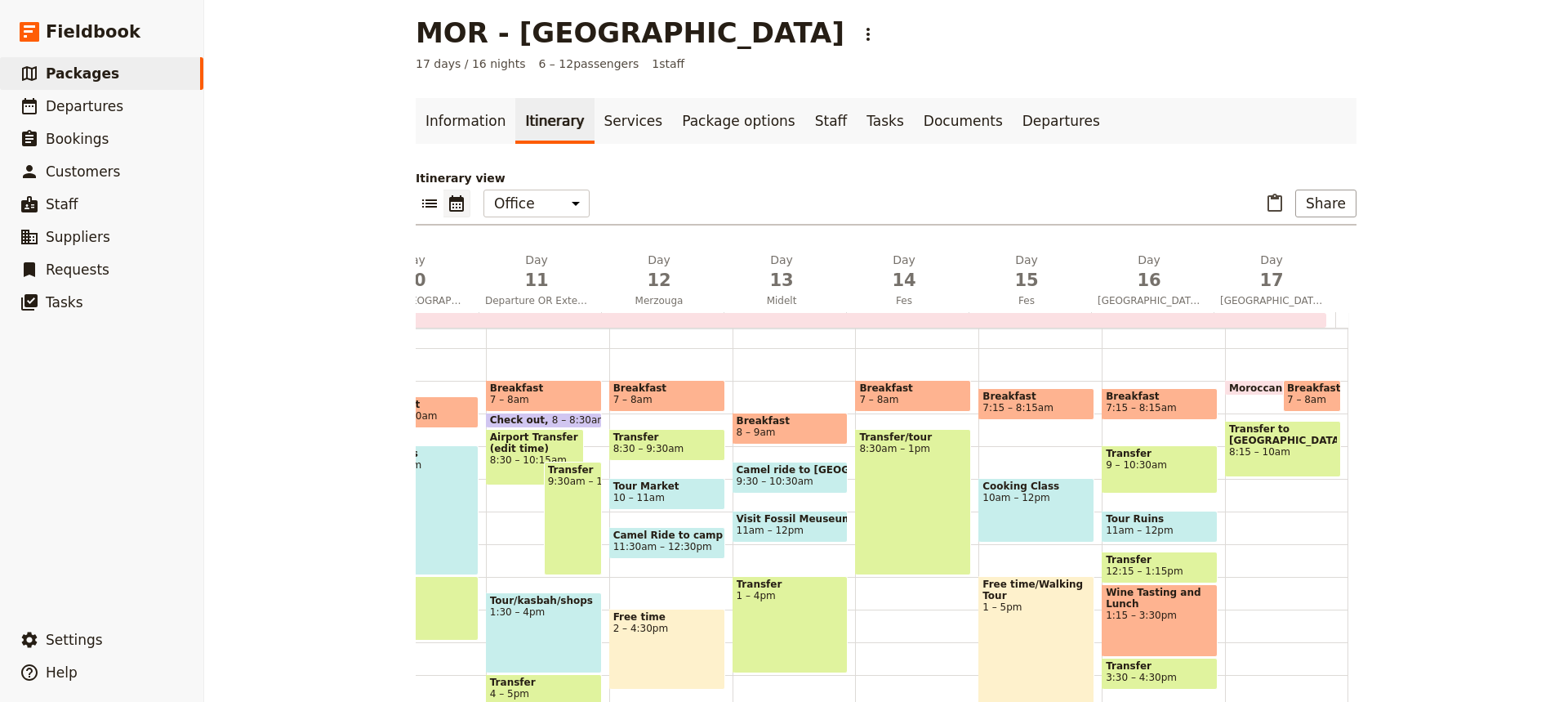
click at [1159, 617] on div "Wine Tasting and Lunch 1:15 – 3:30pm" at bounding box center [1160, 619] width 116 height 72
select select "16"
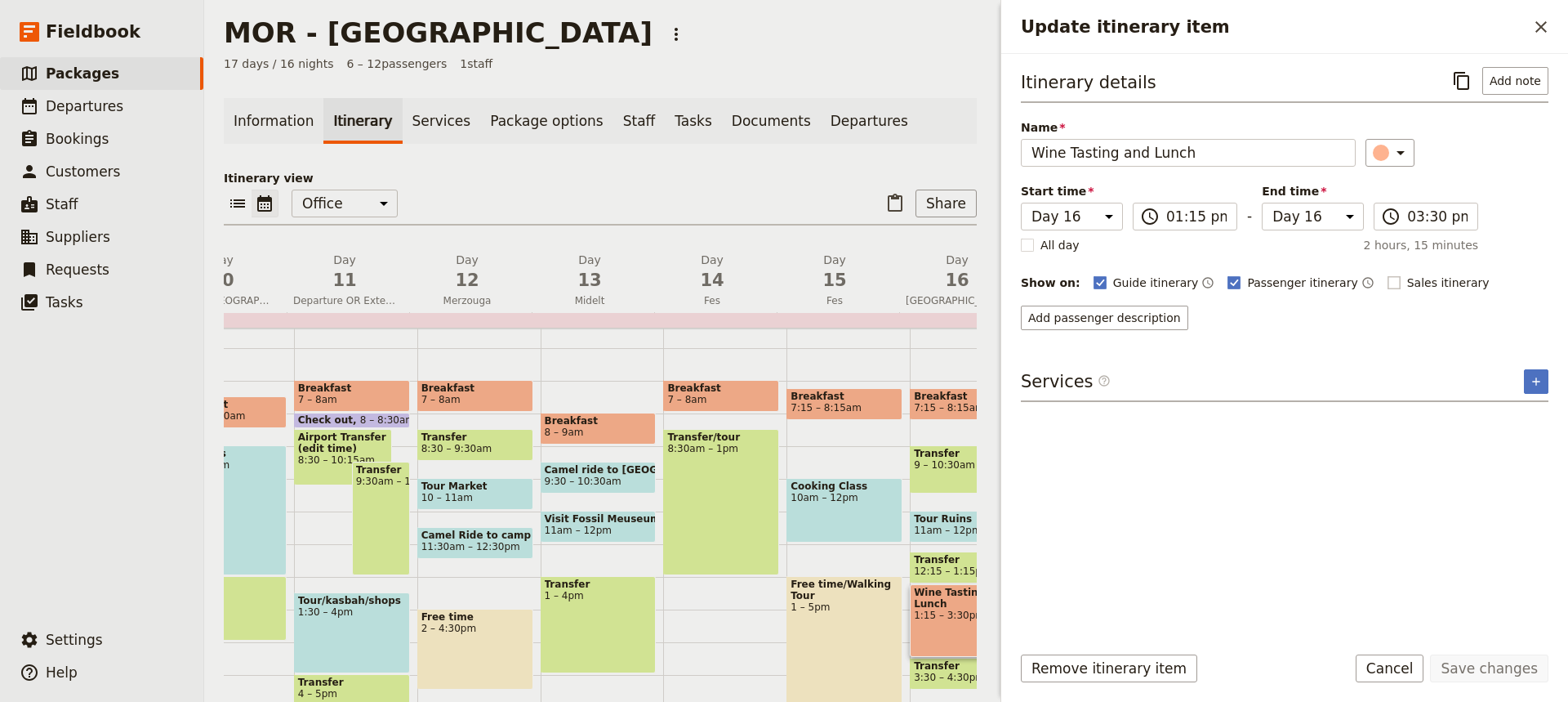
click at [1388, 281] on rect "Update itinerary item" at bounding box center [1393, 282] width 12 height 12
click at [1387, 275] on input "Sales itinerary" at bounding box center [1387, 274] width 1 height 1
checkbox input "true"
click at [1508, 657] on button "Save changes" at bounding box center [1489, 668] width 118 height 28
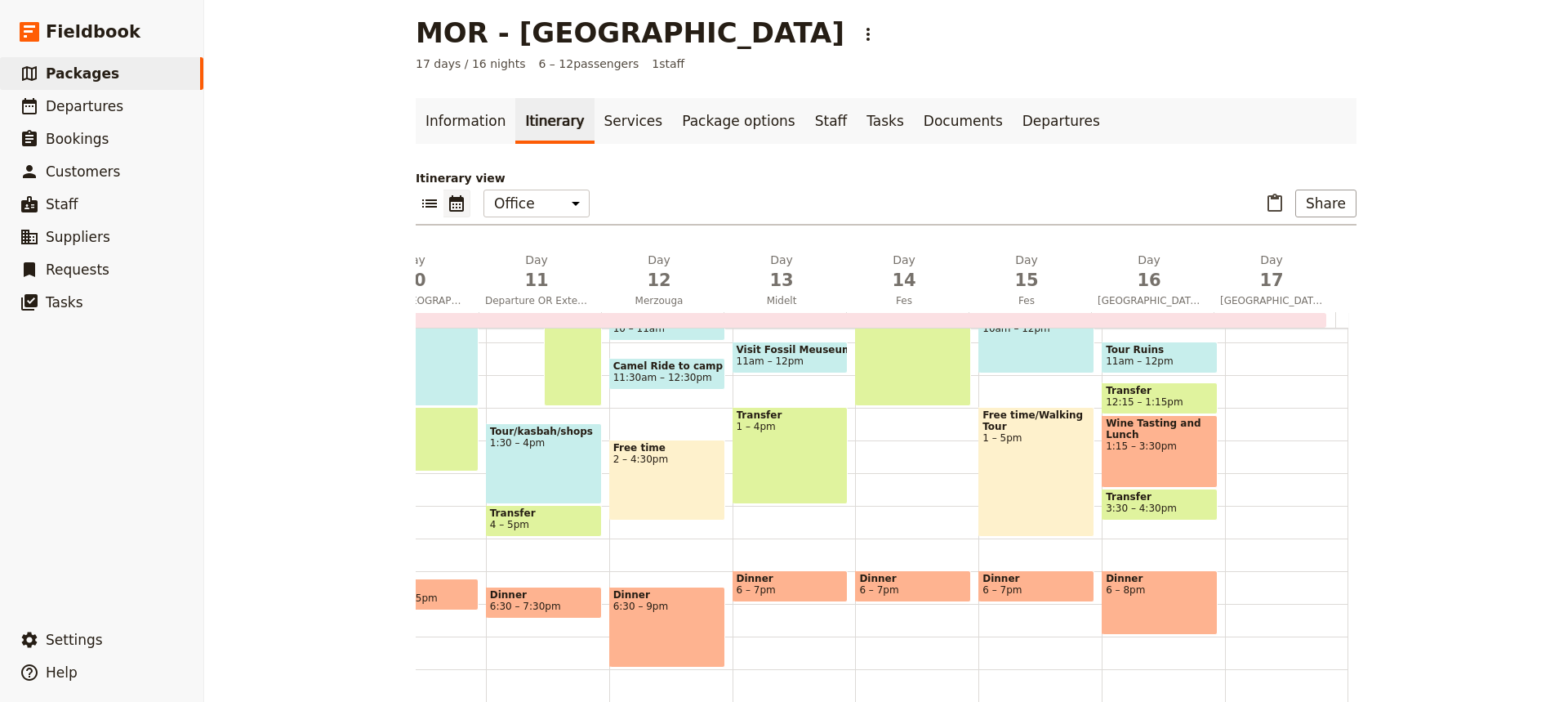
scroll to position [351, 0]
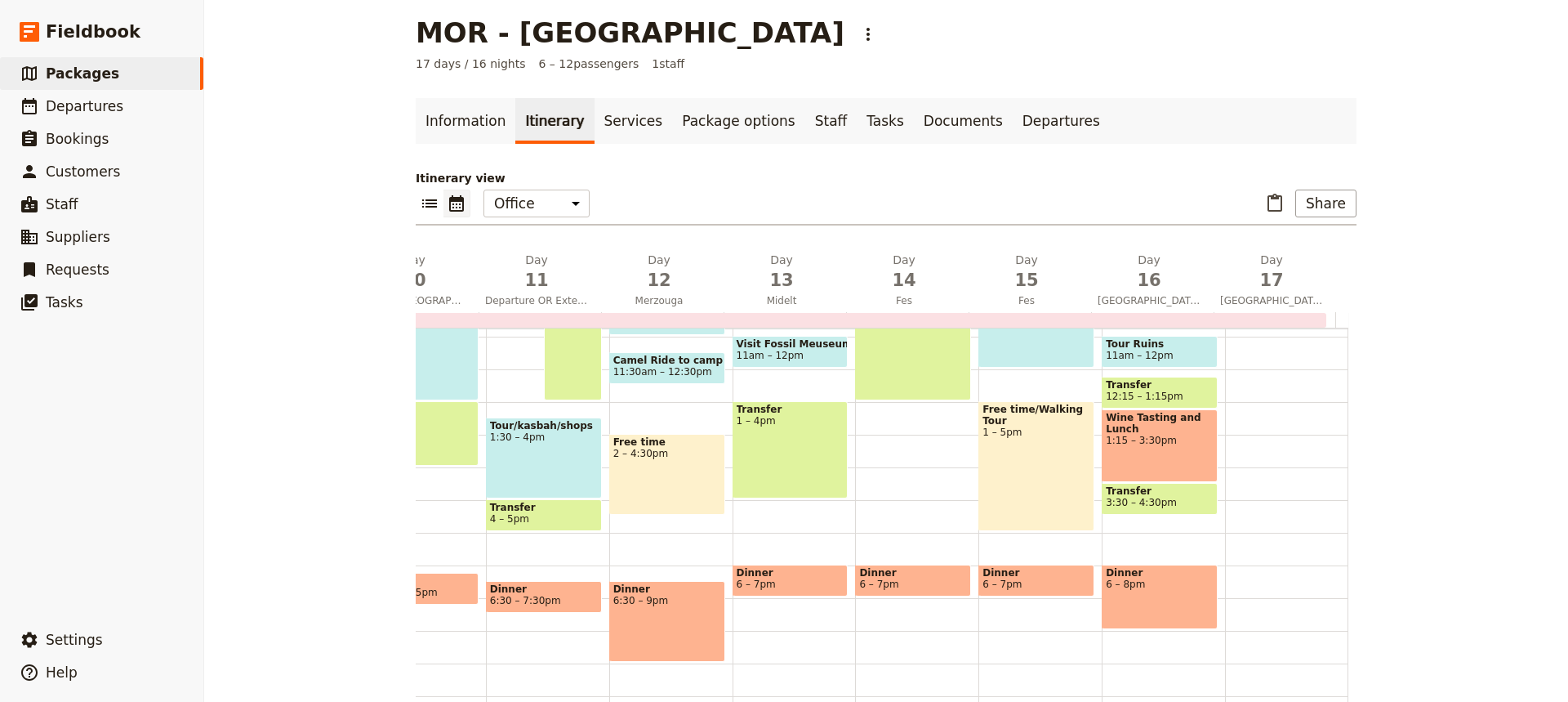
click at [1159, 596] on div "Dinner 6 – 8pm" at bounding box center [1160, 597] width 116 height 65
select select "16"
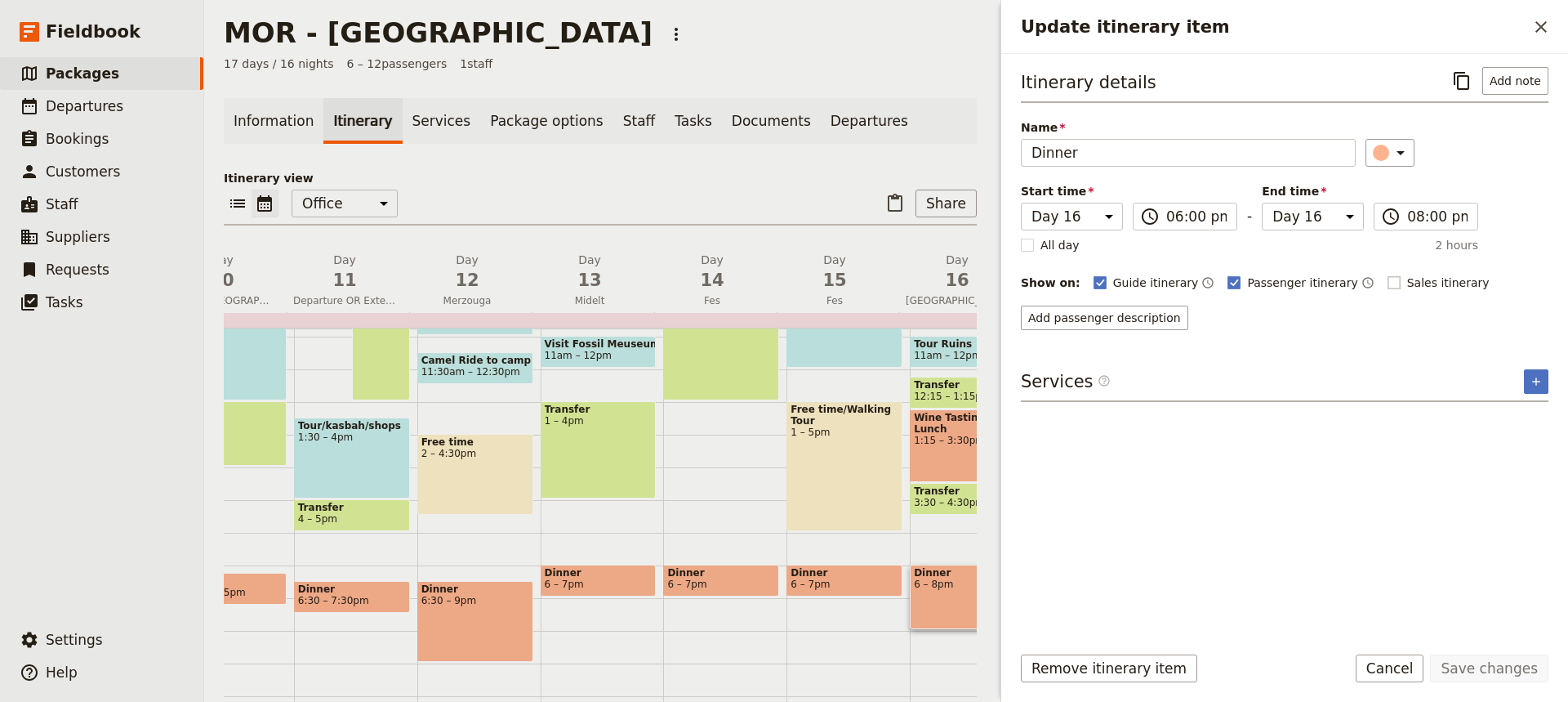
click at [1388, 282] on rect "Update itinerary item" at bounding box center [1393, 282] width 12 height 12
click at [1387, 275] on input "Sales itinerary" at bounding box center [1387, 274] width 1 height 1
checkbox input "true"
click at [1517, 668] on button "Save changes" at bounding box center [1489, 668] width 118 height 28
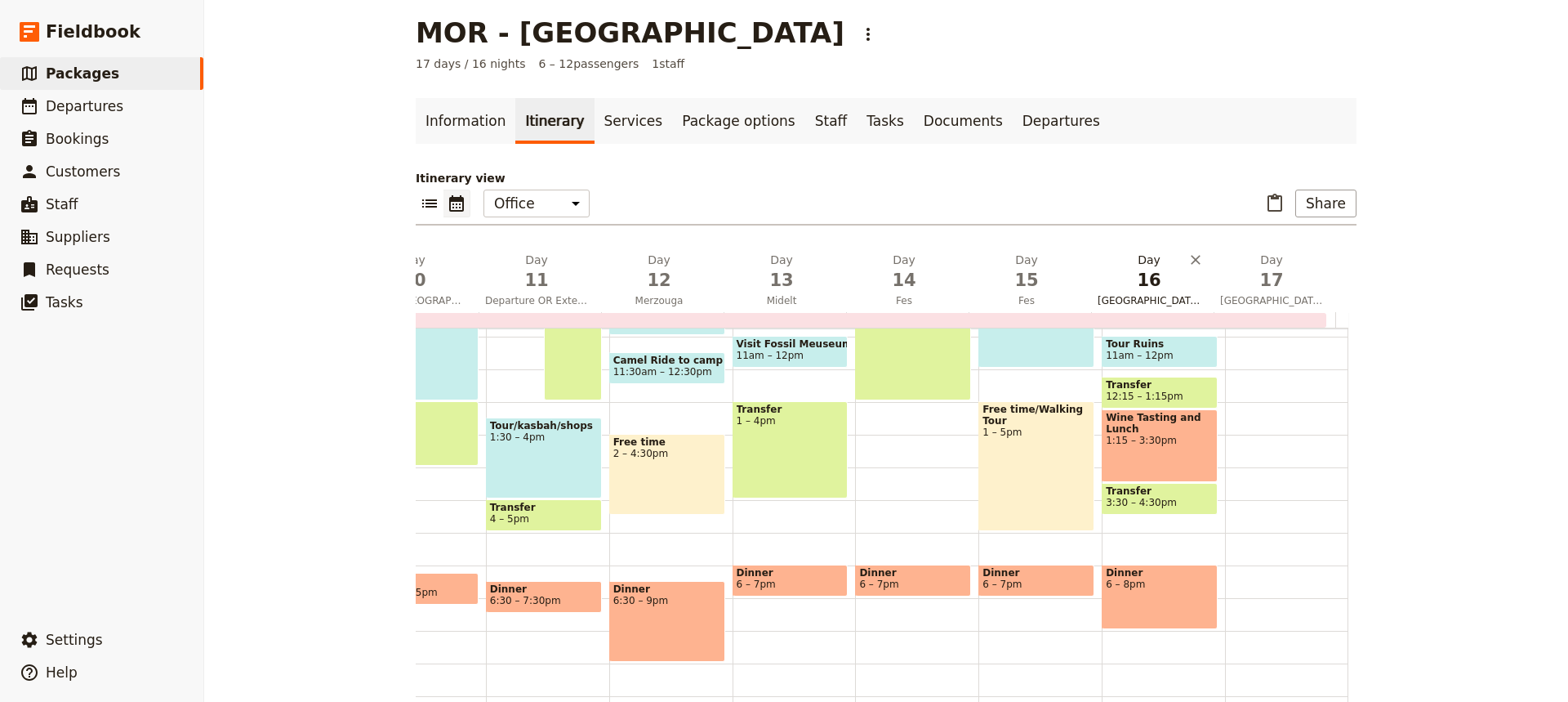
click at [1165, 275] on span "16" at bounding box center [1149, 281] width 103 height 24
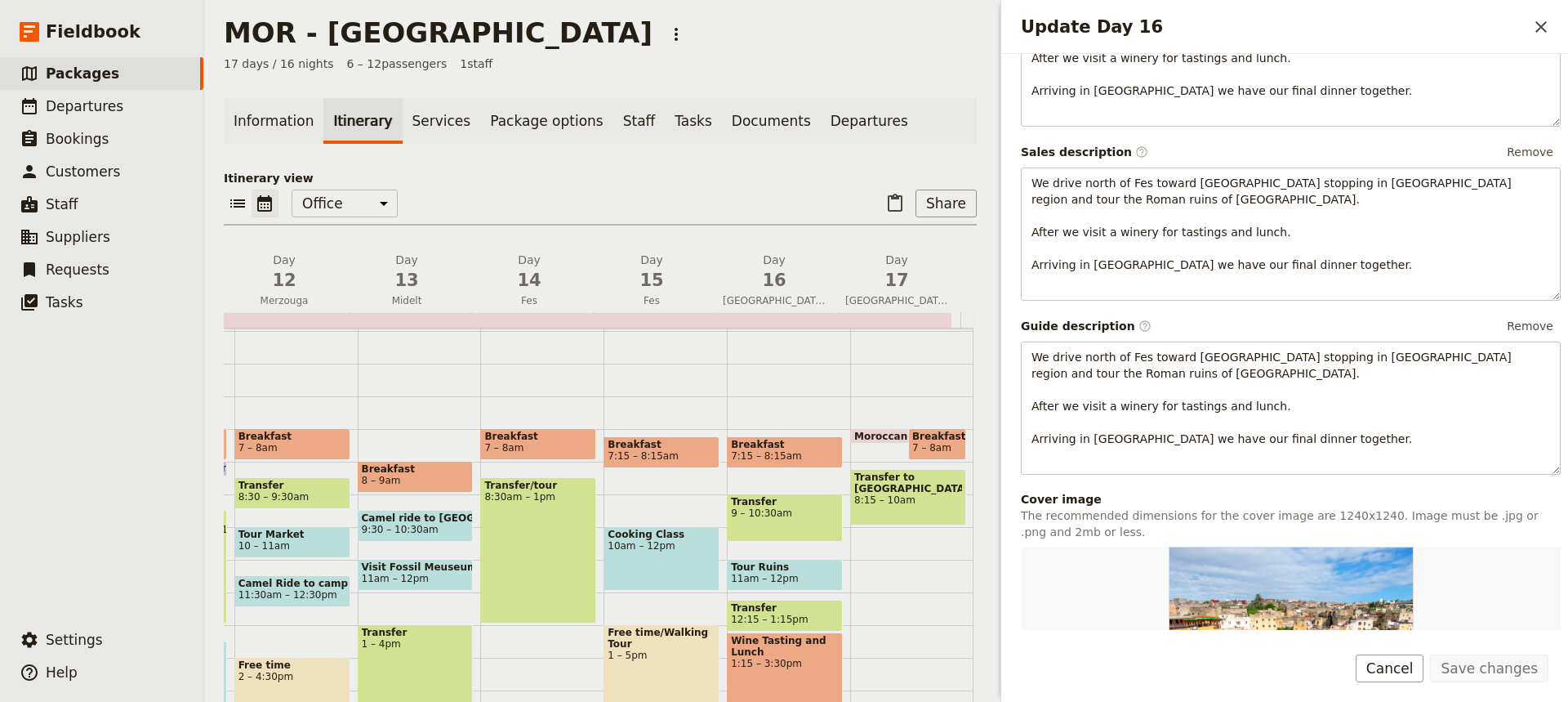
scroll to position [128, 0]
click at [924, 433] on span "Breakfast" at bounding box center [936, 437] width 50 height 11
select select "17"
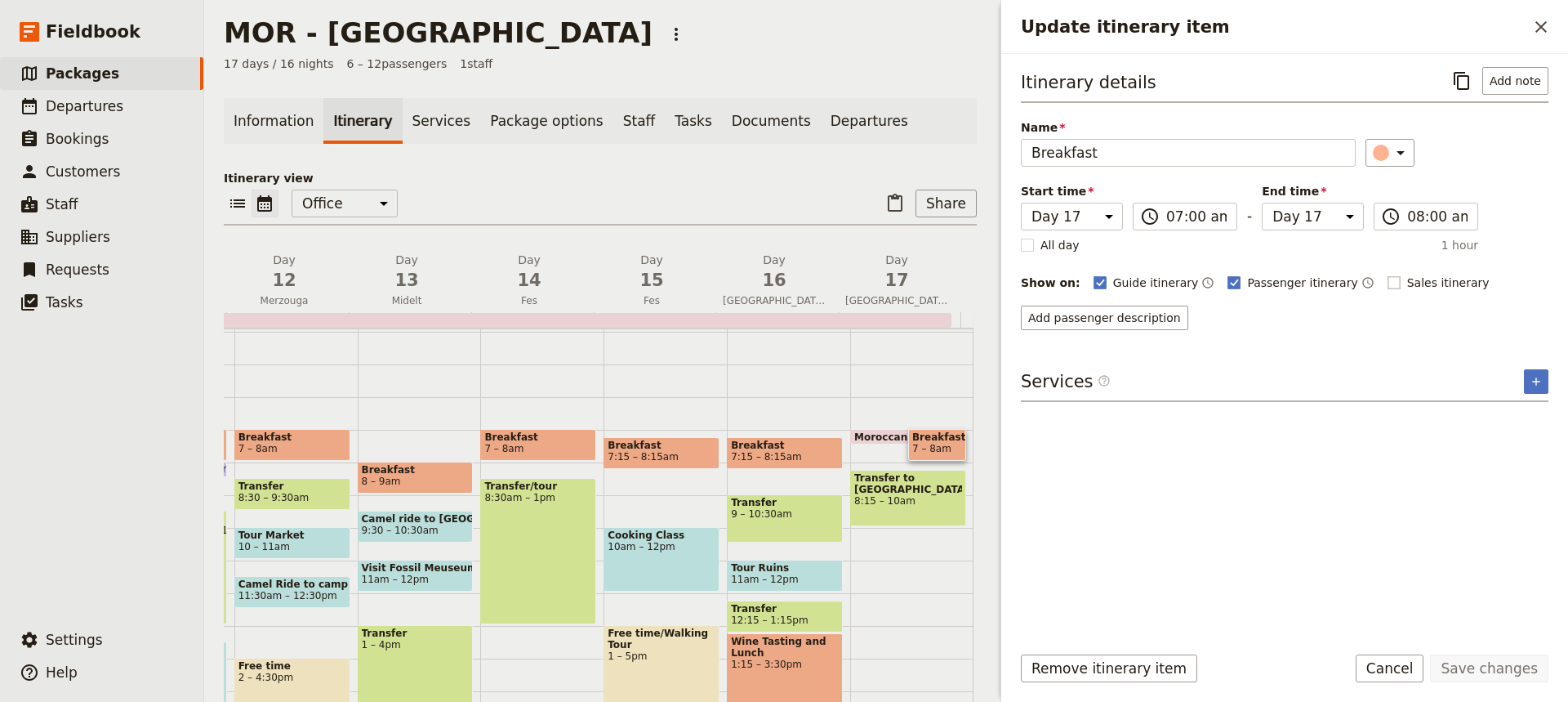
click at [1388, 279] on rect "Update itinerary item" at bounding box center [1393, 282] width 12 height 12
click at [1387, 275] on input "Sales itinerary" at bounding box center [1387, 274] width 1 height 1
checkbox input "true"
click at [1468, 670] on button "Save changes" at bounding box center [1489, 668] width 118 height 28
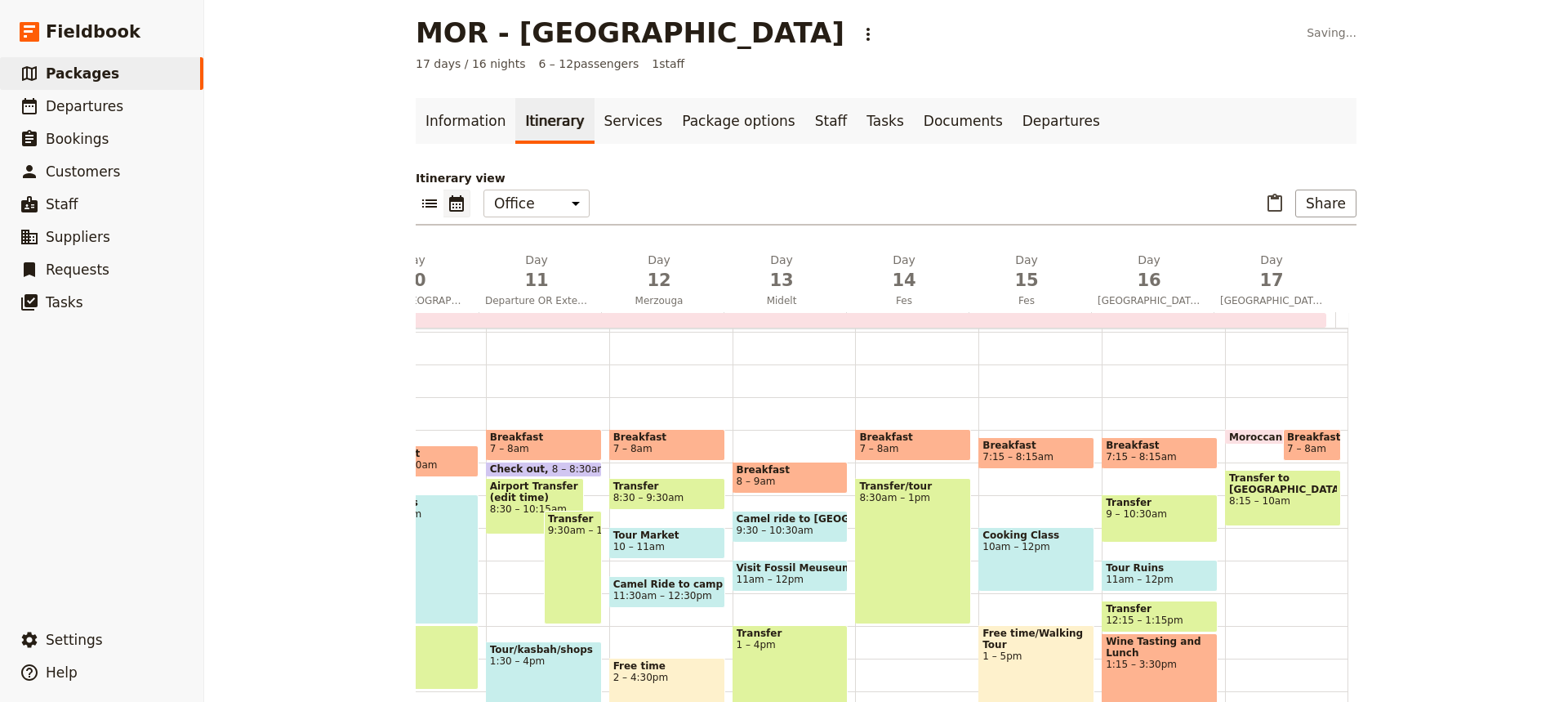
scroll to position [0, 1203]
click at [1300, 500] on span "8:15 – 10am" at bounding box center [1283, 501] width 108 height 11
select select "17"
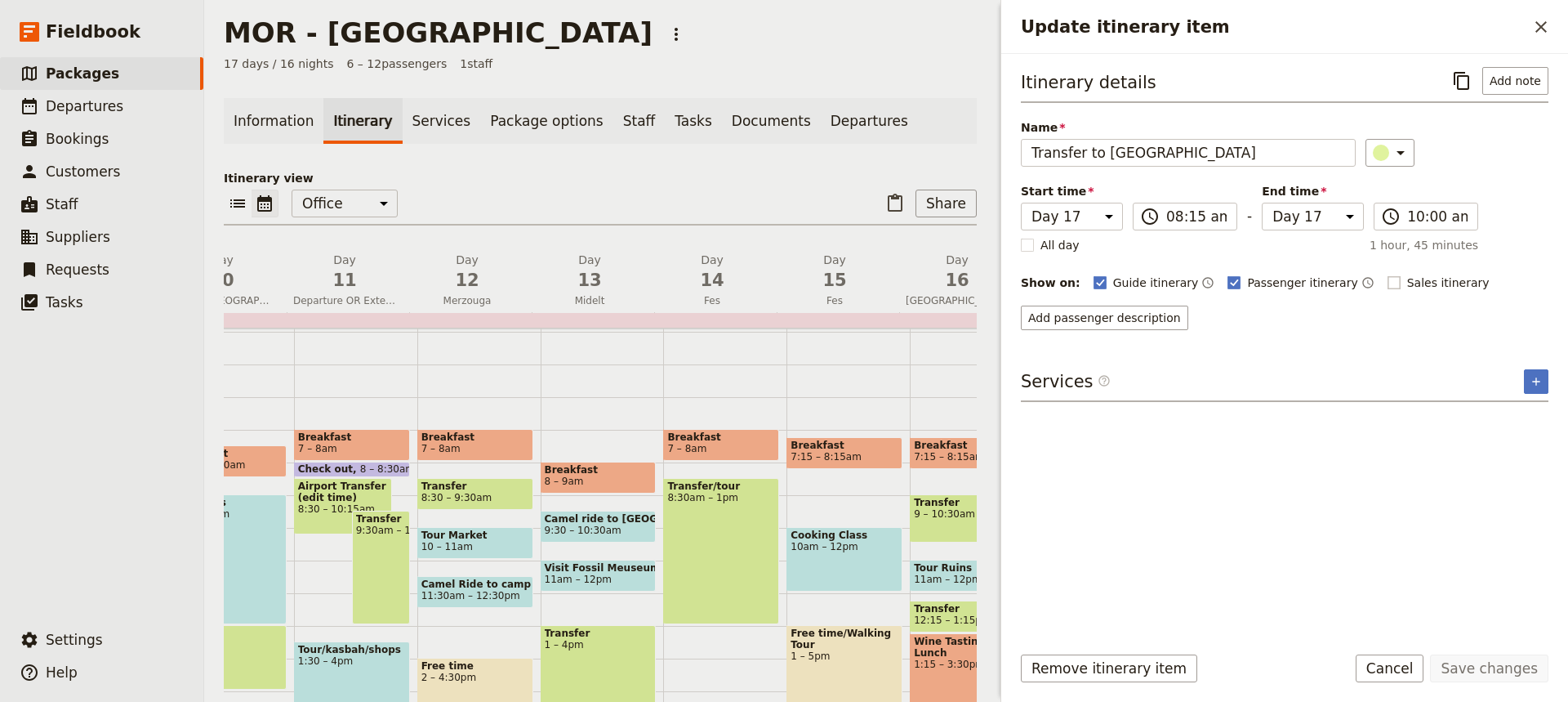
click at [1388, 281] on rect "Update itinerary item" at bounding box center [1393, 282] width 12 height 12
click at [1387, 275] on input "Sales itinerary" at bounding box center [1387, 274] width 1 height 1
checkbox input "true"
click at [1468, 668] on button "Save changes" at bounding box center [1489, 668] width 118 height 28
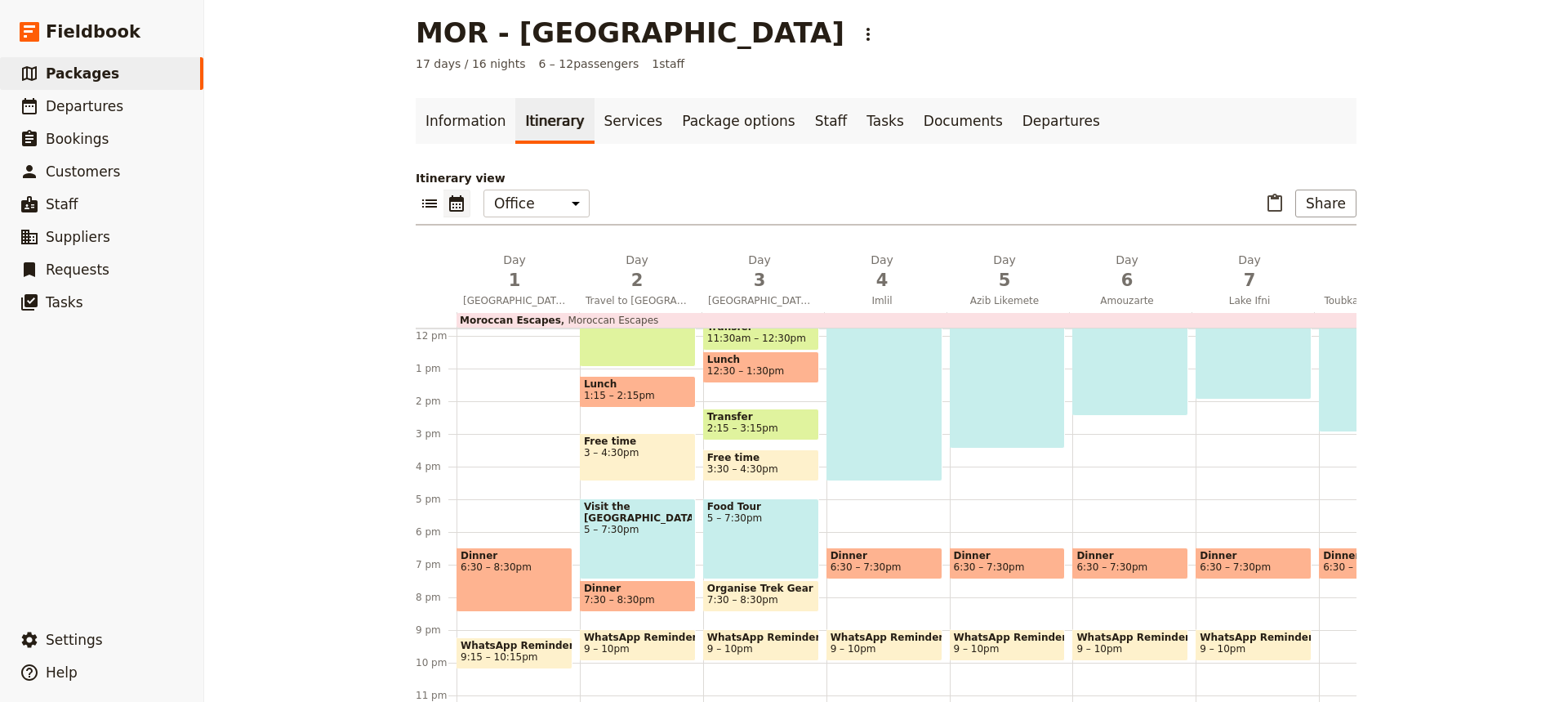
scroll to position [400, 0]
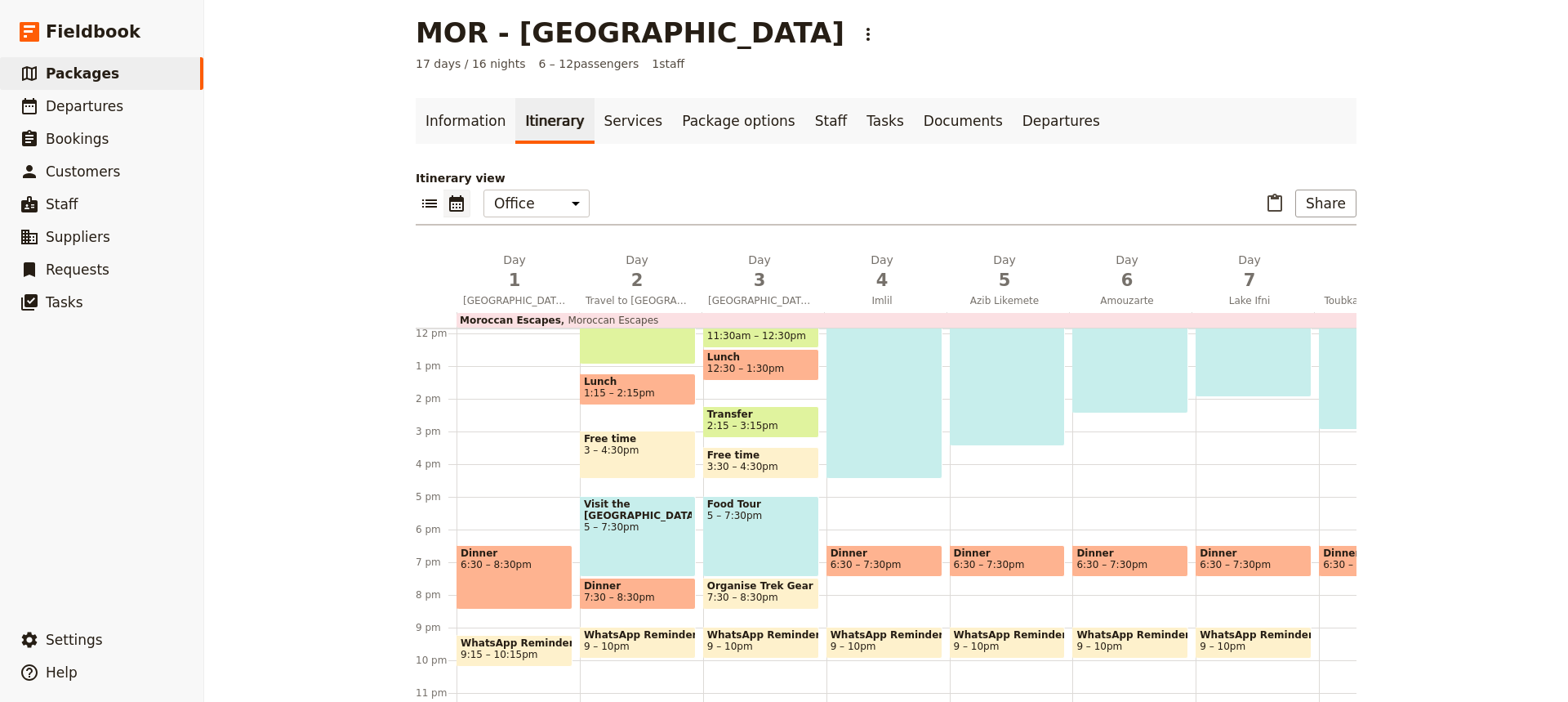
click at [538, 563] on div "Dinner 6:30 – 8:30pm" at bounding box center [515, 577] width 116 height 65
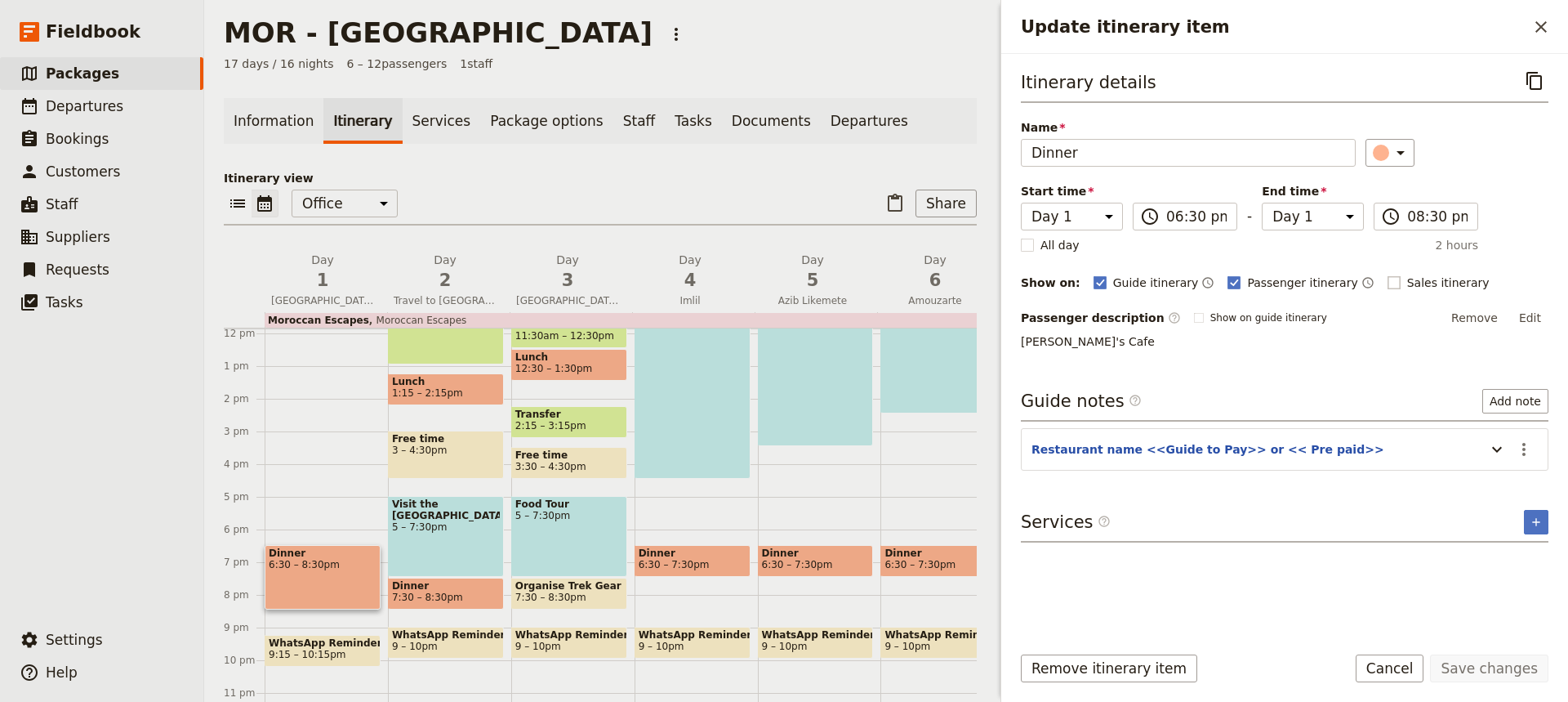
click at [1388, 282] on rect "Update itinerary item" at bounding box center [1393, 282] width 12 height 12
click at [1387, 275] on input "Sales itinerary" at bounding box center [1387, 274] width 1 height 1
checkbox input "true"
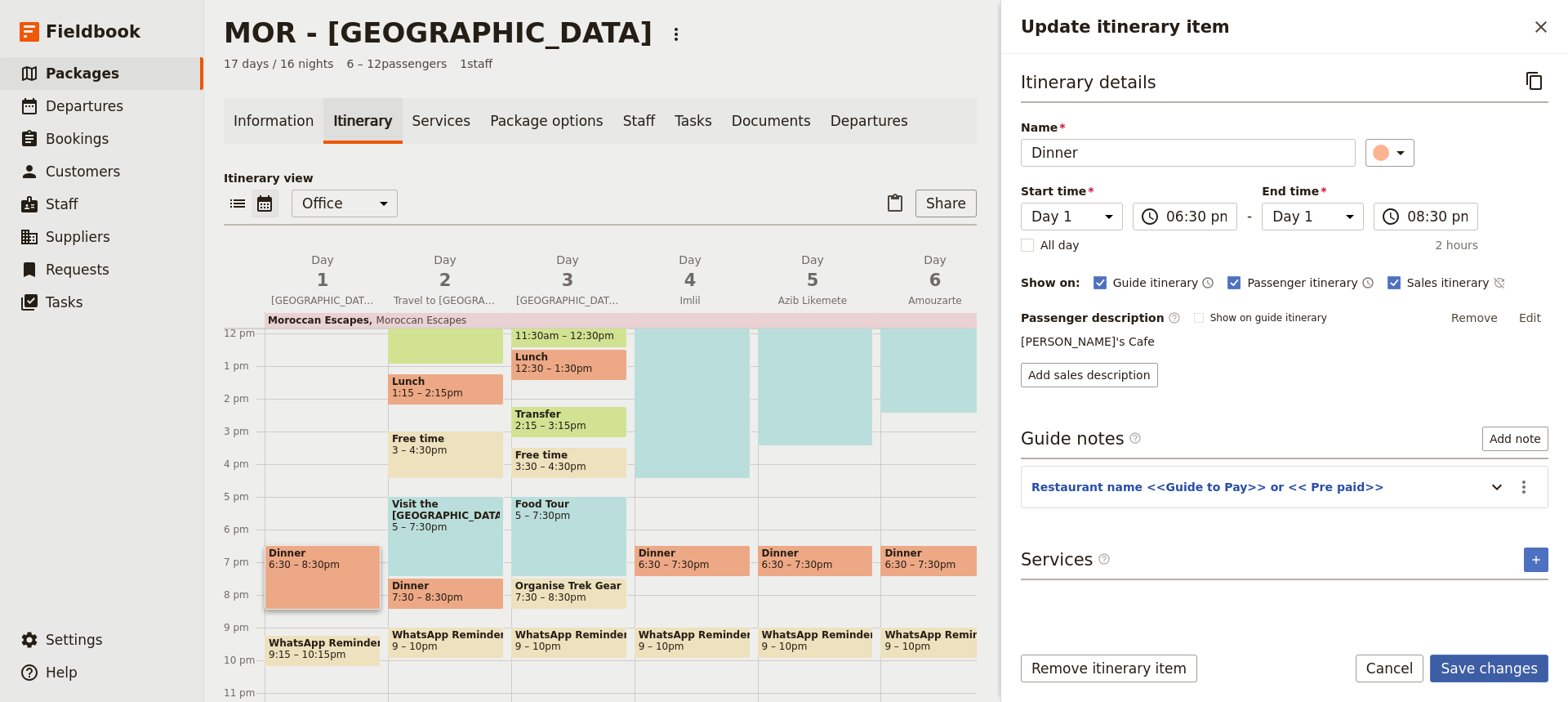
click at [1495, 667] on button "Save changes" at bounding box center [1489, 668] width 118 height 28
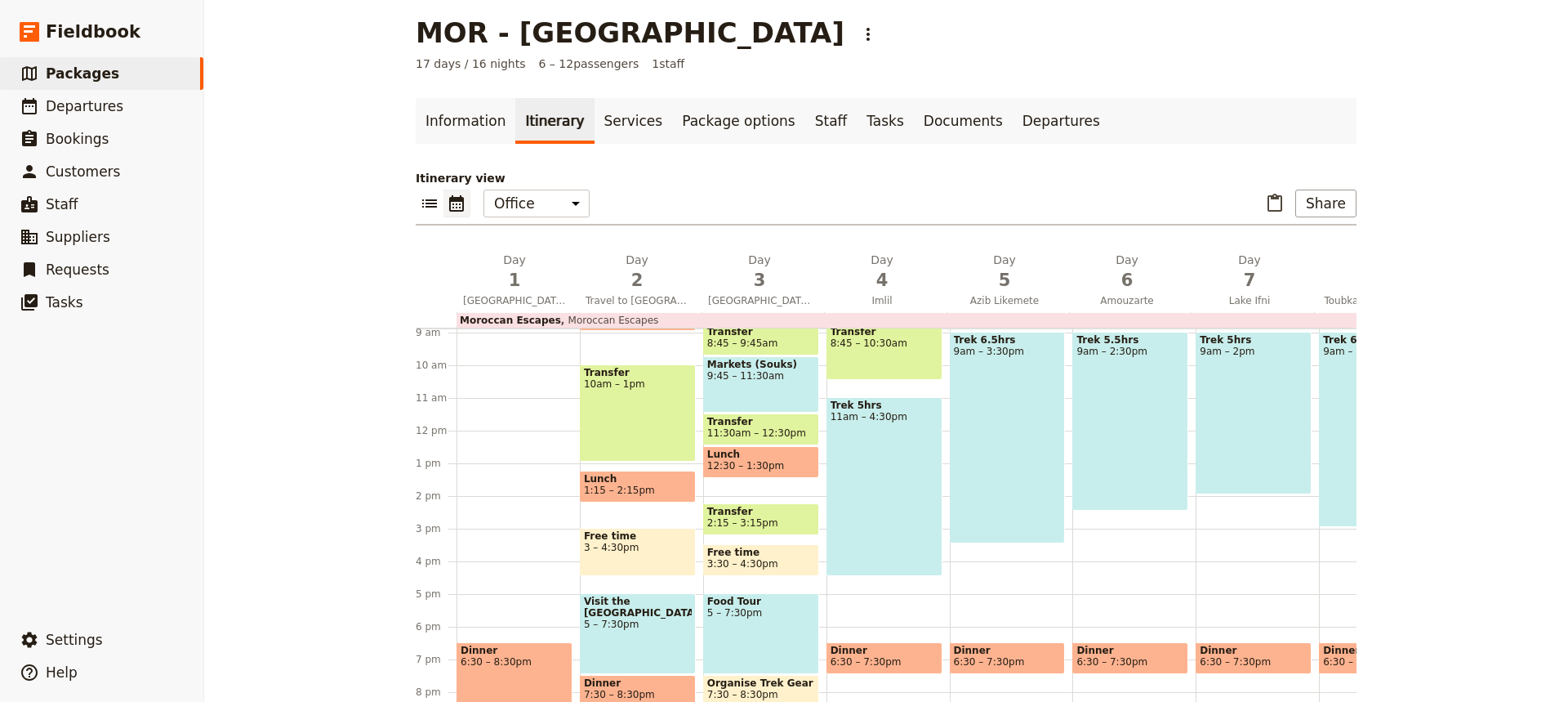
scroll to position [289, 0]
click at [634, 412] on div "Transfer 10am – 1pm" at bounding box center [638, 414] width 116 height 98
select select "2"
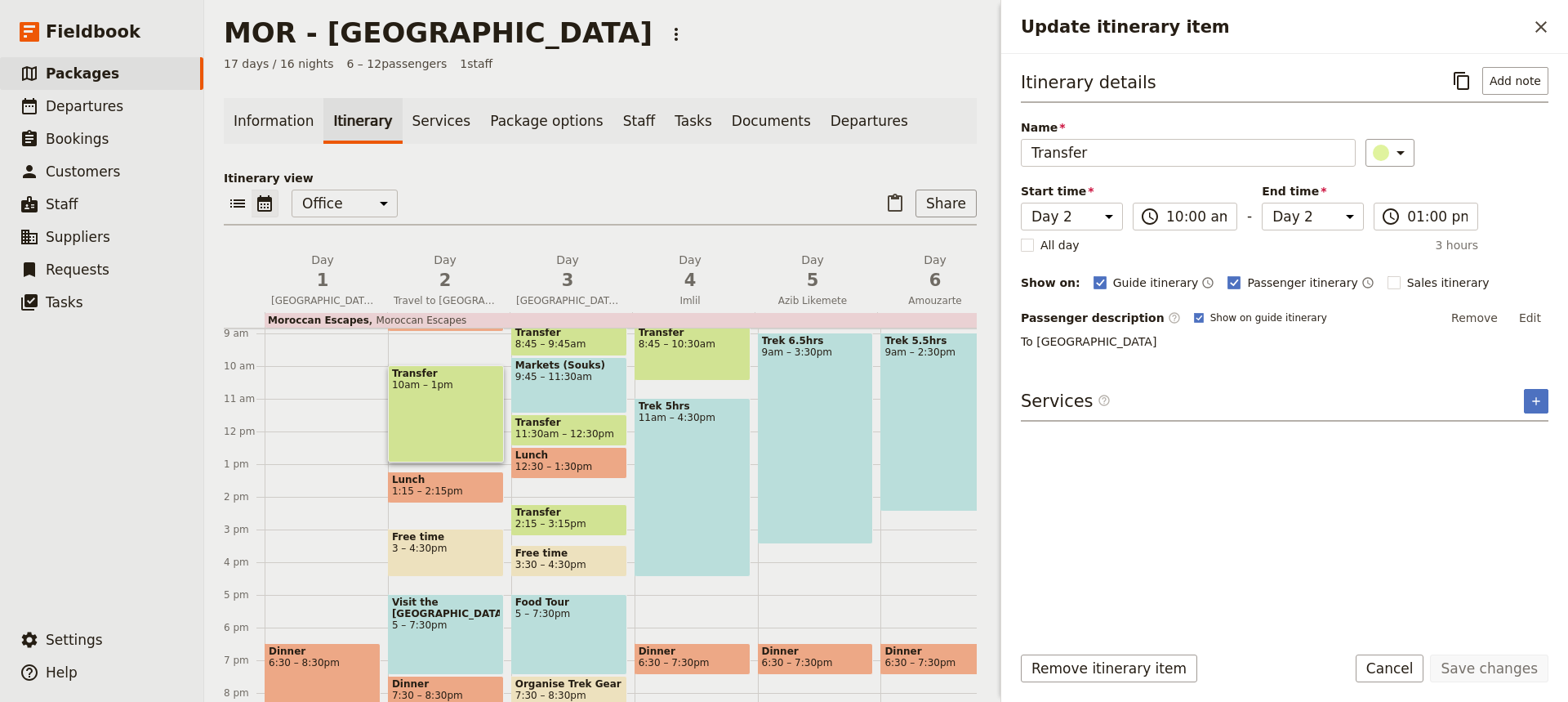
click at [603, 422] on span "Transfer" at bounding box center [569, 422] width 108 height 11
select select "3"
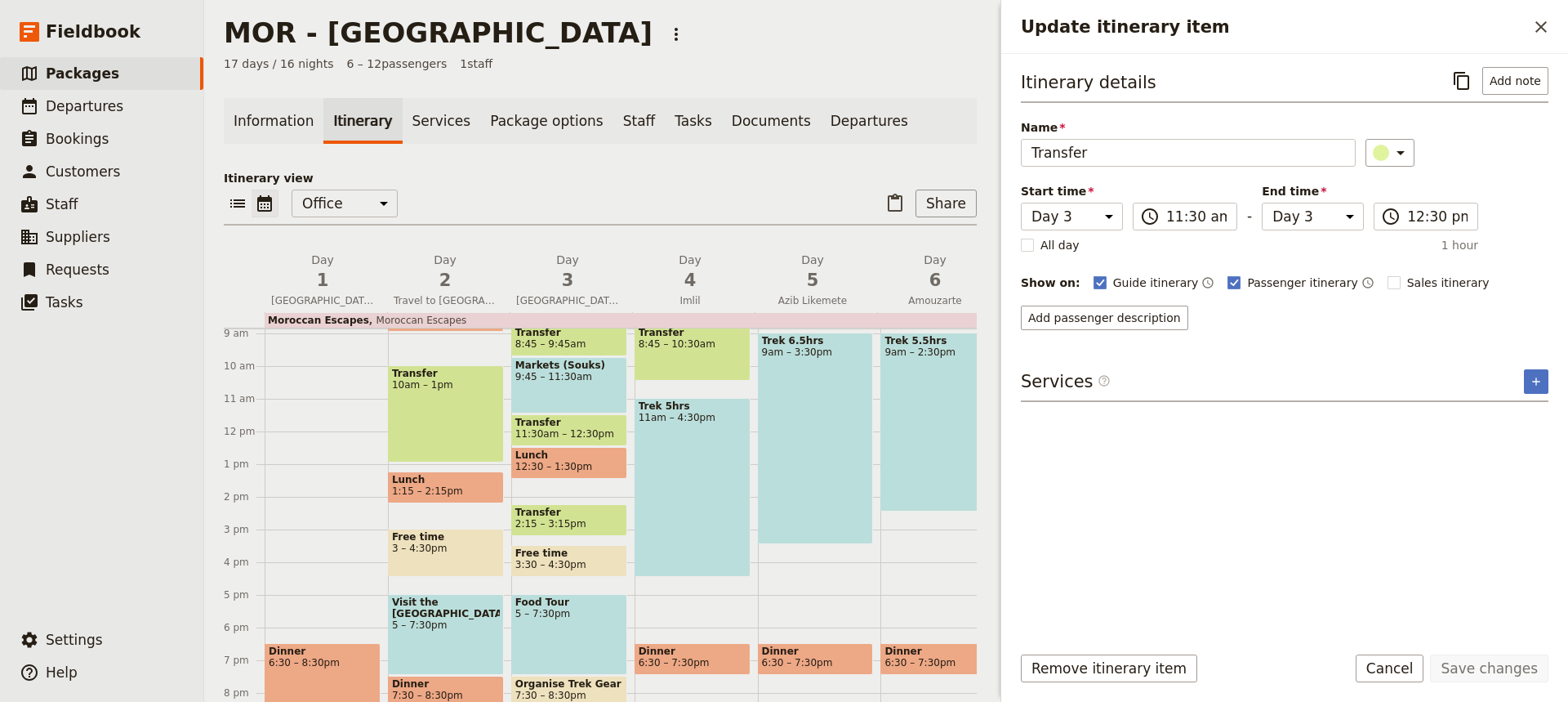
click at [596, 338] on span "Transfer" at bounding box center [569, 332] width 108 height 11
select select "3"
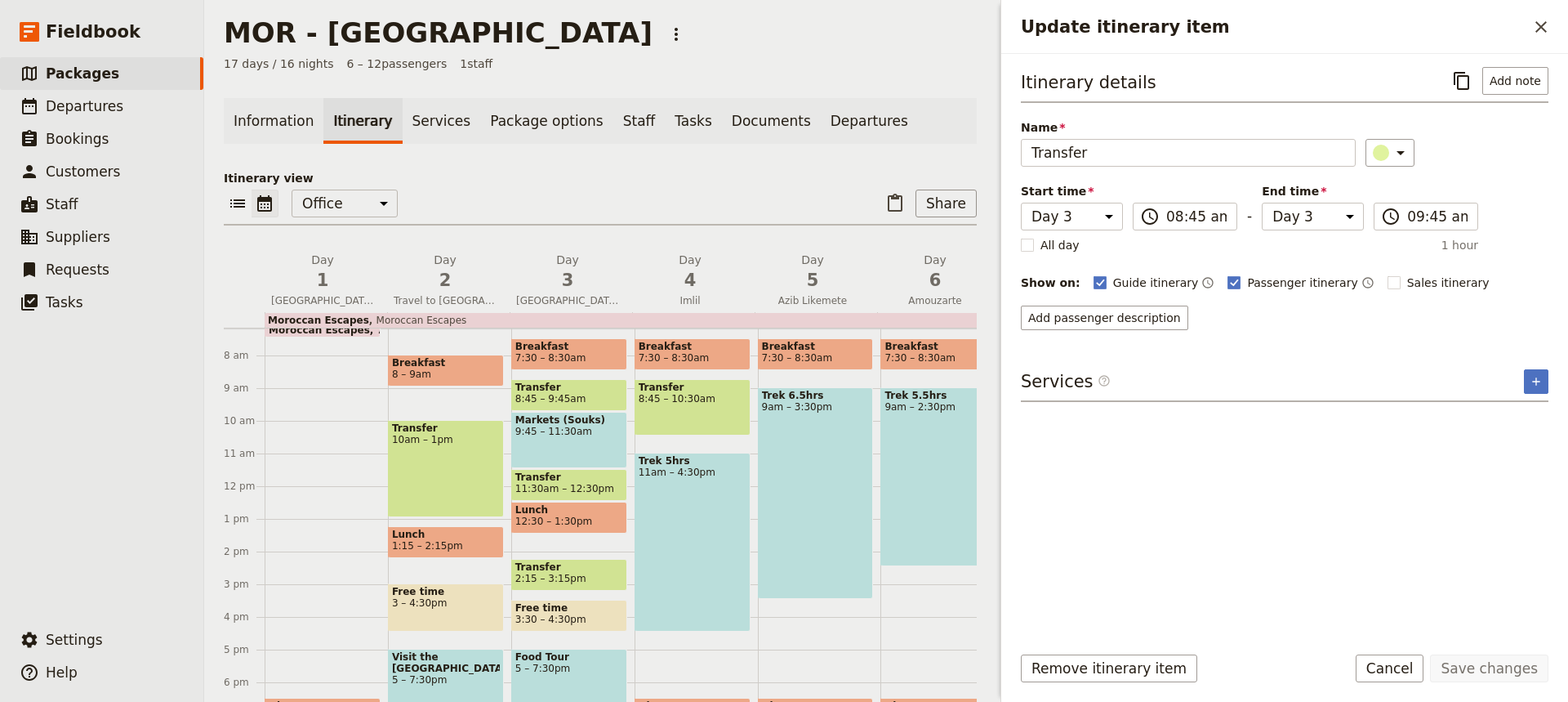
scroll to position [236, 0]
click at [597, 397] on span "8:45 – 9:45am" at bounding box center [569, 398] width 108 height 11
select select "3"
click at [594, 579] on span "2:15 – 3:15pm" at bounding box center [569, 577] width 108 height 11
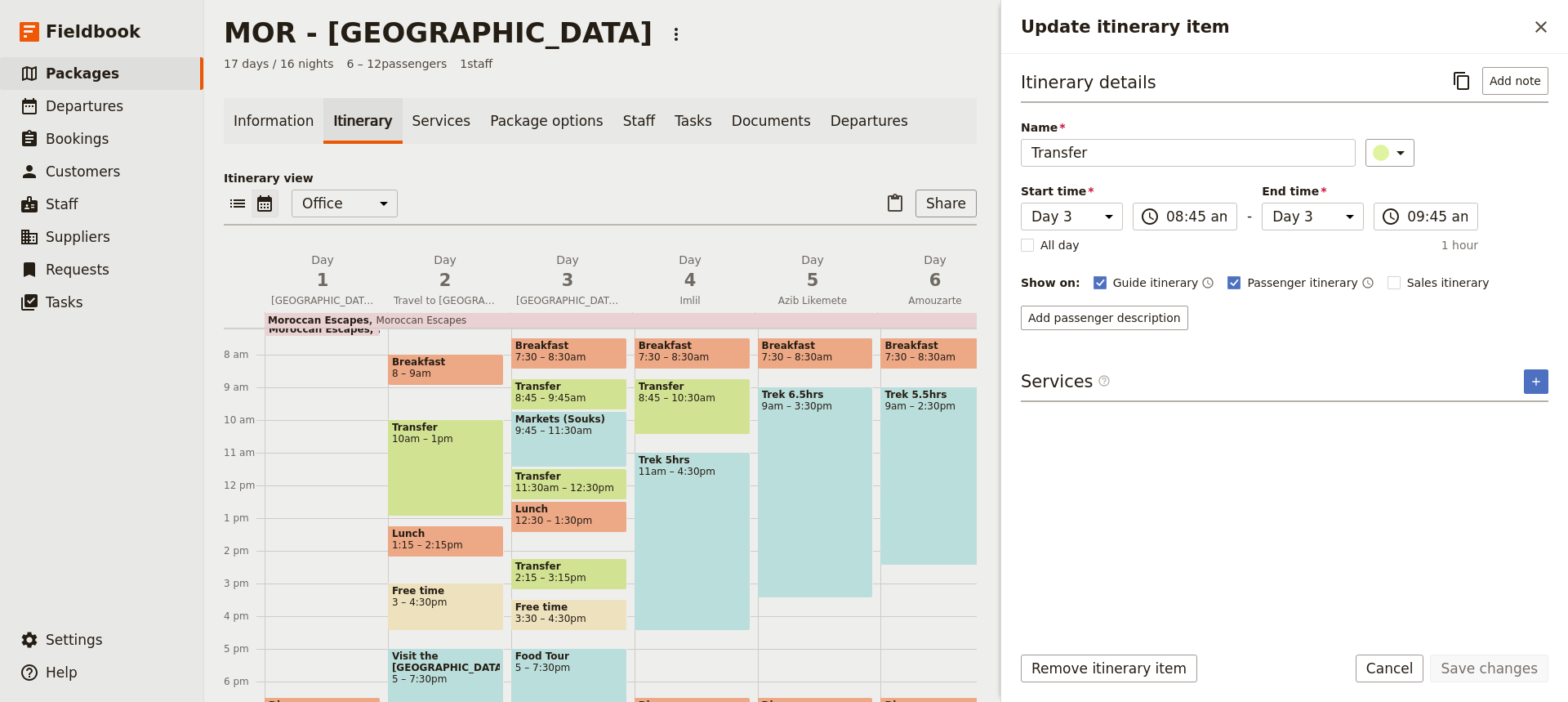
select select "3"
click at [1388, 281] on rect "Update itinerary item" at bounding box center [1393, 282] width 12 height 12
click at [1387, 275] on input "Sales itinerary" at bounding box center [1387, 274] width 1 height 1
checkbox input "false"
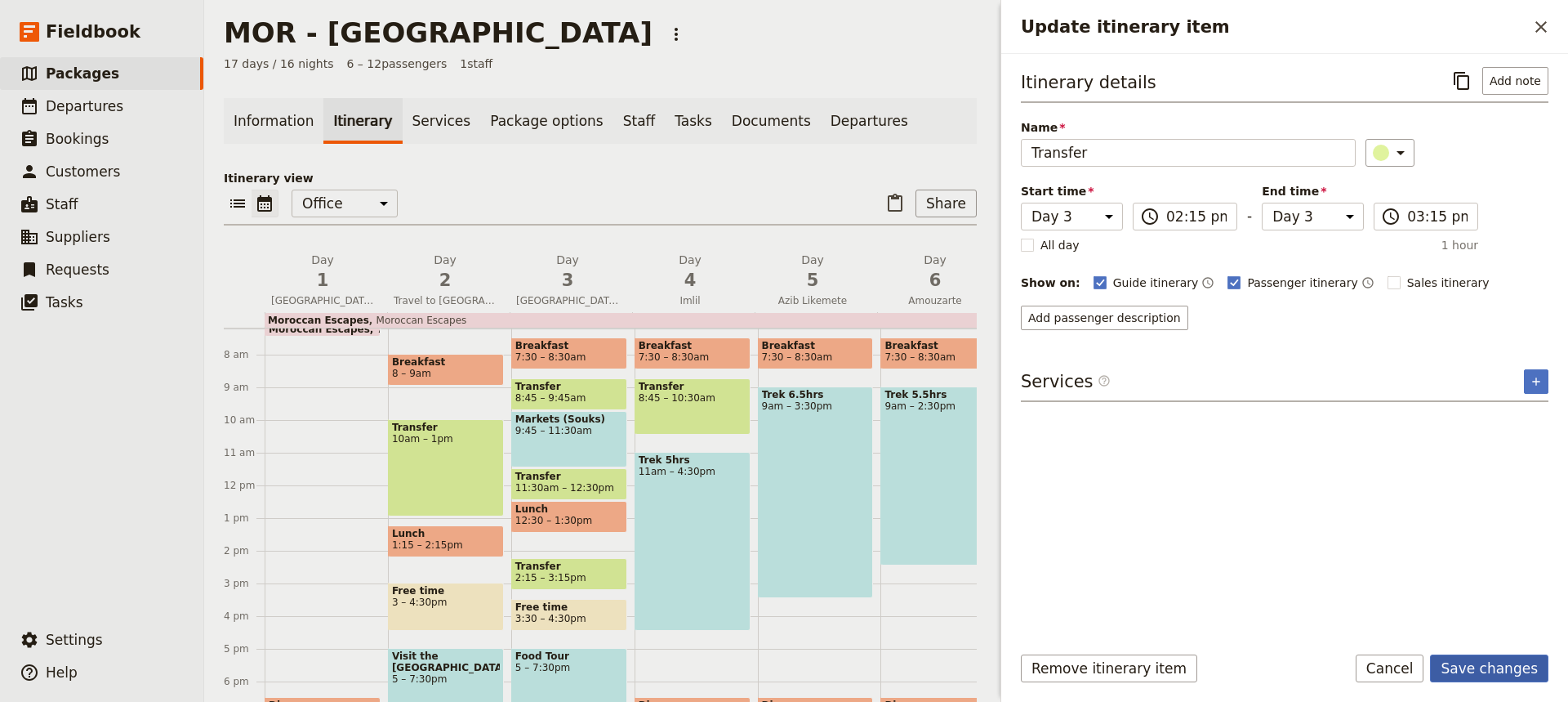
click at [1514, 674] on button "Save changes" at bounding box center [1489, 668] width 118 height 28
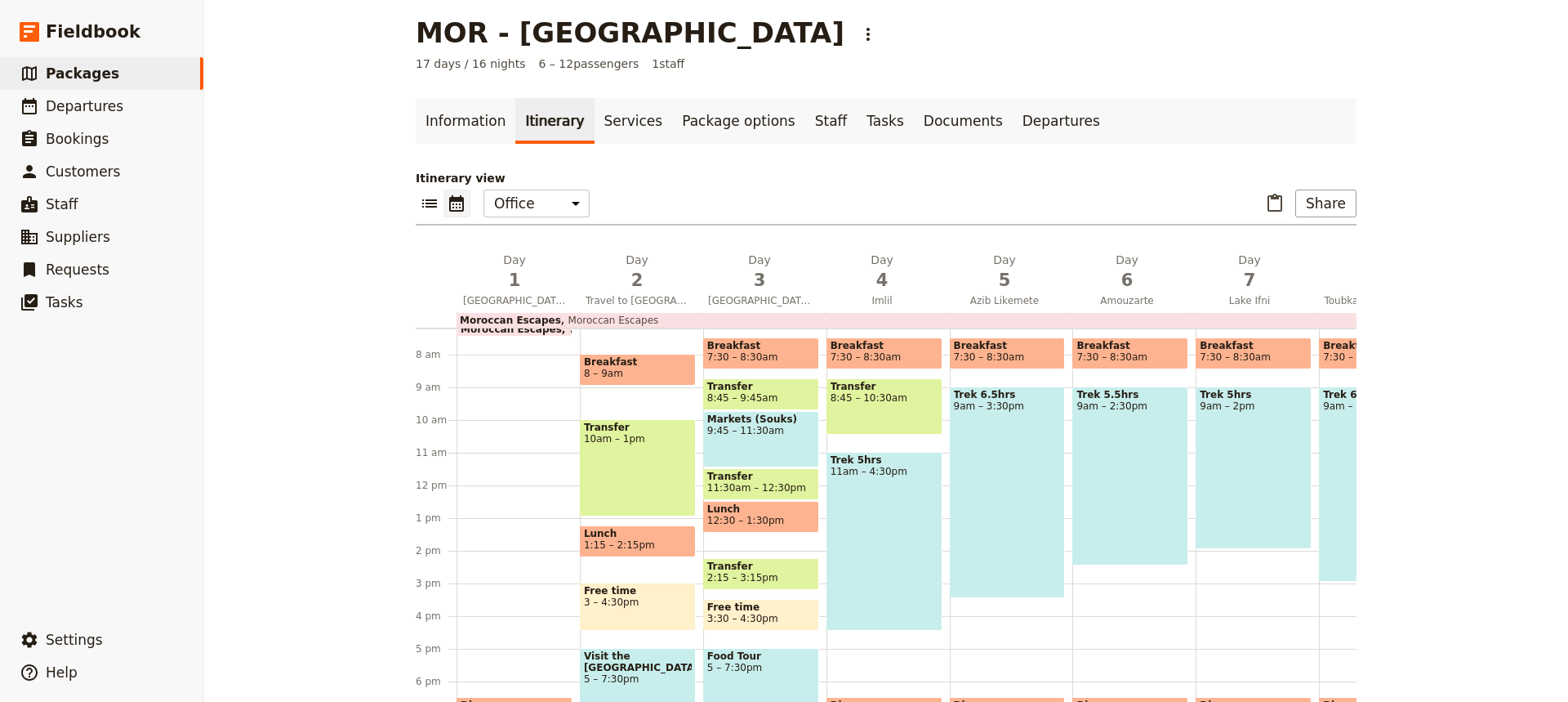
click at [776, 387] on span "Transfer" at bounding box center [761, 387] width 108 height 11
select select "3"
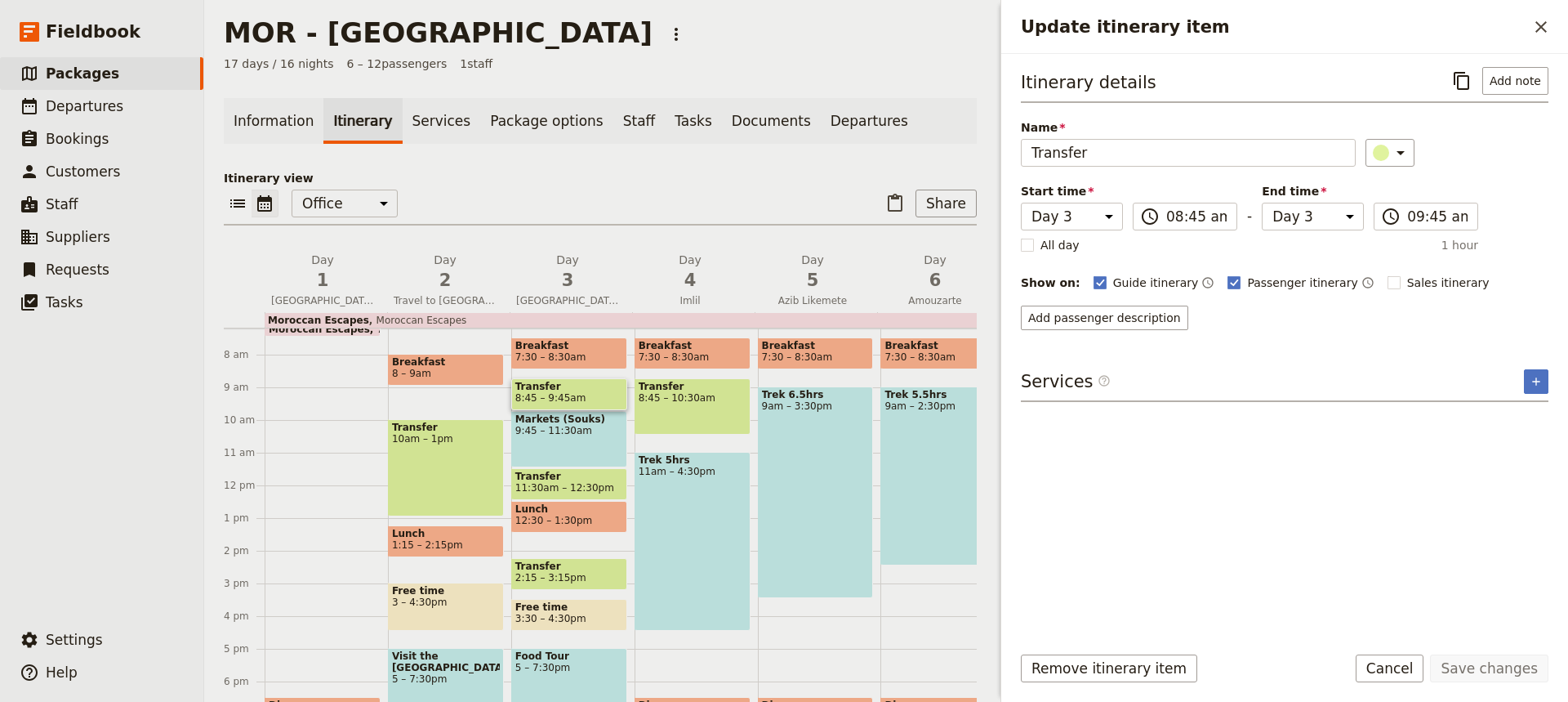
click at [597, 473] on span "Transfer" at bounding box center [569, 476] width 108 height 11
select select "3"
click at [597, 473] on span "Transfer" at bounding box center [569, 476] width 108 height 11
select select "3"
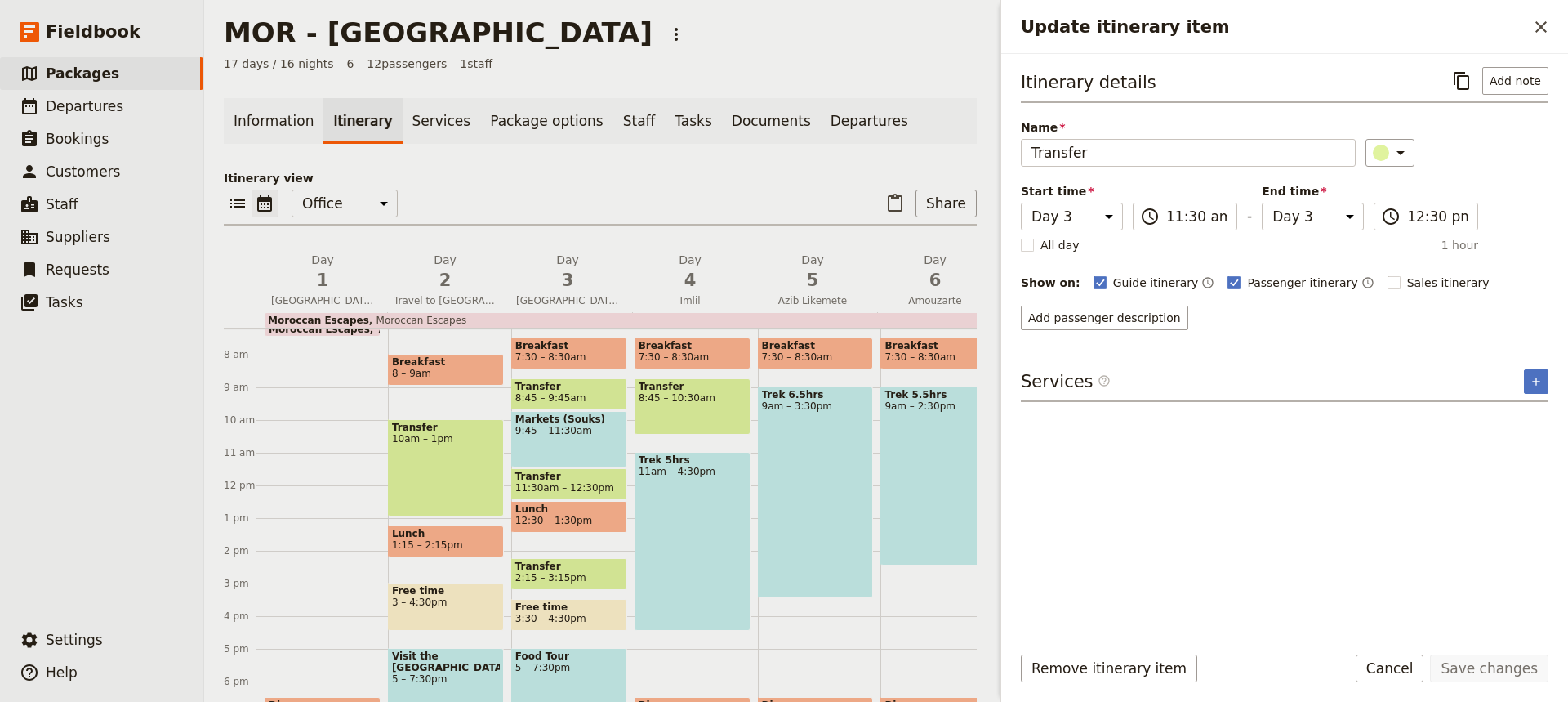
select select "3"
click at [593, 576] on span "2:15 – 3:15pm" at bounding box center [569, 577] width 108 height 11
select select "3"
click at [458, 607] on span "3 – 4:30pm" at bounding box center [446, 603] width 108 height 11
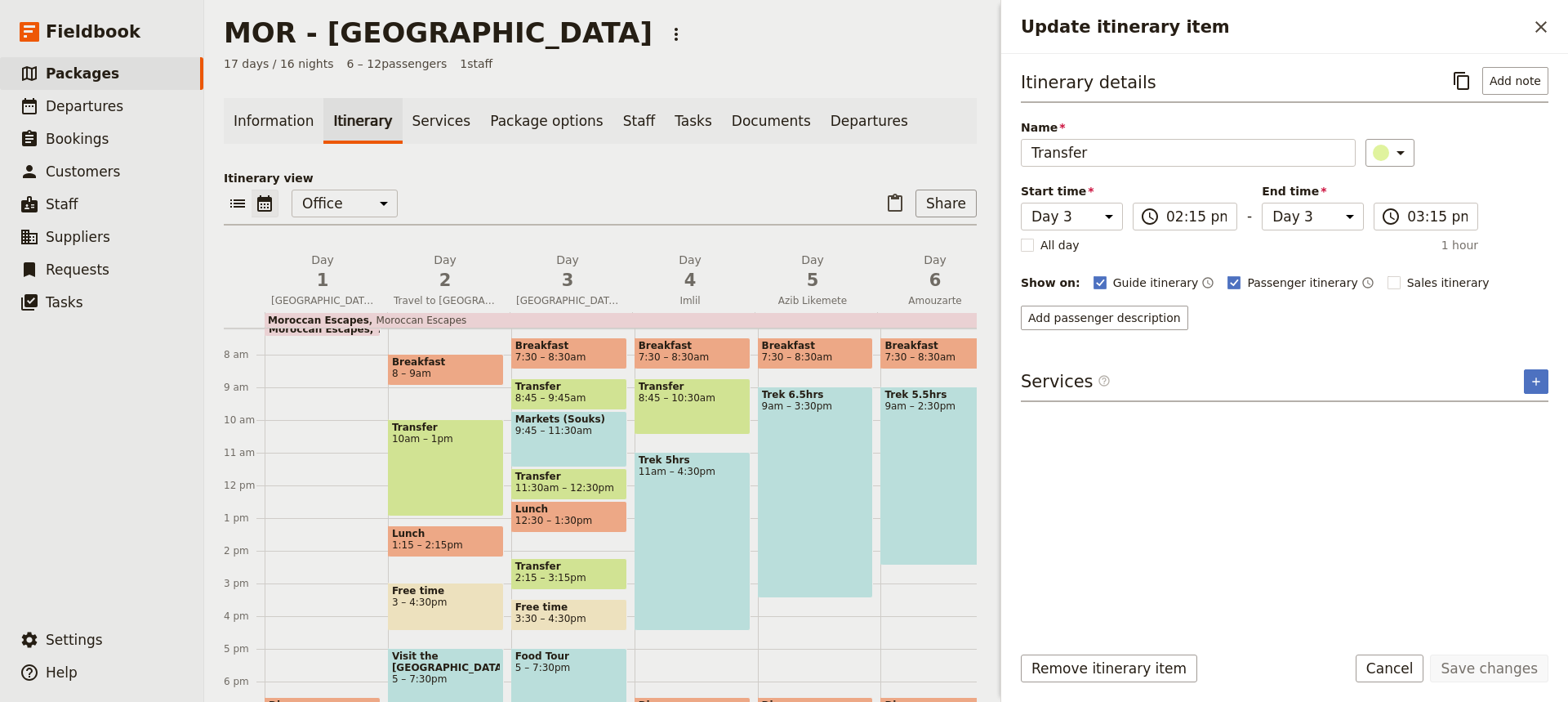
select select "2"
click at [1388, 280] on rect "Update itinerary item" at bounding box center [1393, 282] width 12 height 12
click at [1387, 275] on input "Sales itinerary" at bounding box center [1387, 274] width 1 height 1
checkbox input "false"
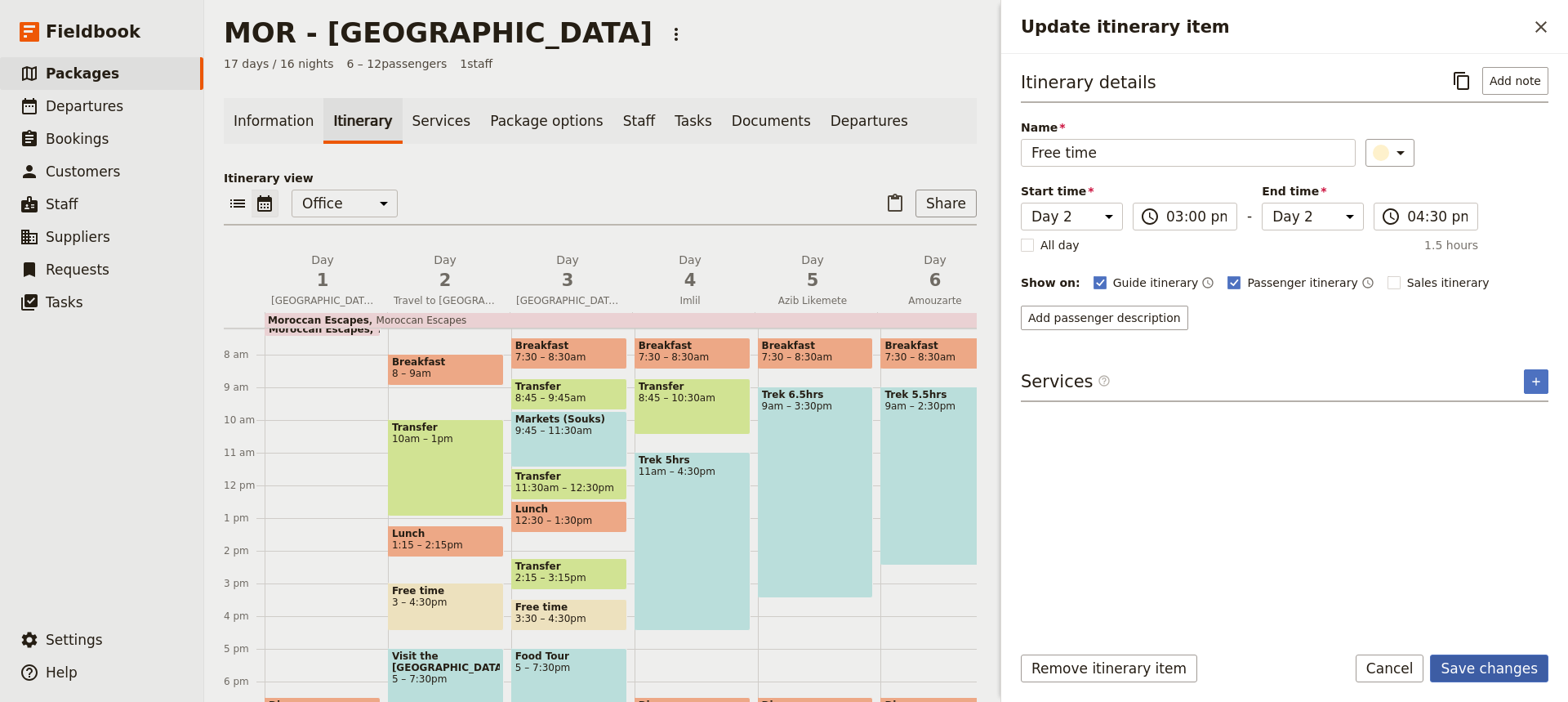
click at [1499, 672] on button "Save changes" at bounding box center [1489, 668] width 118 height 28
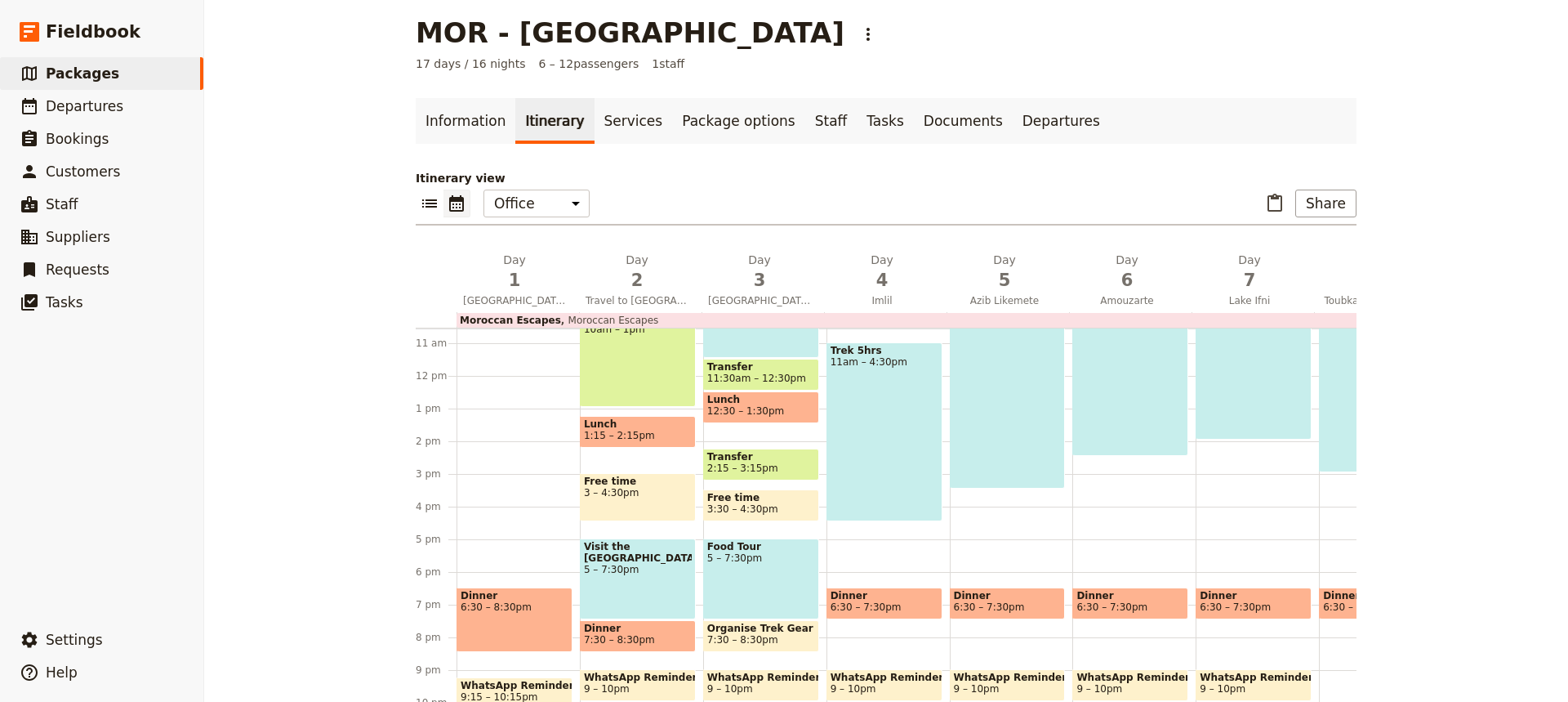
scroll to position [345, 0]
click at [1149, 599] on span "Dinner" at bounding box center [1130, 595] width 108 height 11
select select "6"
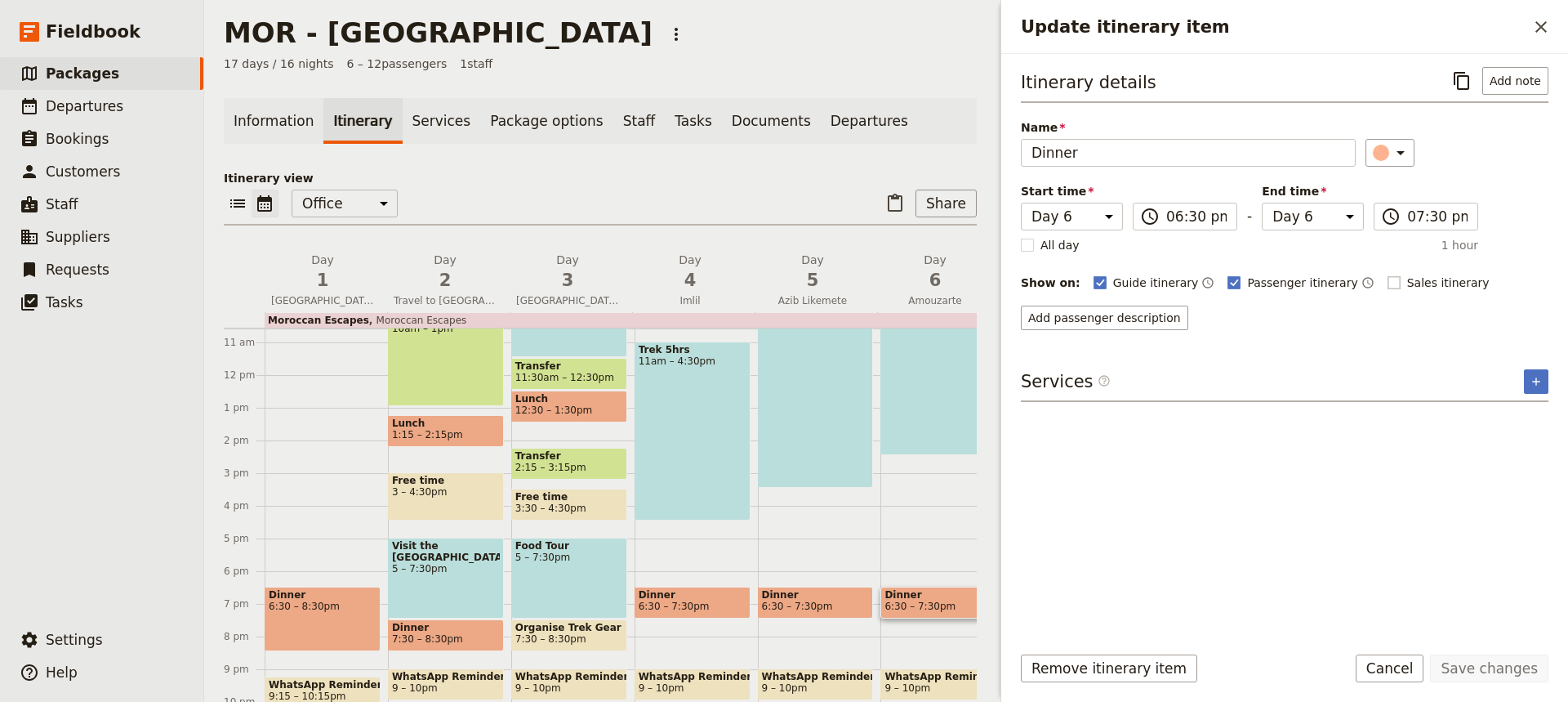
click at [1388, 282] on rect "Update itinerary item" at bounding box center [1393, 282] width 12 height 12
click at [1387, 275] on input "Sales itinerary" at bounding box center [1387, 274] width 1 height 1
checkbox input "true"
click at [1494, 672] on button "Save changes" at bounding box center [1489, 668] width 118 height 28
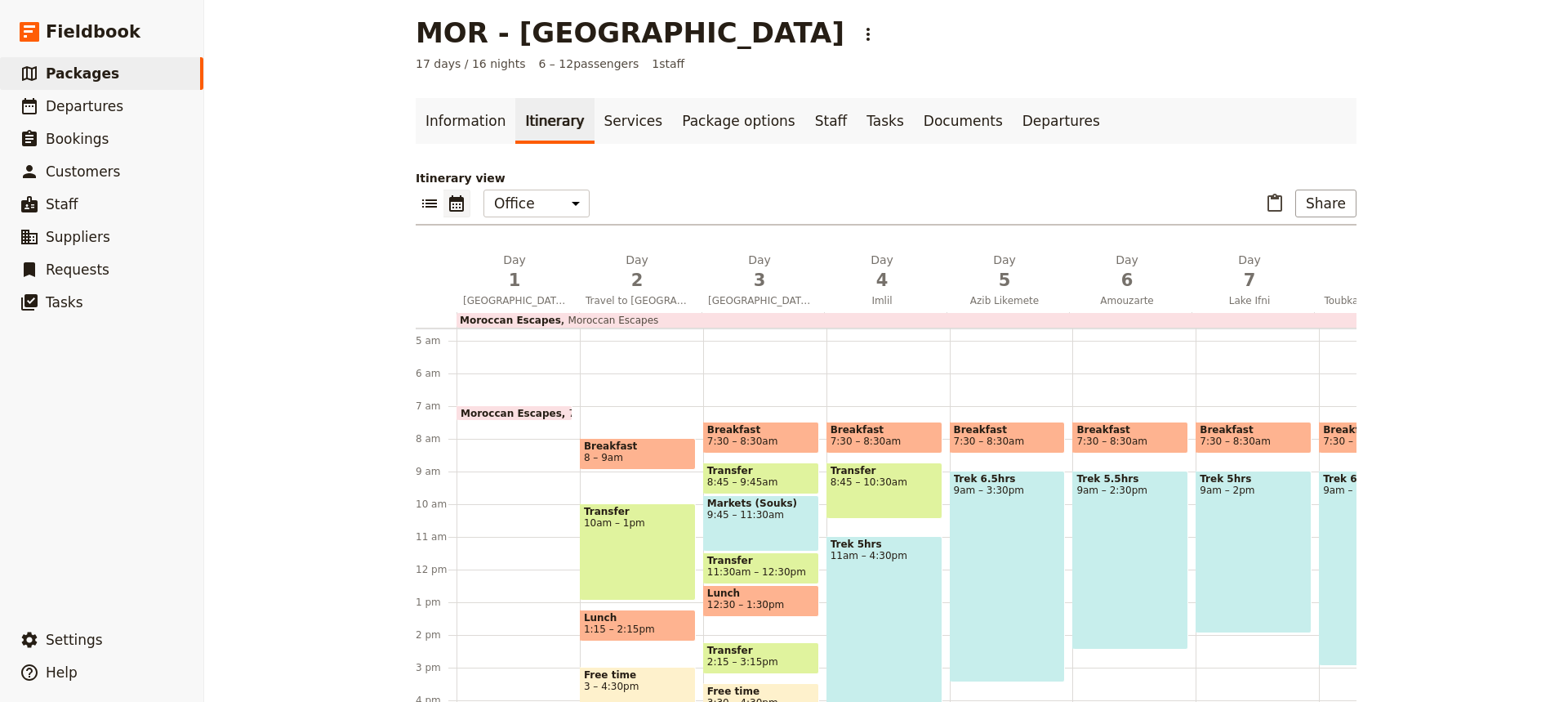
scroll to position [151, 0]
click at [1272, 440] on span "7:30 – 8:30am" at bounding box center [1254, 441] width 108 height 11
select select "7"
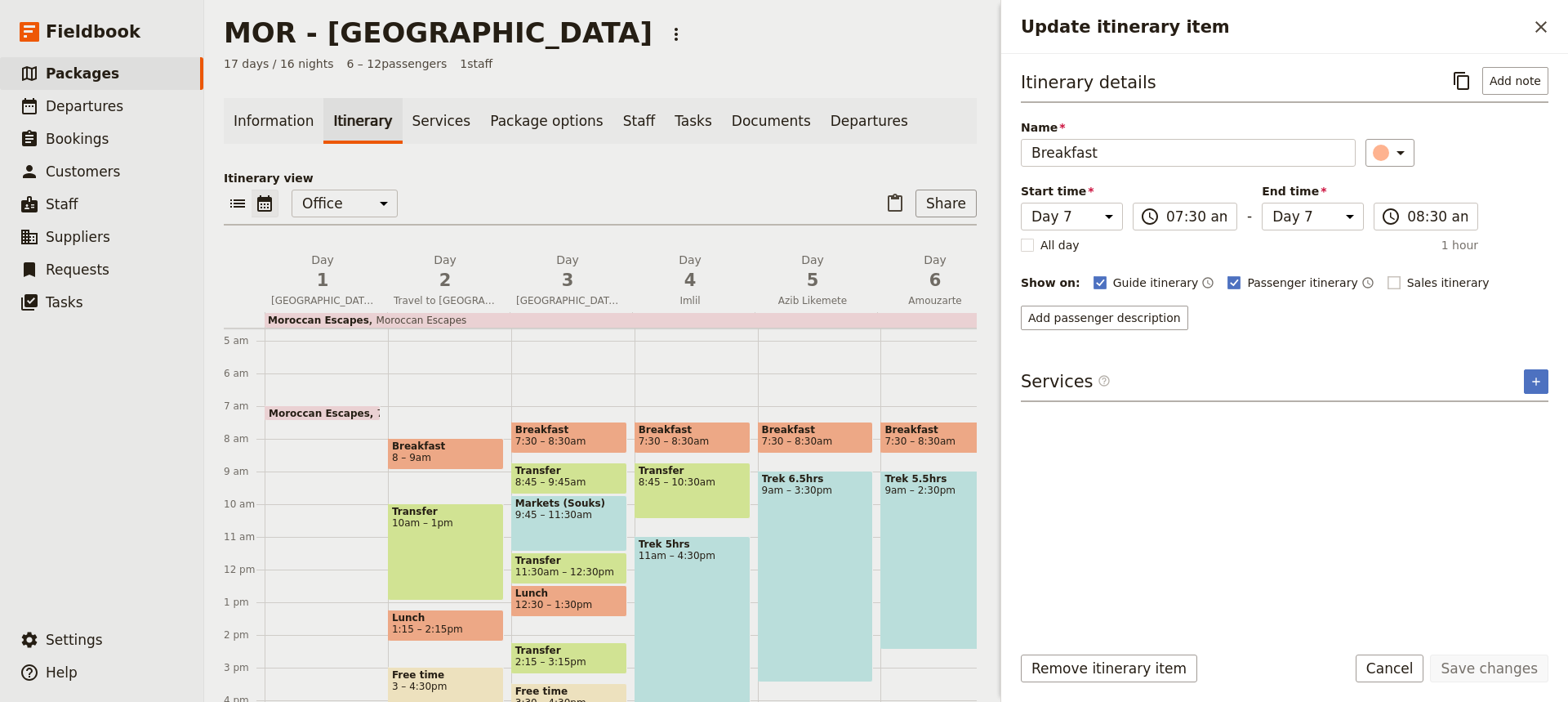
click at [1388, 283] on rect "Update itinerary item" at bounding box center [1393, 282] width 12 height 12
click at [1387, 275] on input "Sales itinerary" at bounding box center [1387, 274] width 1 height 1
checkbox input "true"
click at [1508, 667] on button "Save changes" at bounding box center [1489, 668] width 118 height 28
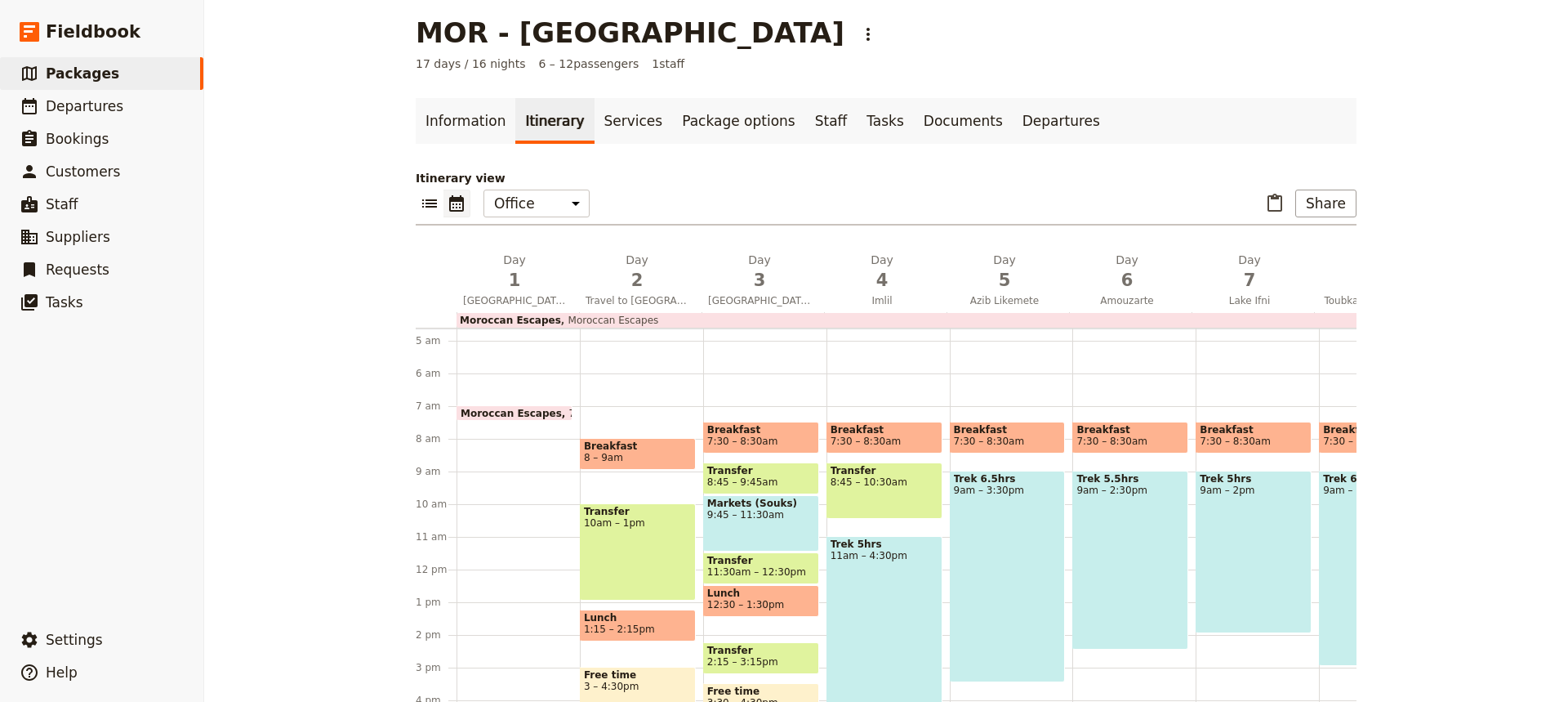
click at [1259, 567] on div "Trek 5hrs 9am – 2pm" at bounding box center [1255, 551] width 116 height 162
select select "7"
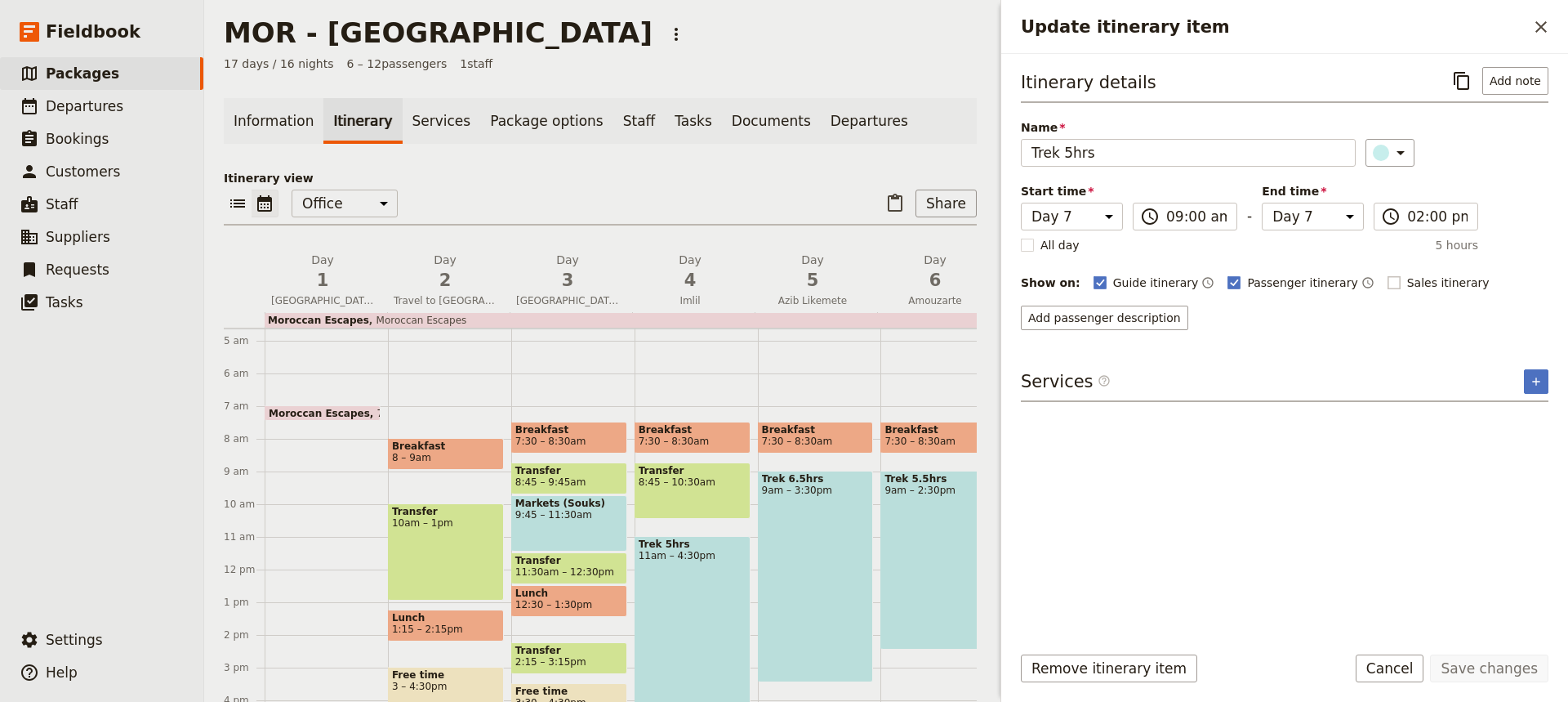
click at [1388, 282] on rect "Update itinerary item" at bounding box center [1393, 282] width 12 height 12
click at [1387, 275] on input "Sales itinerary" at bounding box center [1387, 274] width 1 height 1
checkbox input "true"
click at [1486, 661] on button "Save changes" at bounding box center [1489, 668] width 118 height 28
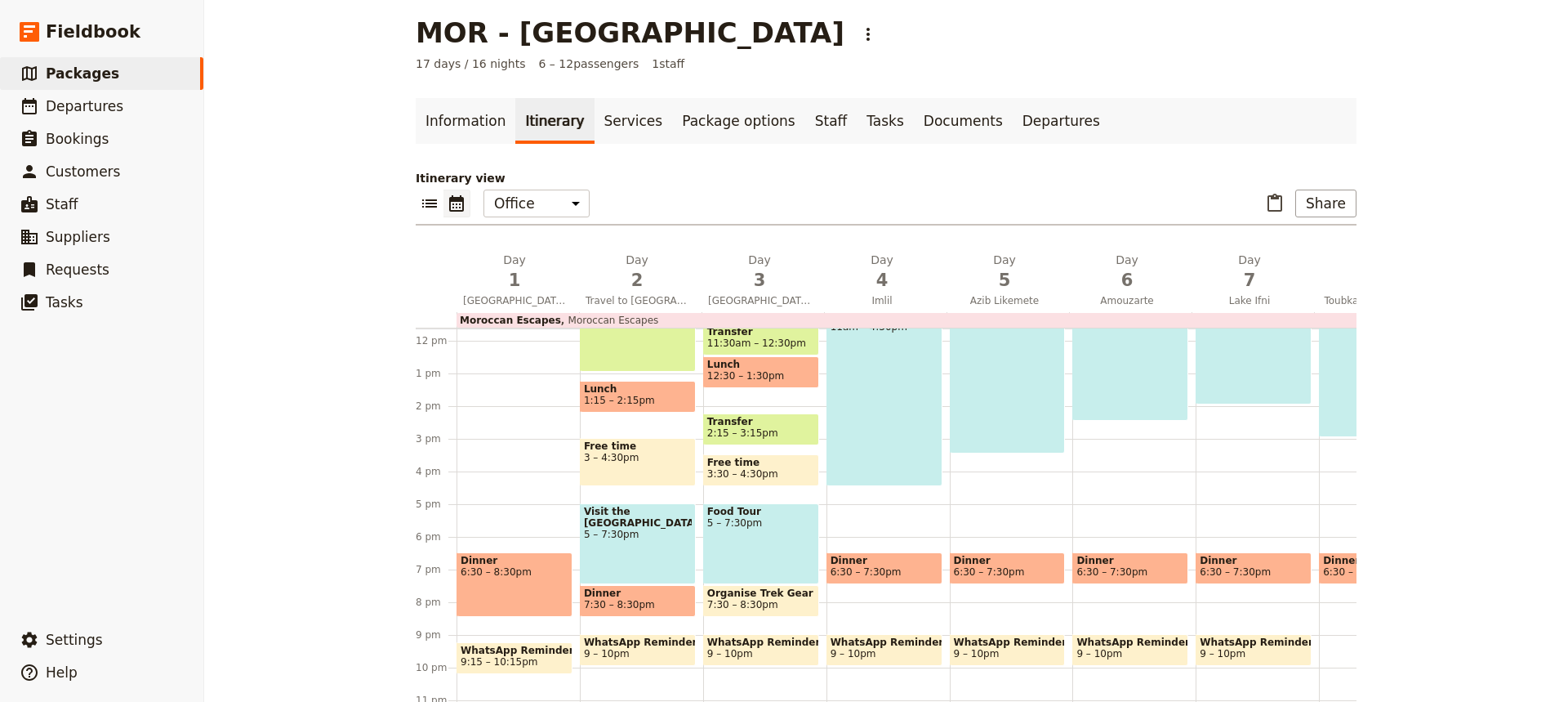
scroll to position [381, 0]
click at [1270, 561] on span "Dinner" at bounding box center [1254, 559] width 108 height 11
select select "7"
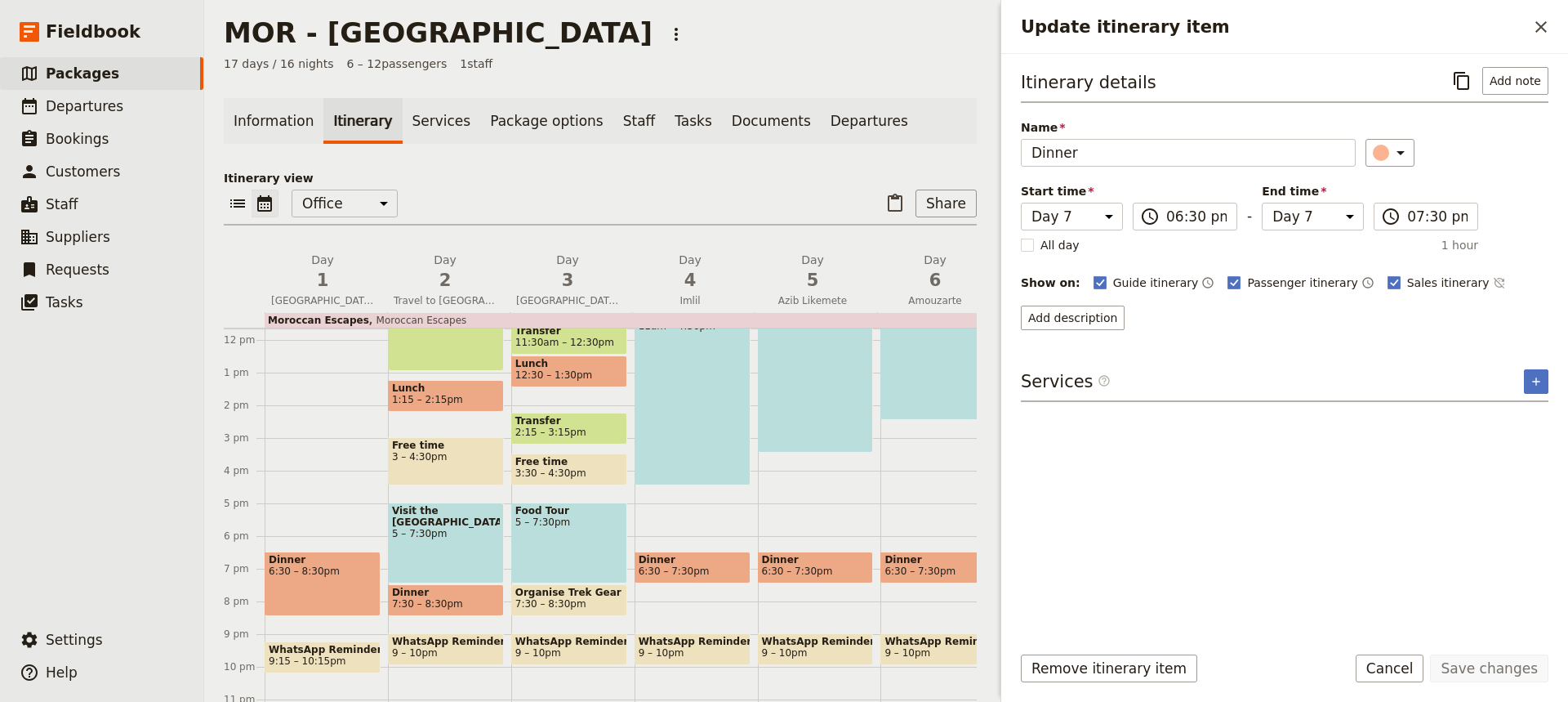
click at [951, 564] on span "Dinner" at bounding box center [938, 559] width 108 height 11
select select "6"
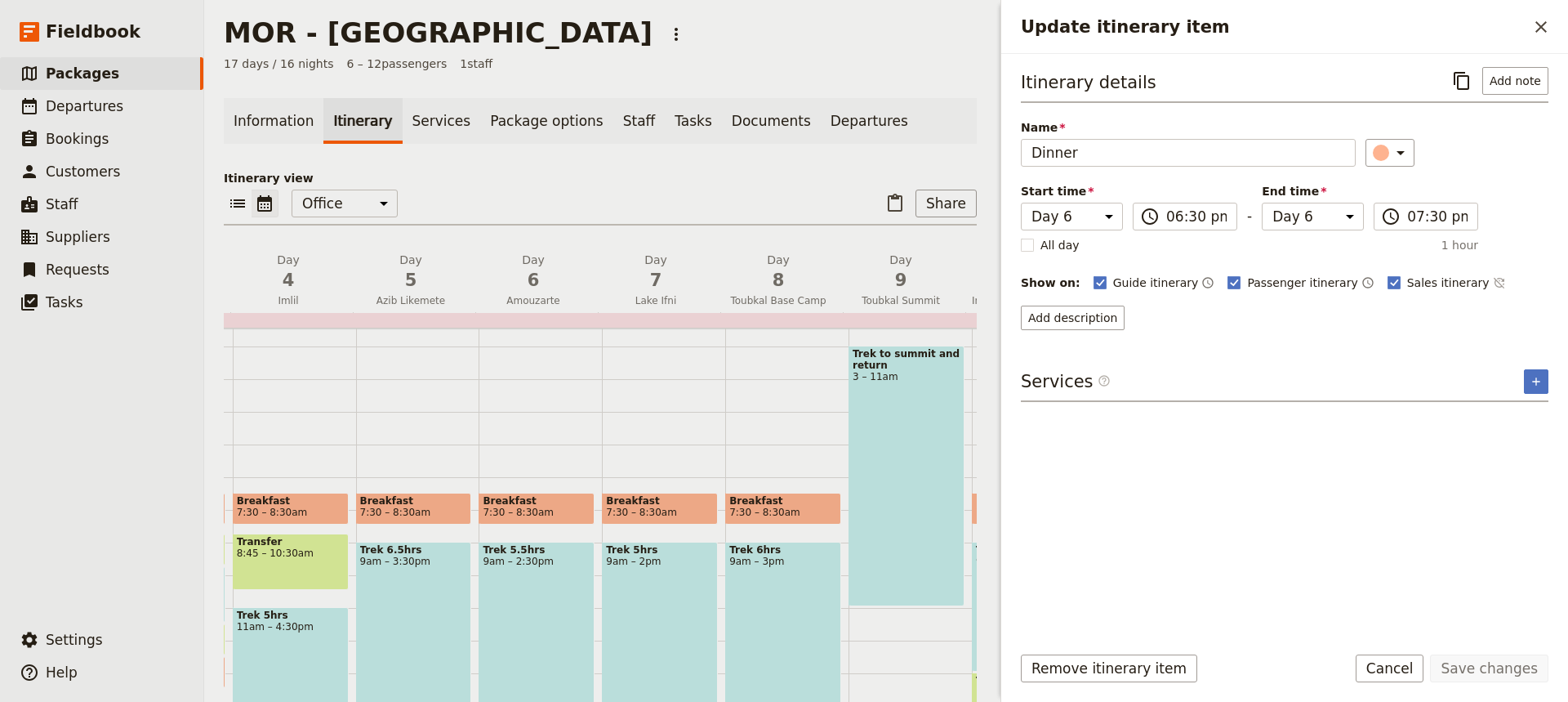
scroll to position [94, 0]
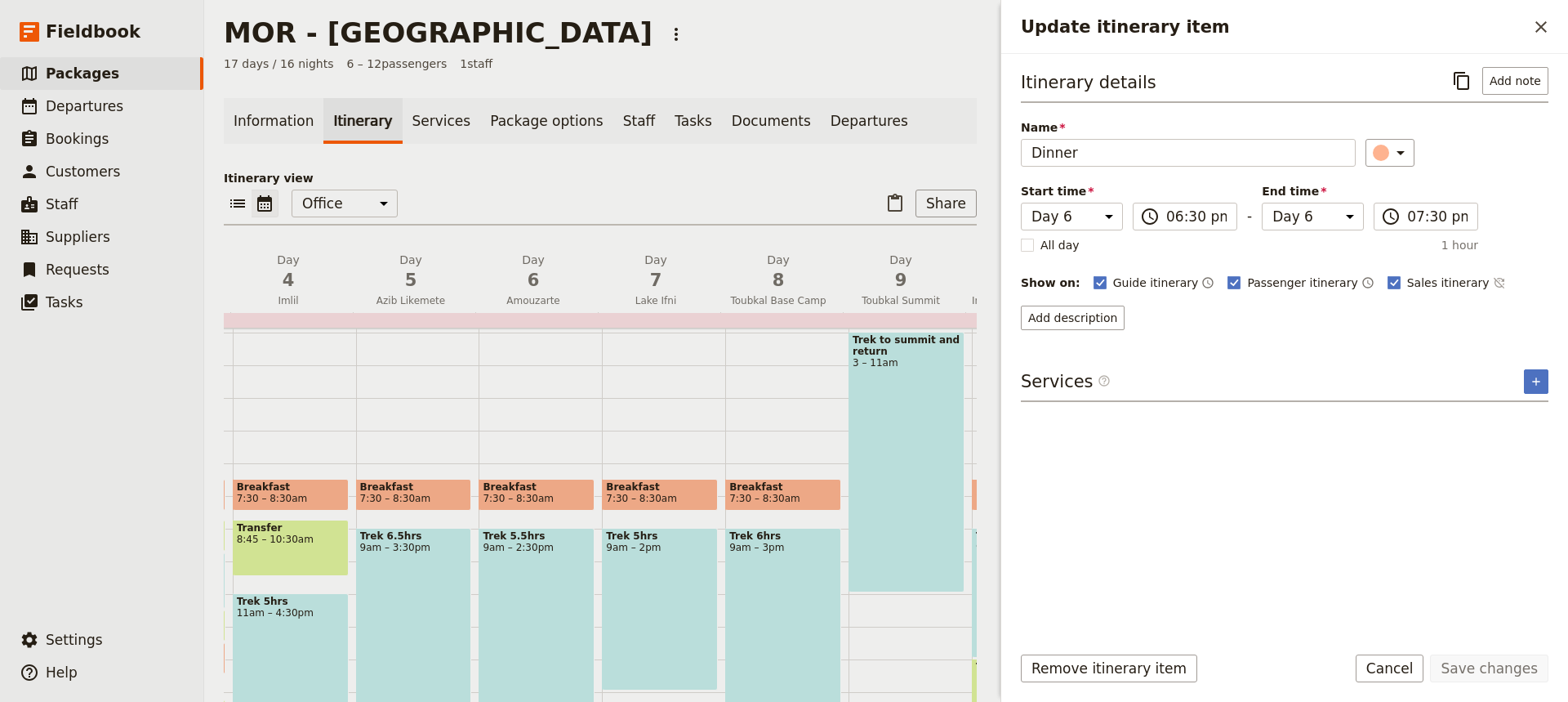
click at [695, 497] on span "7:30 – 8:30am" at bounding box center [660, 498] width 108 height 11
select select "7"
click at [676, 619] on div "Trek 5hrs 9am – 2pm" at bounding box center [661, 608] width 116 height 162
select select "7"
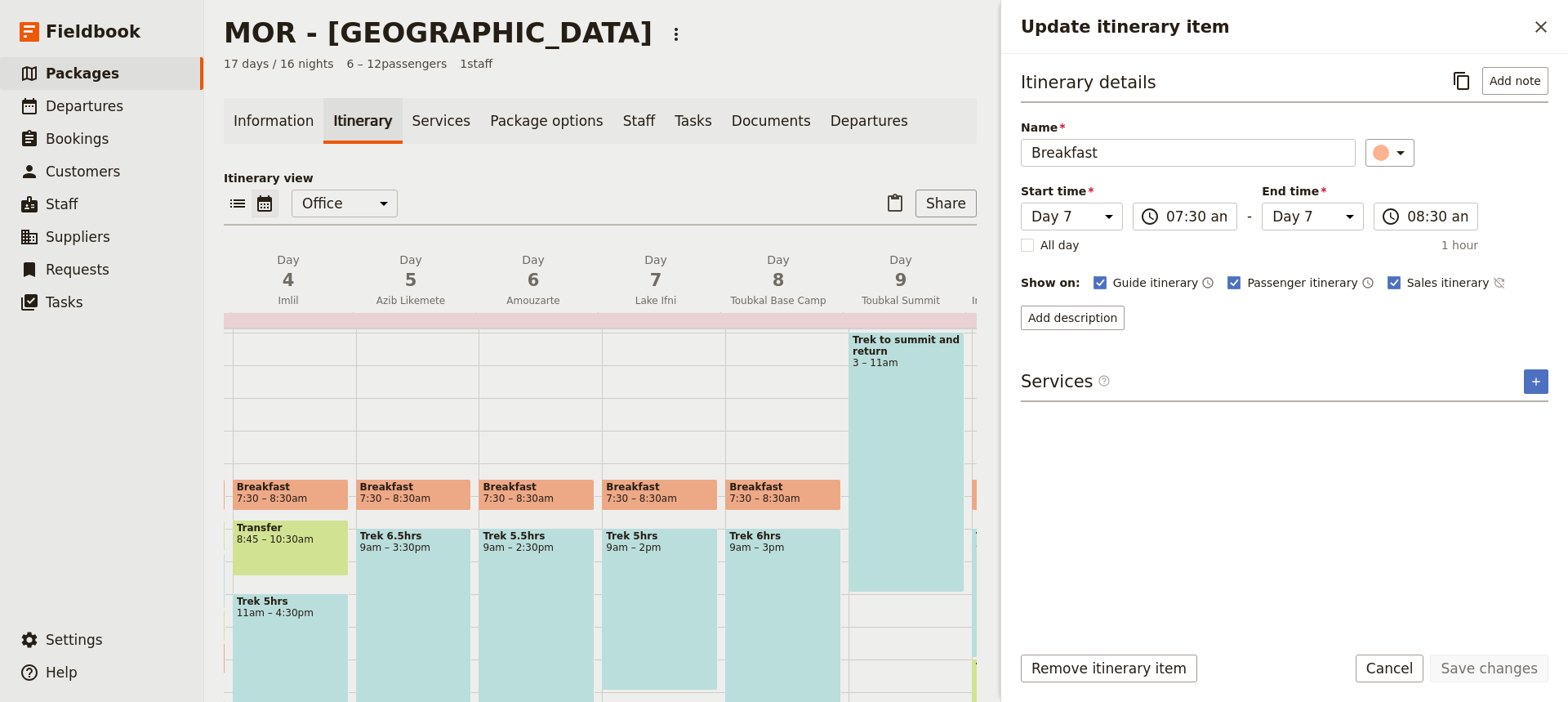
select select "7"
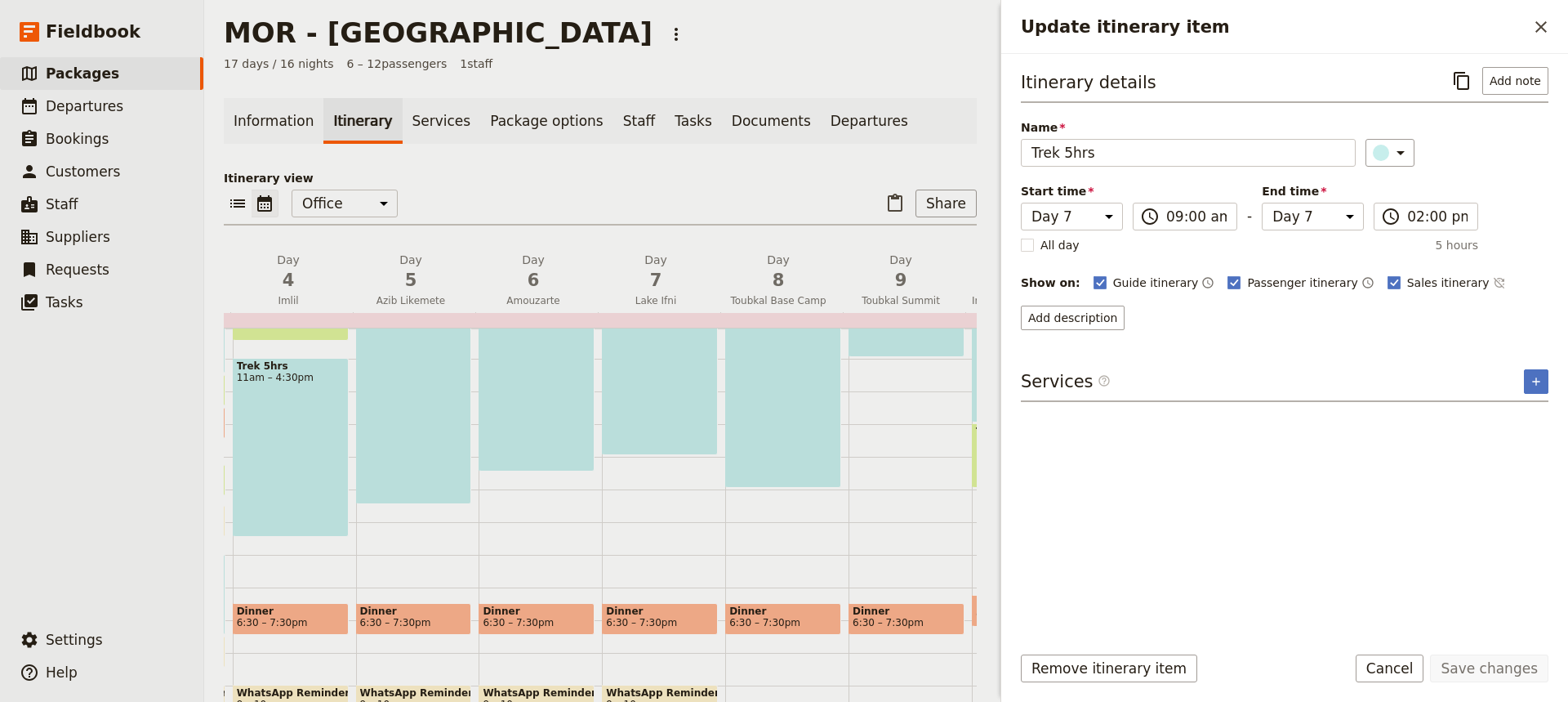
scroll to position [327, 0]
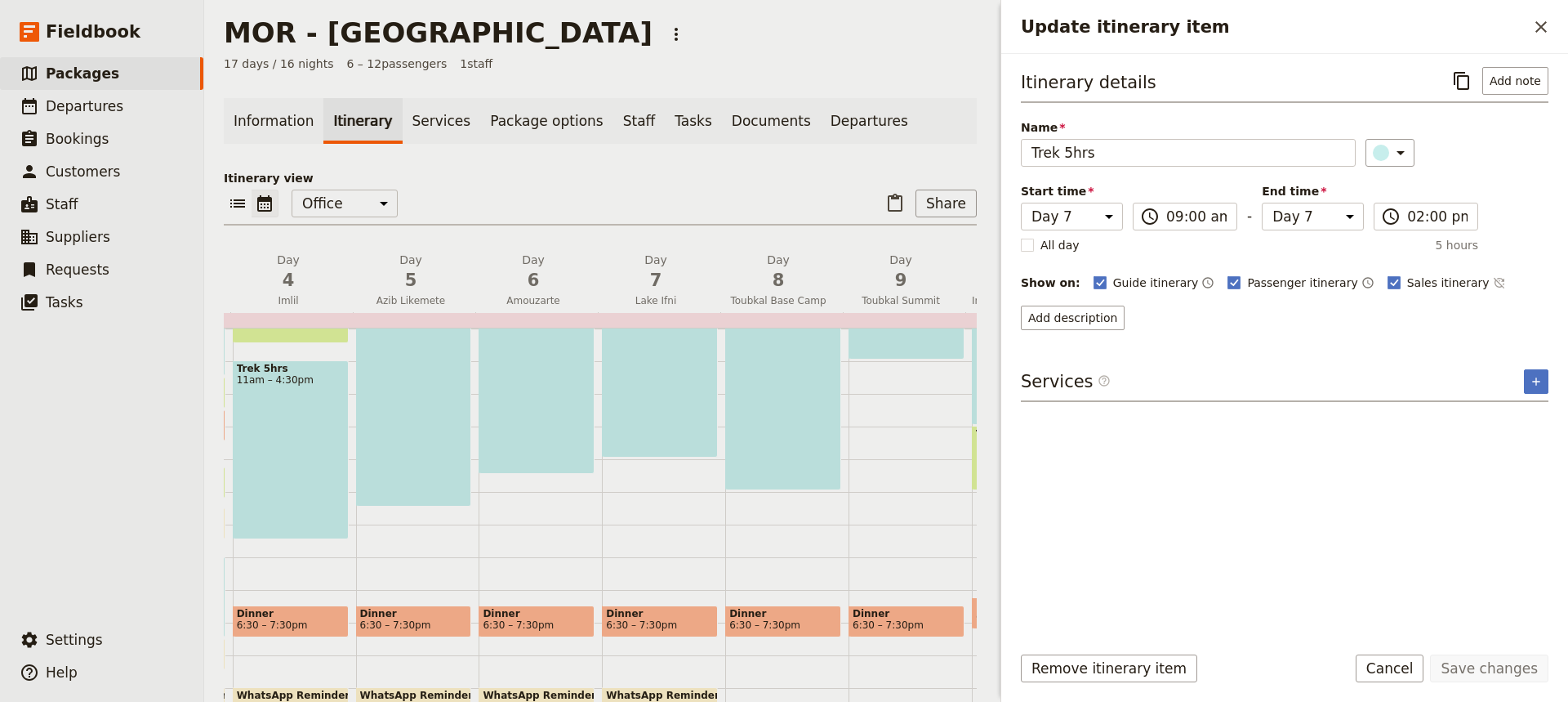
click at [676, 619] on span "6:30 – 7:30pm" at bounding box center [660, 625] width 108 height 11
select select "7"
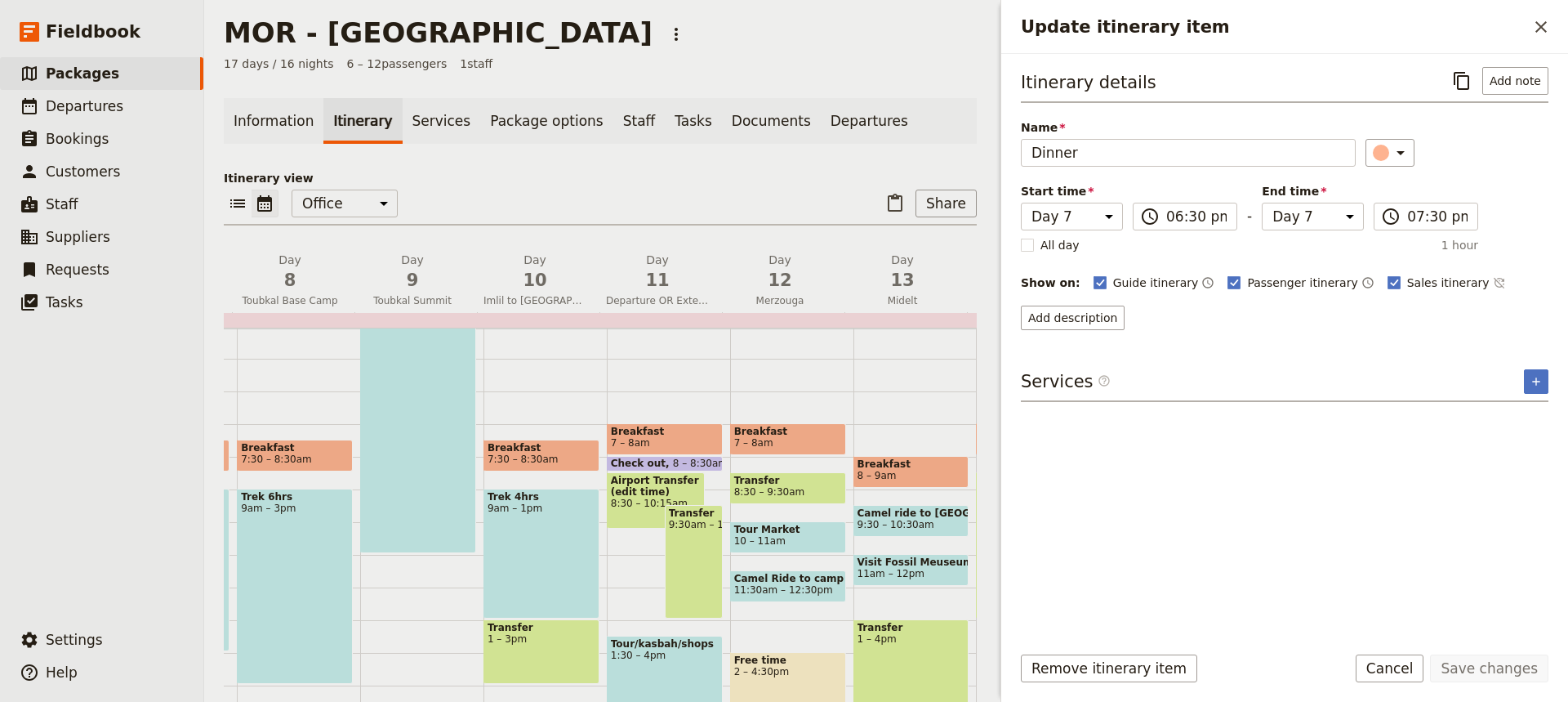
scroll to position [0, 891]
